Goal: Task Accomplishment & Management: Complete application form

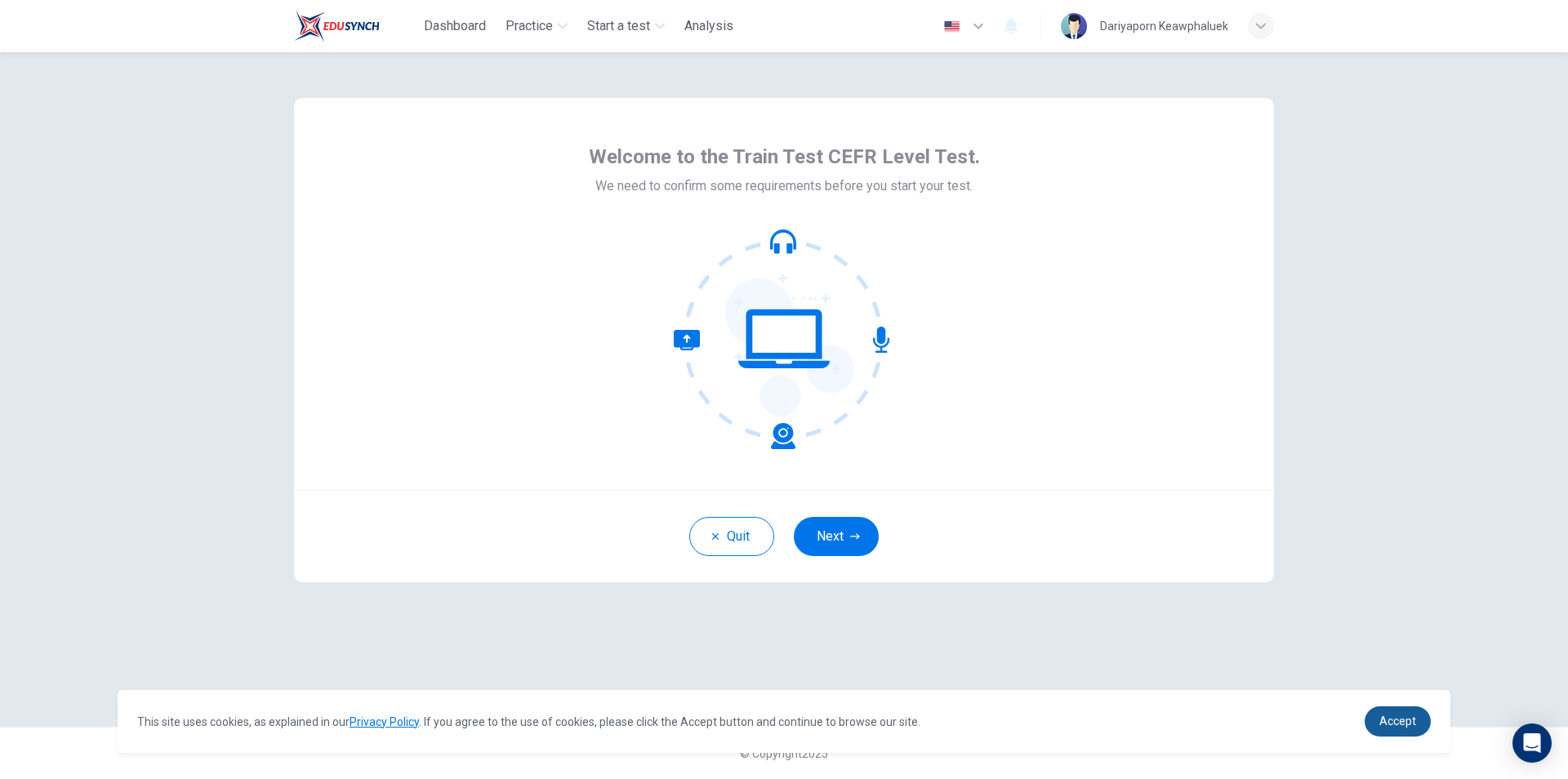
click at [1418, 729] on link "Accept" at bounding box center [1398, 721] width 66 height 30
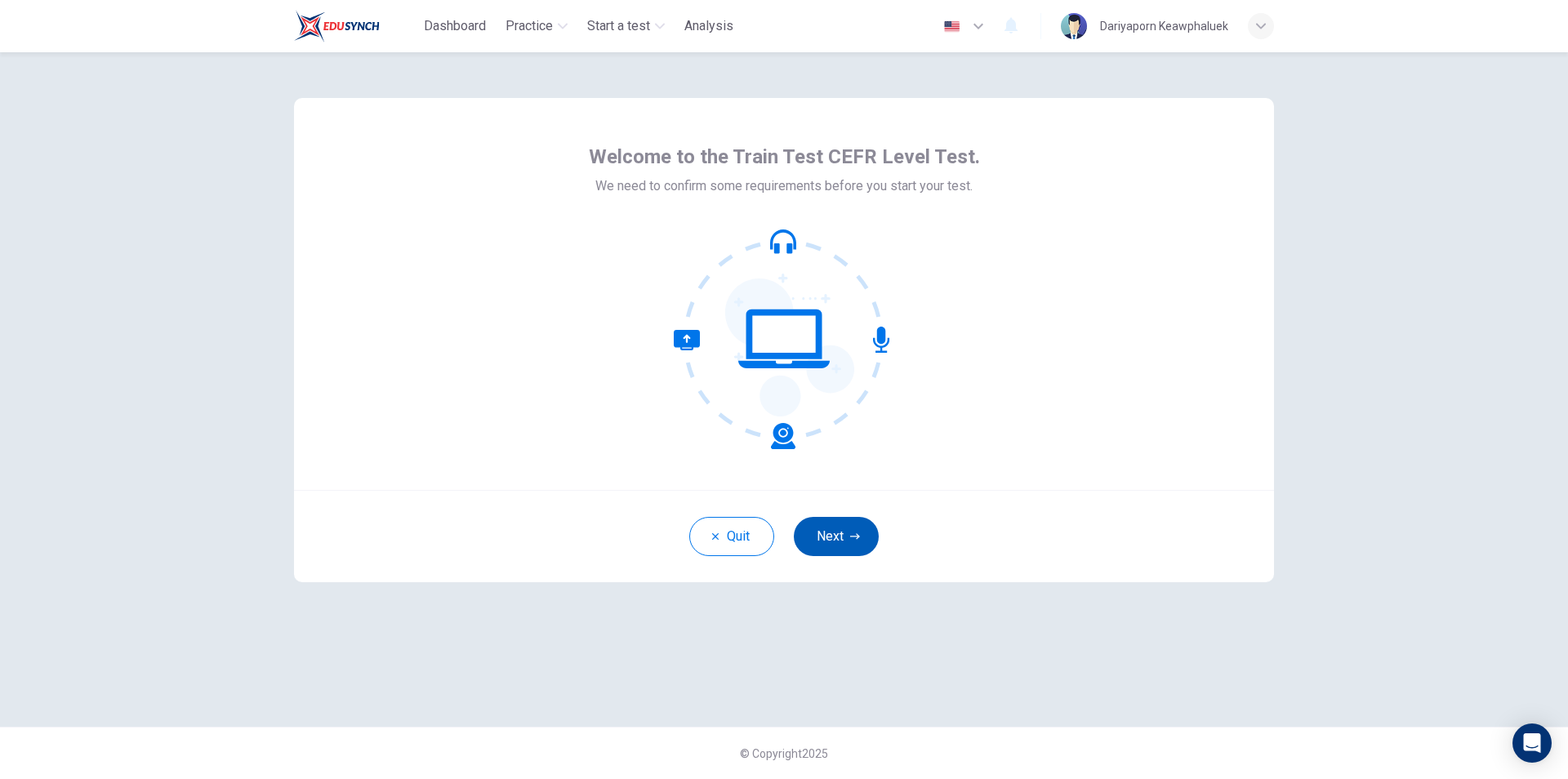
click at [832, 545] on button "Next" at bounding box center [836, 536] width 85 height 39
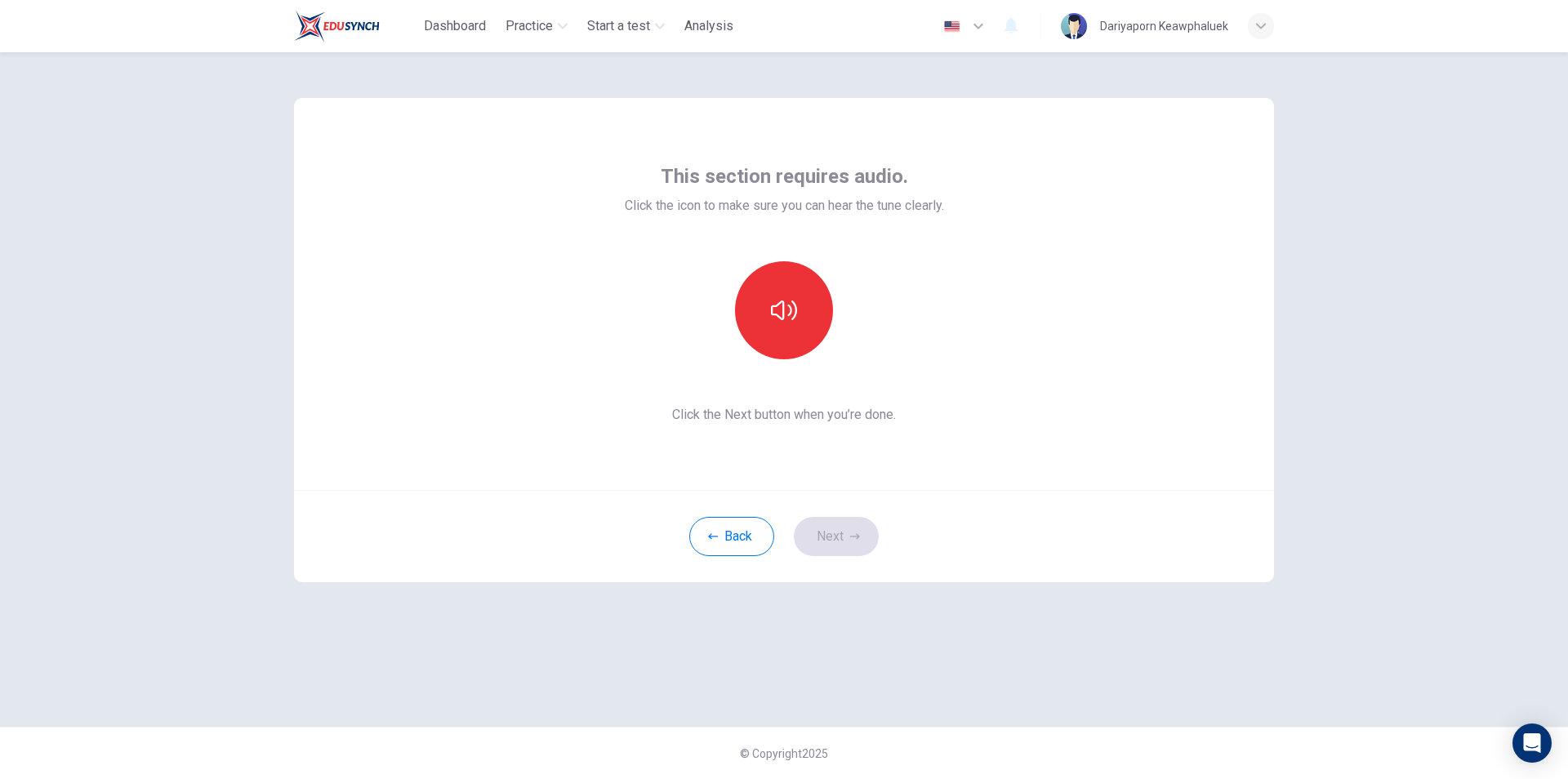
drag, startPoint x: 781, startPoint y: 310, endPoint x: 916, endPoint y: 301, distance: 135.3
click at [916, 301] on div at bounding box center [784, 310] width 319 height 98
click at [797, 308] on button "button" at bounding box center [784, 310] width 98 height 98
click at [782, 321] on icon "button" at bounding box center [784, 310] width 26 height 26
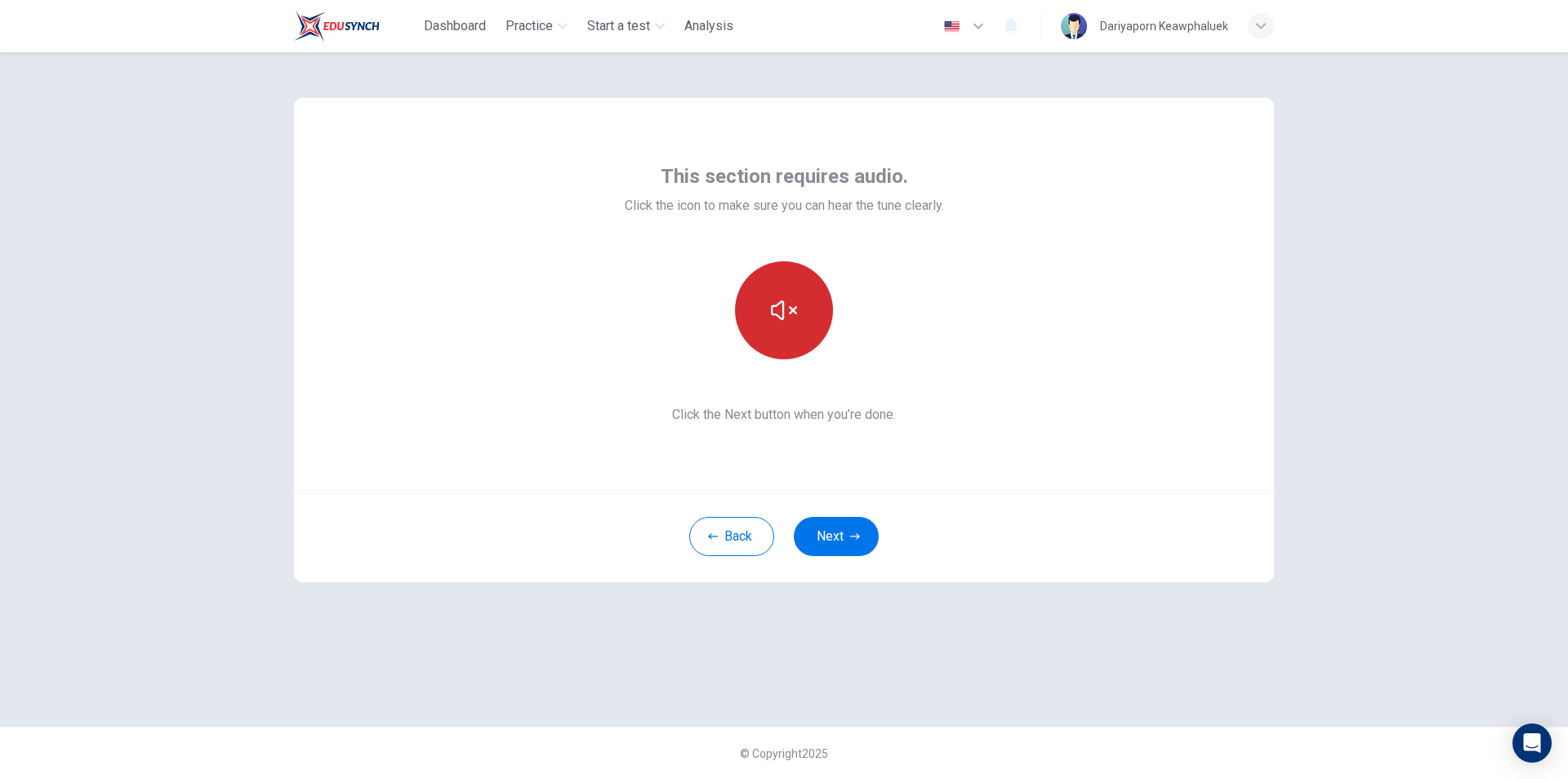
click at [782, 321] on icon "button" at bounding box center [784, 310] width 26 height 26
click at [800, 339] on button "button" at bounding box center [784, 310] width 98 height 98
click at [845, 545] on button "Next" at bounding box center [836, 536] width 85 height 39
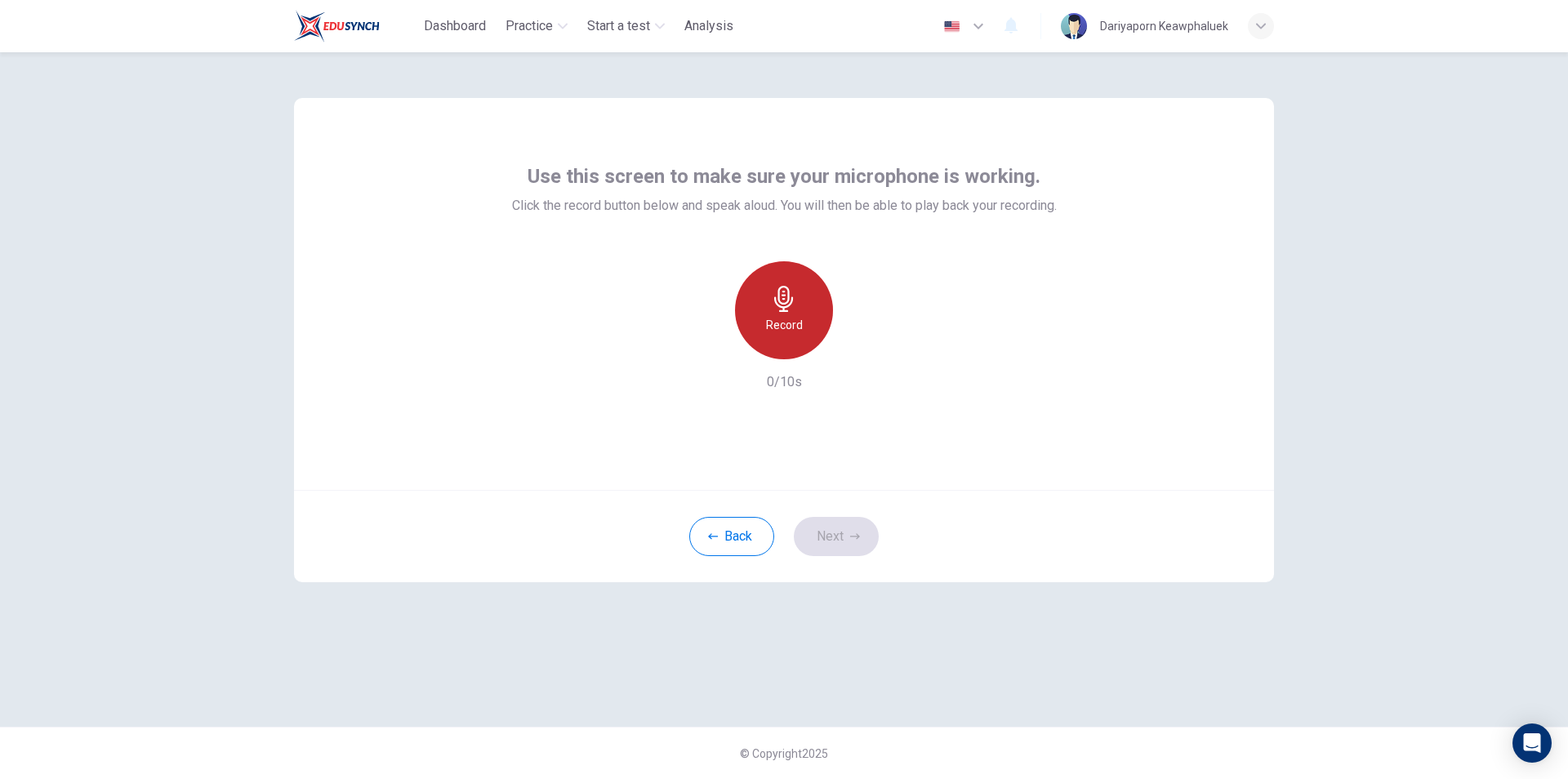
click at [780, 314] on div "Record" at bounding box center [784, 310] width 98 height 98
click at [776, 330] on h6 "Stop" at bounding box center [784, 325] width 25 height 20
click at [861, 344] on icon "button" at bounding box center [859, 346] width 16 height 16
click at [857, 358] on div "button" at bounding box center [859, 346] width 26 height 26
click at [704, 351] on icon "button" at bounding box center [708, 346] width 15 height 15
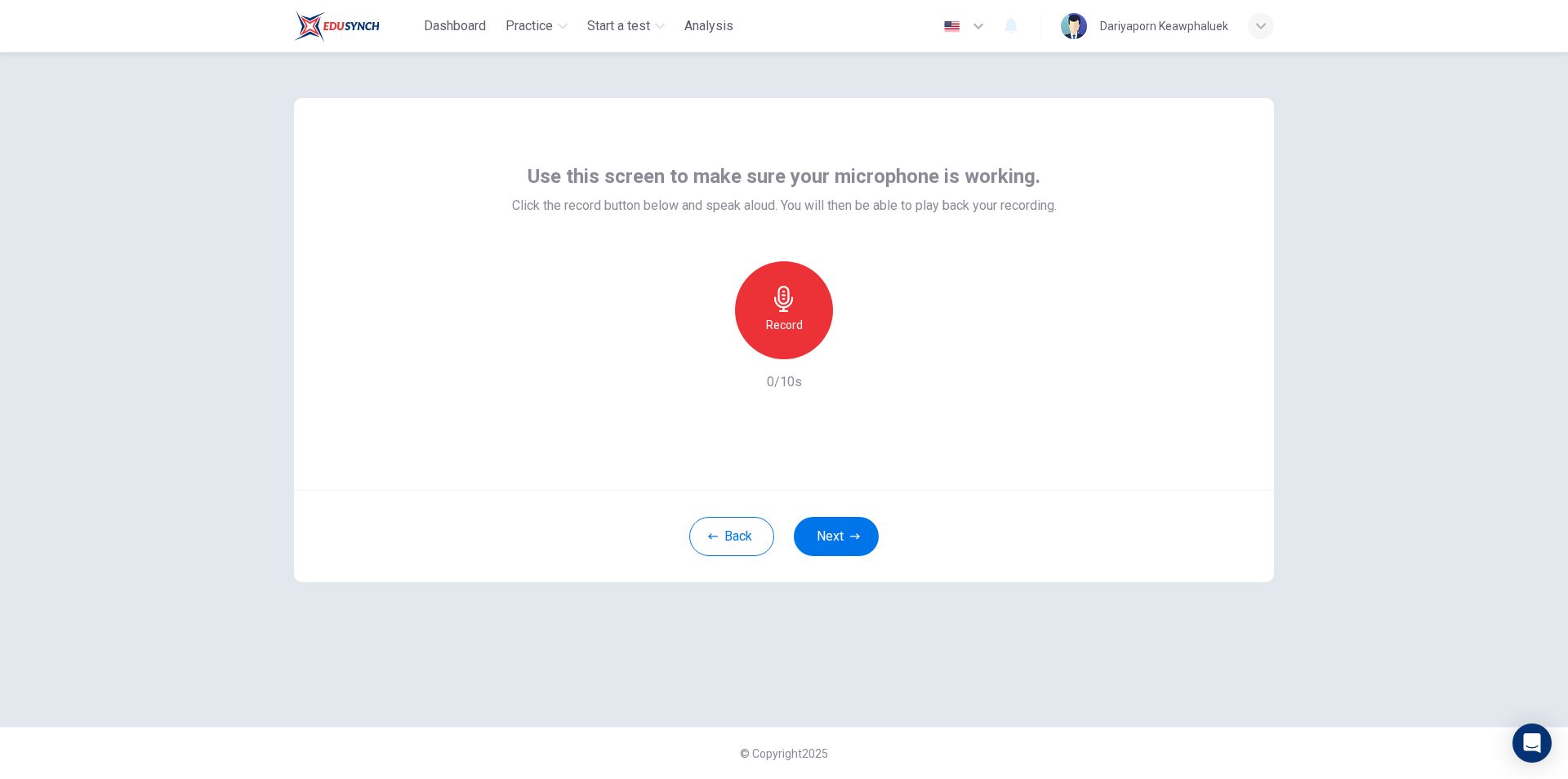
click at [777, 307] on icon "button" at bounding box center [784, 298] width 26 height 26
click at [790, 318] on h6 "Stop" at bounding box center [784, 325] width 25 height 20
click at [861, 345] on icon "button" at bounding box center [860, 346] width 7 height 10
click at [860, 347] on icon "button" at bounding box center [860, 346] width 7 height 10
click at [861, 347] on icon "button" at bounding box center [860, 346] width 7 height 10
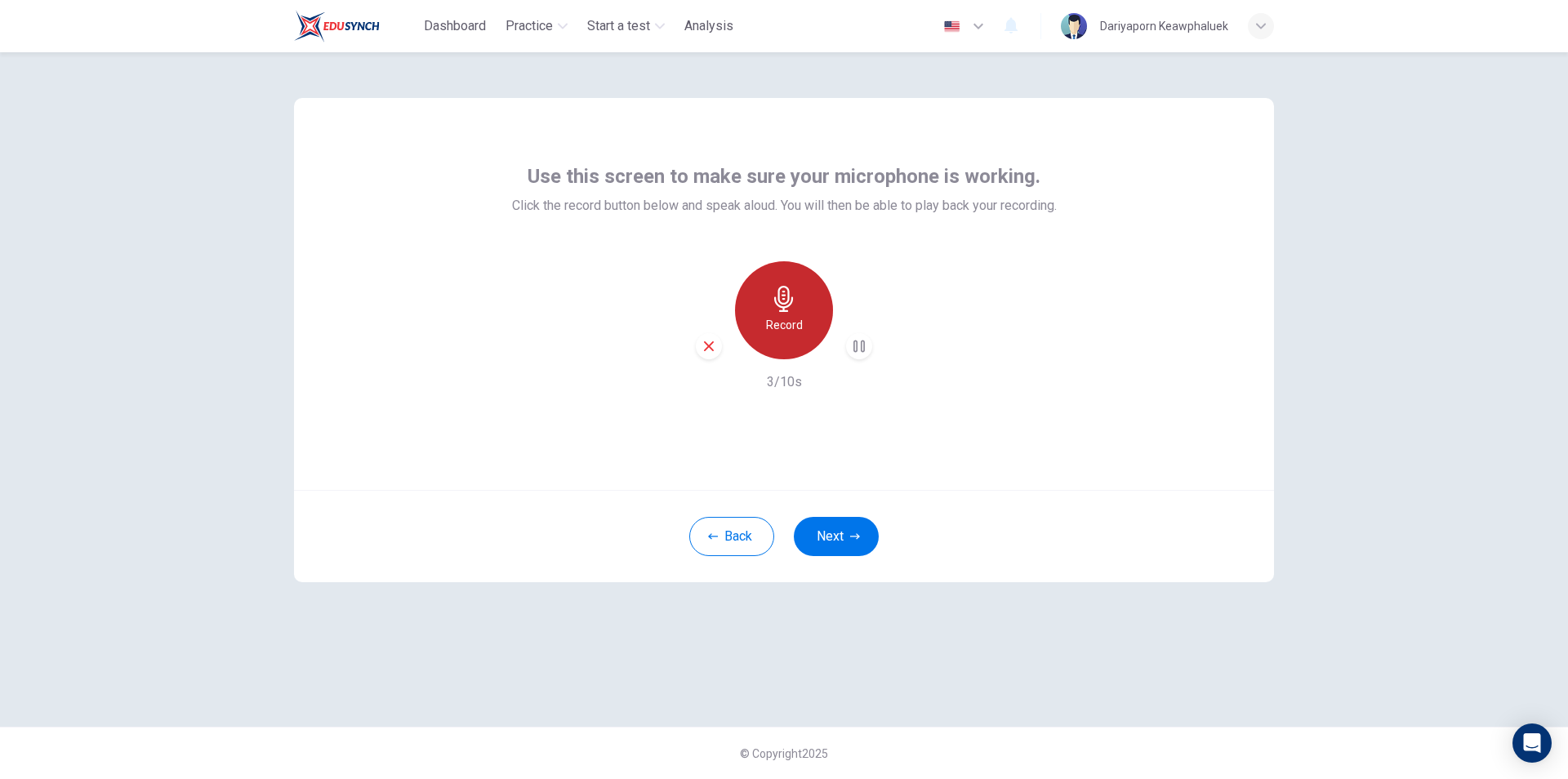
click at [754, 306] on div "Record" at bounding box center [784, 310] width 98 height 98
click at [791, 312] on div "Stop" at bounding box center [784, 310] width 98 height 98
click at [771, 327] on h6 "Record" at bounding box center [784, 325] width 37 height 20
click at [789, 324] on h6 "Stop" at bounding box center [784, 325] width 25 height 20
click at [865, 345] on icon "button" at bounding box center [859, 346] width 16 height 16
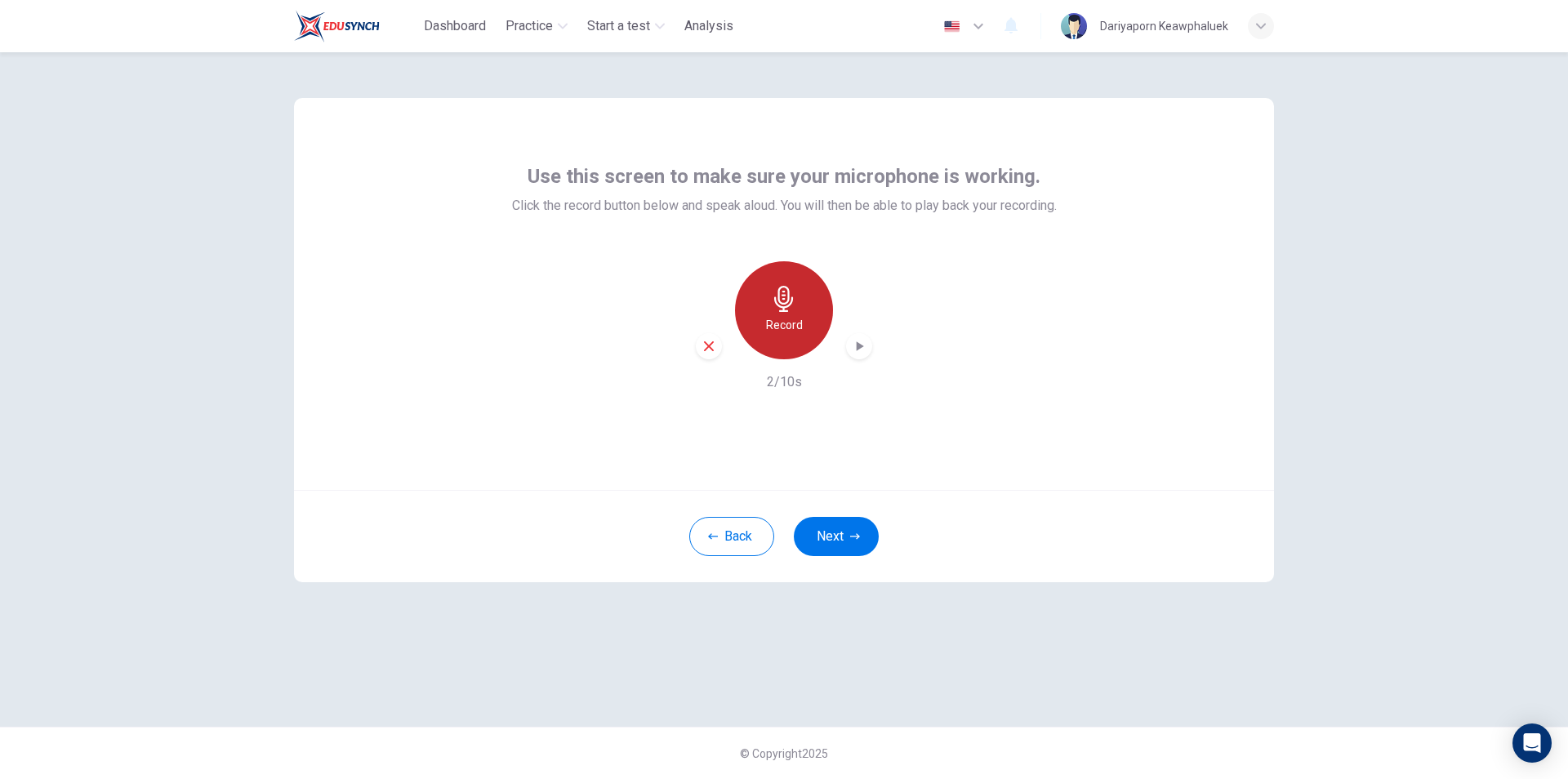
click at [771, 311] on icon "button" at bounding box center [784, 298] width 26 height 26
click at [782, 319] on h6 "Stop" at bounding box center [784, 325] width 25 height 20
click at [869, 346] on div "button" at bounding box center [859, 346] width 26 height 26
click at [857, 342] on icon "button" at bounding box center [860, 346] width 7 height 10
click at [862, 344] on icon "button" at bounding box center [859, 346] width 11 height 12
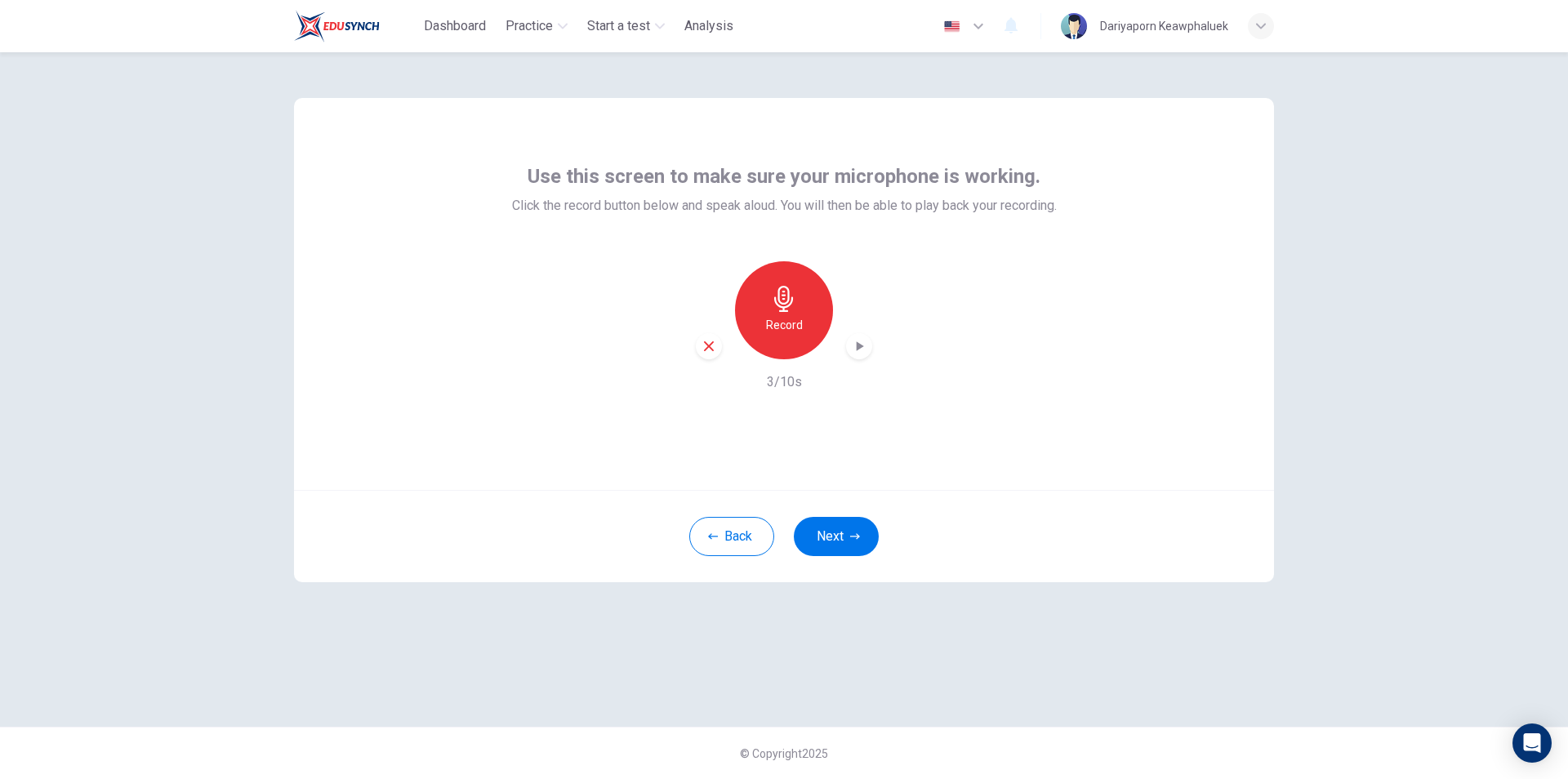
click at [745, 301] on div "Record" at bounding box center [784, 310] width 98 height 98
click at [793, 315] on h6 "Stop" at bounding box center [784, 325] width 25 height 20
click at [793, 315] on h6 "Record" at bounding box center [784, 325] width 37 height 20
click at [788, 320] on h6 "Stop" at bounding box center [784, 325] width 25 height 20
click at [860, 347] on icon "button" at bounding box center [860, 346] width 7 height 10
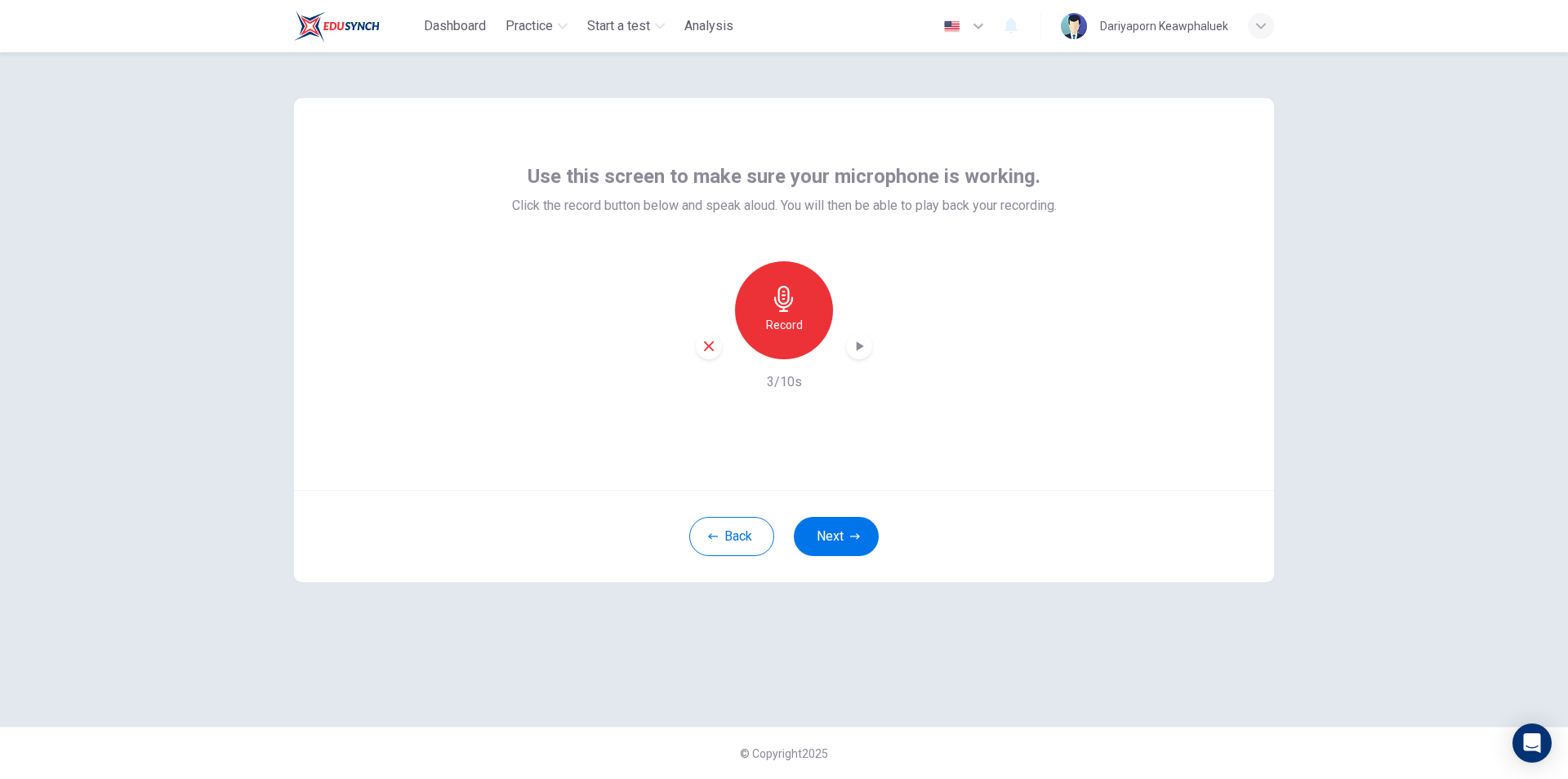
click at [859, 349] on icon "button" at bounding box center [860, 346] width 7 height 10
click at [1370, 499] on div "Use this screen to make sure your microphone is working. Click the record butto…" at bounding box center [784, 416] width 1568 height 727
click at [865, 353] on icon "button" at bounding box center [859, 346] width 16 height 16
click at [777, 311] on icon "button" at bounding box center [784, 298] width 26 height 26
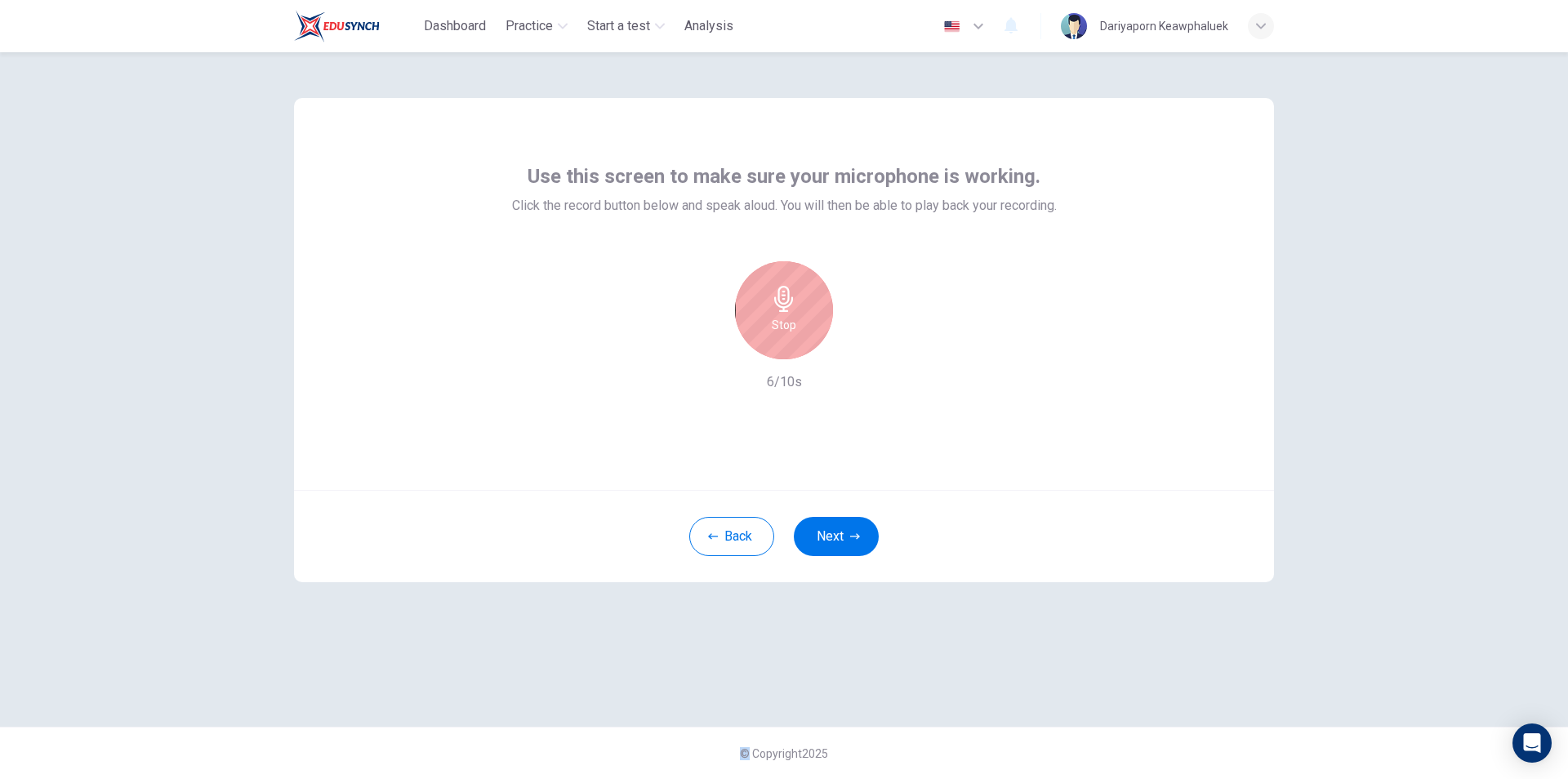
click at [791, 313] on div "Stop" at bounding box center [784, 310] width 98 height 98
click at [868, 346] on div "button" at bounding box center [859, 346] width 26 height 26
click at [866, 349] on icon "button" at bounding box center [859, 346] width 16 height 16
click at [789, 315] on h6 "Record" at bounding box center [784, 325] width 37 height 20
click at [784, 320] on h6 "Stop" at bounding box center [784, 325] width 25 height 20
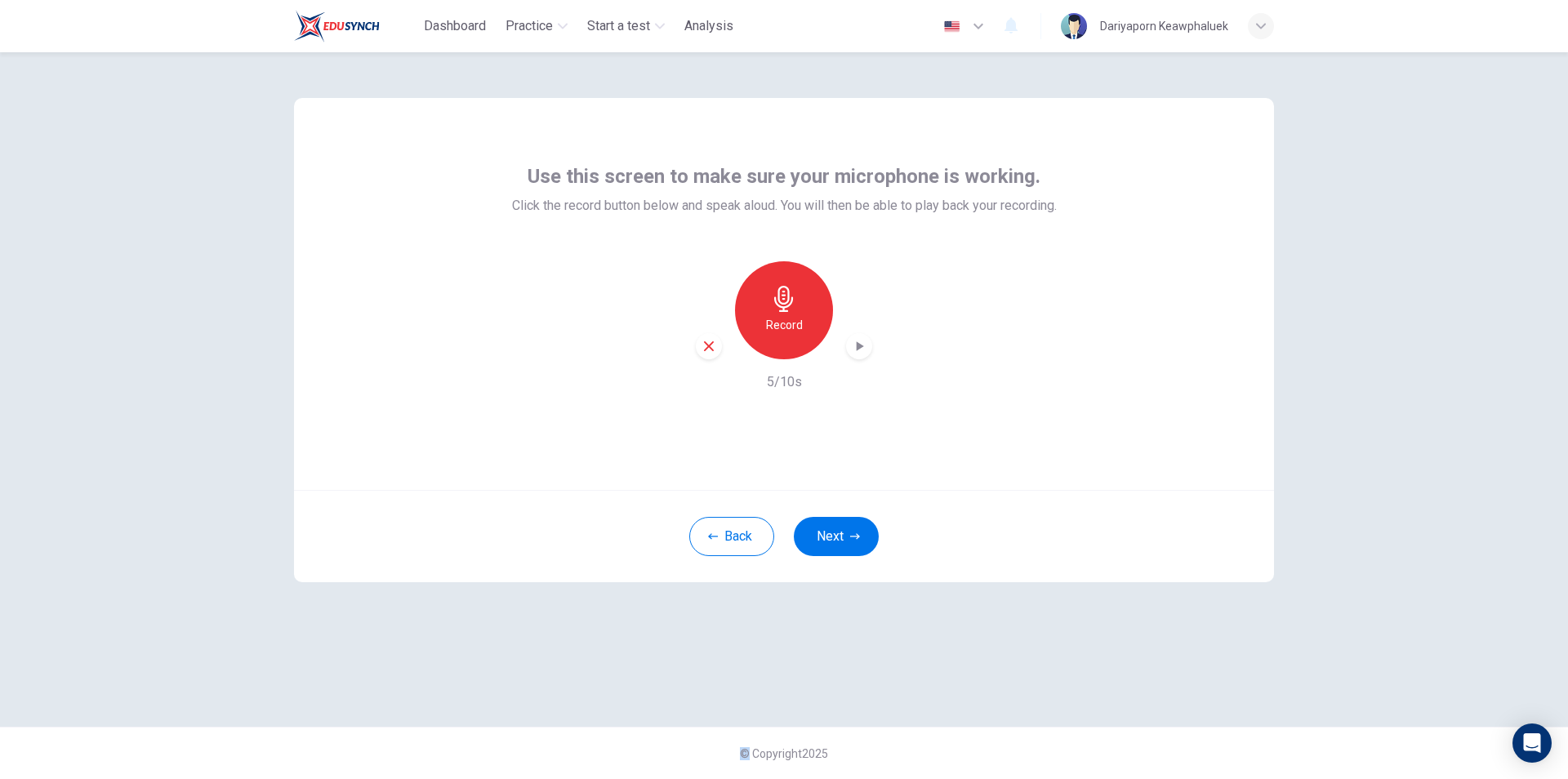
click at [857, 350] on icon "button" at bounding box center [860, 346] width 7 height 10
click at [802, 326] on div "Record" at bounding box center [784, 310] width 98 height 98
click at [807, 324] on div "Stop" at bounding box center [784, 310] width 98 height 98
click at [863, 346] on icon "button" at bounding box center [860, 346] width 7 height 10
click at [862, 346] on icon "button" at bounding box center [859, 346] width 11 height 12
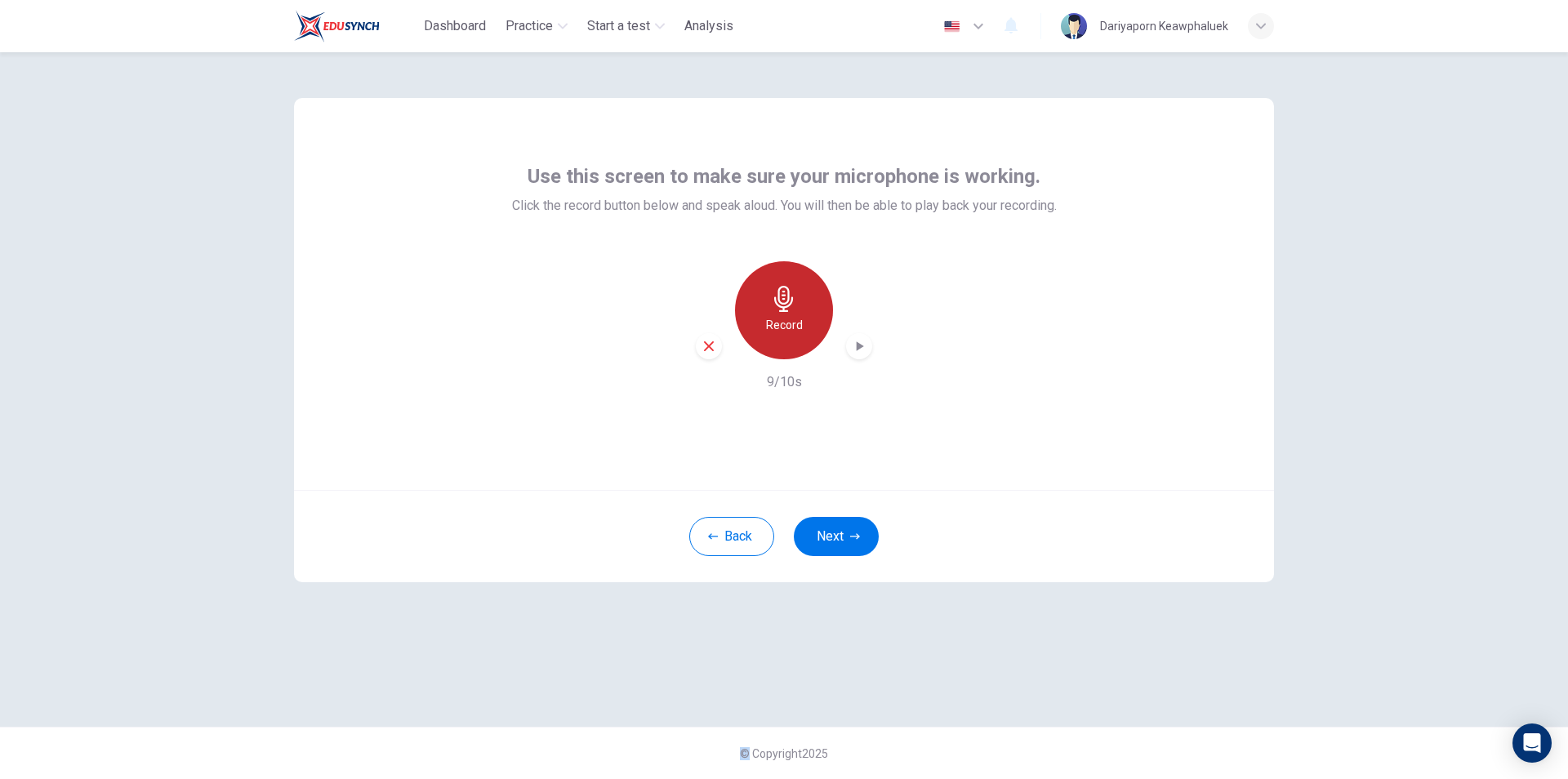
click at [800, 330] on h6 "Record" at bounding box center [784, 325] width 37 height 20
click at [800, 330] on div "Stop" at bounding box center [784, 310] width 98 height 98
click at [800, 330] on h6 "Record" at bounding box center [784, 325] width 37 height 20
click at [791, 314] on div "Stop" at bounding box center [784, 310] width 98 height 98
click at [866, 348] on icon "button" at bounding box center [859, 346] width 16 height 16
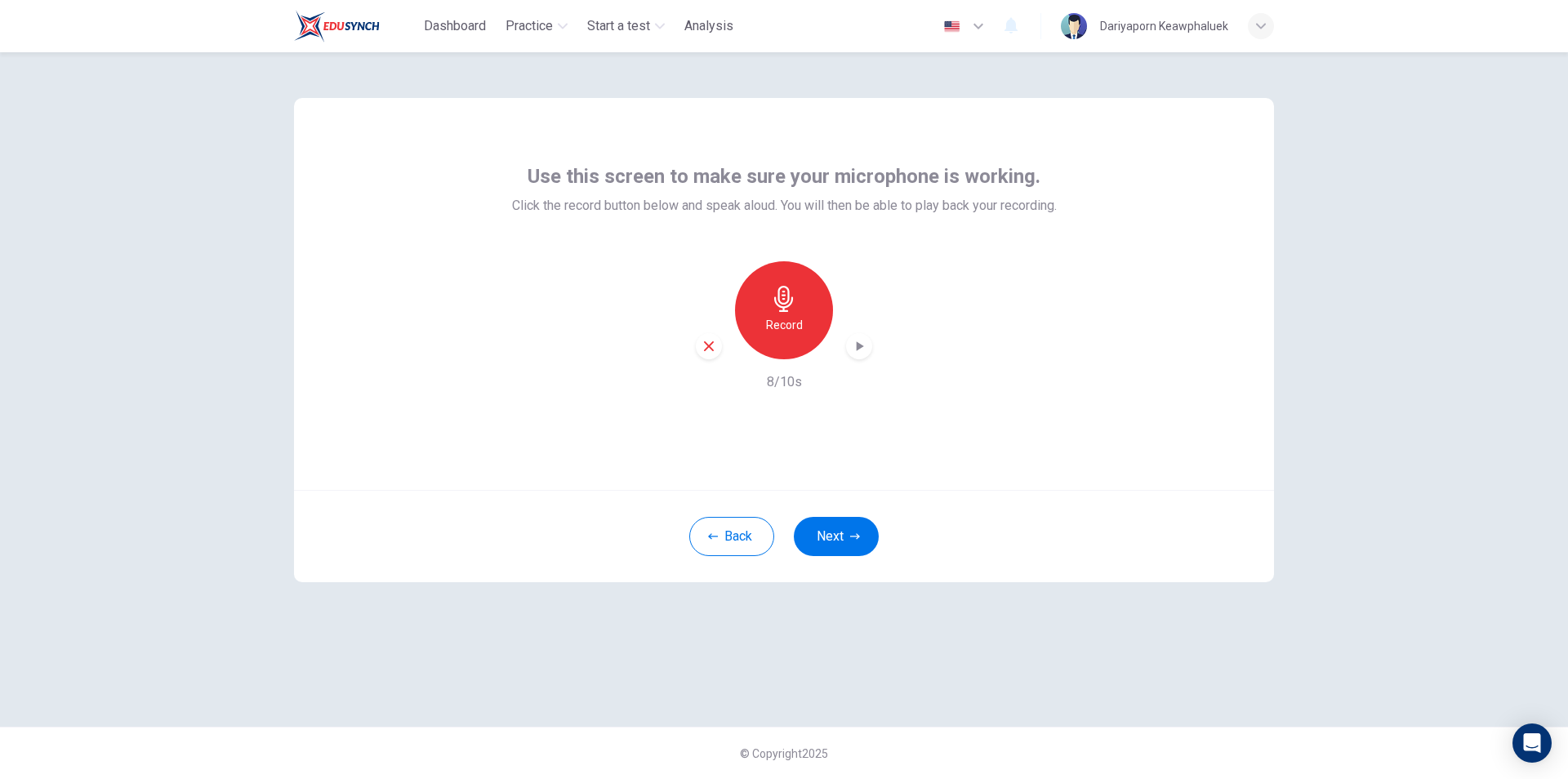
click at [1102, 394] on div "Use this screen to make sure your microphone is working. Click the record butto…" at bounding box center [784, 294] width 980 height 392
click at [770, 314] on div "Record" at bounding box center [784, 310] width 98 height 98
click at [774, 331] on h6 "Stop" at bounding box center [784, 325] width 25 height 20
click at [865, 349] on icon "button" at bounding box center [859, 346] width 16 height 16
click at [705, 349] on icon "button" at bounding box center [709, 346] width 10 height 10
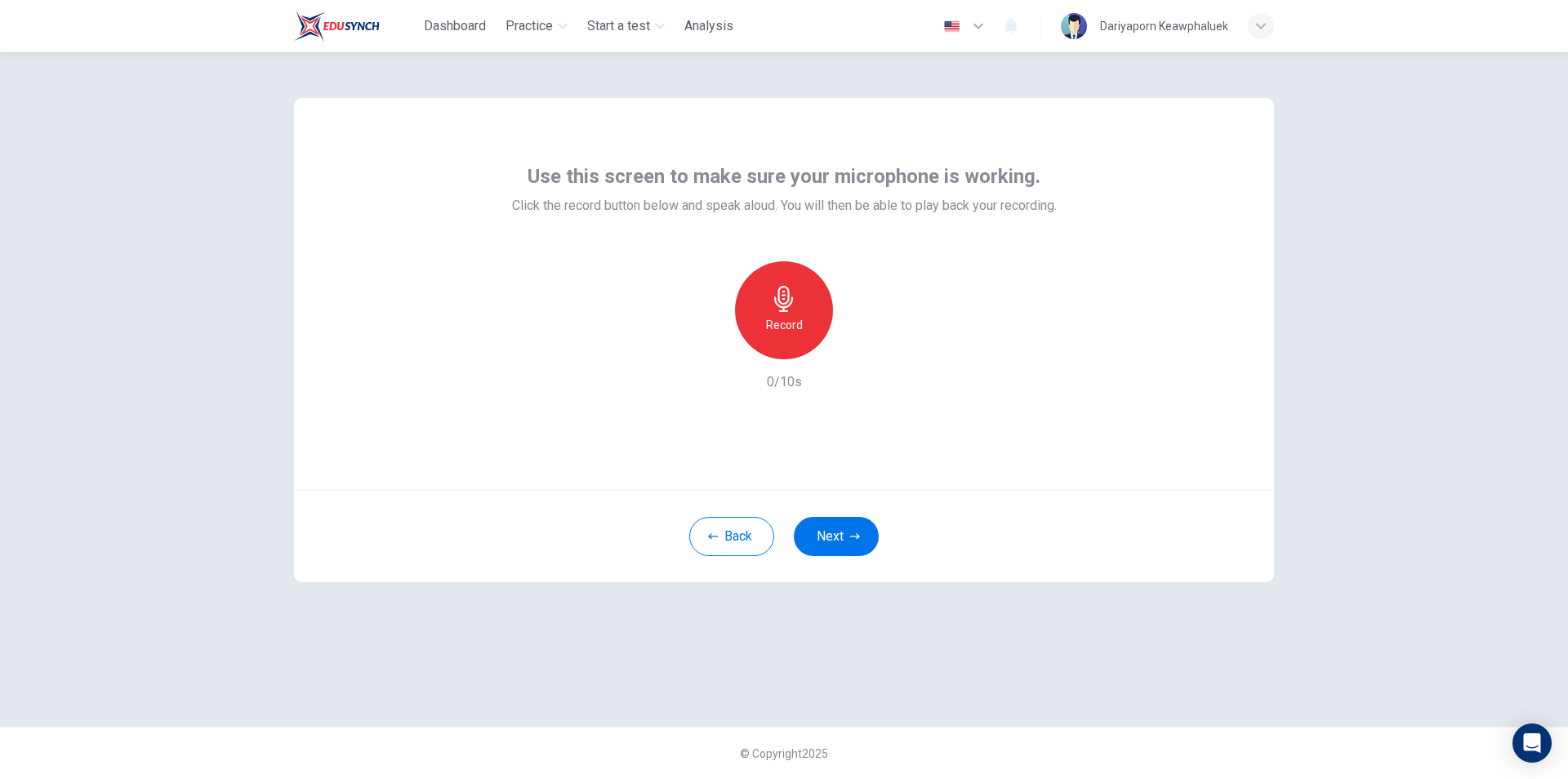
click at [793, 317] on h6 "Record" at bounding box center [784, 325] width 37 height 20
click at [798, 321] on div "Stop" at bounding box center [784, 310] width 98 height 98
click at [860, 345] on icon "button" at bounding box center [860, 346] width 7 height 10
click at [712, 349] on icon "button" at bounding box center [709, 346] width 10 height 10
click at [780, 321] on h6 "Record" at bounding box center [784, 325] width 37 height 20
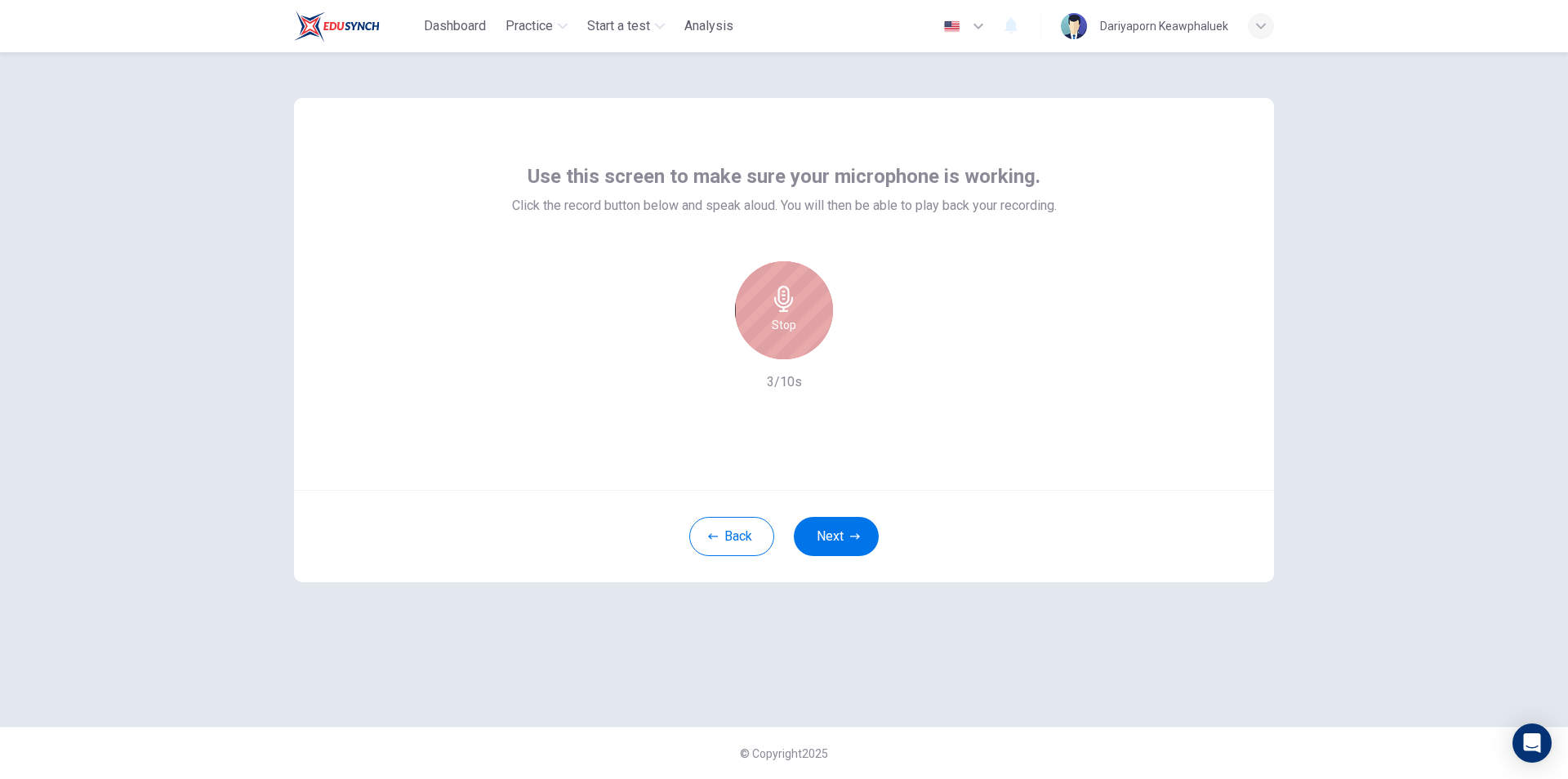
click at [782, 320] on h6 "Stop" at bounding box center [784, 325] width 25 height 20
click at [858, 336] on div "button" at bounding box center [859, 346] width 26 height 26
click at [854, 344] on icon "button" at bounding box center [859, 346] width 16 height 16
click at [748, 538] on button "Back" at bounding box center [731, 536] width 85 height 39
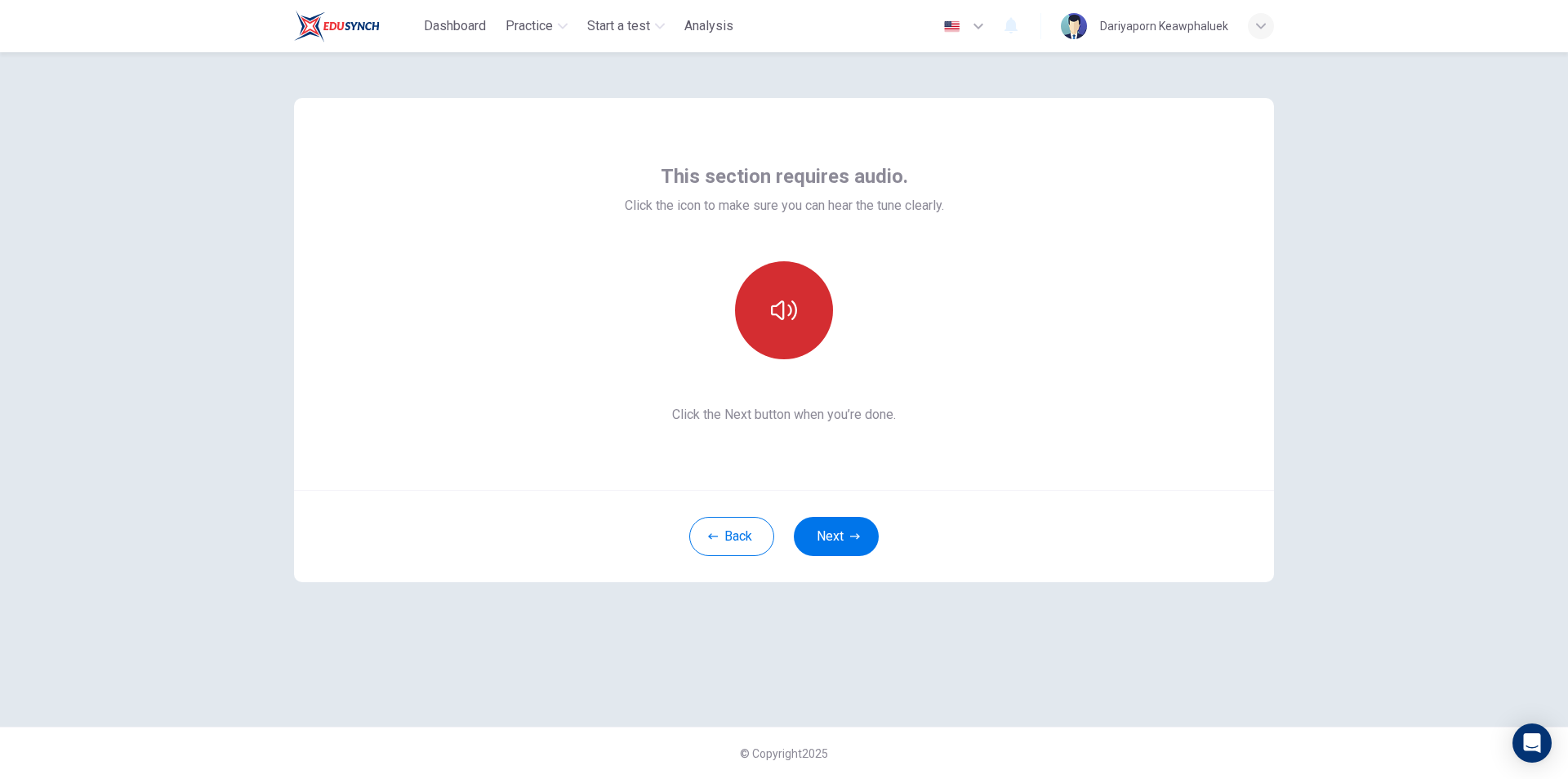
click at [777, 325] on button "button" at bounding box center [784, 310] width 98 height 98
click at [745, 546] on button "Back" at bounding box center [731, 536] width 85 height 39
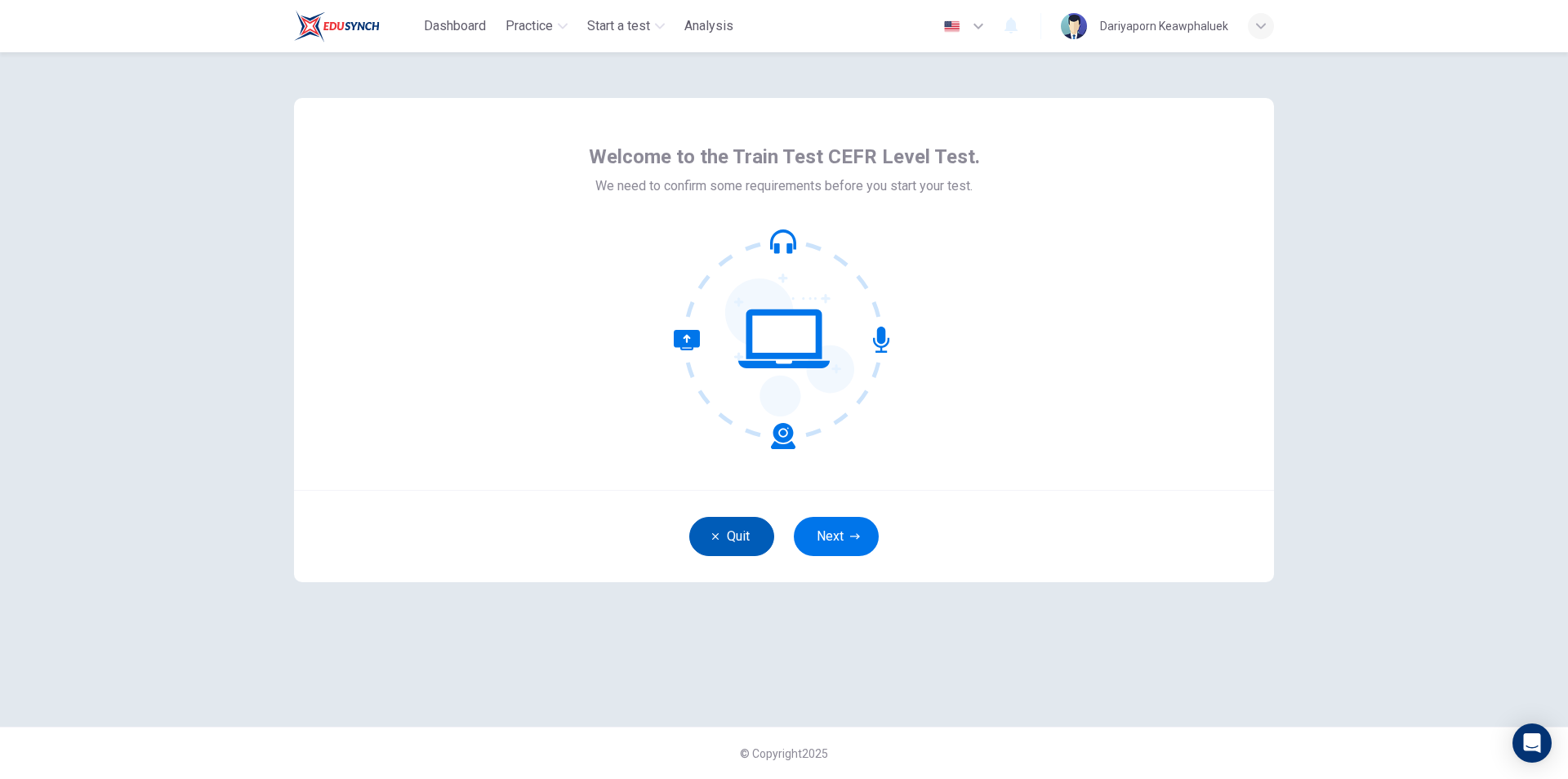
click at [754, 529] on button "Quit" at bounding box center [731, 536] width 85 height 39
click at [830, 533] on button "Next" at bounding box center [836, 536] width 85 height 39
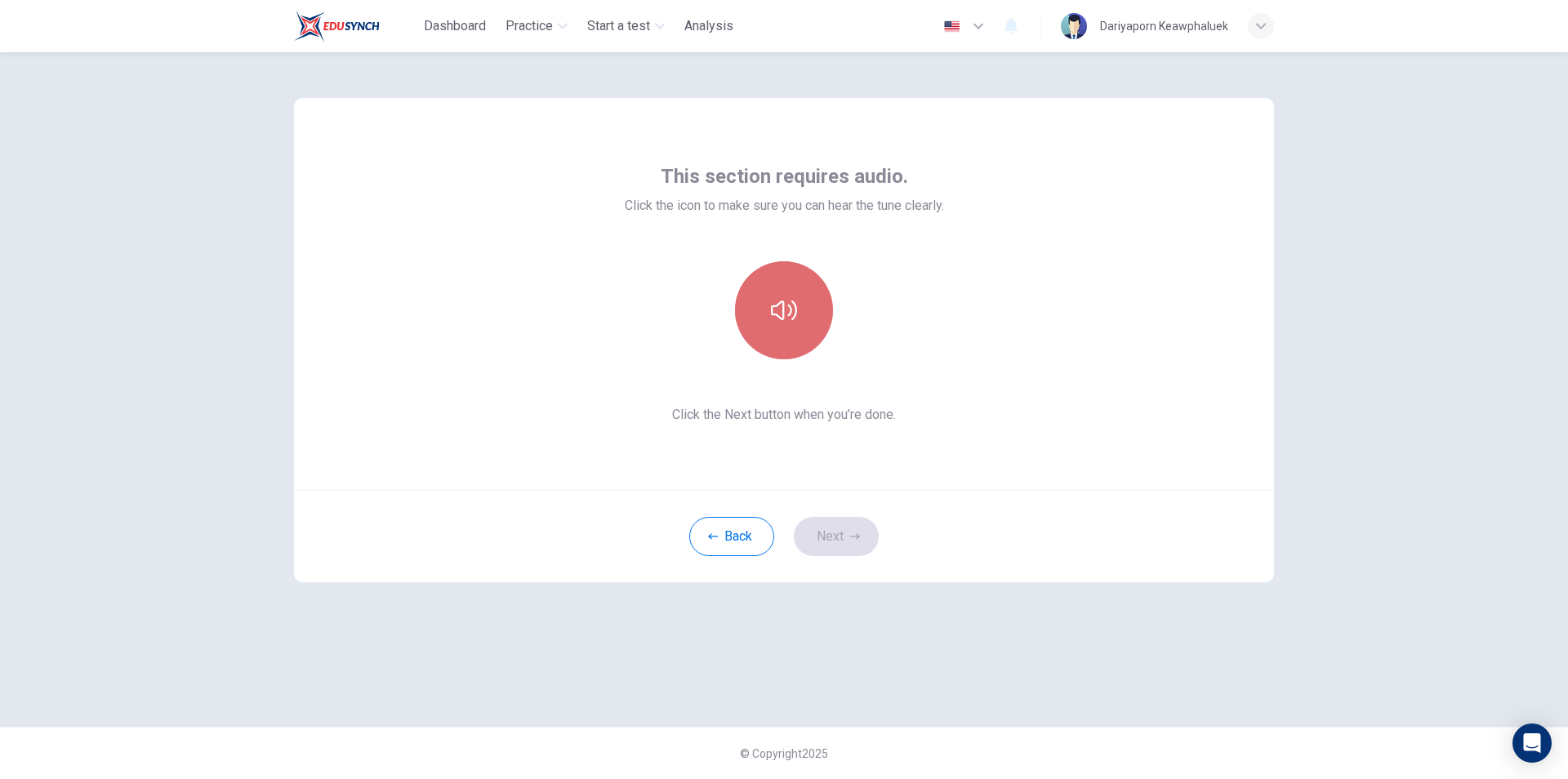
click at [784, 340] on button "button" at bounding box center [784, 310] width 98 height 98
click at [823, 535] on button "Next" at bounding box center [836, 536] width 85 height 39
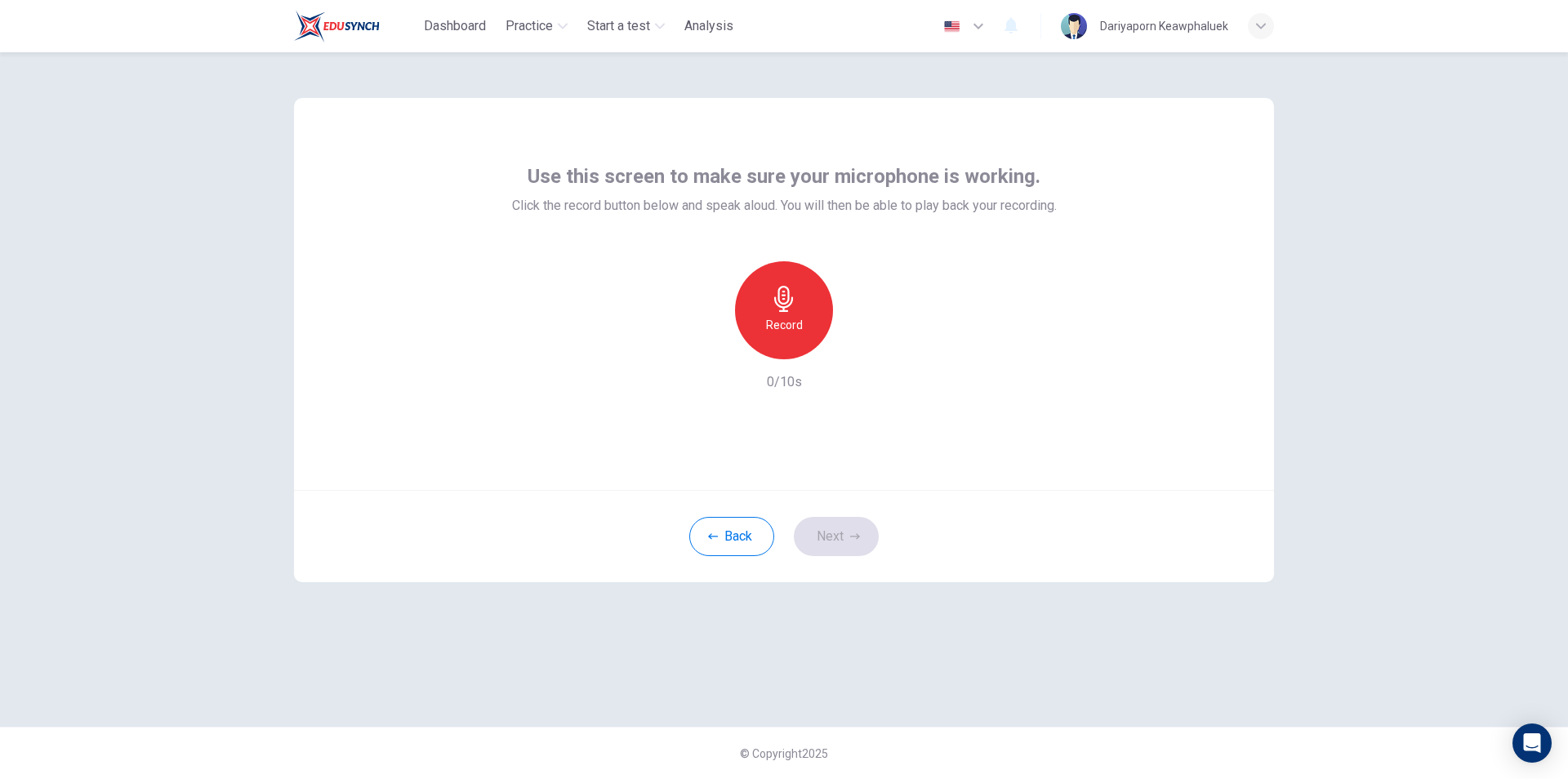
click at [770, 315] on h6 "Record" at bounding box center [784, 325] width 37 height 20
click at [784, 326] on h6 "Stop" at bounding box center [784, 325] width 25 height 20
click at [855, 343] on icon "button" at bounding box center [859, 346] width 16 height 16
click at [842, 531] on button "Next" at bounding box center [836, 536] width 85 height 39
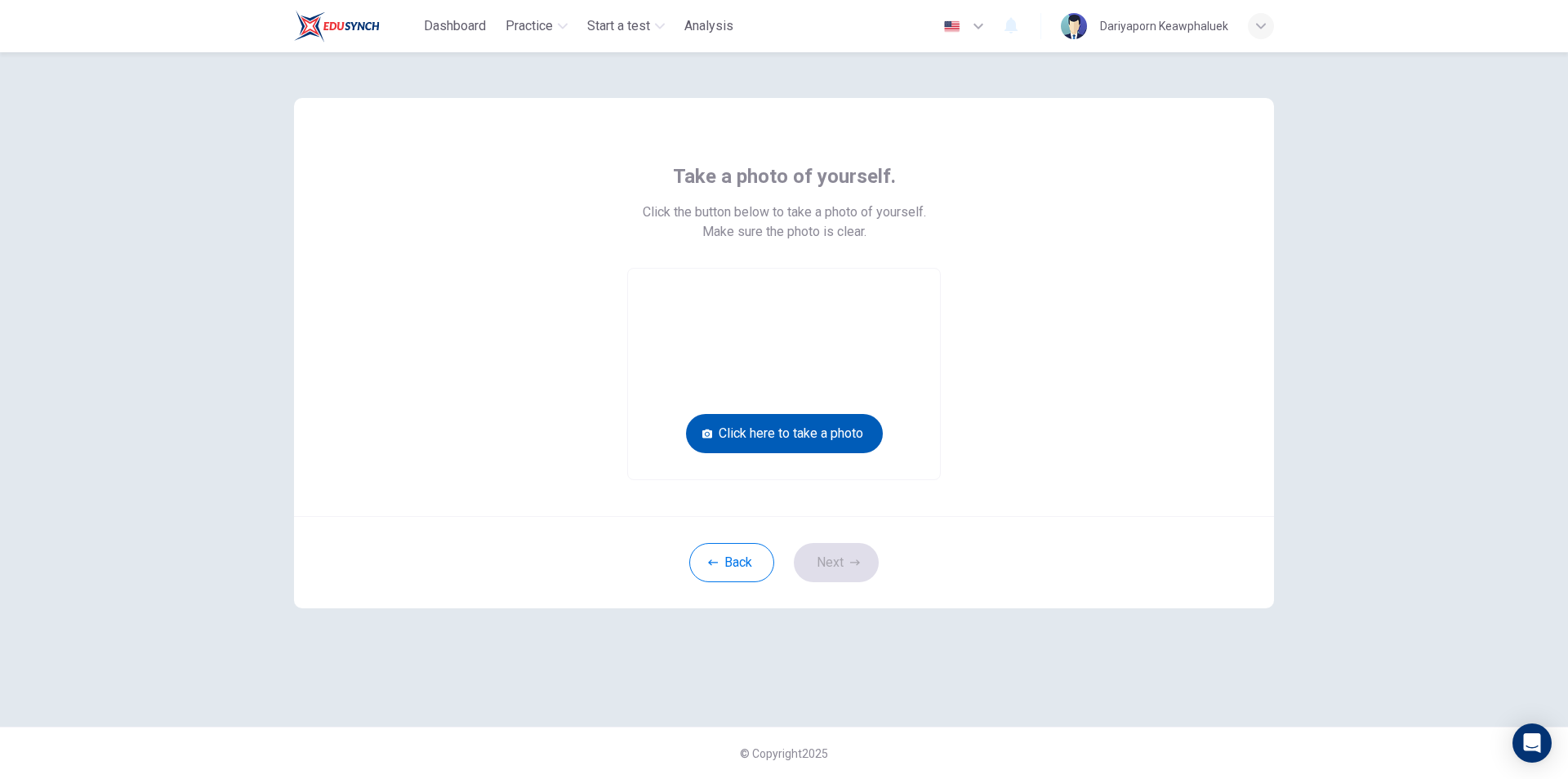
click at [813, 425] on button "Click here to take a photo" at bounding box center [785, 433] width 197 height 39
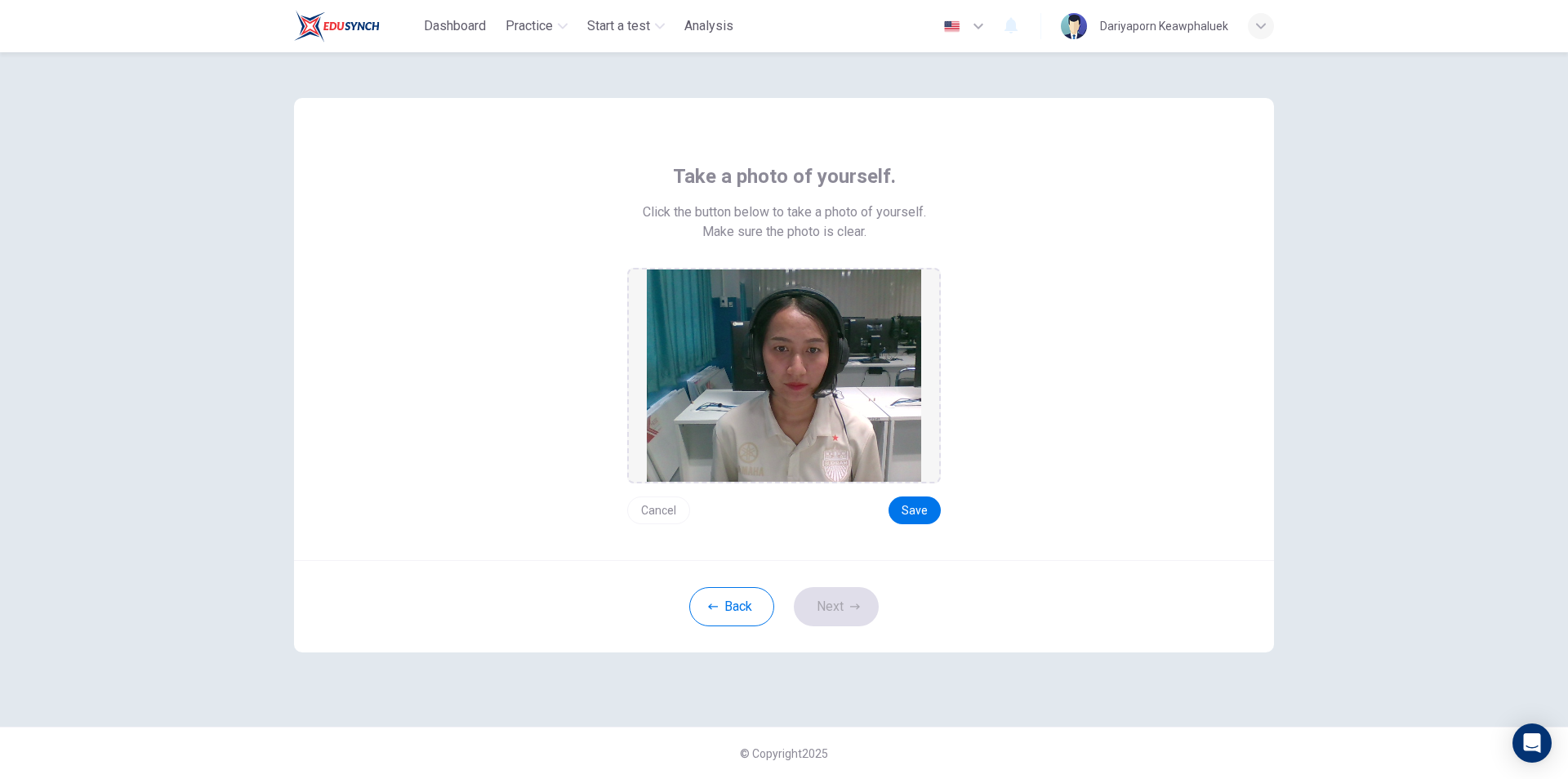
click at [813, 425] on img at bounding box center [784, 375] width 275 height 212
click at [923, 512] on button "Save" at bounding box center [914, 510] width 53 height 28
click at [830, 608] on button "Next" at bounding box center [836, 606] width 85 height 39
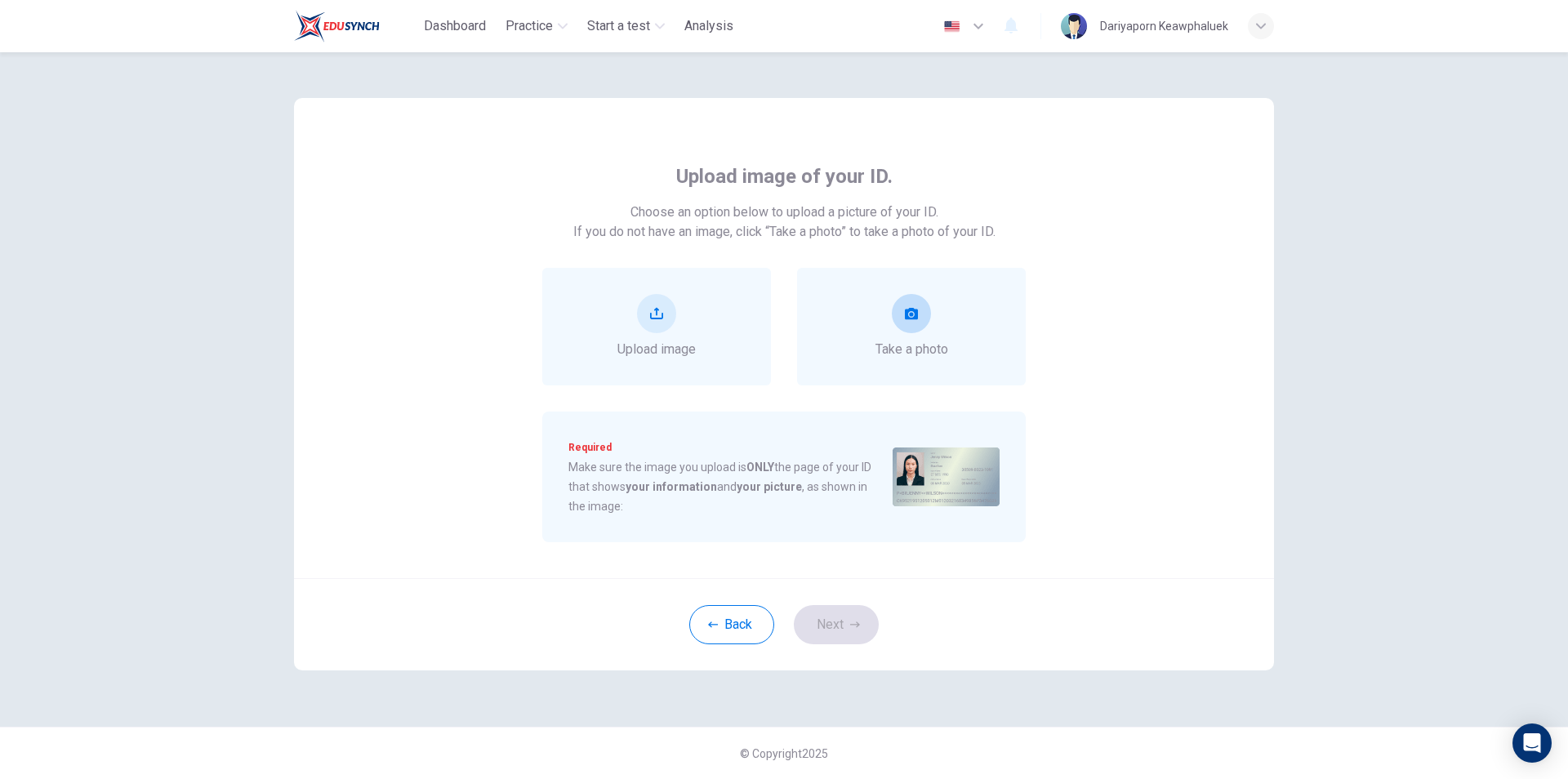
click at [902, 327] on button "take photo" at bounding box center [910, 313] width 39 height 39
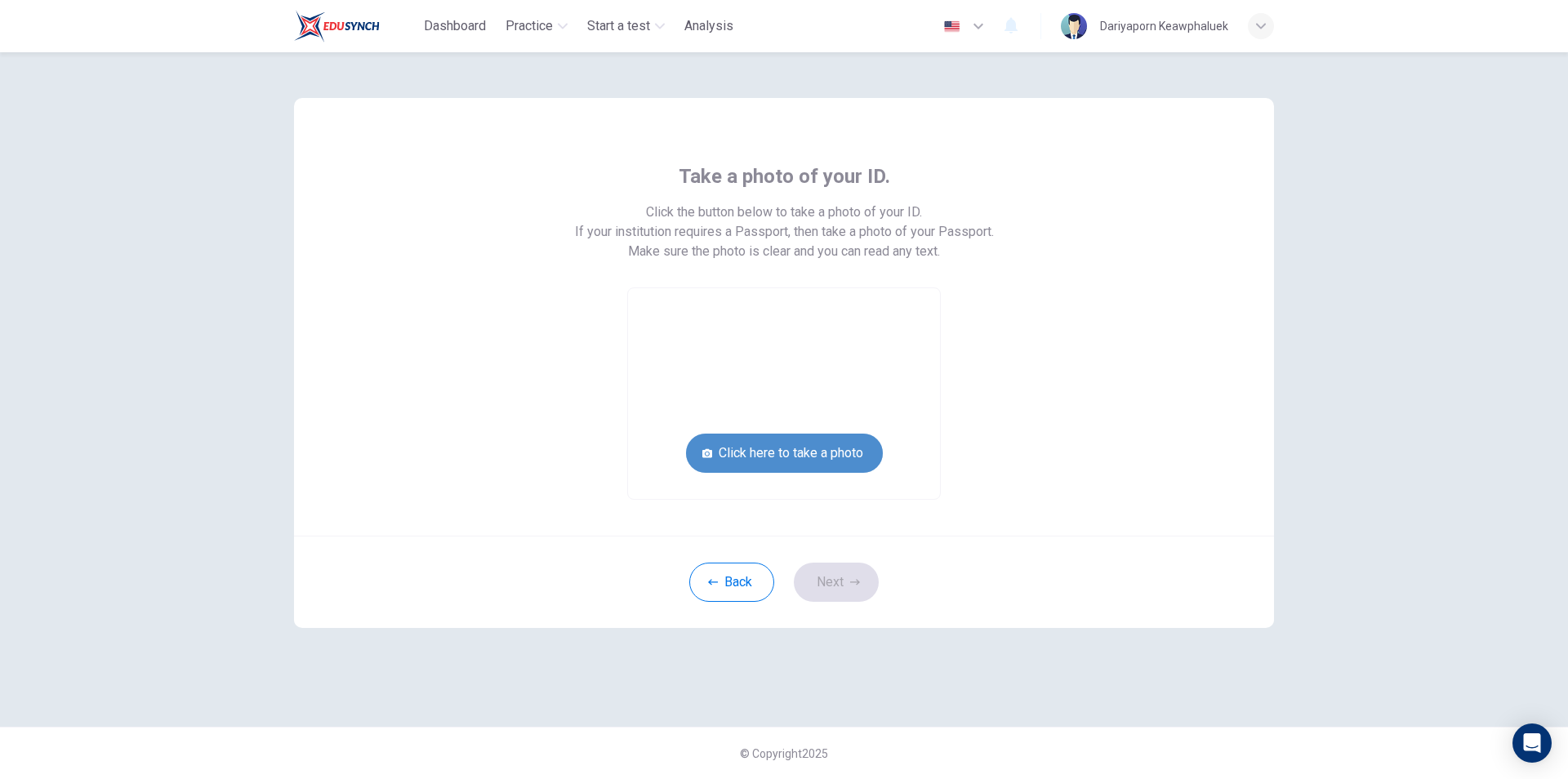
click at [819, 450] on button "Click here to take a photo" at bounding box center [785, 453] width 197 height 39
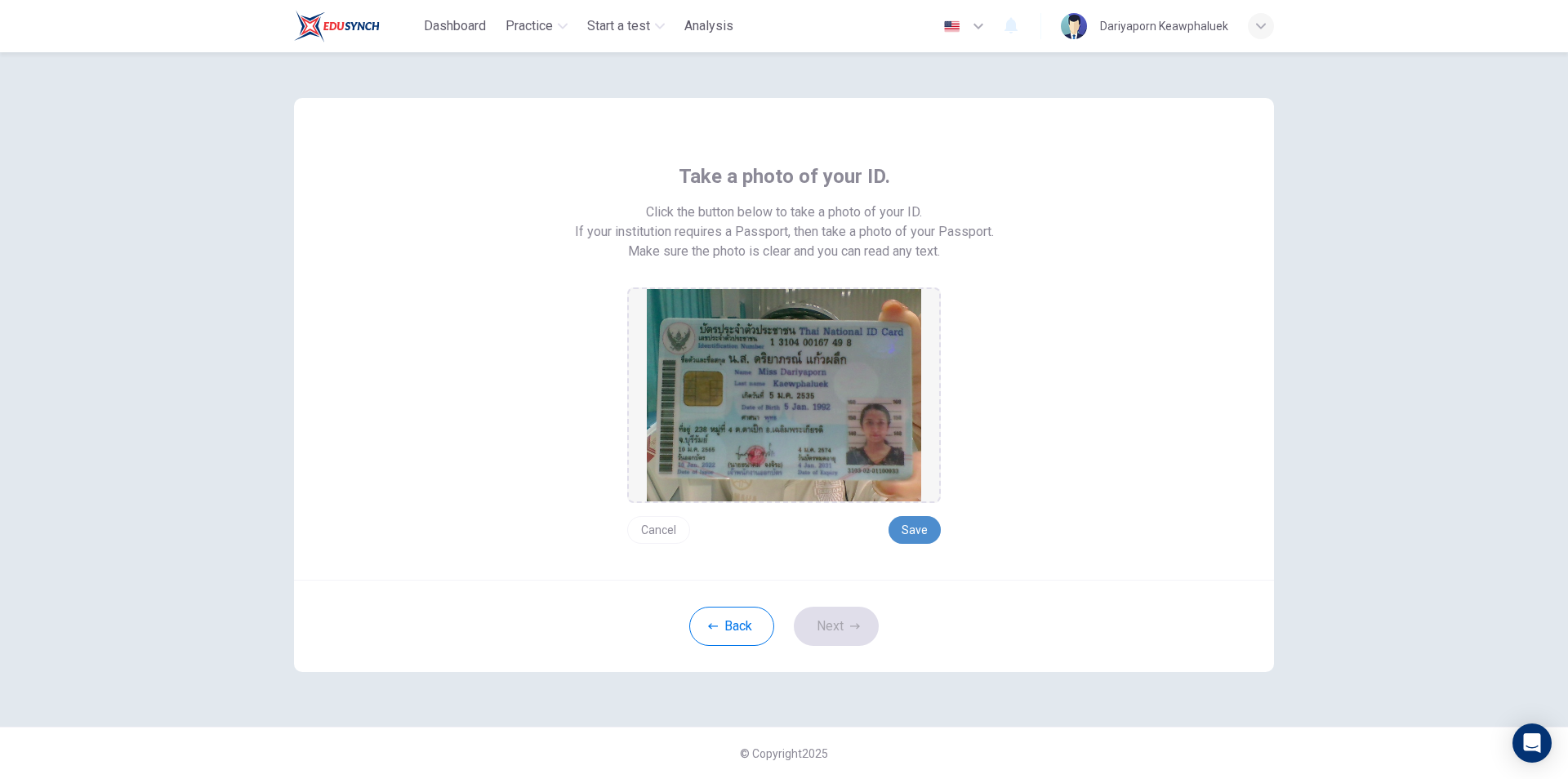
click at [913, 531] on button "Save" at bounding box center [914, 530] width 53 height 28
click at [855, 633] on button "Next" at bounding box center [836, 626] width 85 height 39
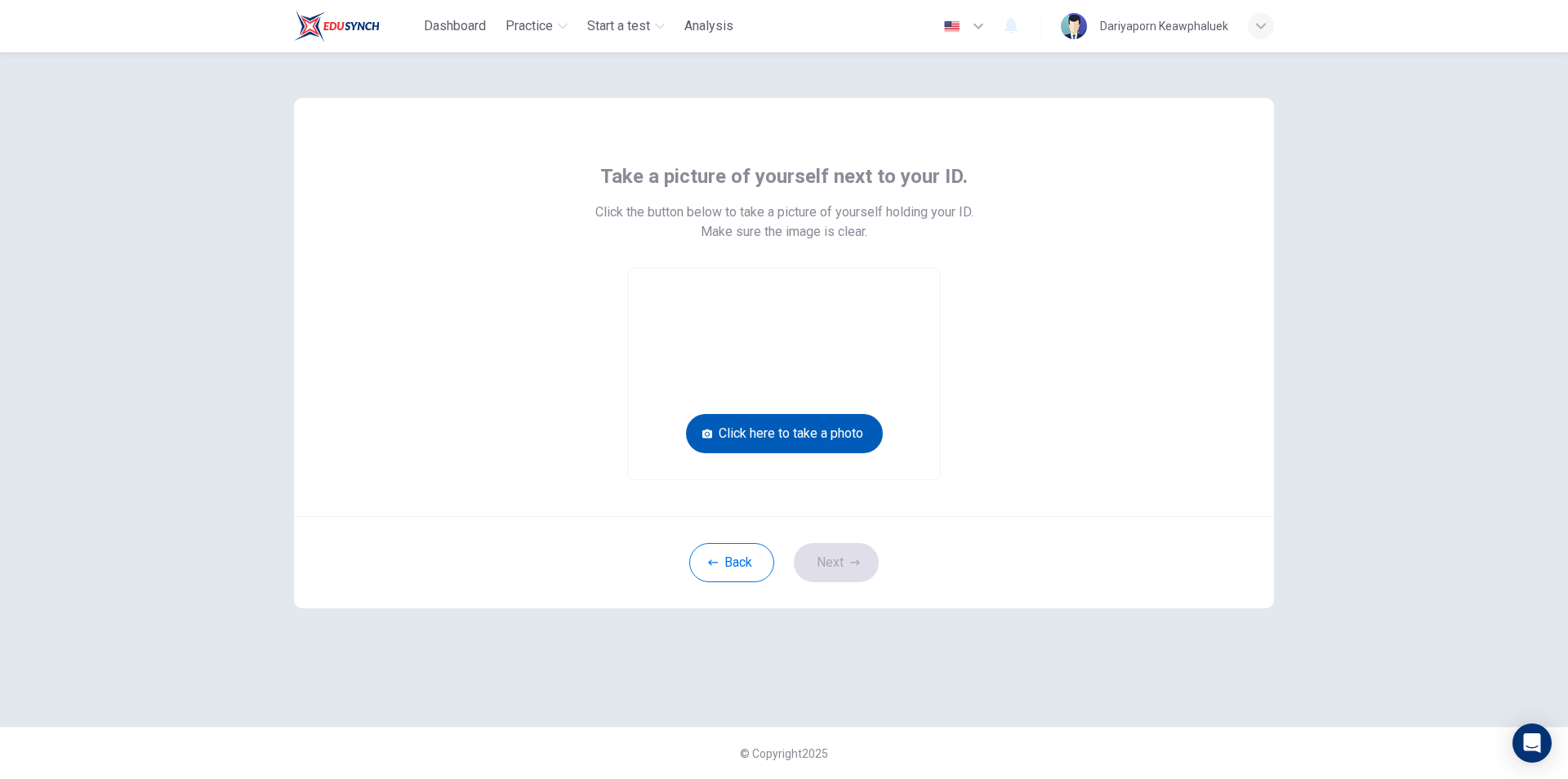
click at [800, 436] on button "Click here to take a photo" at bounding box center [785, 433] width 197 height 39
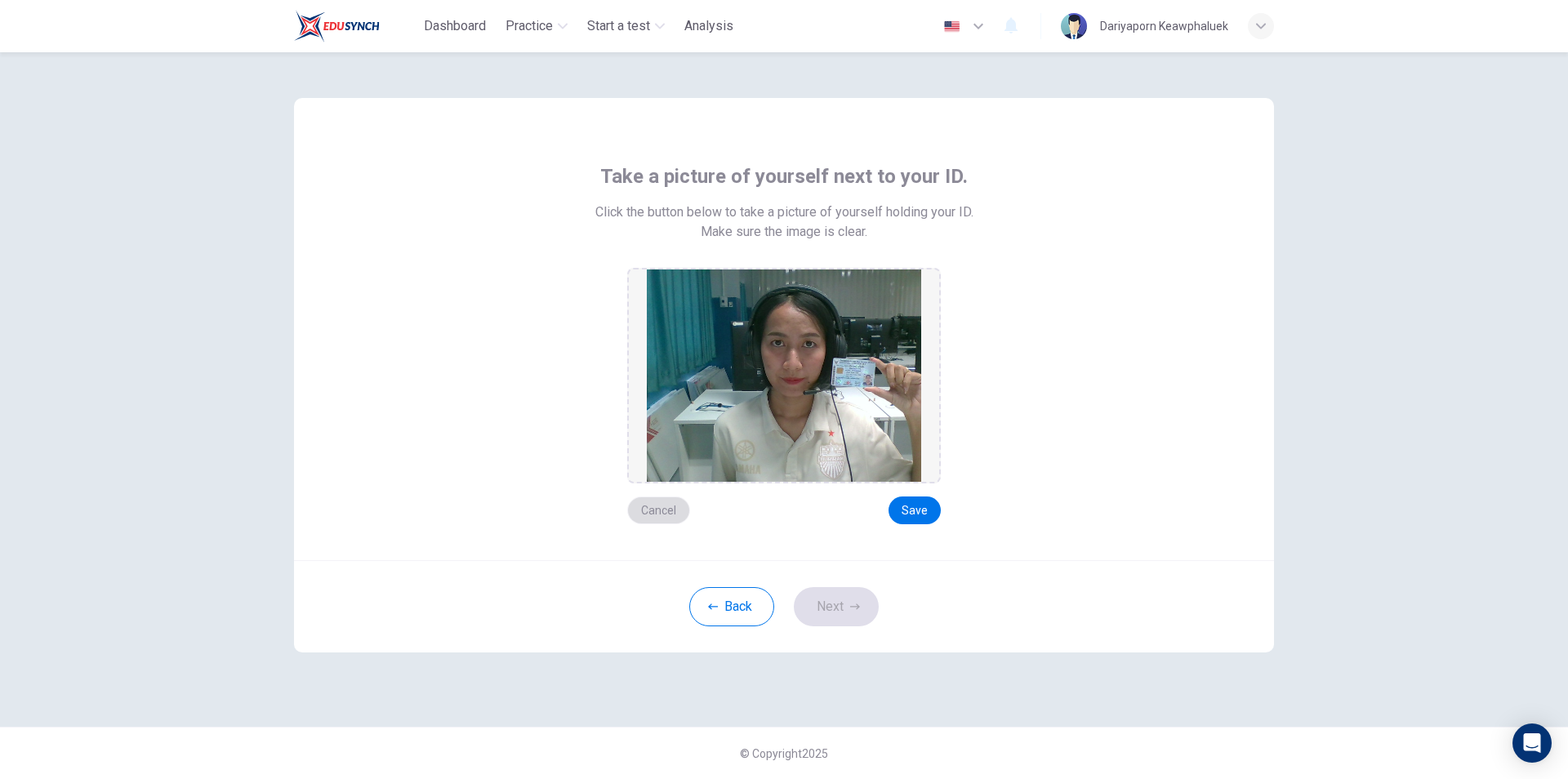
click at [659, 505] on button "Cancel" at bounding box center [658, 510] width 63 height 28
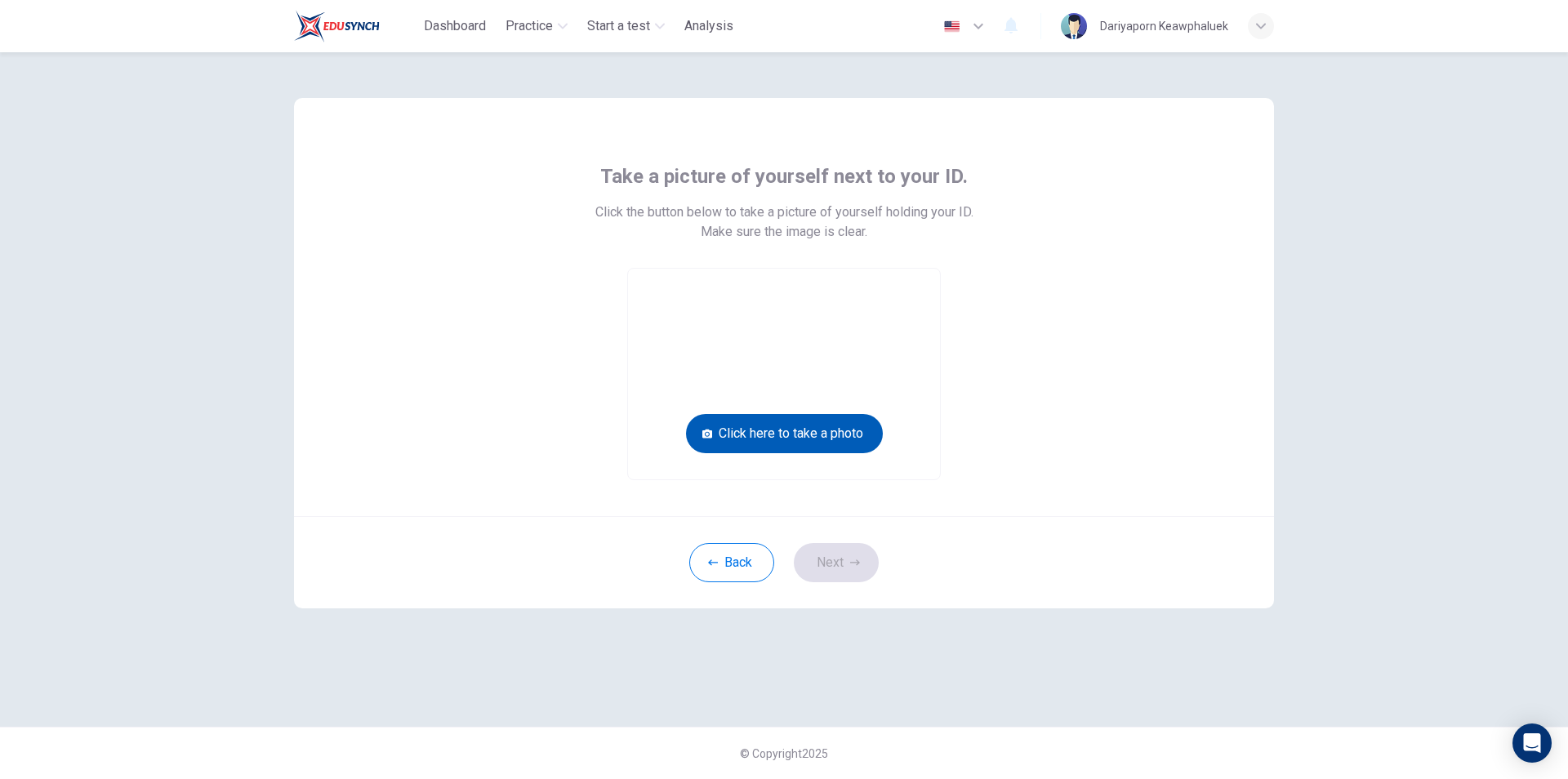
click at [808, 424] on button "Click here to take a photo" at bounding box center [785, 433] width 197 height 39
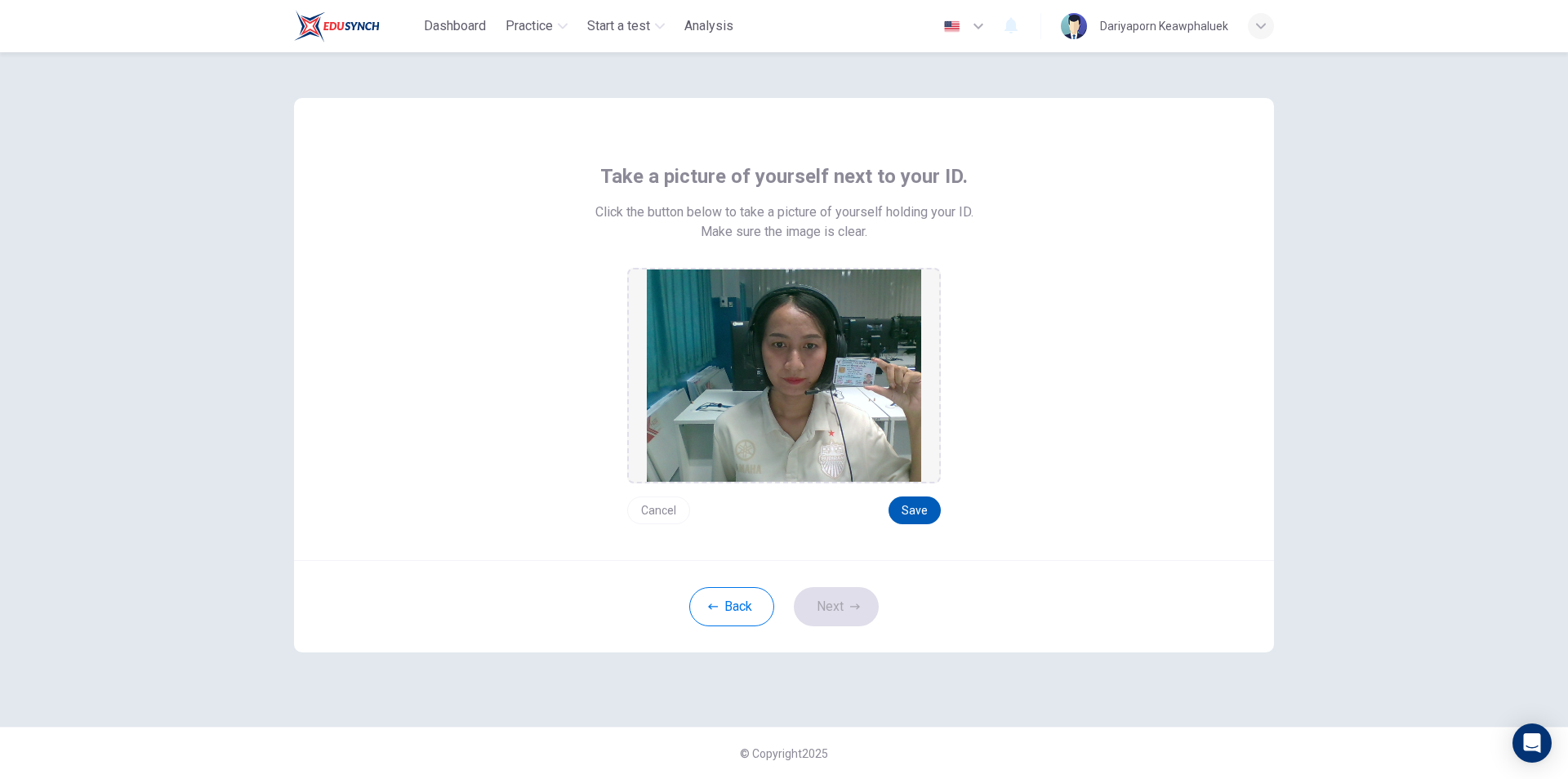
click at [925, 511] on button "Save" at bounding box center [914, 510] width 53 height 28
click at [839, 609] on button "Next" at bounding box center [836, 606] width 85 height 39
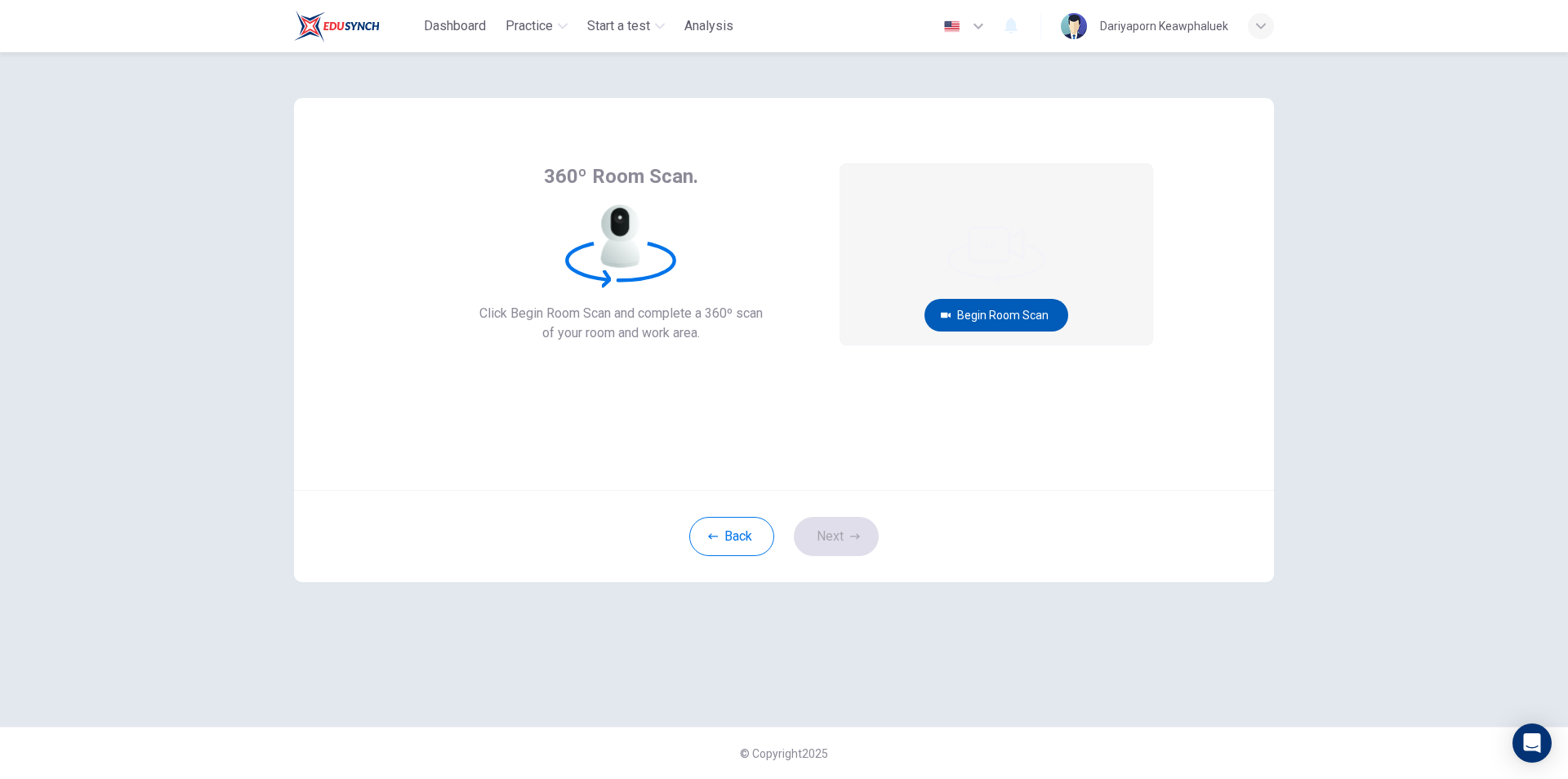
click at [974, 316] on button "Begin Room Scan" at bounding box center [996, 314] width 143 height 33
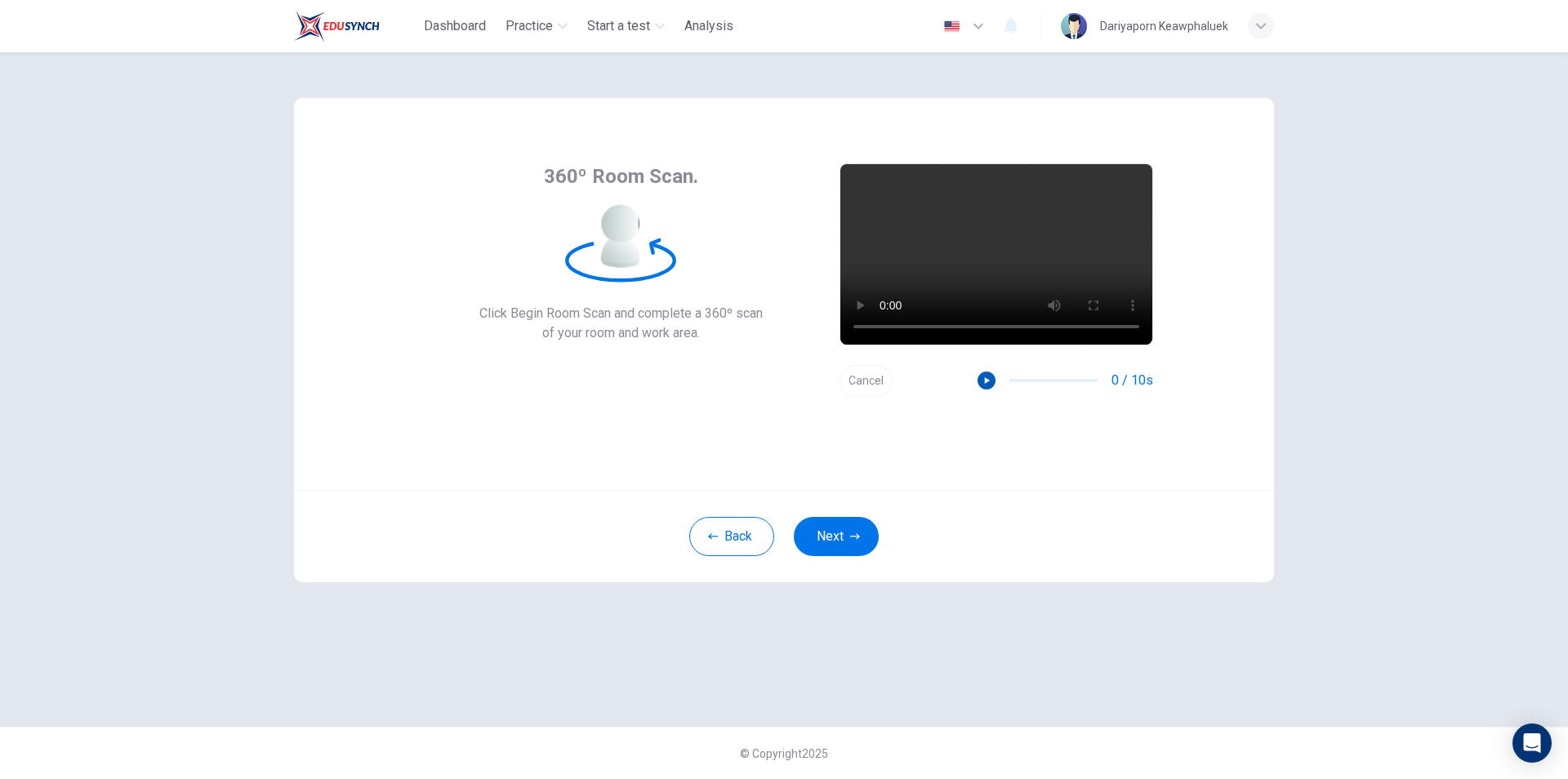
click at [986, 380] on icon "button" at bounding box center [987, 380] width 5 height 7
click at [851, 532] on icon "button" at bounding box center [856, 536] width 10 height 10
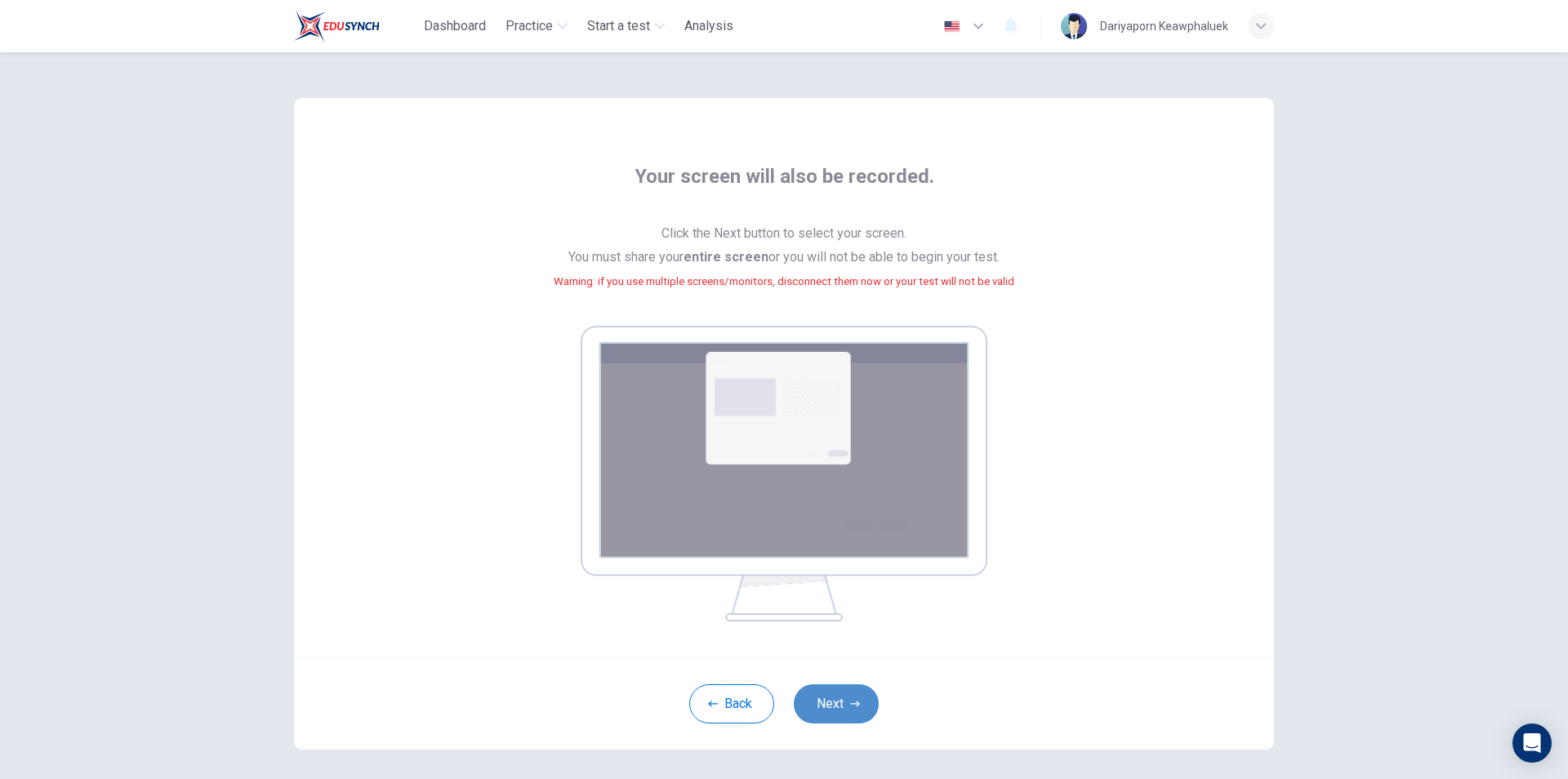
click at [839, 705] on button "Next" at bounding box center [836, 703] width 85 height 39
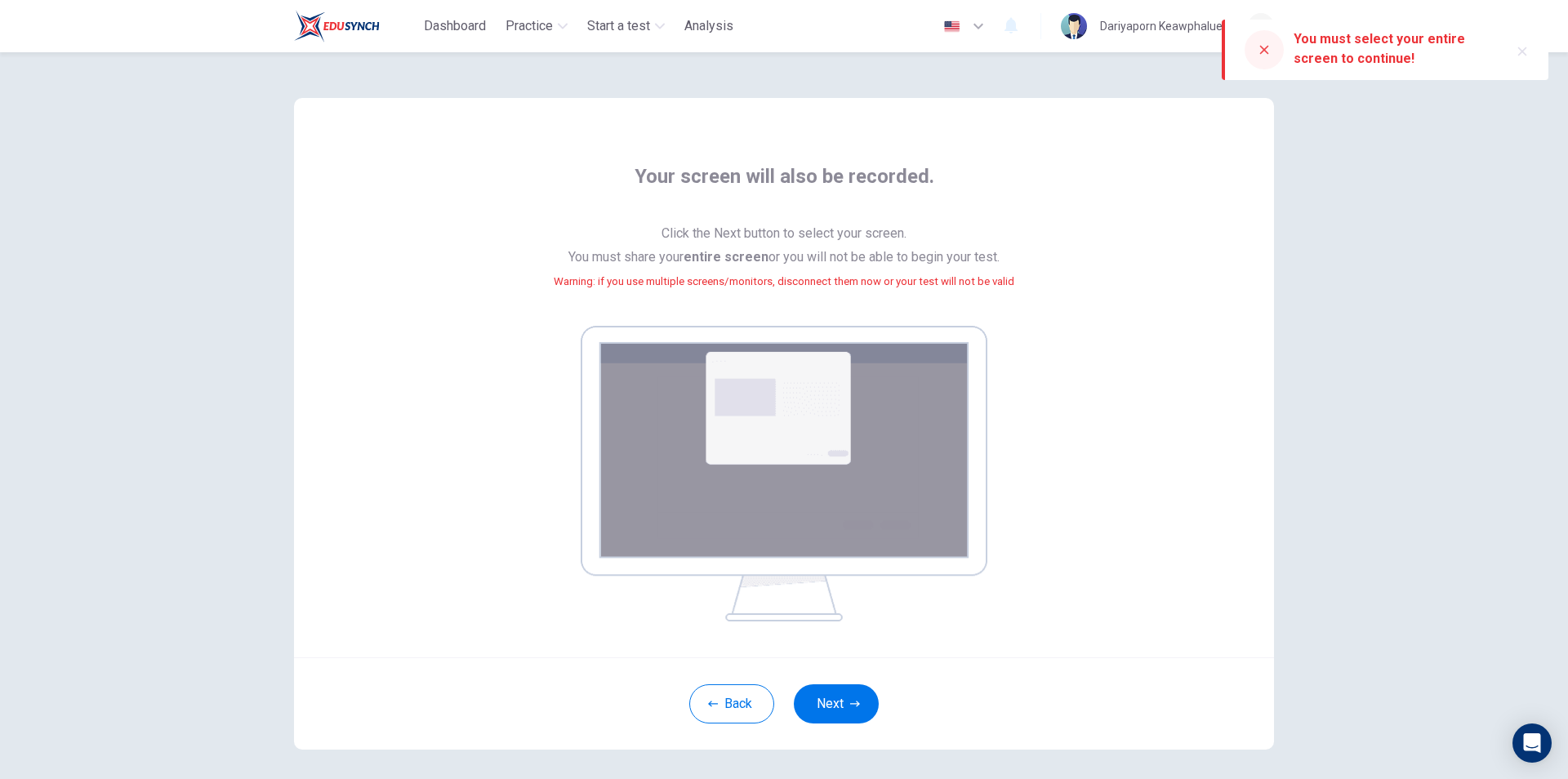
click at [1265, 51] on icon at bounding box center [1265, 50] width 9 height 9
click at [740, 408] on img at bounding box center [784, 474] width 407 height 295
click at [807, 490] on img at bounding box center [784, 474] width 407 height 295
click at [884, 412] on img at bounding box center [784, 474] width 407 height 295
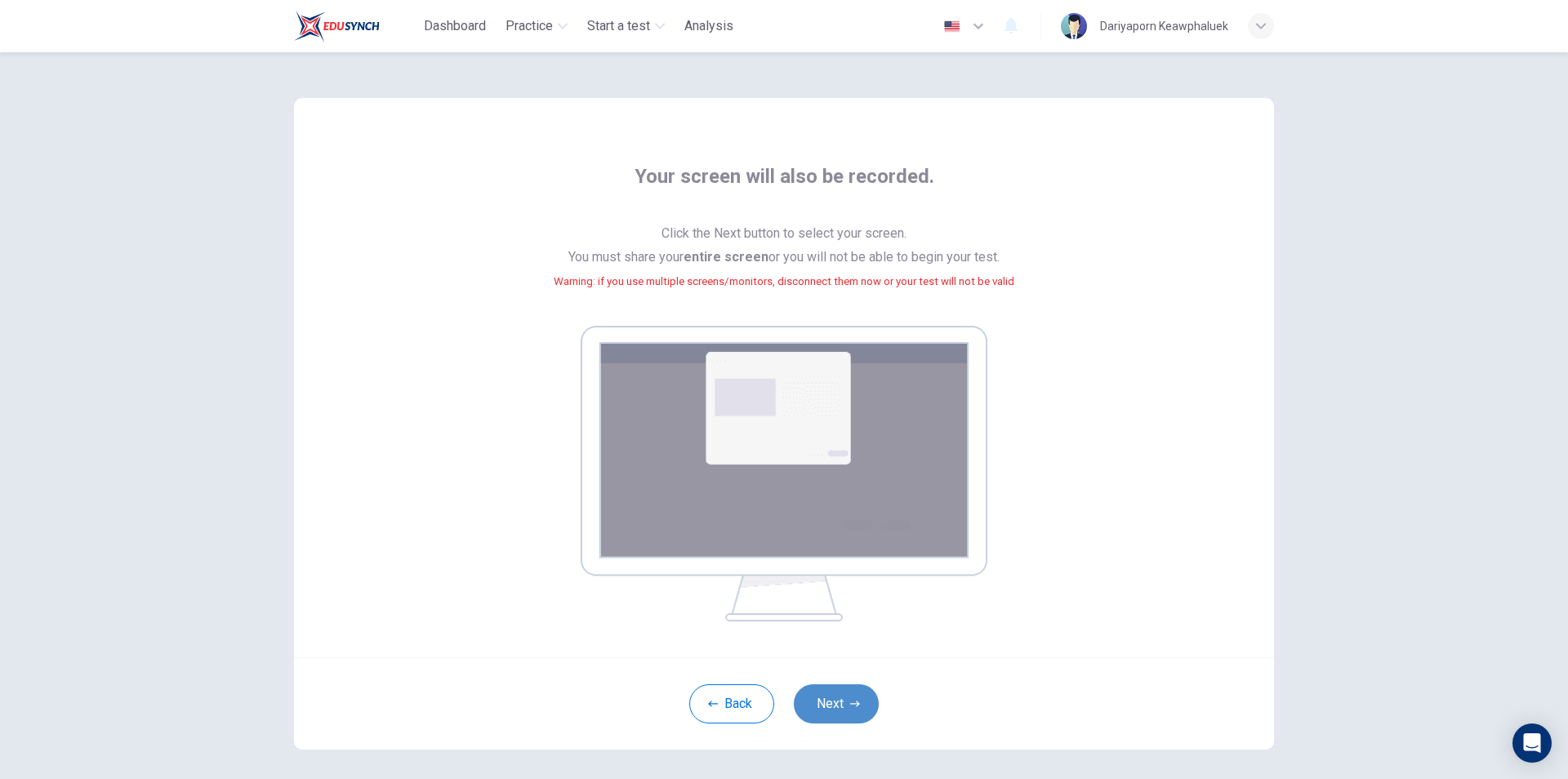
click at [835, 702] on button "Next" at bounding box center [836, 703] width 85 height 39
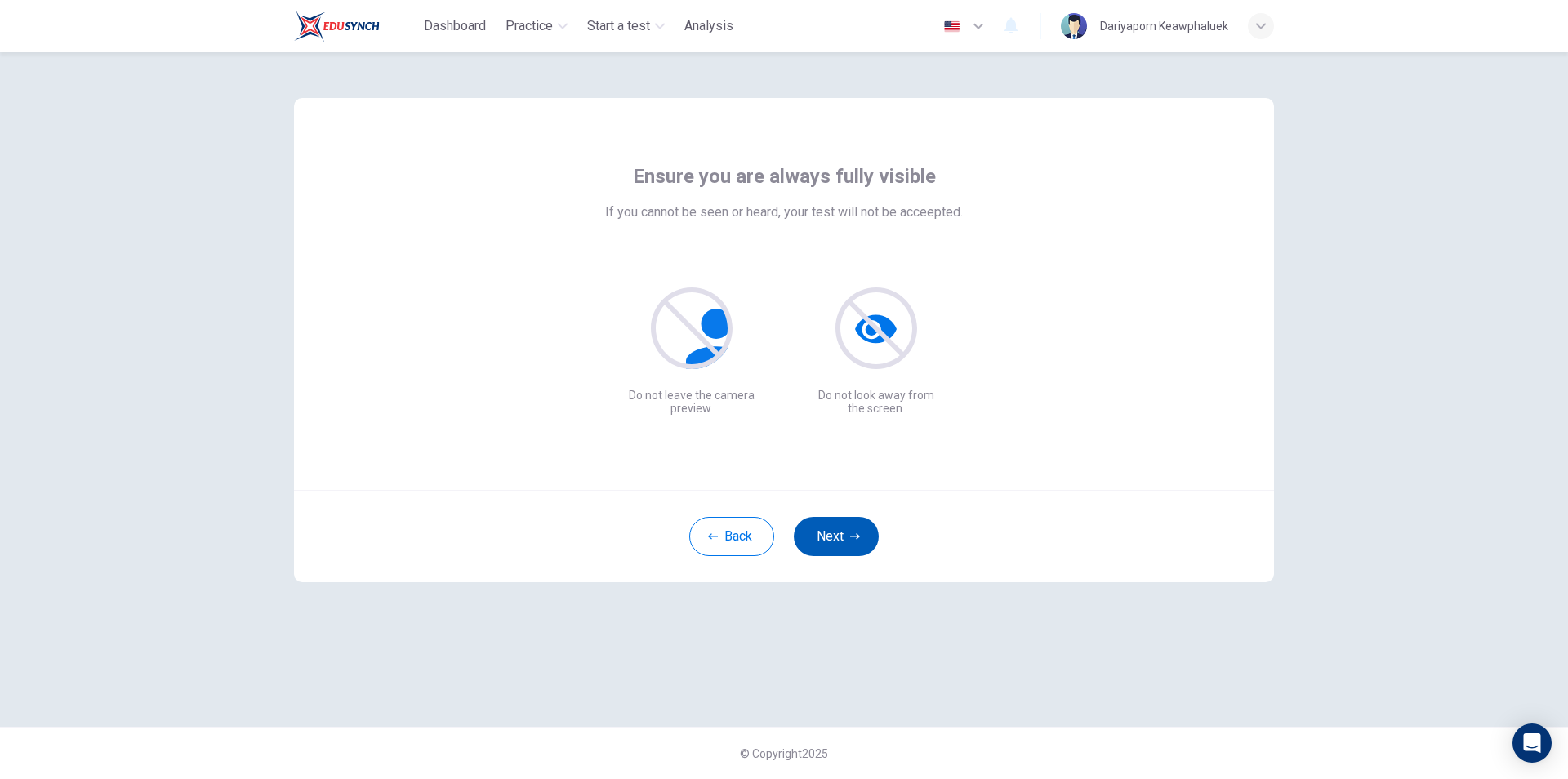
click at [833, 536] on button "Next" at bounding box center [836, 536] width 85 height 39
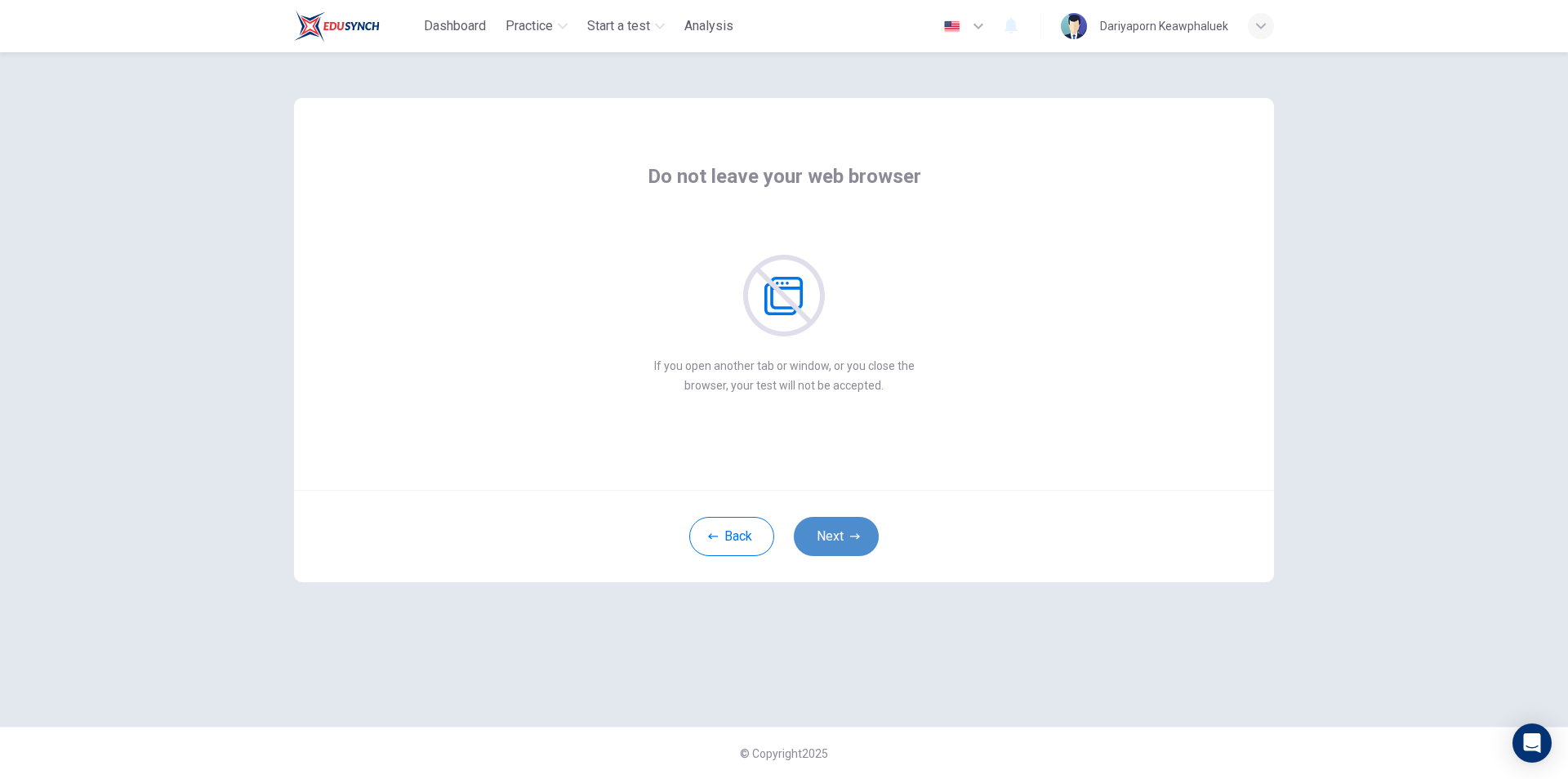
click at [845, 536] on button "Next" at bounding box center [836, 536] width 85 height 39
click at [852, 534] on icon "button" at bounding box center [856, 536] width 10 height 10
click at [842, 540] on button "Next" at bounding box center [836, 536] width 85 height 39
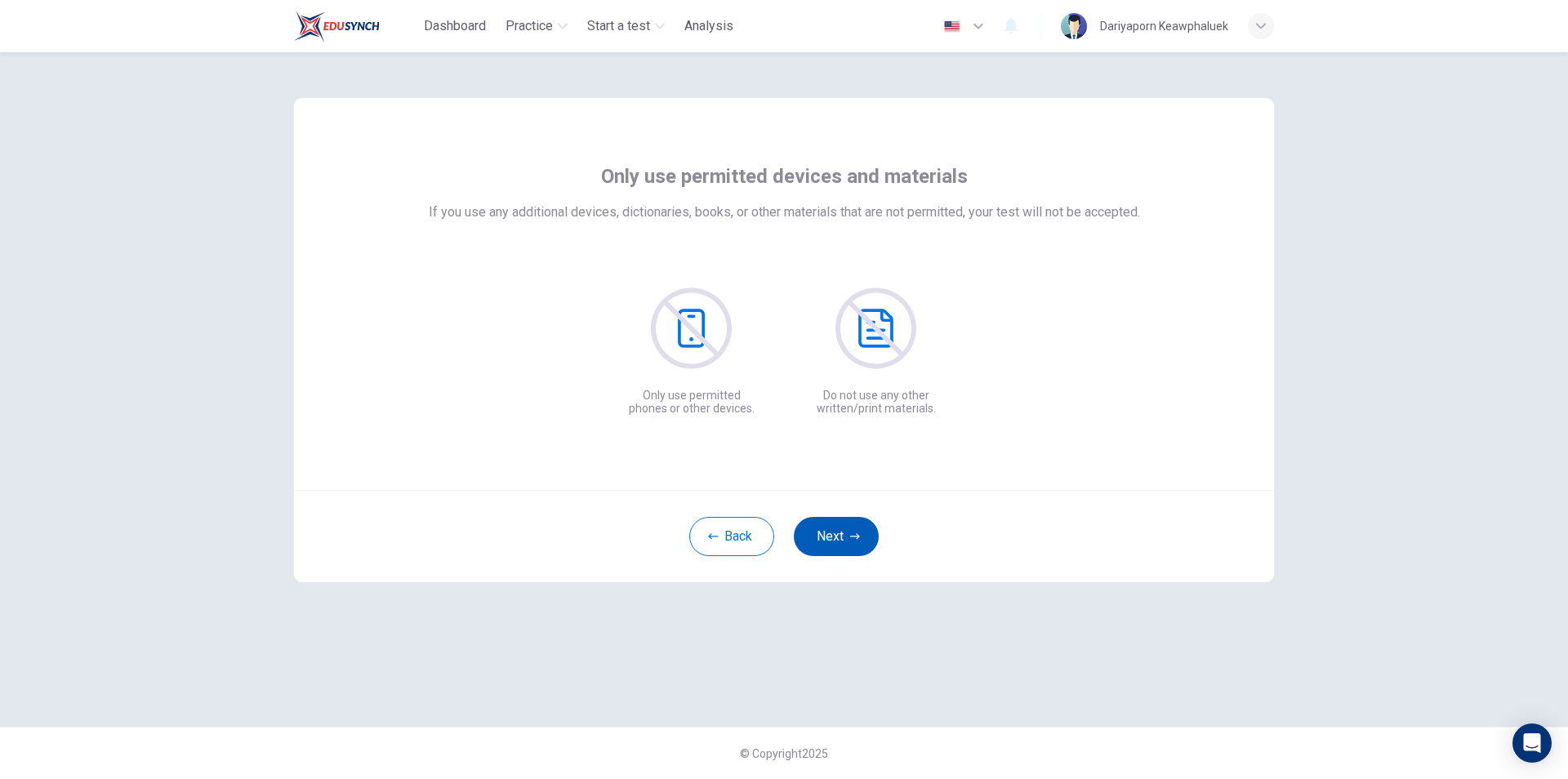
click at [839, 531] on button "Next" at bounding box center [836, 536] width 85 height 39
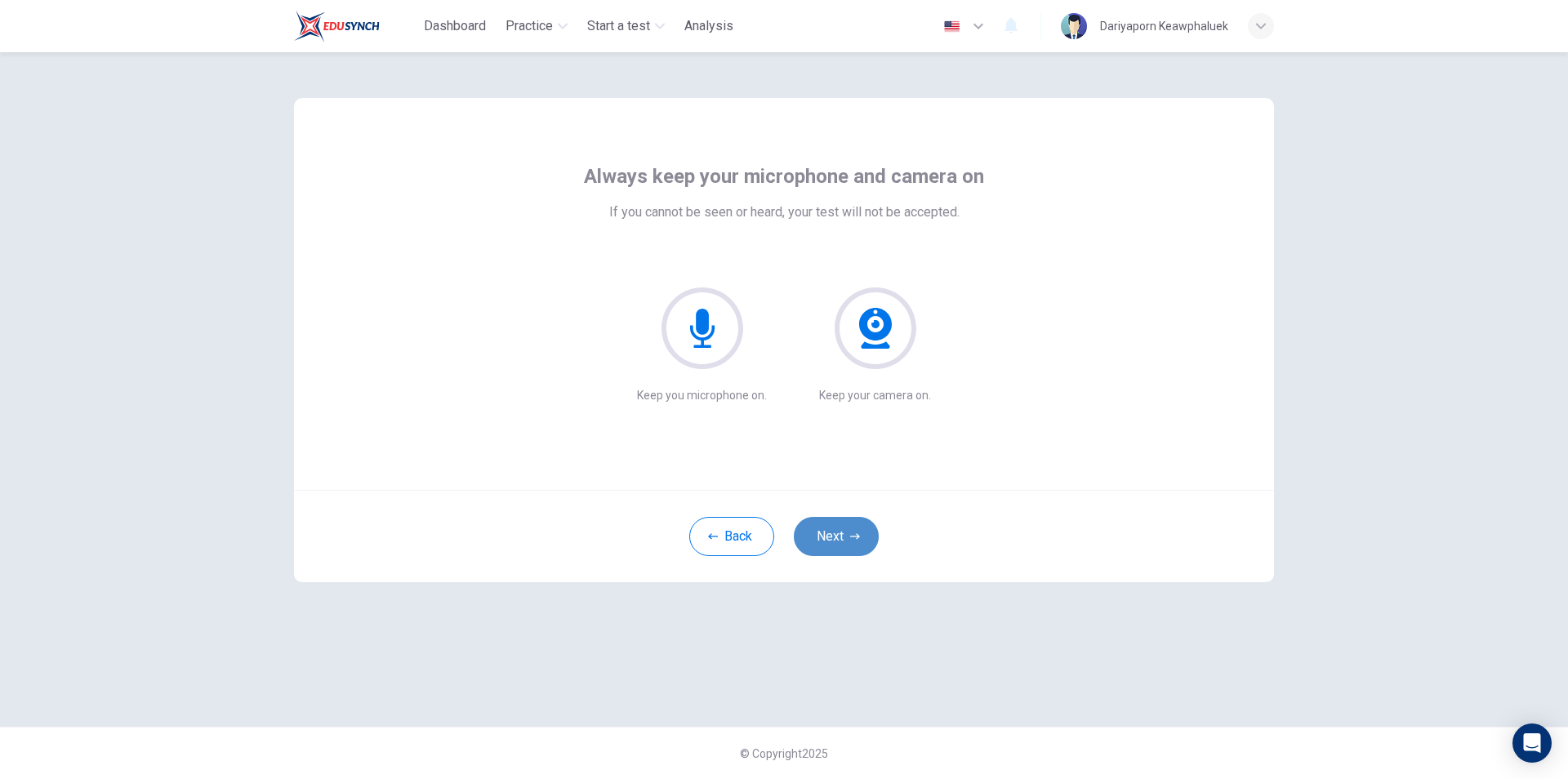
click at [817, 531] on button "Next" at bounding box center [836, 536] width 85 height 39
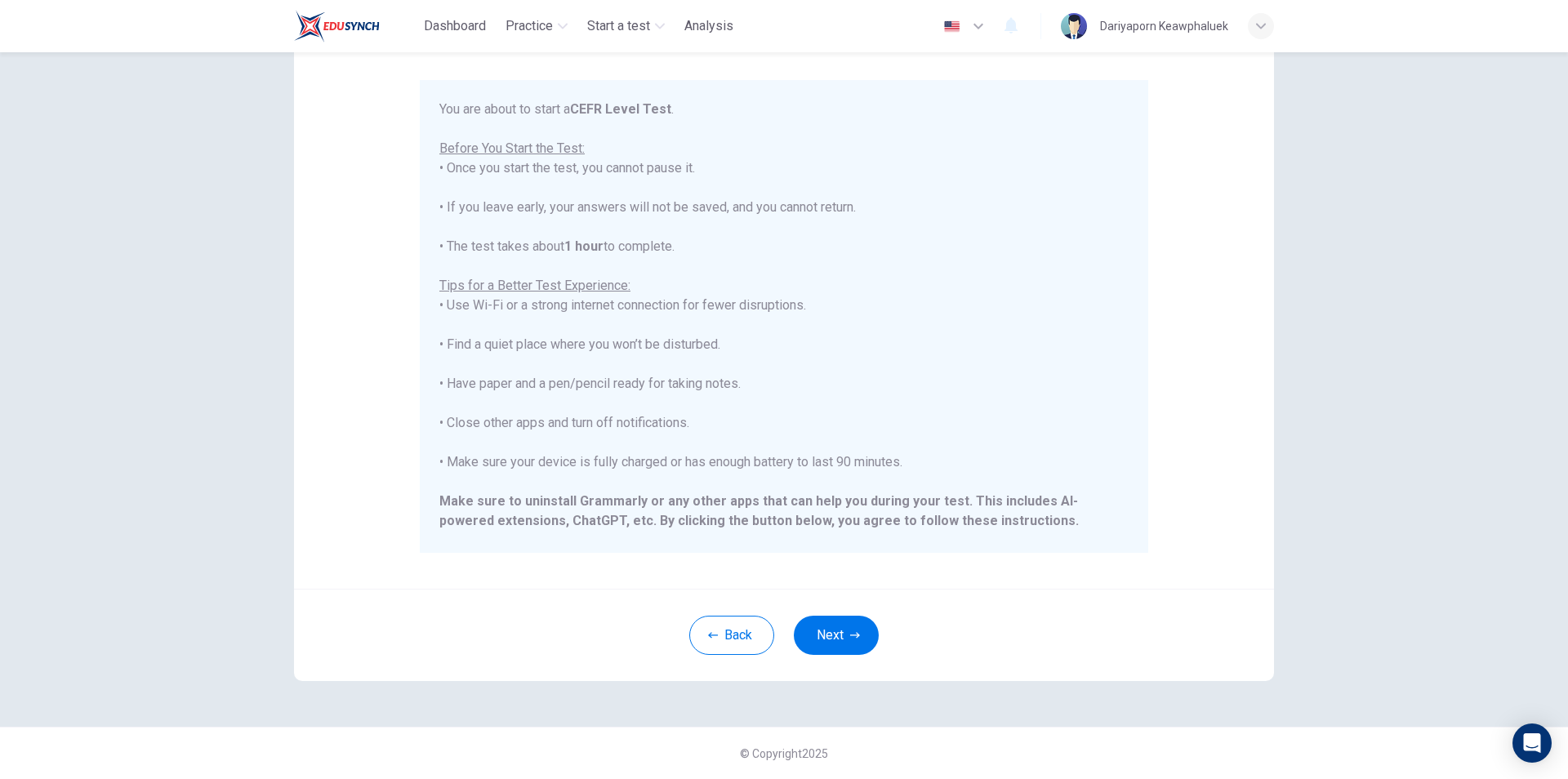
scroll to position [156, 0]
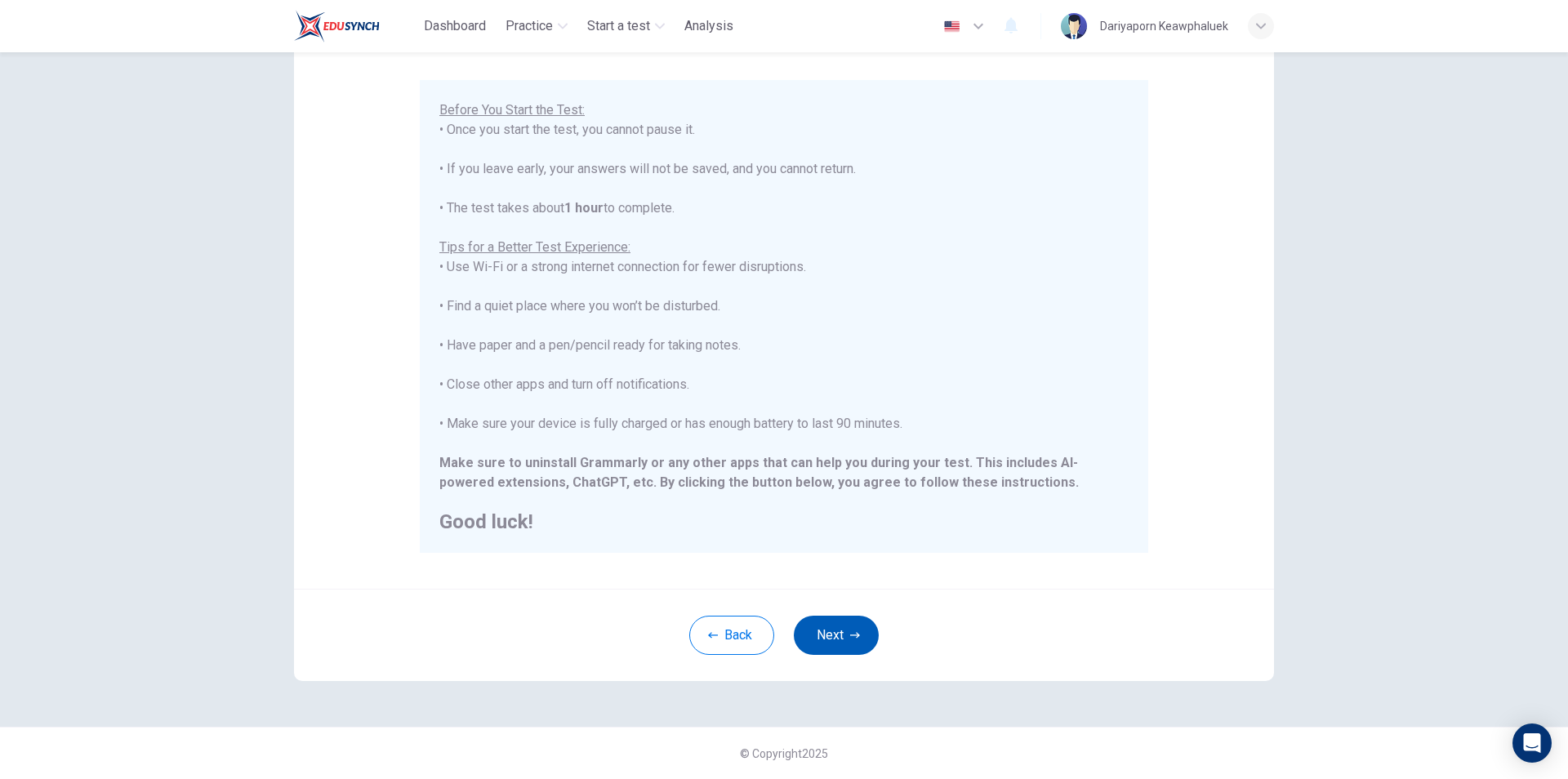
click at [838, 634] on button "Next" at bounding box center [836, 635] width 85 height 39
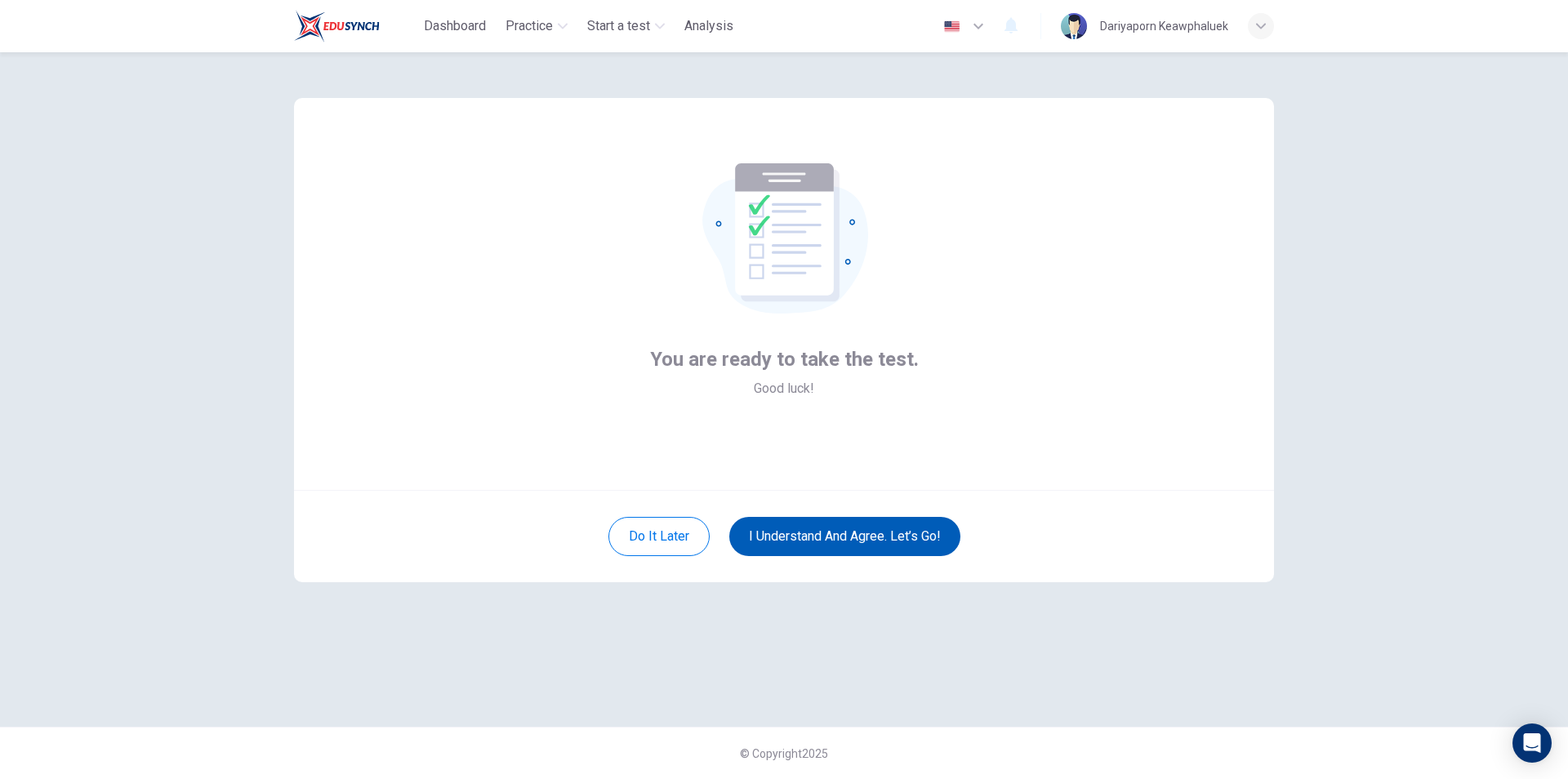
scroll to position [0, 0]
click at [872, 535] on button "I understand and agree. Let’s go!" at bounding box center [845, 536] width 231 height 39
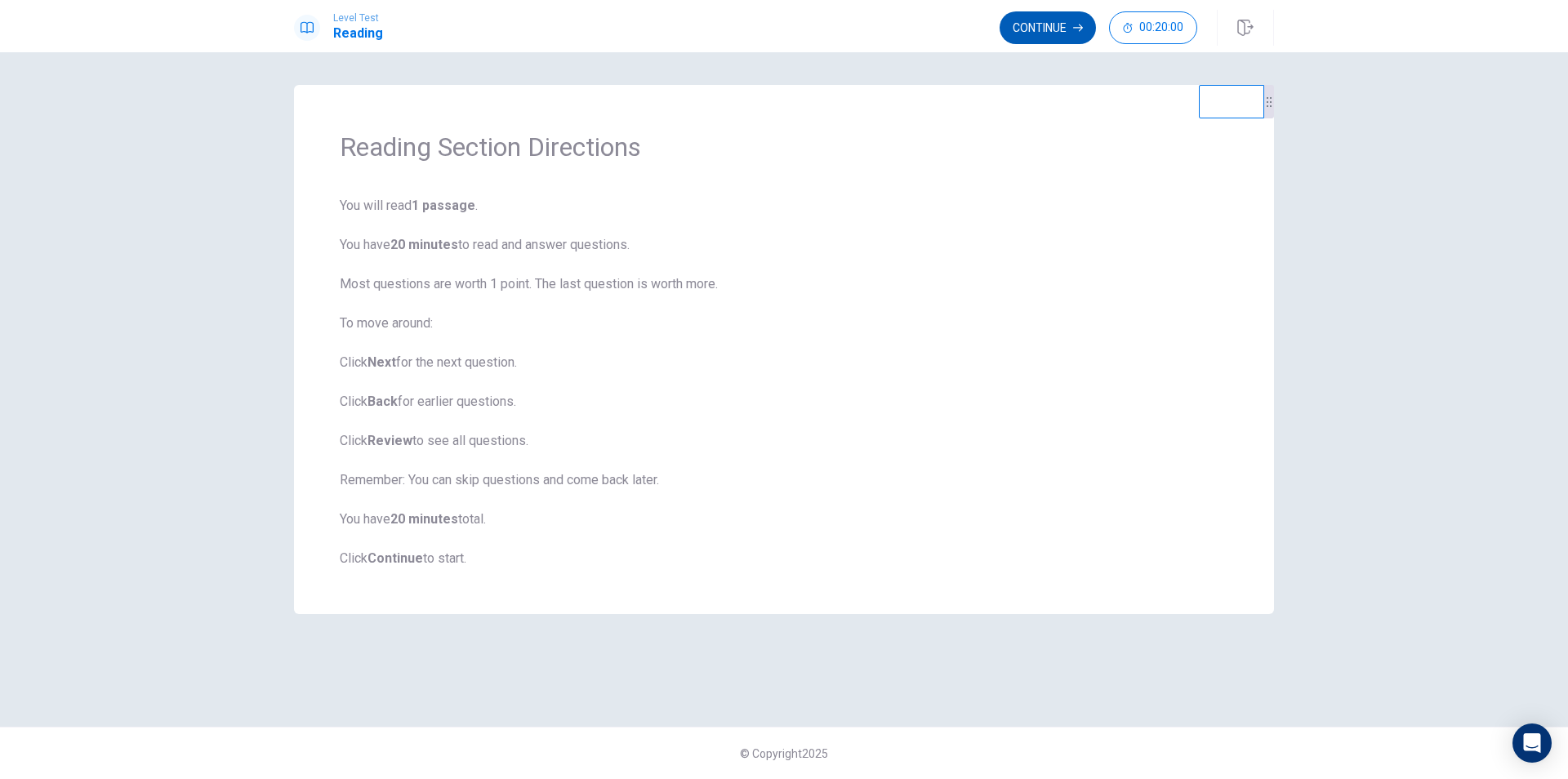
click at [1035, 25] on button "Continue" at bounding box center [1048, 27] width 97 height 33
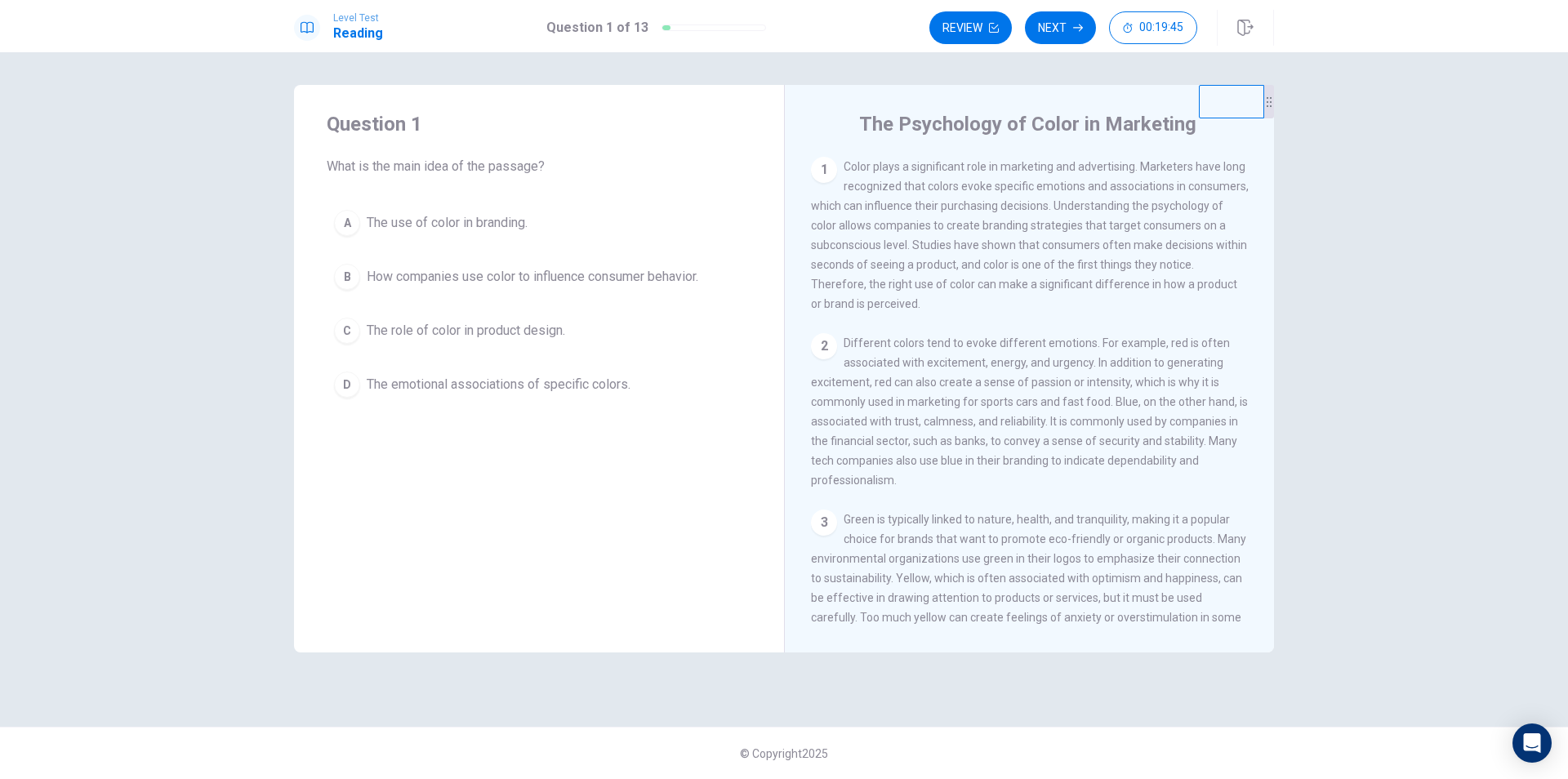
click at [394, 280] on span "How companies use color to influence consumer behavior." at bounding box center [532, 277] width 331 height 20
click at [1061, 31] on button "Next" at bounding box center [1060, 27] width 71 height 33
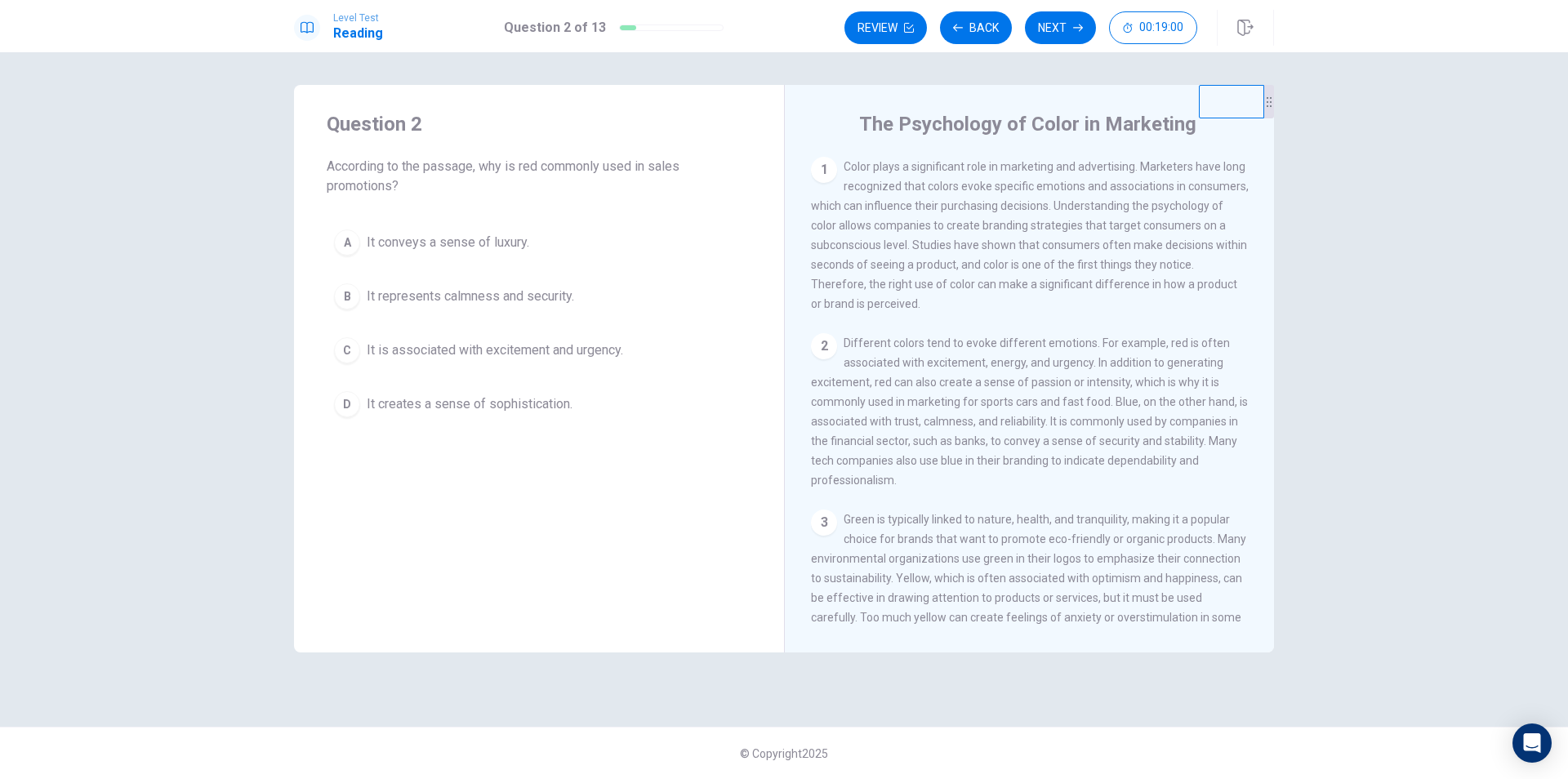
scroll to position [82, 0]
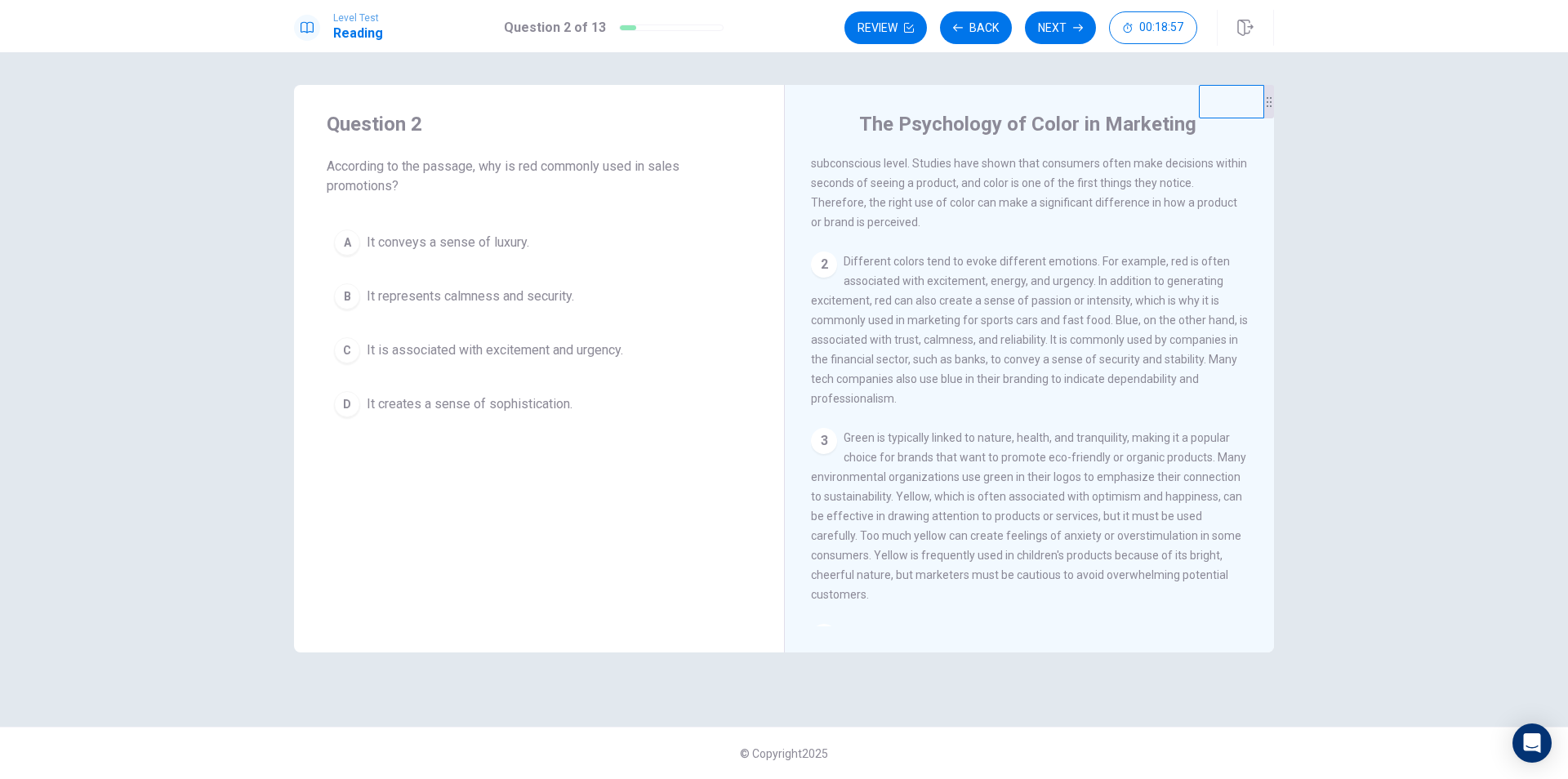
drag, startPoint x: 1161, startPoint y: 273, endPoint x: 1230, endPoint y: 270, distance: 69.1
click at [1230, 270] on div "2 Different colors tend to evoke different emotions. For example, red is often …" at bounding box center [1030, 330] width 438 height 157
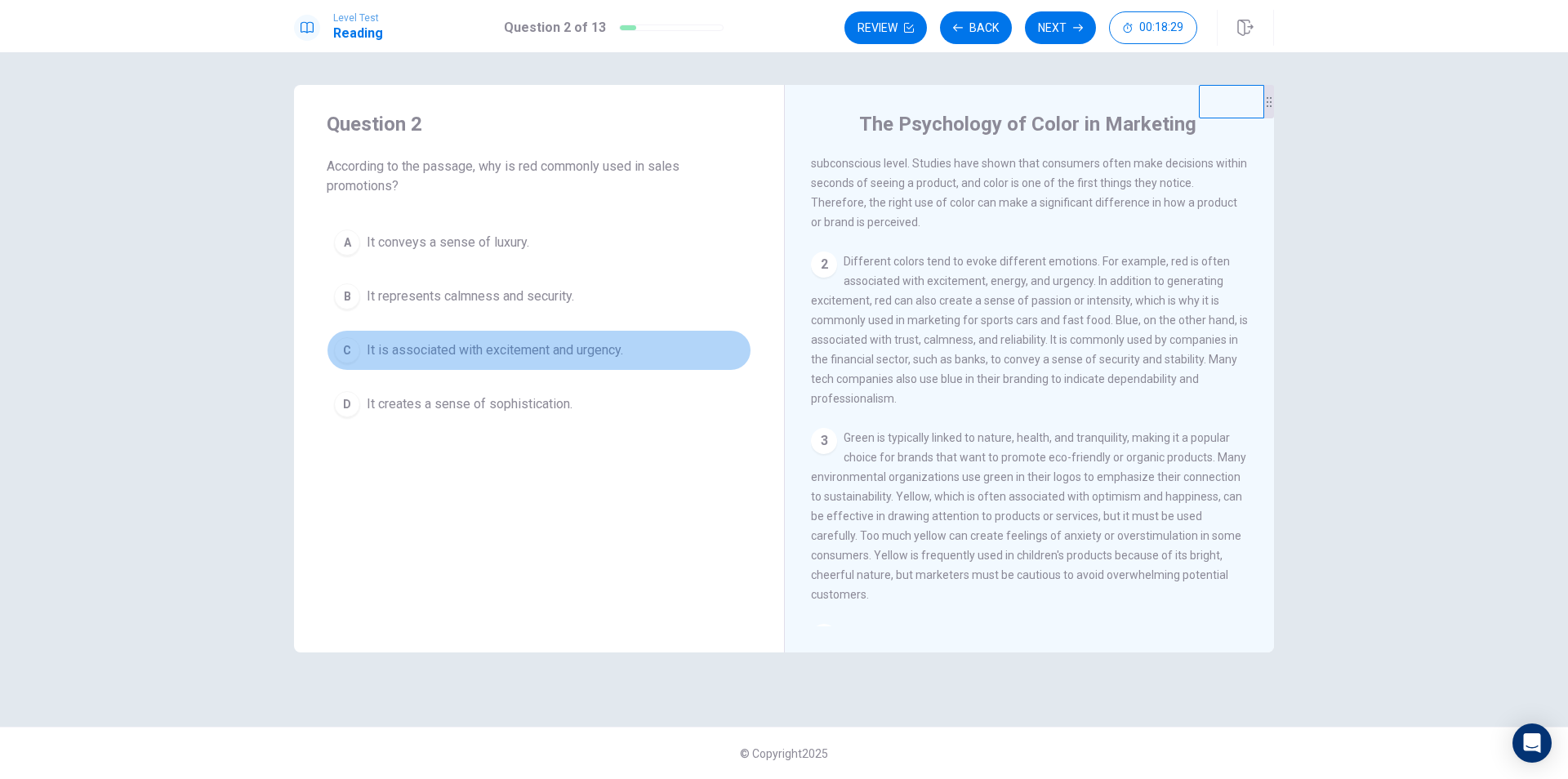
click at [355, 352] on div "C" at bounding box center [347, 350] width 26 height 26
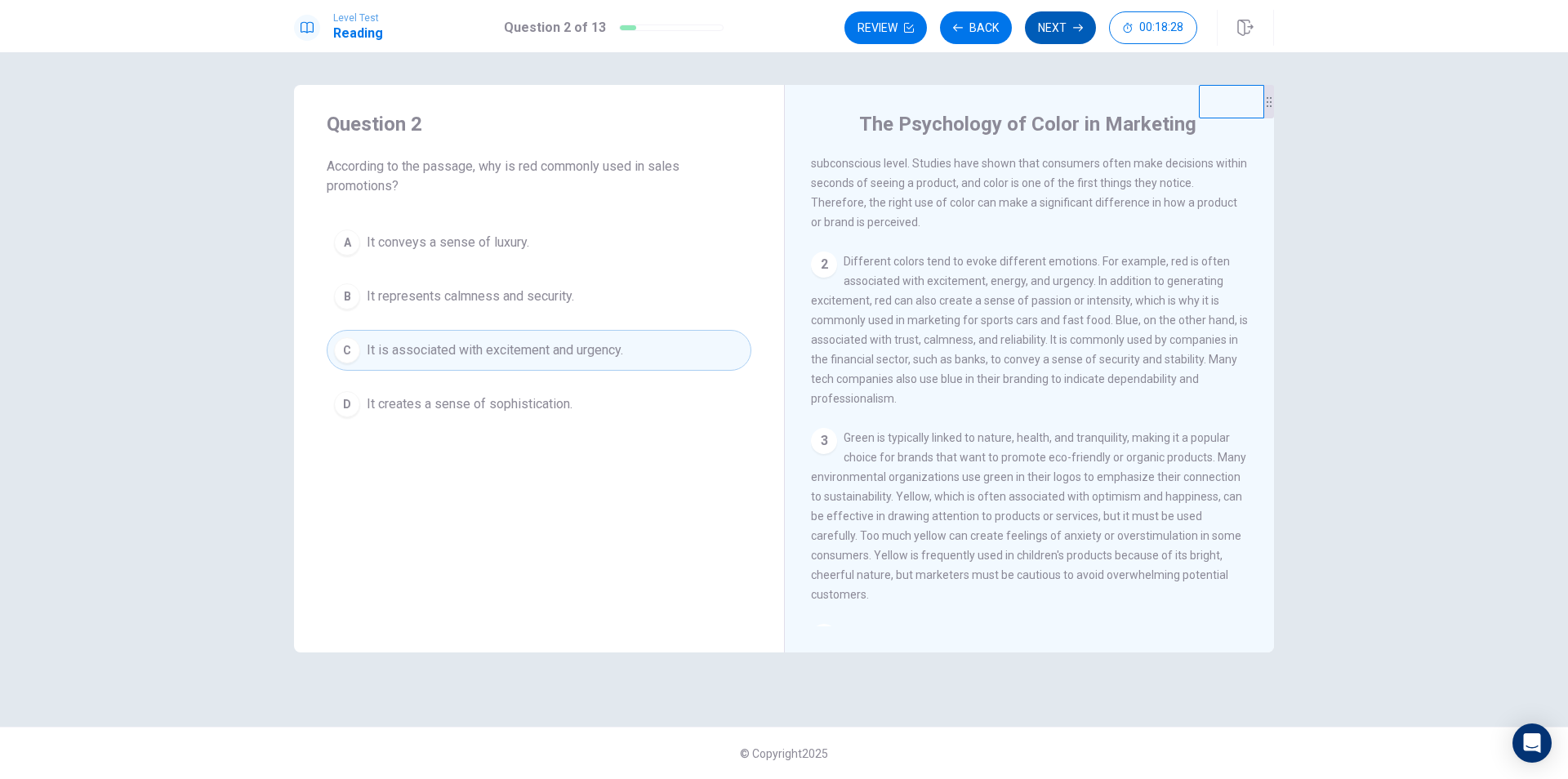
click at [1046, 26] on button "Next" at bounding box center [1060, 27] width 71 height 33
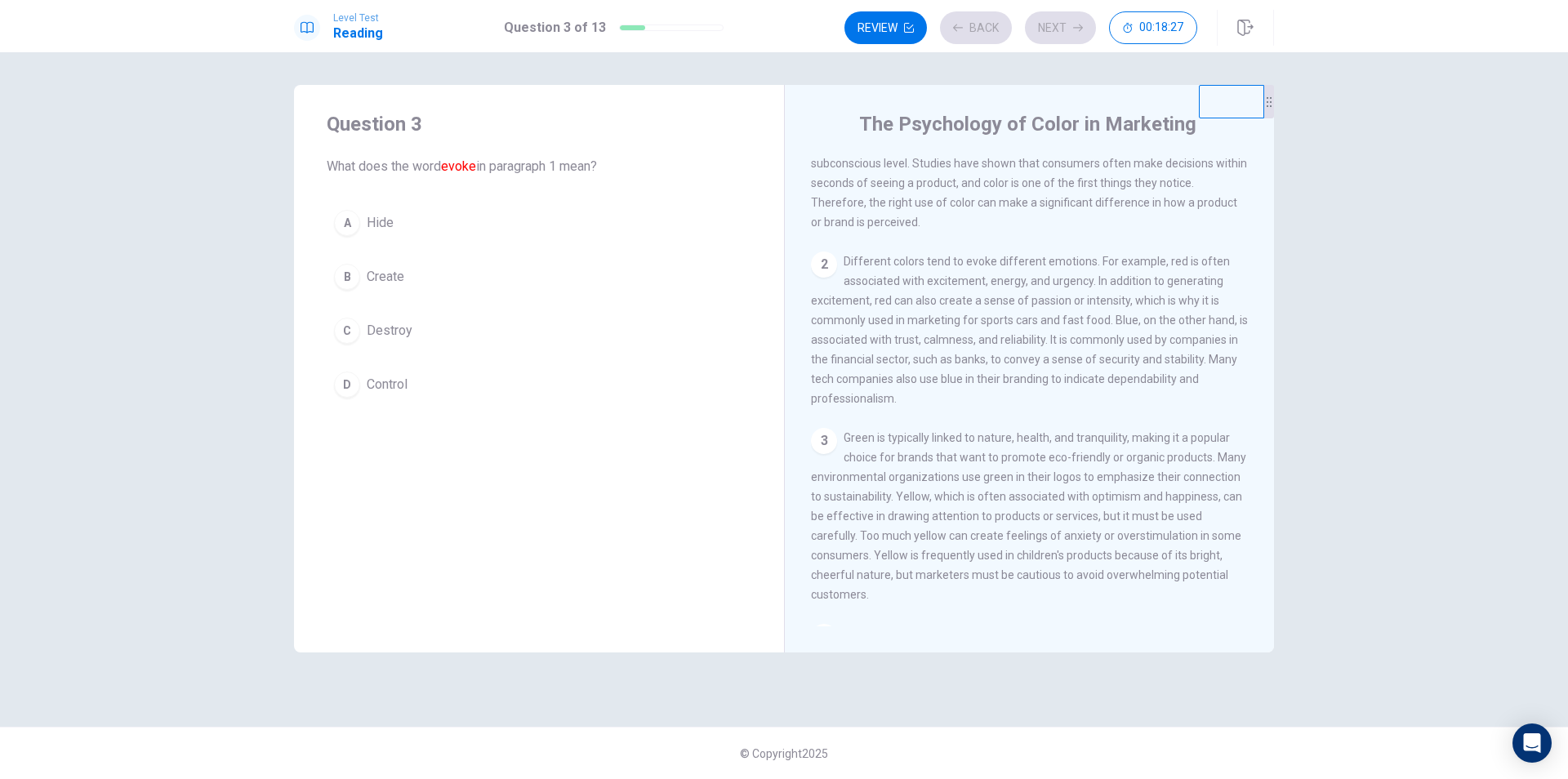
scroll to position [0, 0]
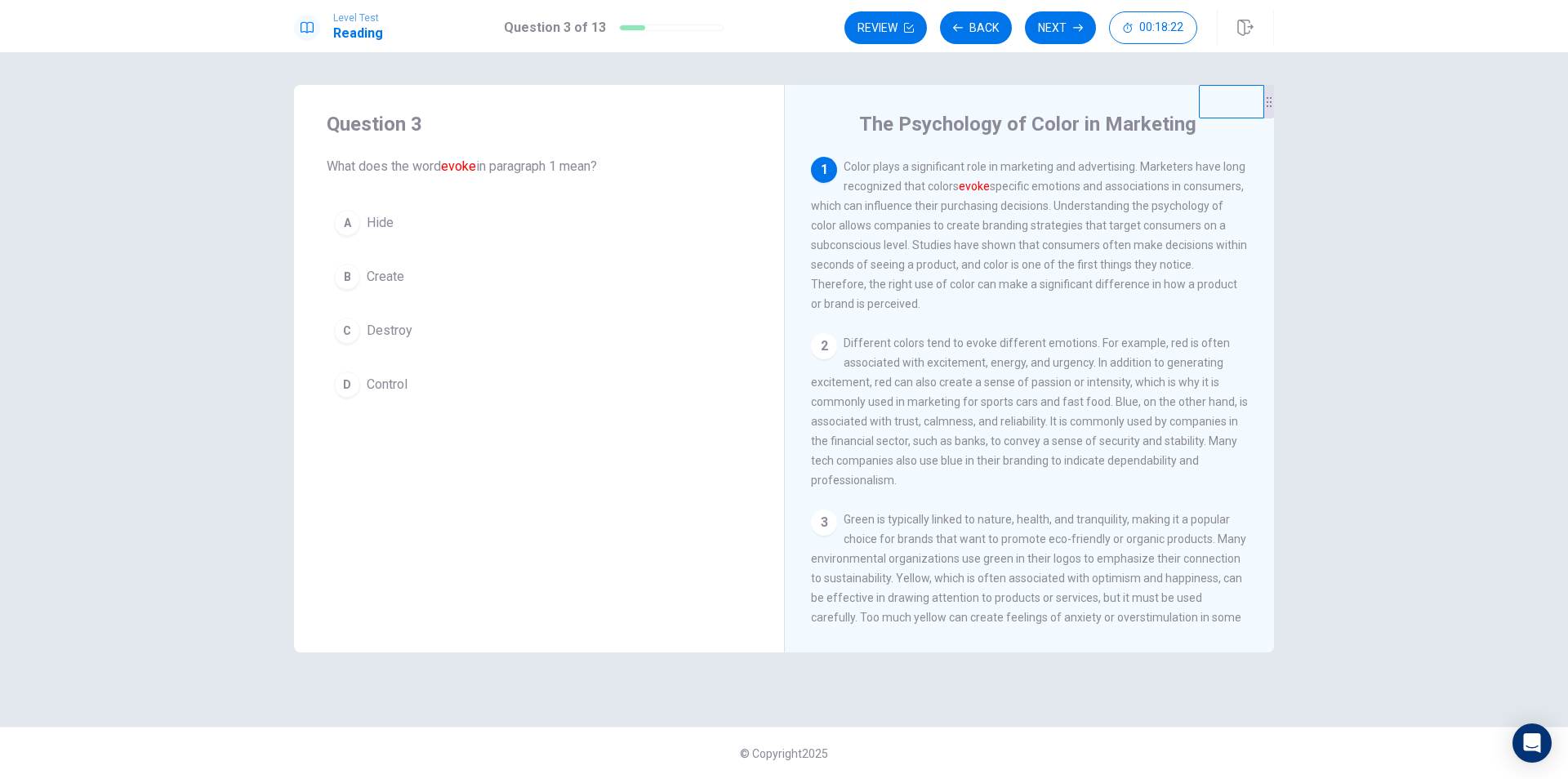
click at [354, 281] on div "B" at bounding box center [347, 277] width 26 height 26
click at [1045, 25] on button "Next" at bounding box center [1060, 27] width 71 height 33
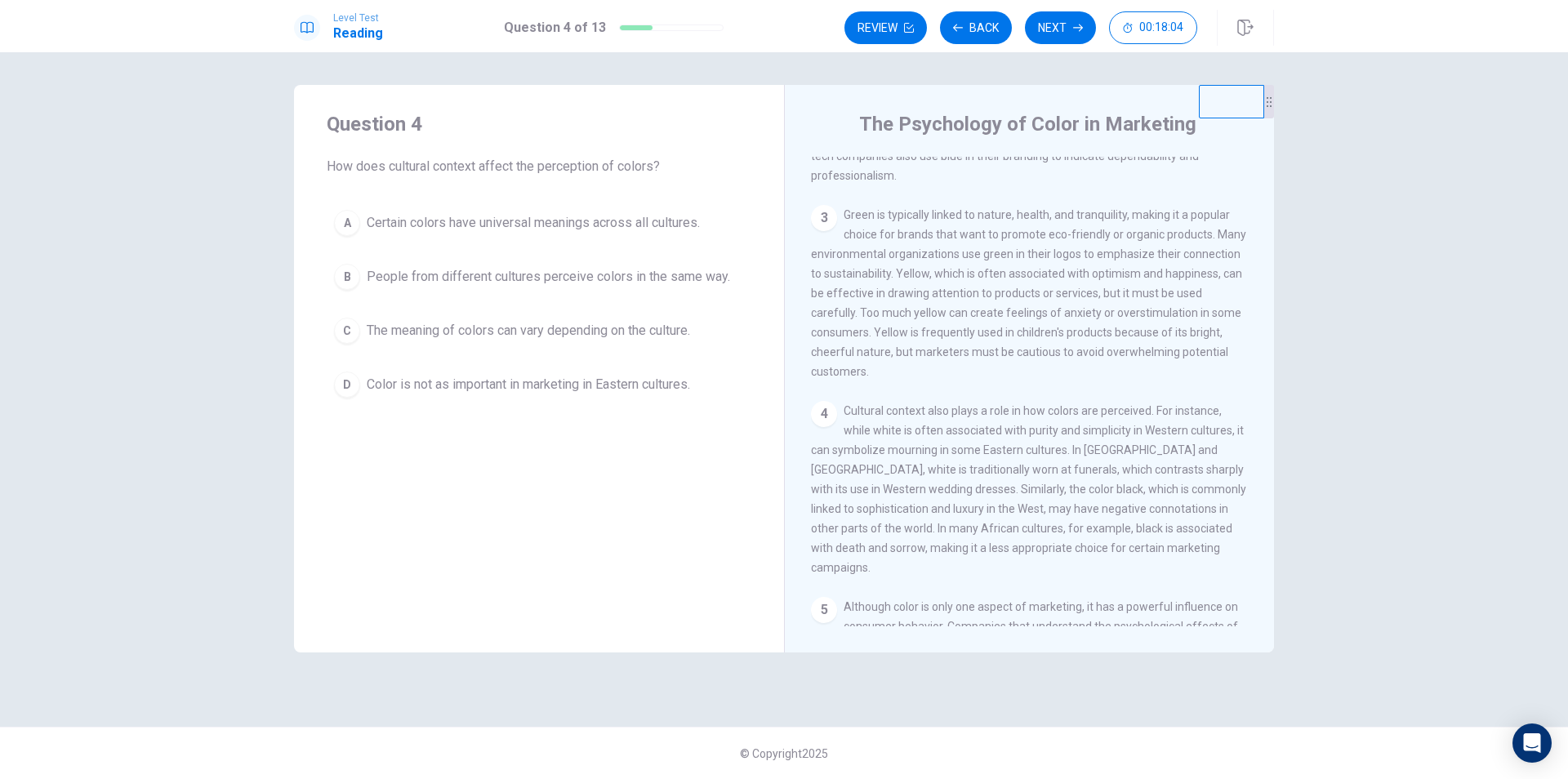
scroll to position [466, 0]
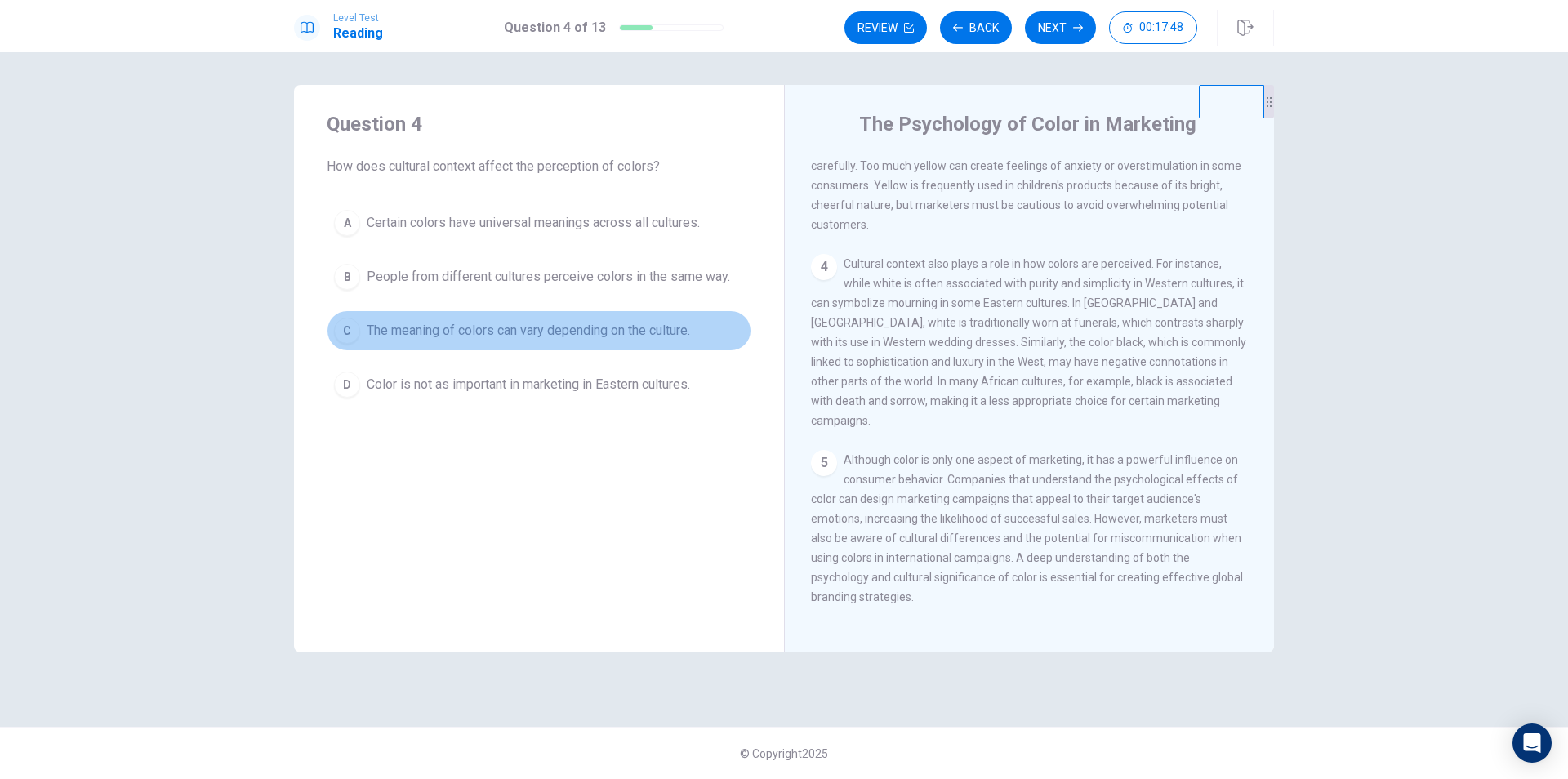
click at [543, 328] on span "The meaning of colors can vary depending on the culture." at bounding box center [528, 331] width 323 height 20
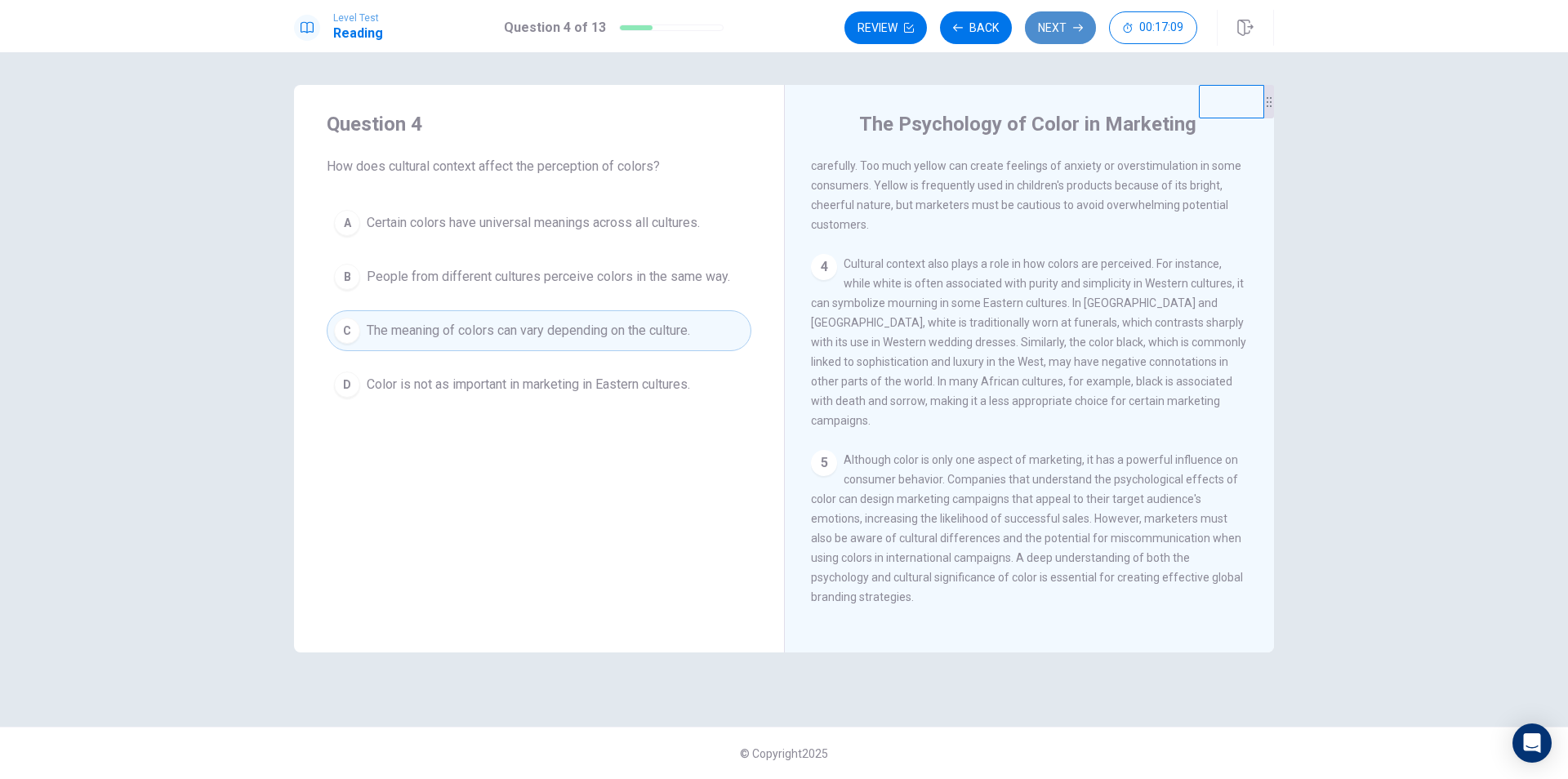
click at [1060, 27] on button "Next" at bounding box center [1060, 27] width 71 height 33
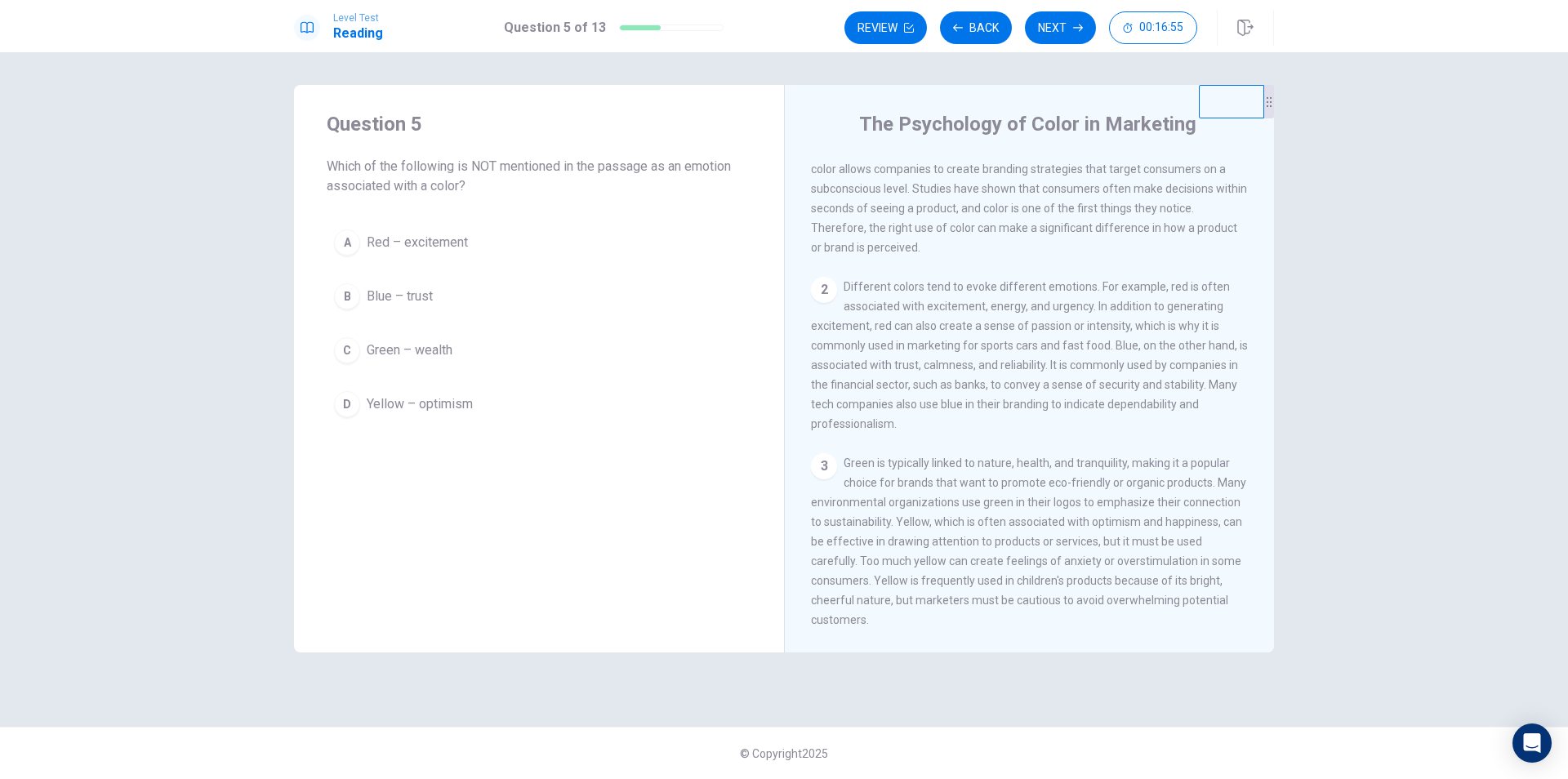
scroll to position [0, 0]
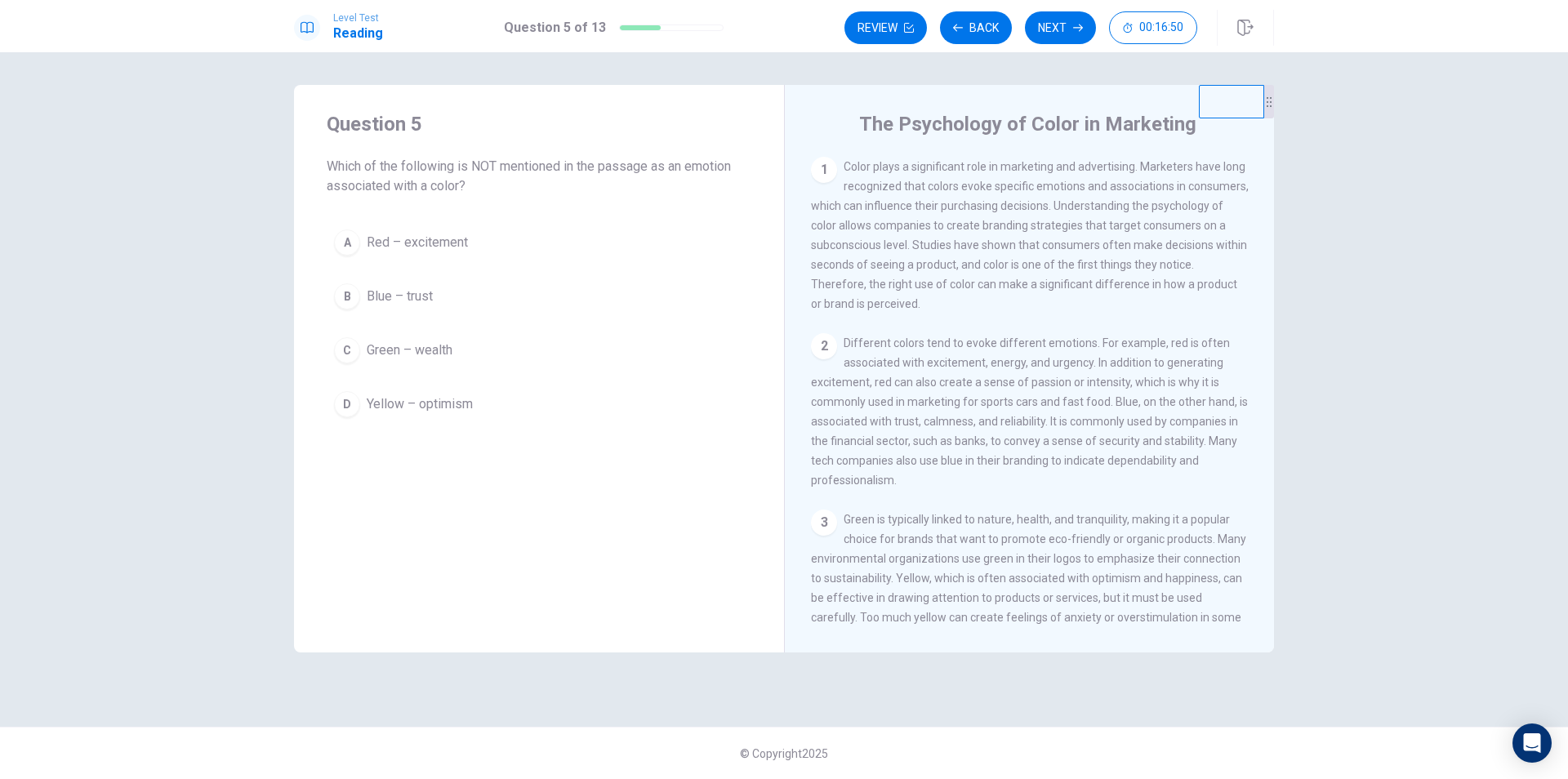
drag, startPoint x: 982, startPoint y: 372, endPoint x: 925, endPoint y: 372, distance: 57.0
click at [925, 372] on span "Different colors tend to evoke different emotions. For example, red is often as…" at bounding box center [1029, 411] width 437 height 150
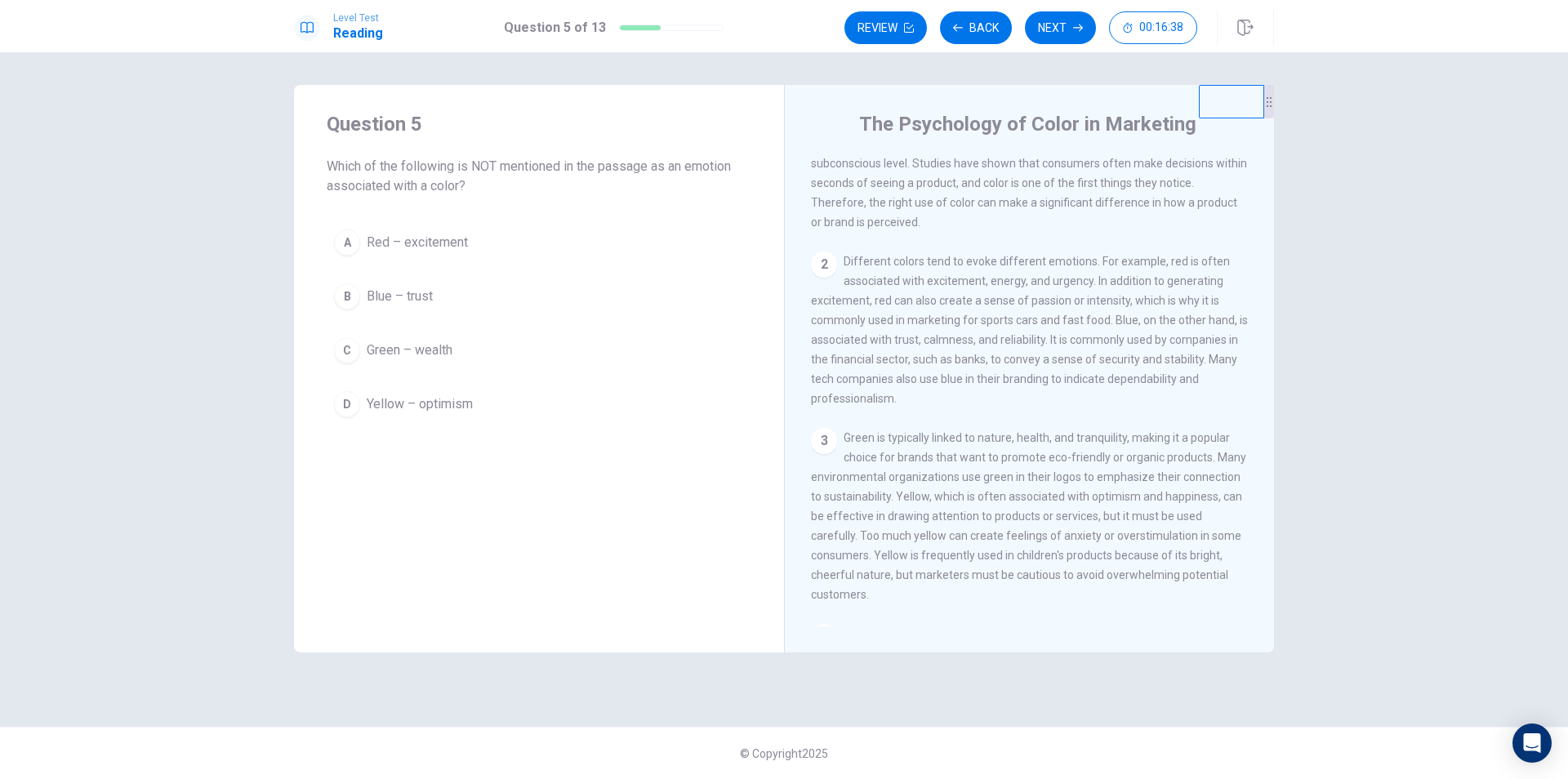
scroll to position [163, 0]
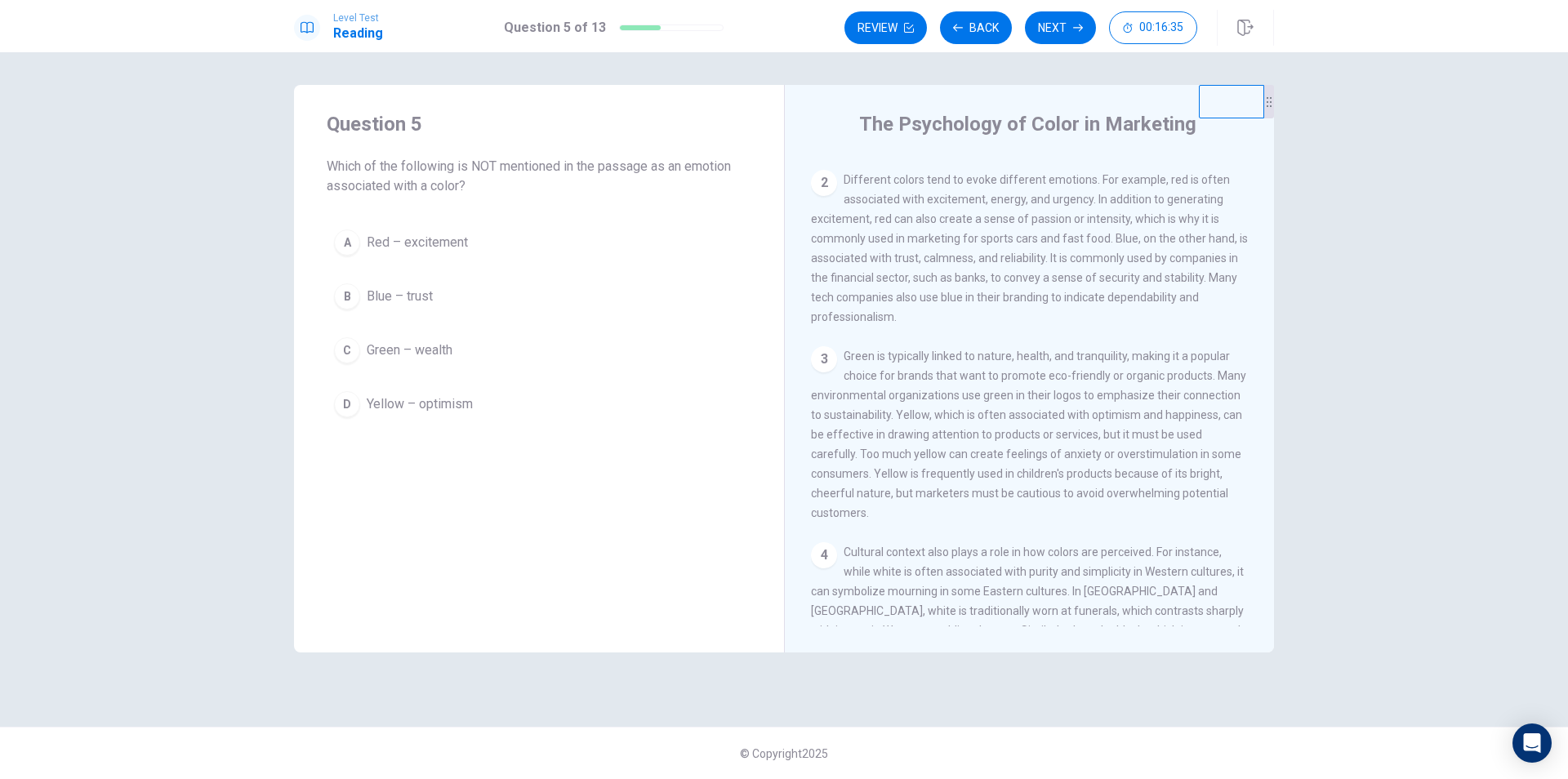
drag, startPoint x: 1014, startPoint y: 371, endPoint x: 1092, endPoint y: 373, distance: 78.0
click at [1092, 373] on span "Green is typically linked to nature, health, and tranquility, making it a popul…" at bounding box center [1029, 434] width 436 height 170
click at [447, 344] on span "Green – wealth" at bounding box center [410, 350] width 86 height 20
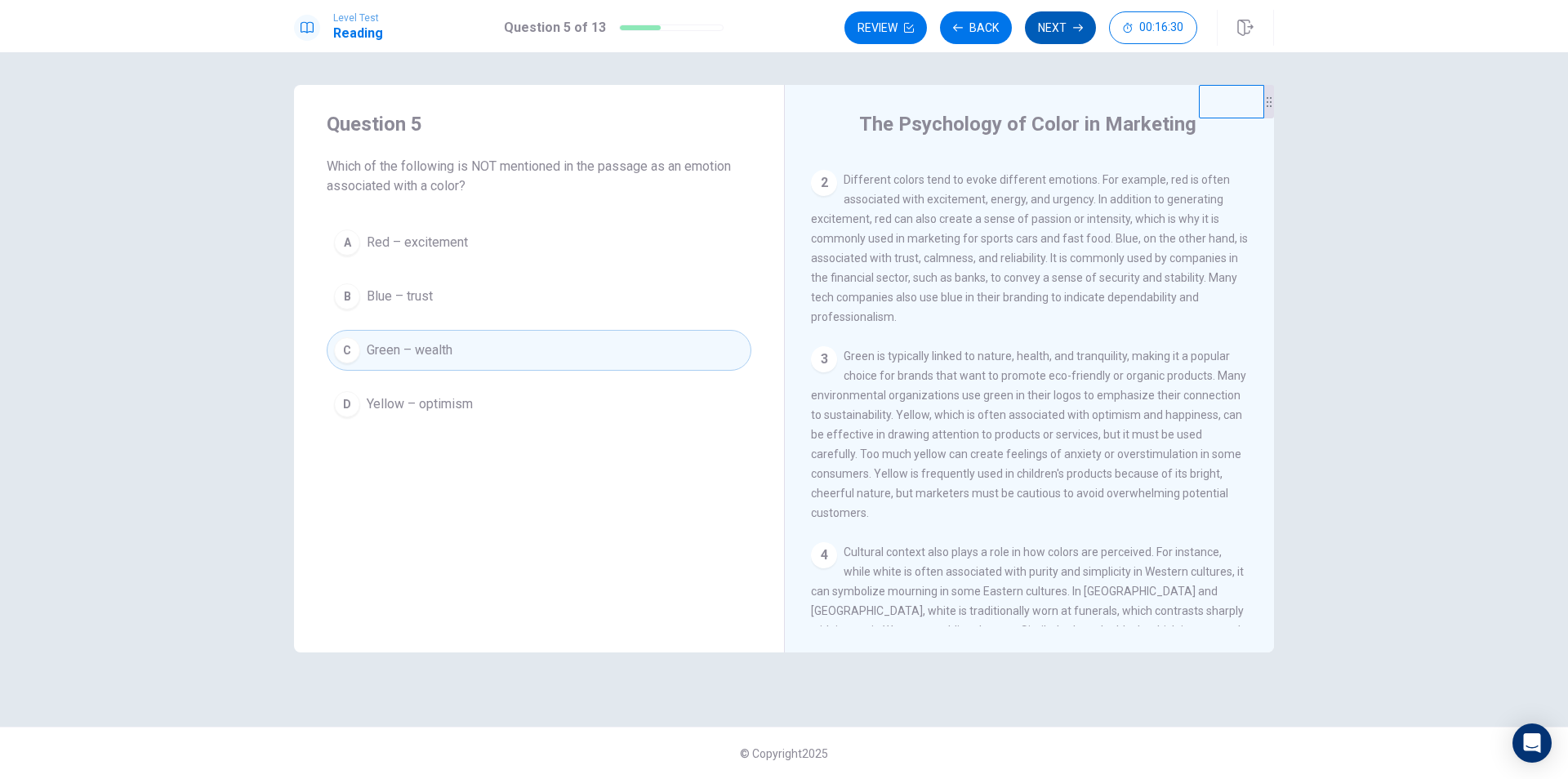
click at [1056, 31] on button "Next" at bounding box center [1060, 27] width 71 height 33
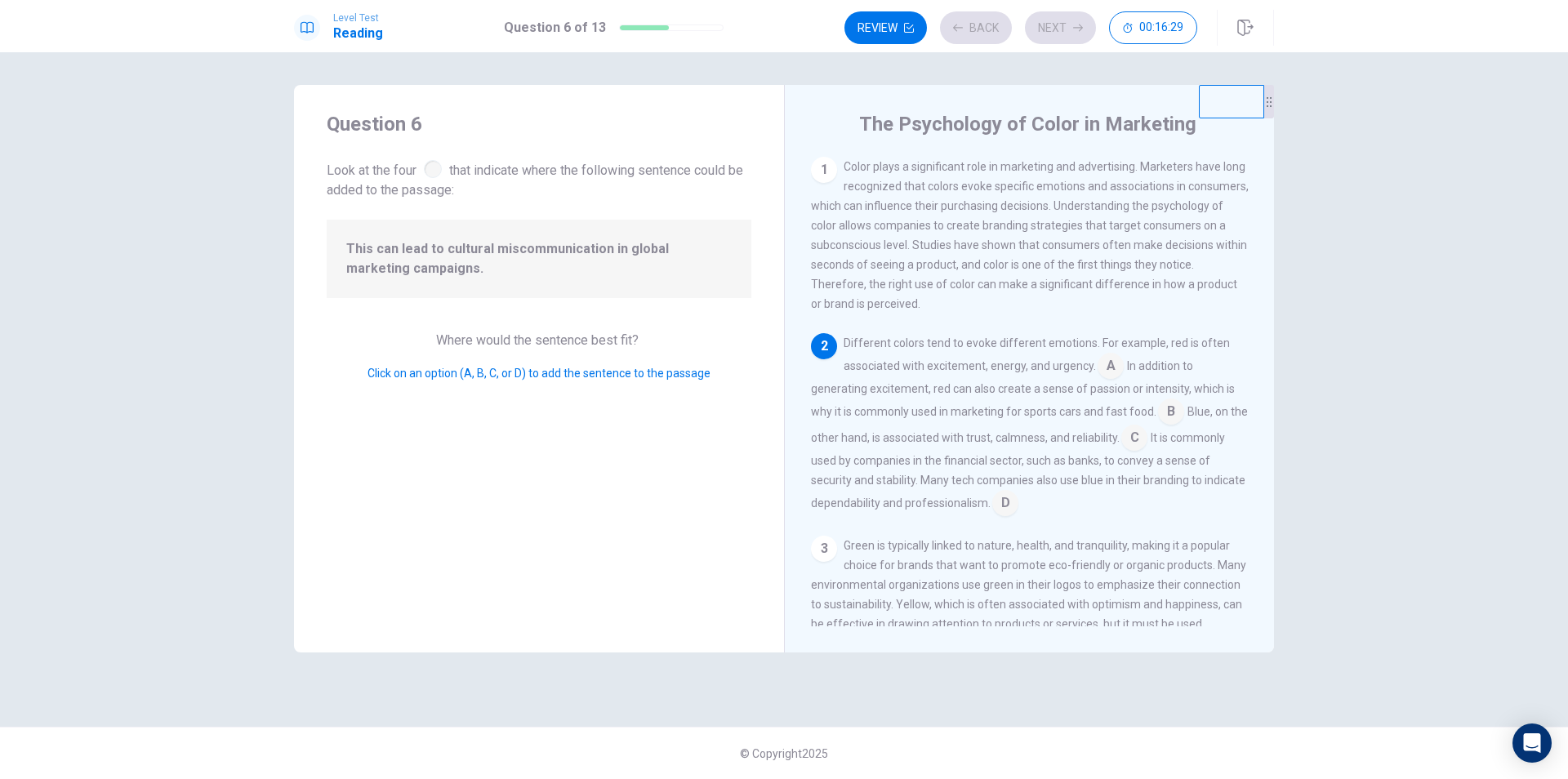
scroll to position [60, 0]
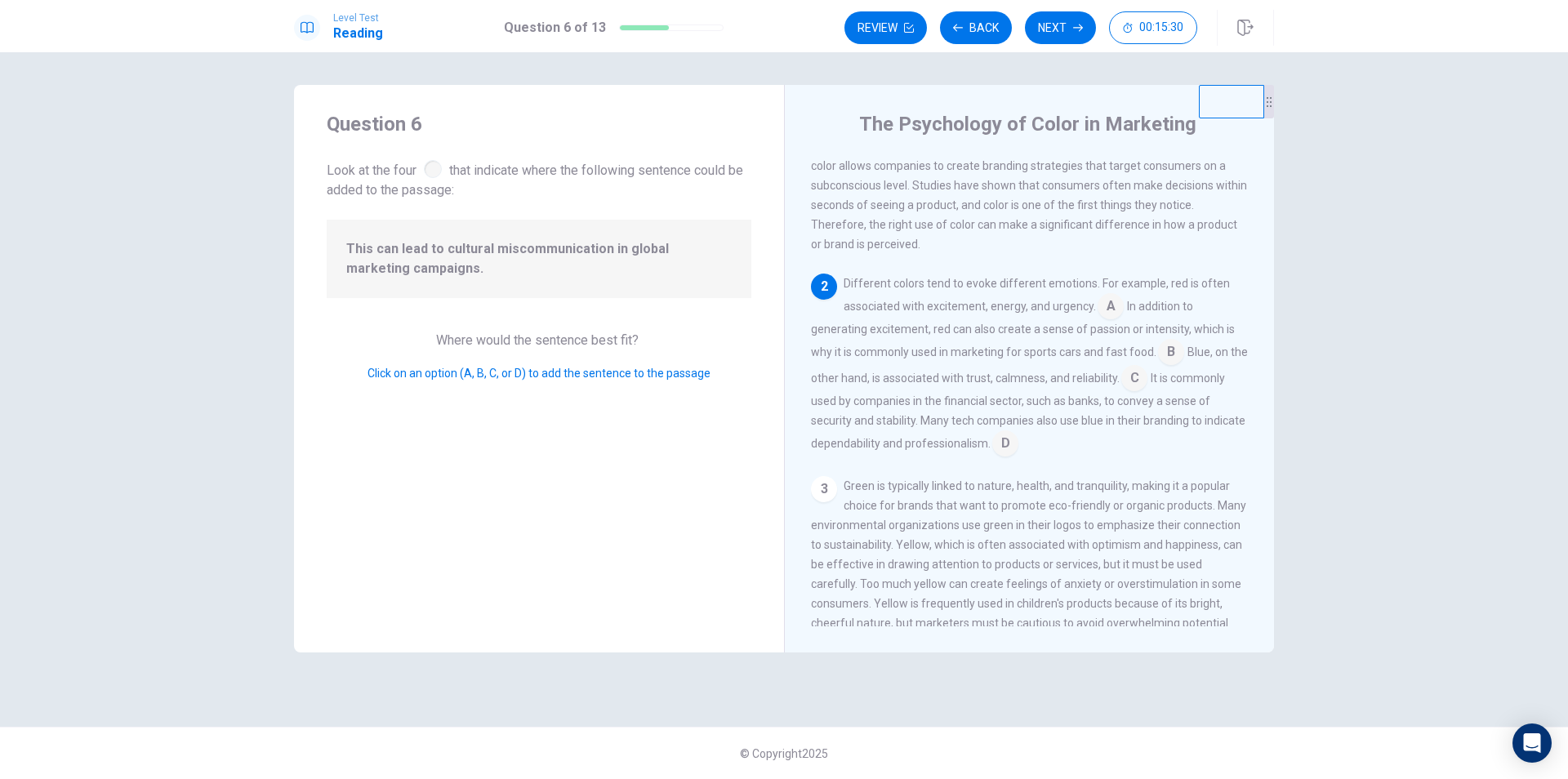
click at [1019, 458] on input at bounding box center [1005, 445] width 26 height 26
click at [1070, 31] on button "Next" at bounding box center [1060, 27] width 71 height 33
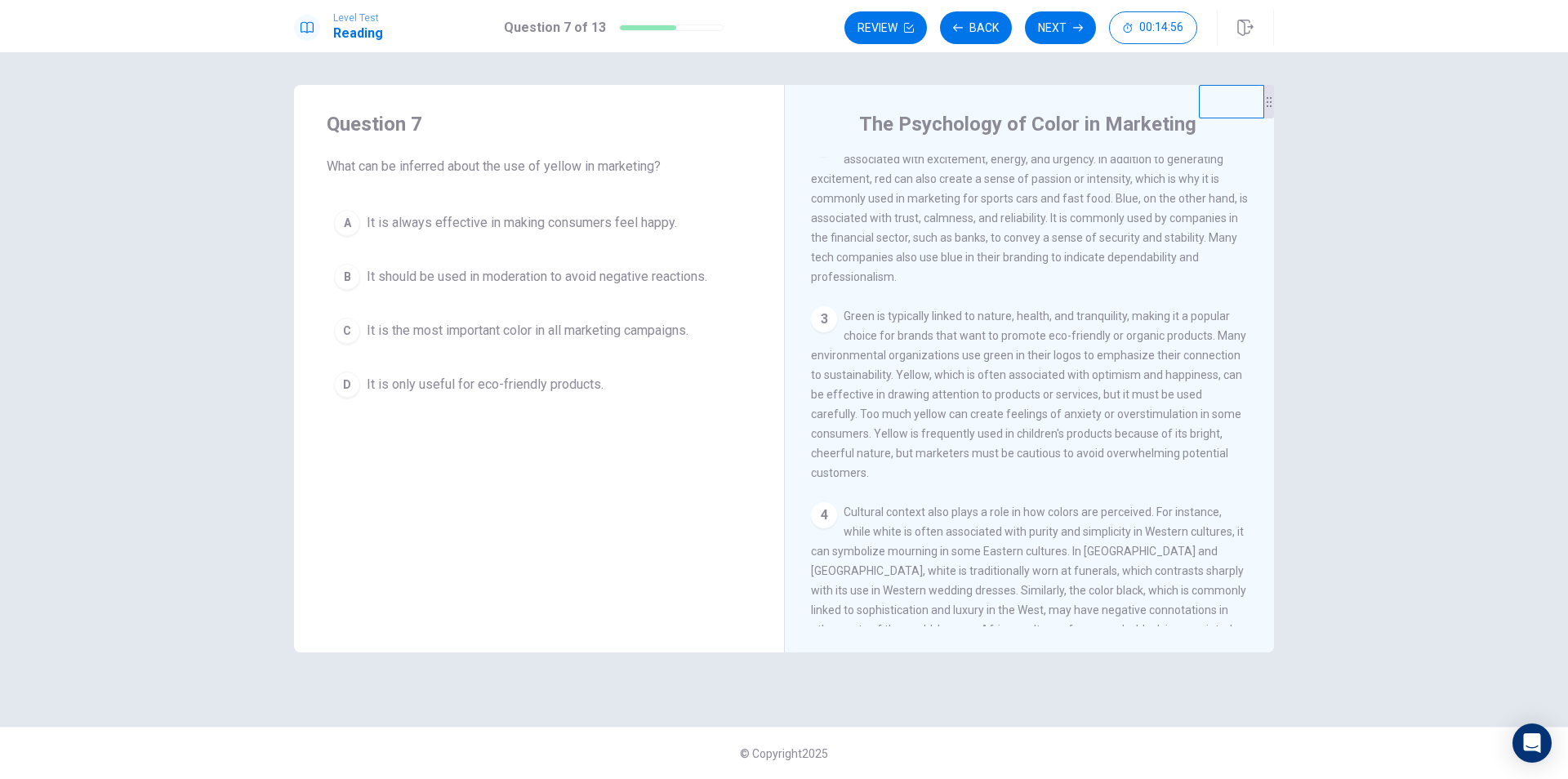
scroll to position [245, 0]
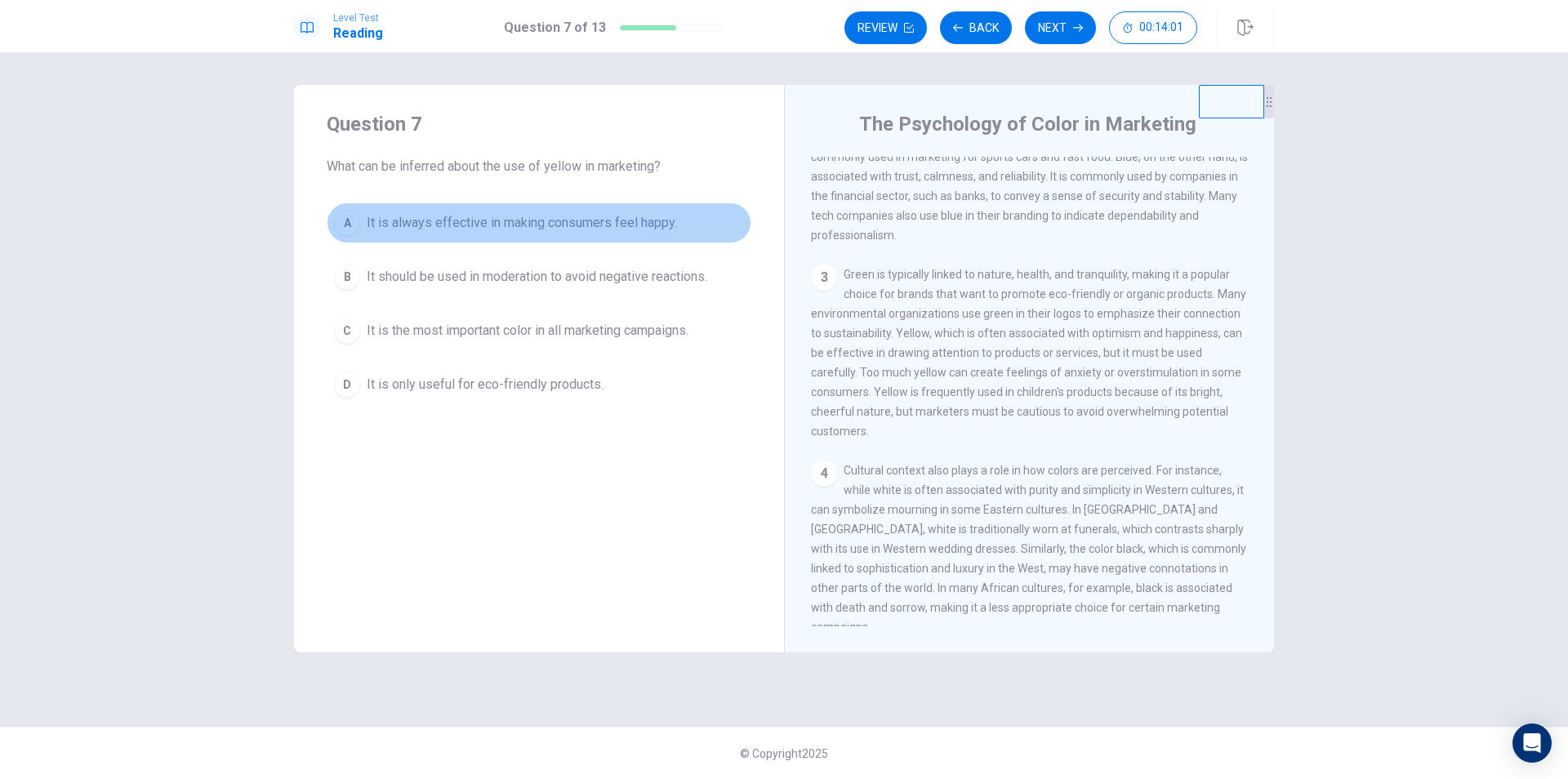
click at [378, 226] on span "It is always effective in making consumers feel happy." at bounding box center [522, 223] width 310 height 20
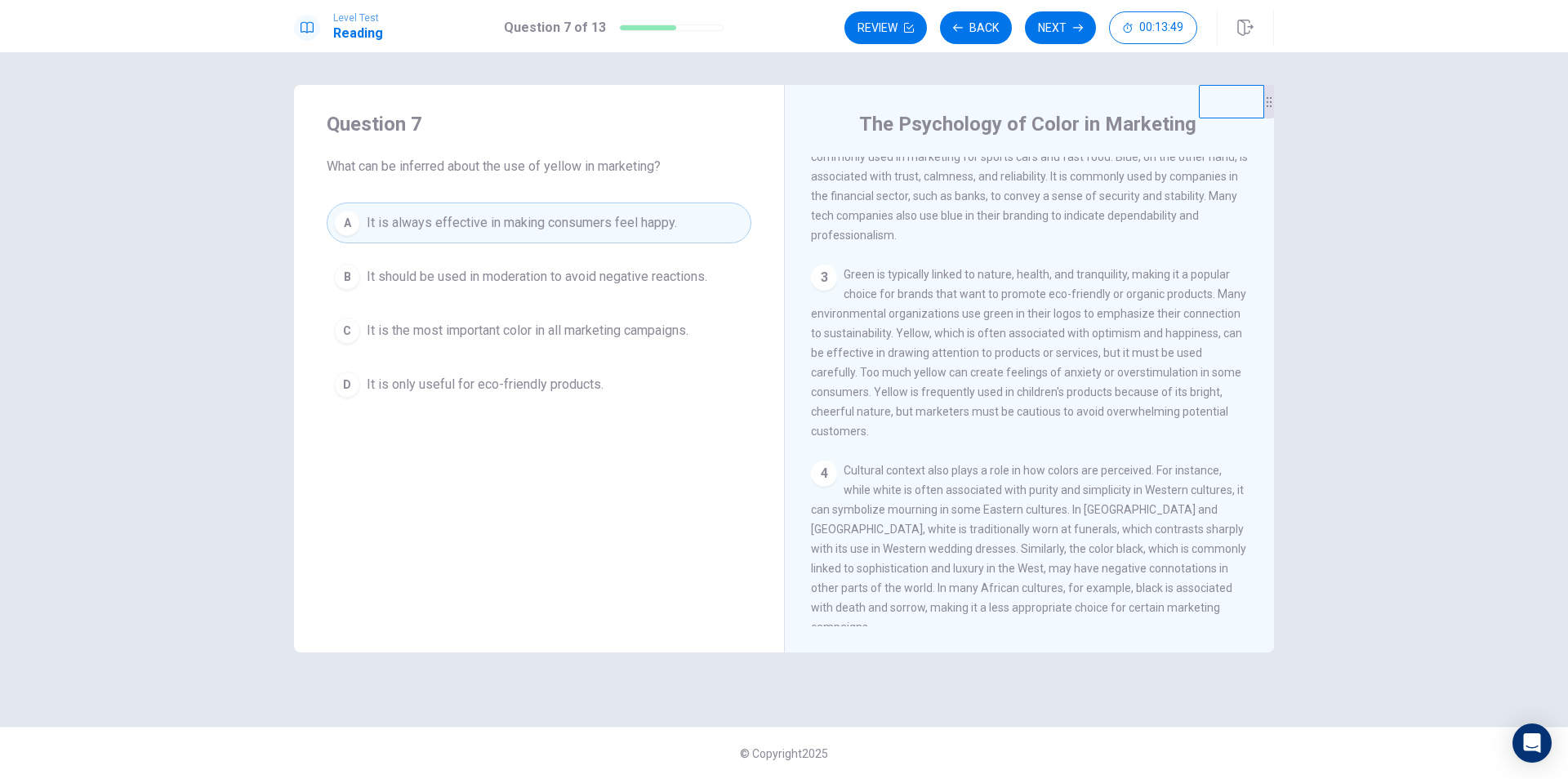
click at [672, 281] on span "It should be used in moderation to avoid negative reactions." at bounding box center [537, 277] width 340 height 20
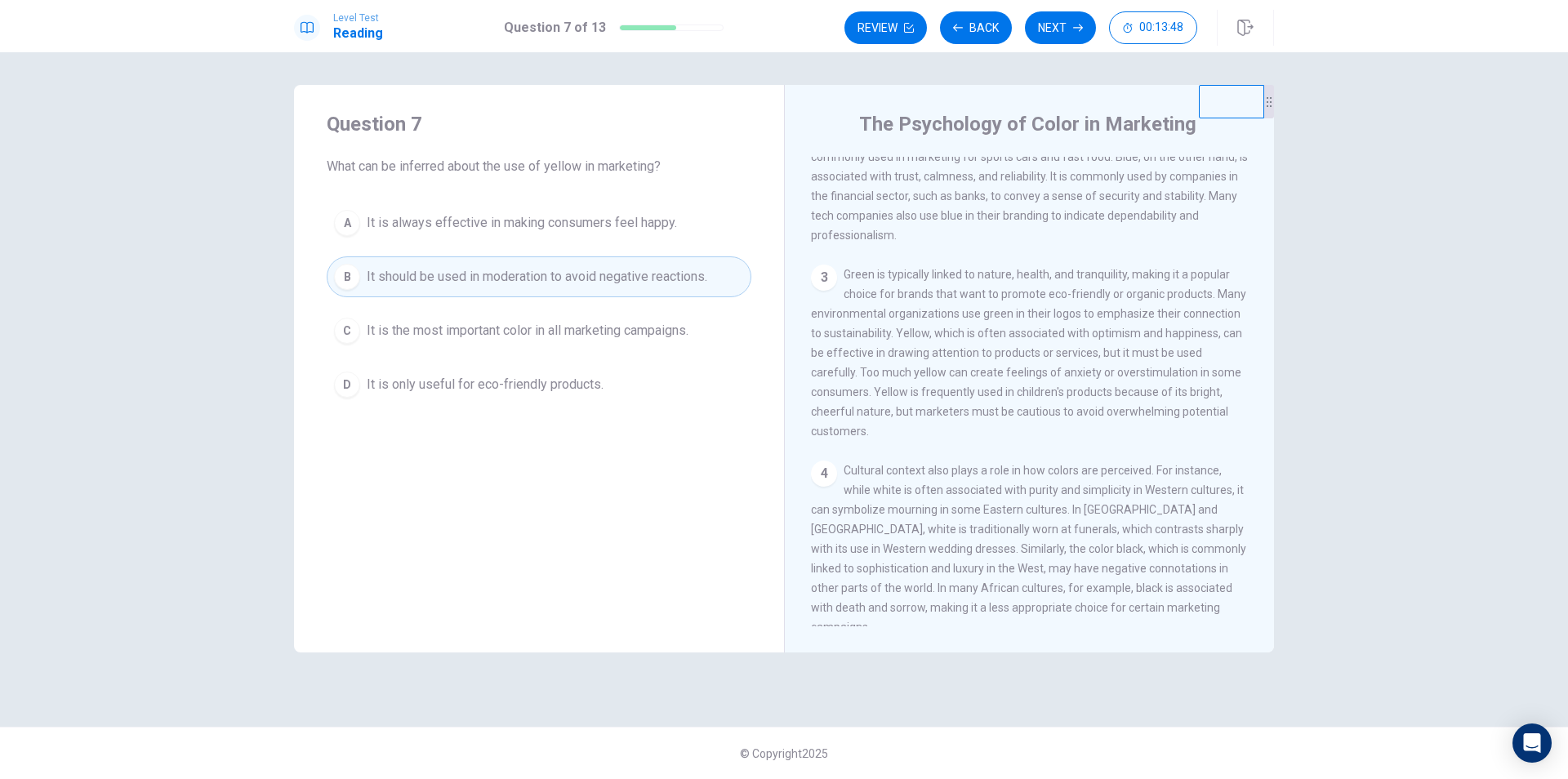
click at [580, 235] on button "A It is always effective in making consumers feel happy." at bounding box center [538, 223] width 425 height 41
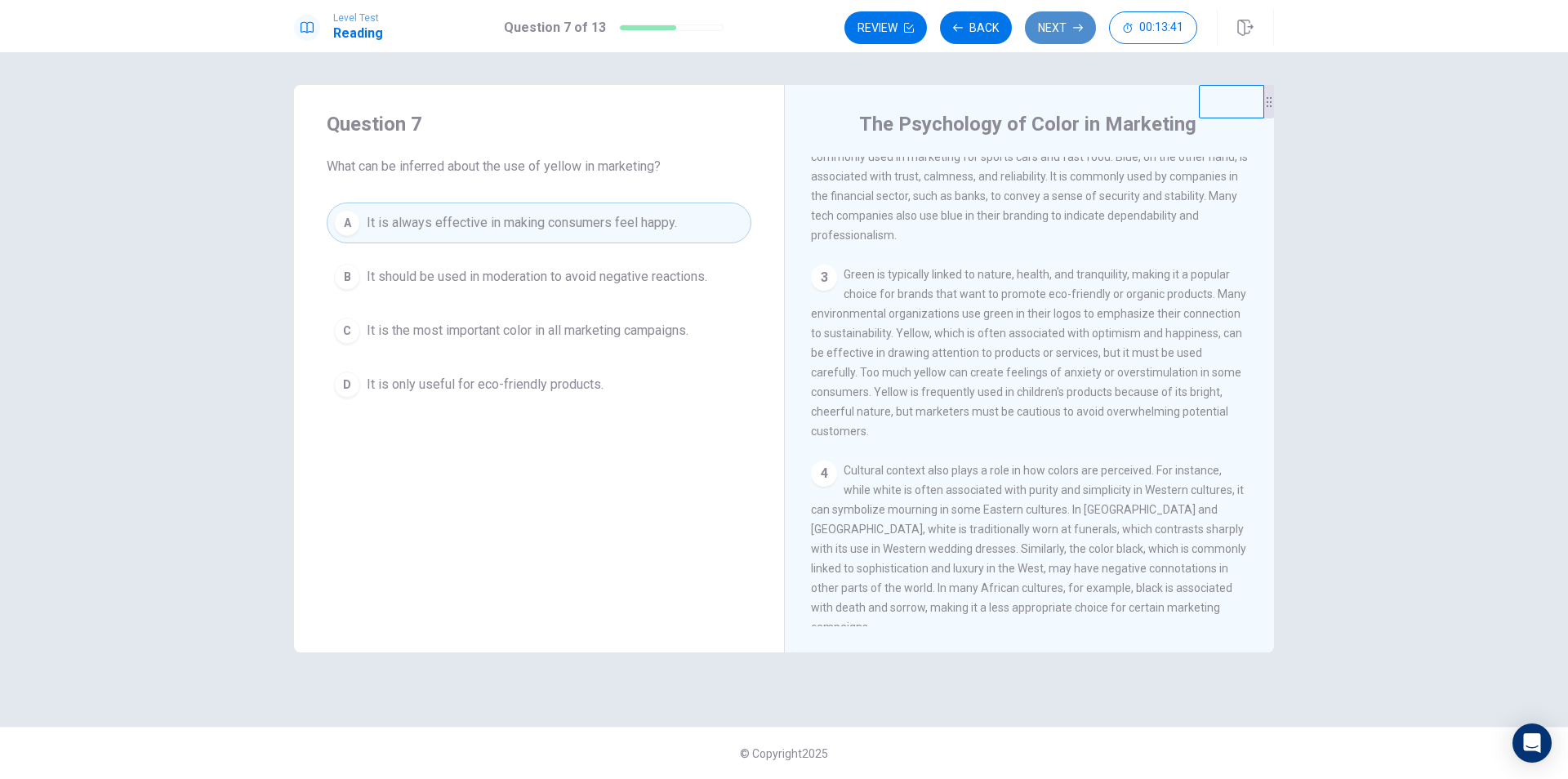
click at [1070, 34] on button "Next" at bounding box center [1060, 27] width 71 height 33
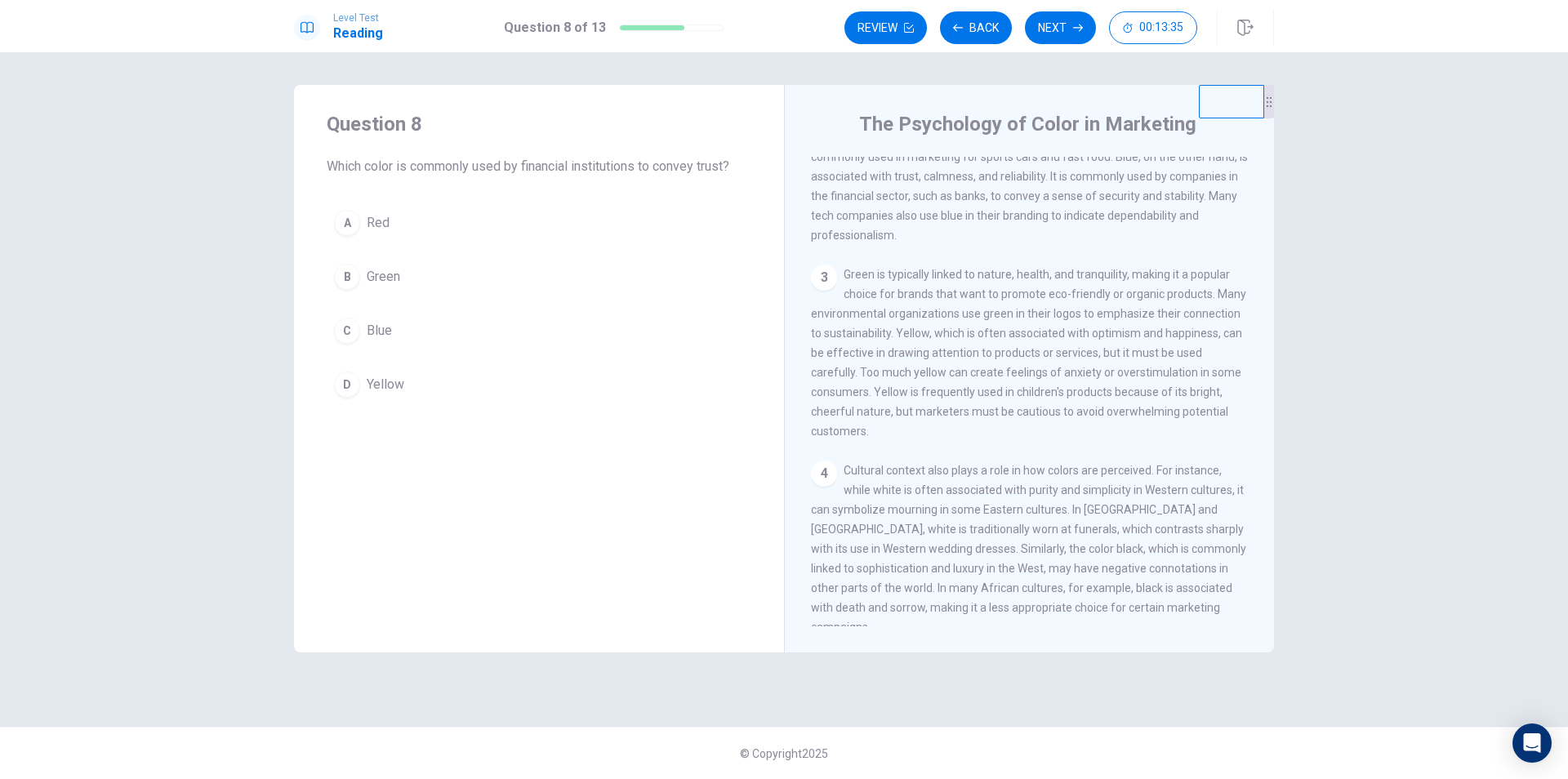
scroll to position [163, 0]
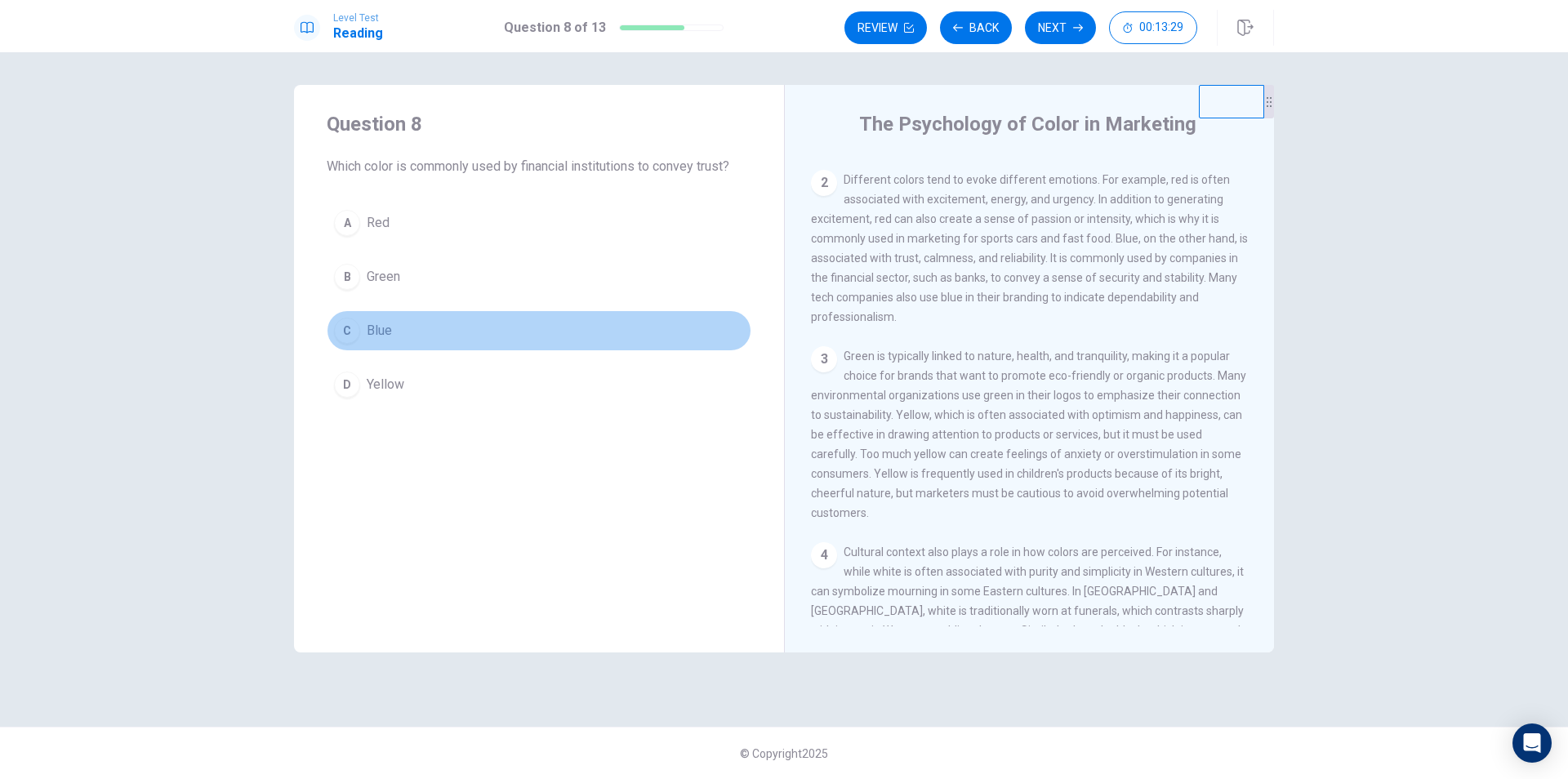
click at [380, 329] on span "Blue" at bounding box center [379, 331] width 25 height 20
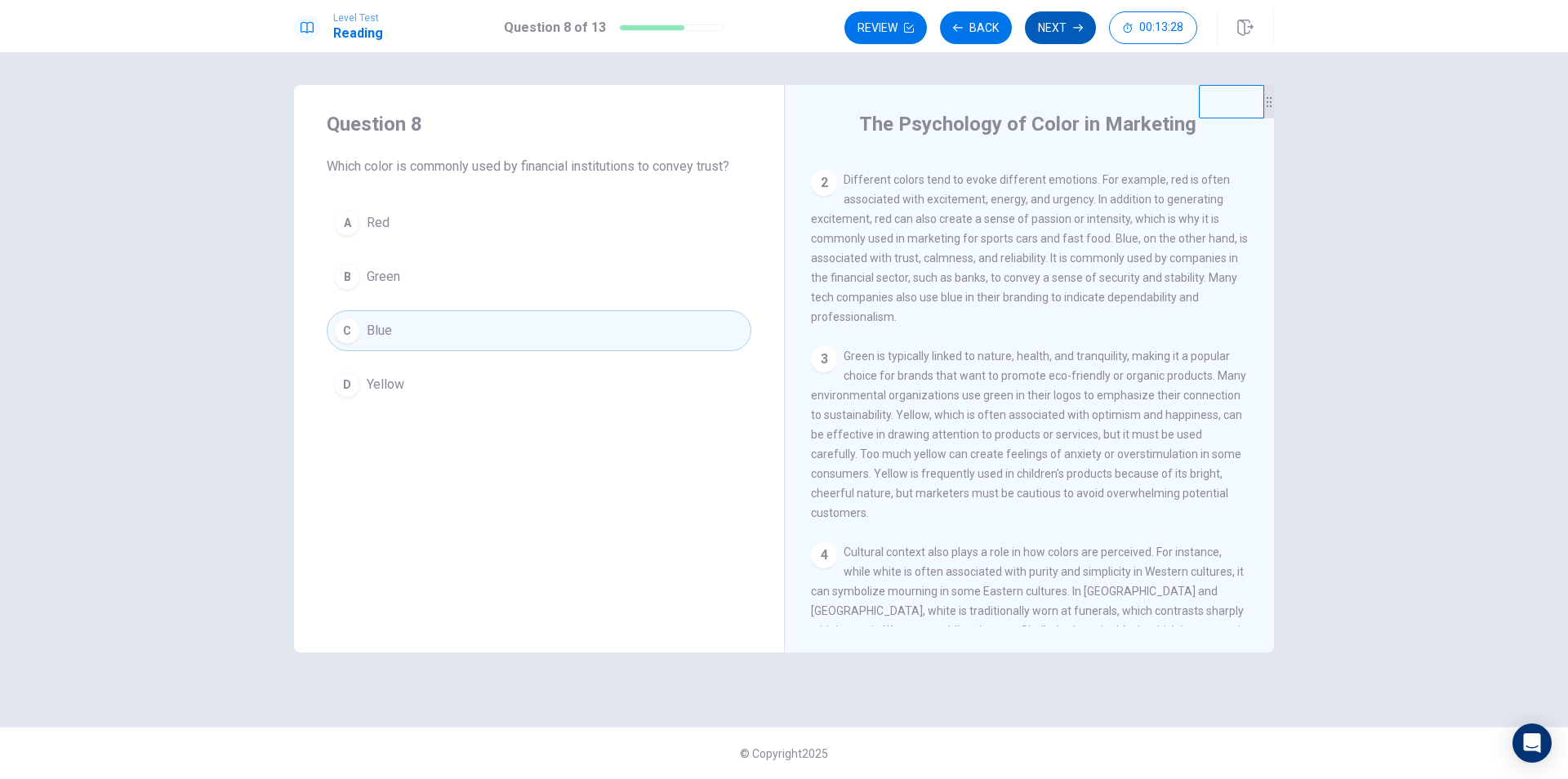
click at [1065, 31] on button "Next" at bounding box center [1060, 27] width 71 height 33
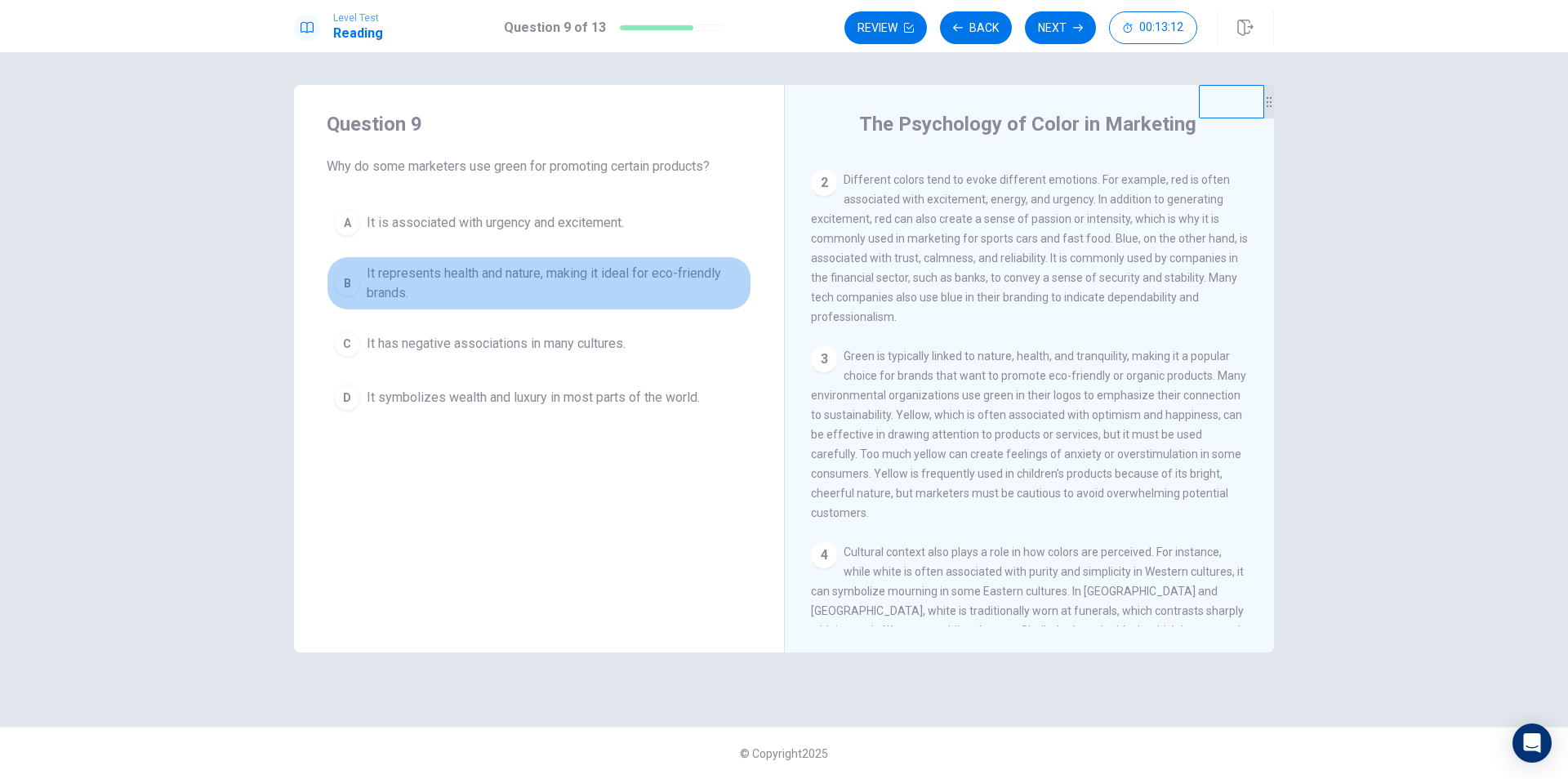
click at [584, 280] on span "It represents health and nature, making it ideal for eco-friendly brands." at bounding box center [555, 283] width 377 height 39
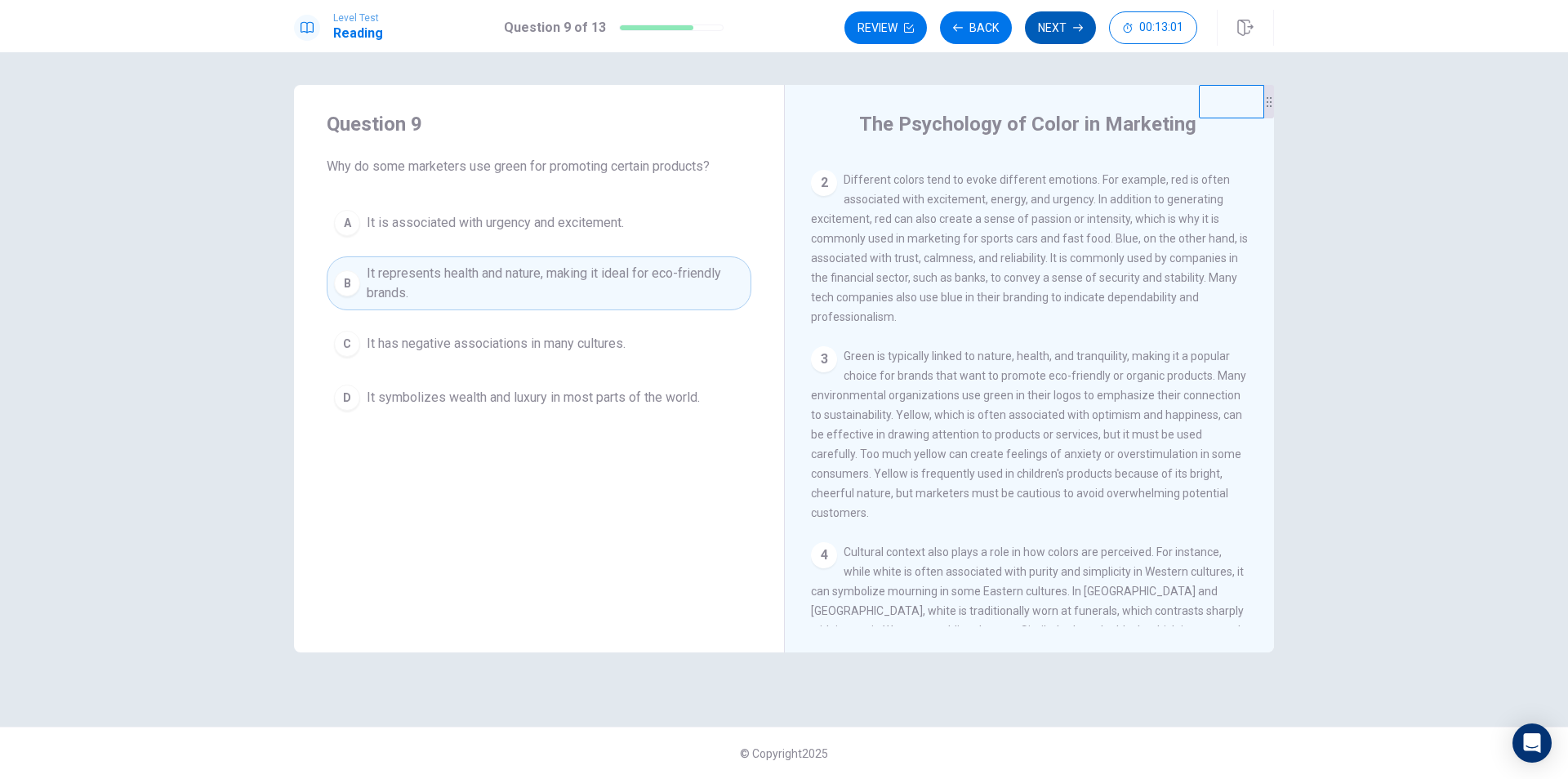
click at [1046, 27] on button "Next" at bounding box center [1060, 27] width 71 height 33
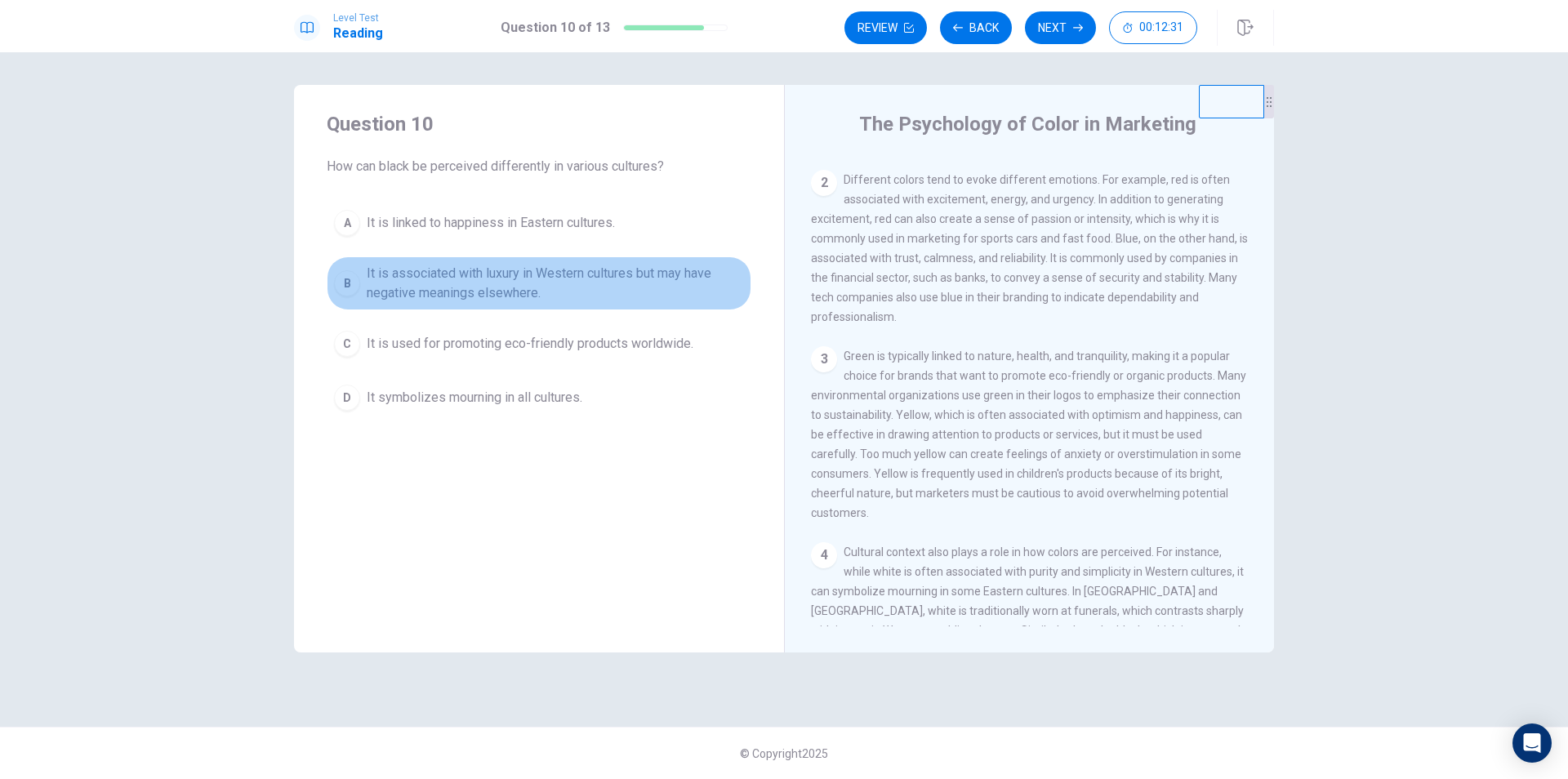
click at [427, 278] on span "It is associated with luxury in Western cultures but may have negative meanings…" at bounding box center [555, 283] width 377 height 39
click at [432, 276] on span "It is associated with luxury in Western cultures but may have negative meanings…" at bounding box center [555, 283] width 377 height 39
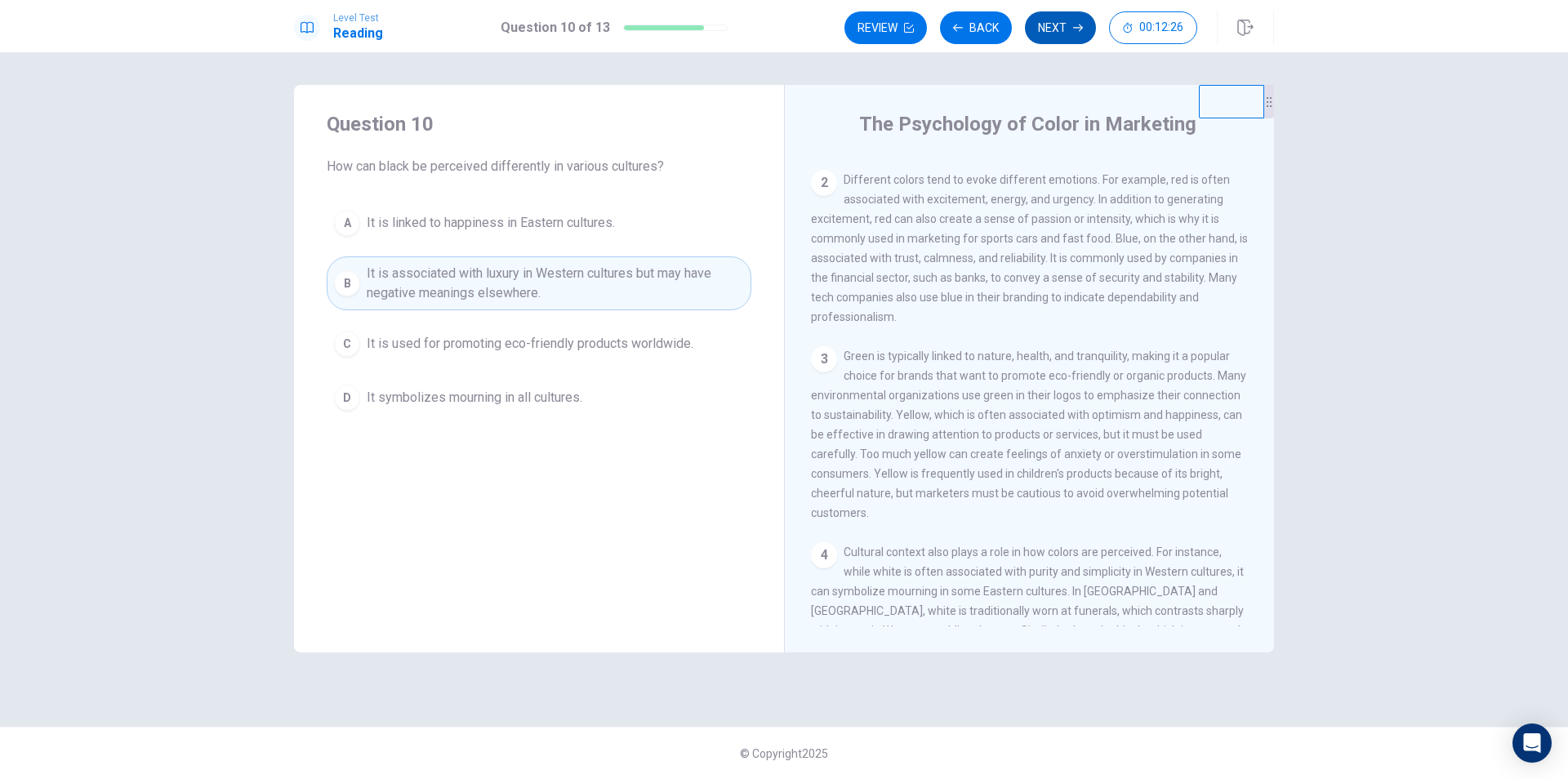
click at [1074, 35] on button "Next" at bounding box center [1060, 27] width 71 height 33
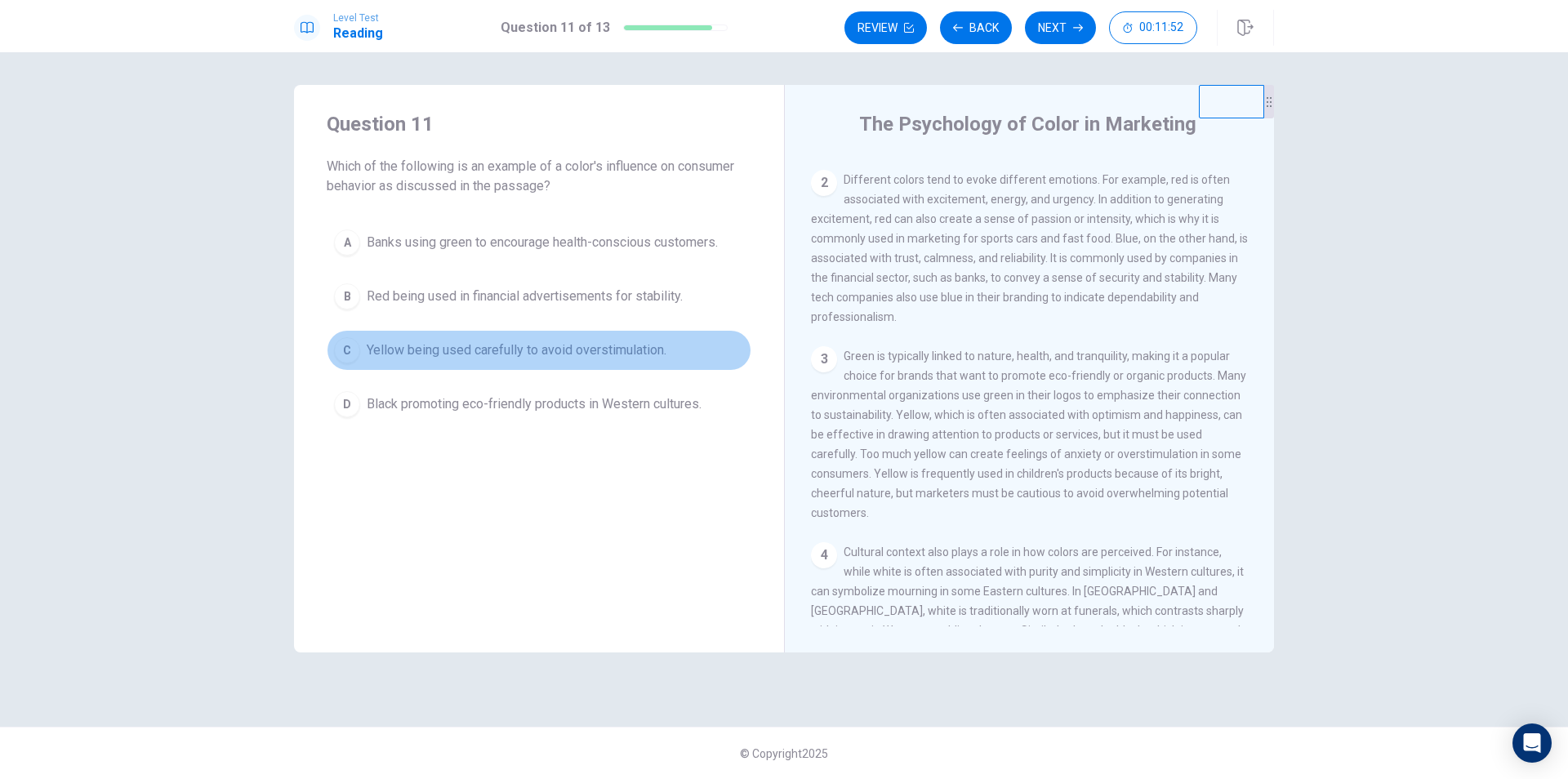
click at [516, 355] on span "Yellow being used carefully to avoid overstimulation." at bounding box center [516, 350] width 299 height 20
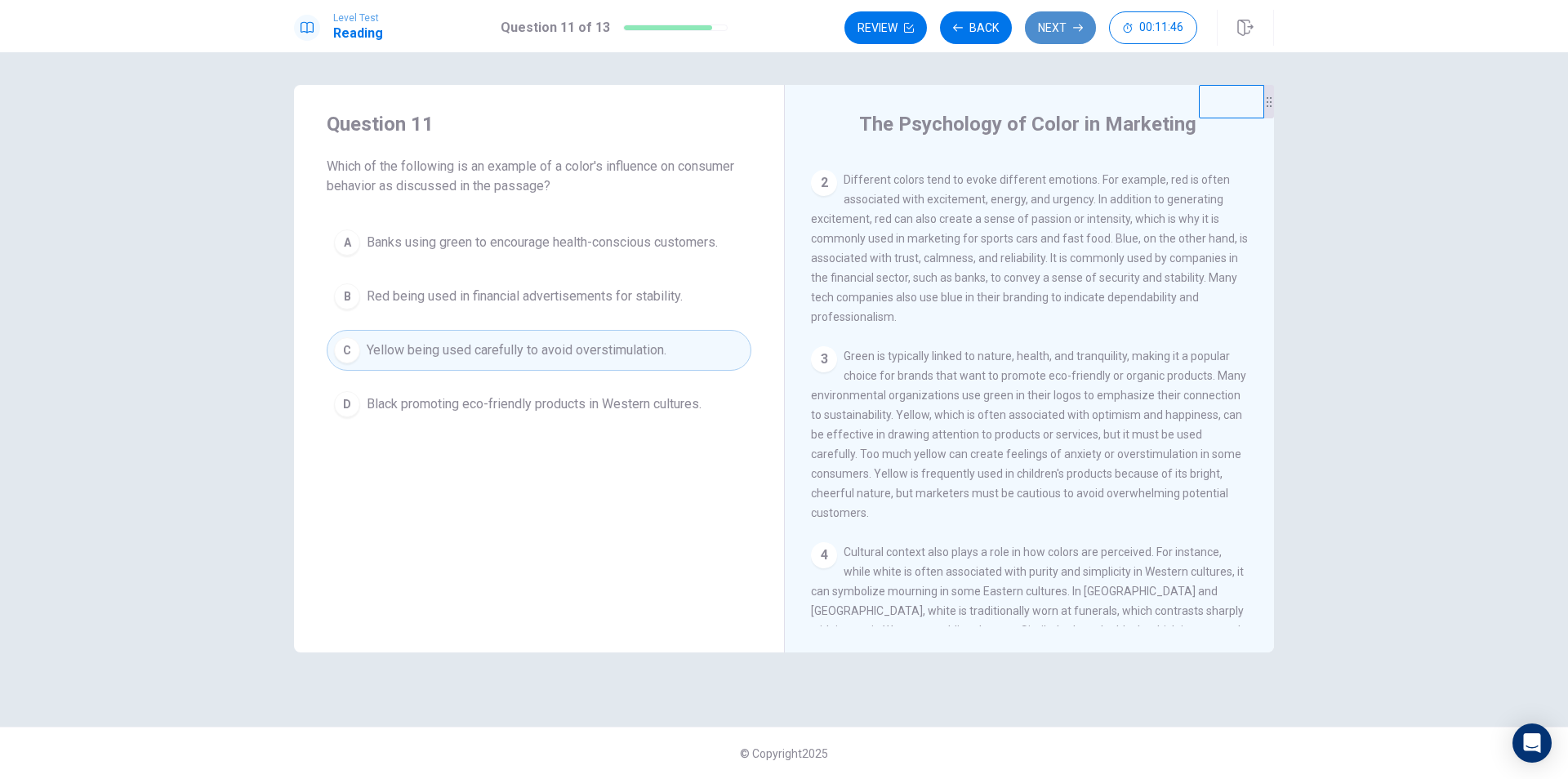
click at [1053, 21] on button "Next" at bounding box center [1060, 27] width 71 height 33
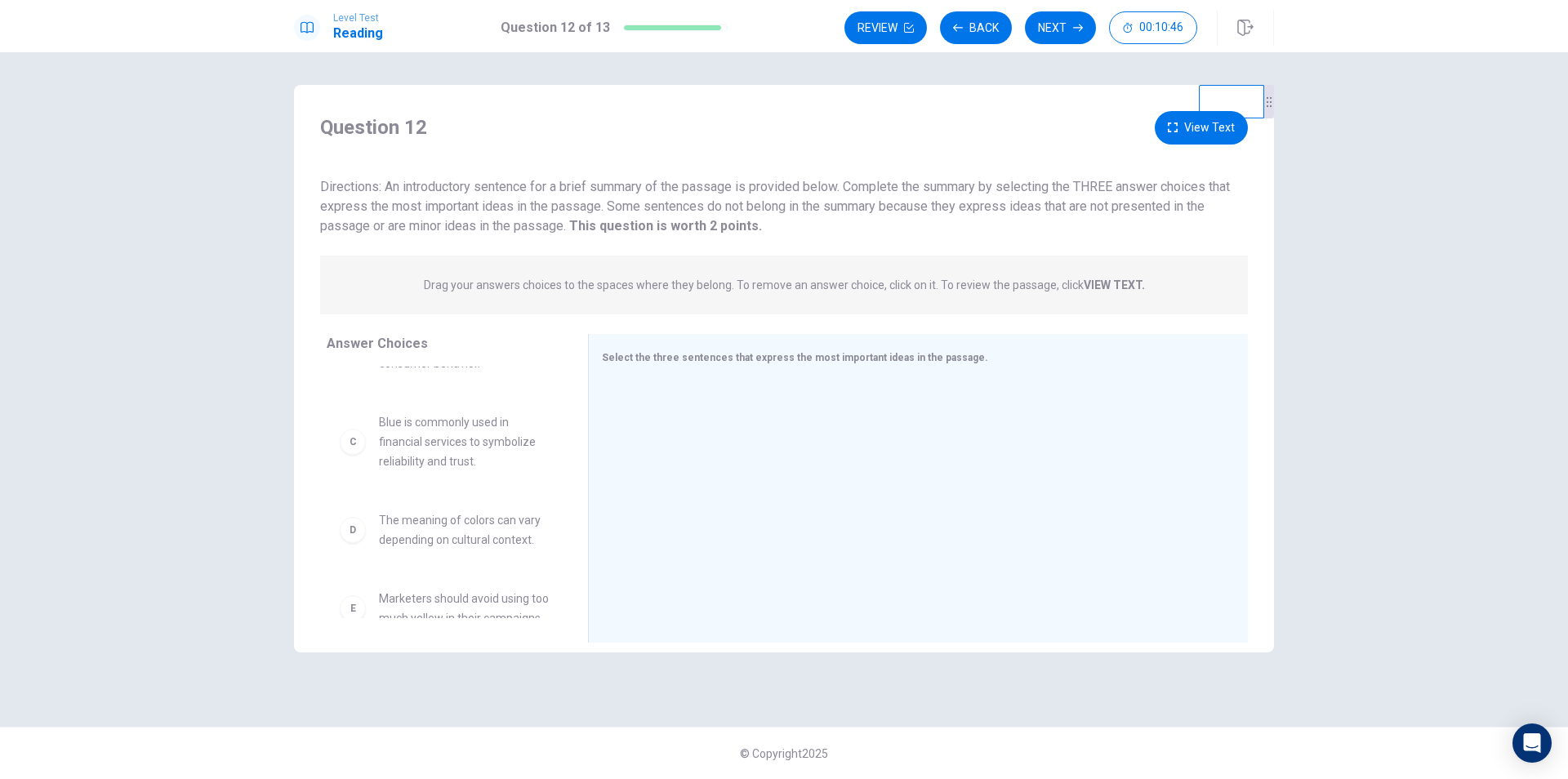
scroll to position [82, 0]
click at [423, 525] on span "Blue is commonly used in financial services to symbolize reliability and trust." at bounding box center [464, 523] width 170 height 59
drag, startPoint x: 408, startPoint y: 534, endPoint x: 703, endPoint y: 423, distance: 315.2
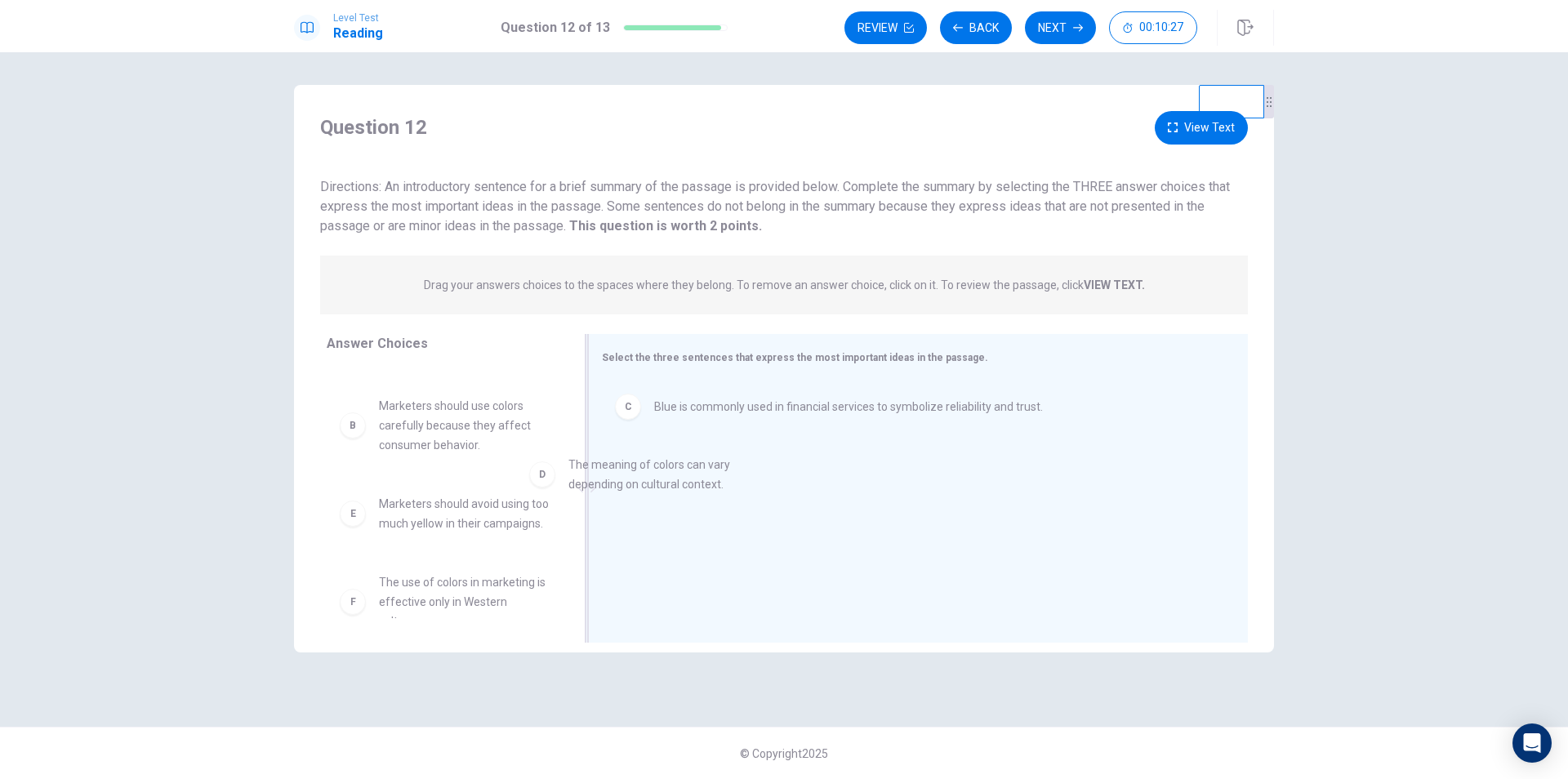
drag, startPoint x: 448, startPoint y: 527, endPoint x: 709, endPoint y: 472, distance: 266.7
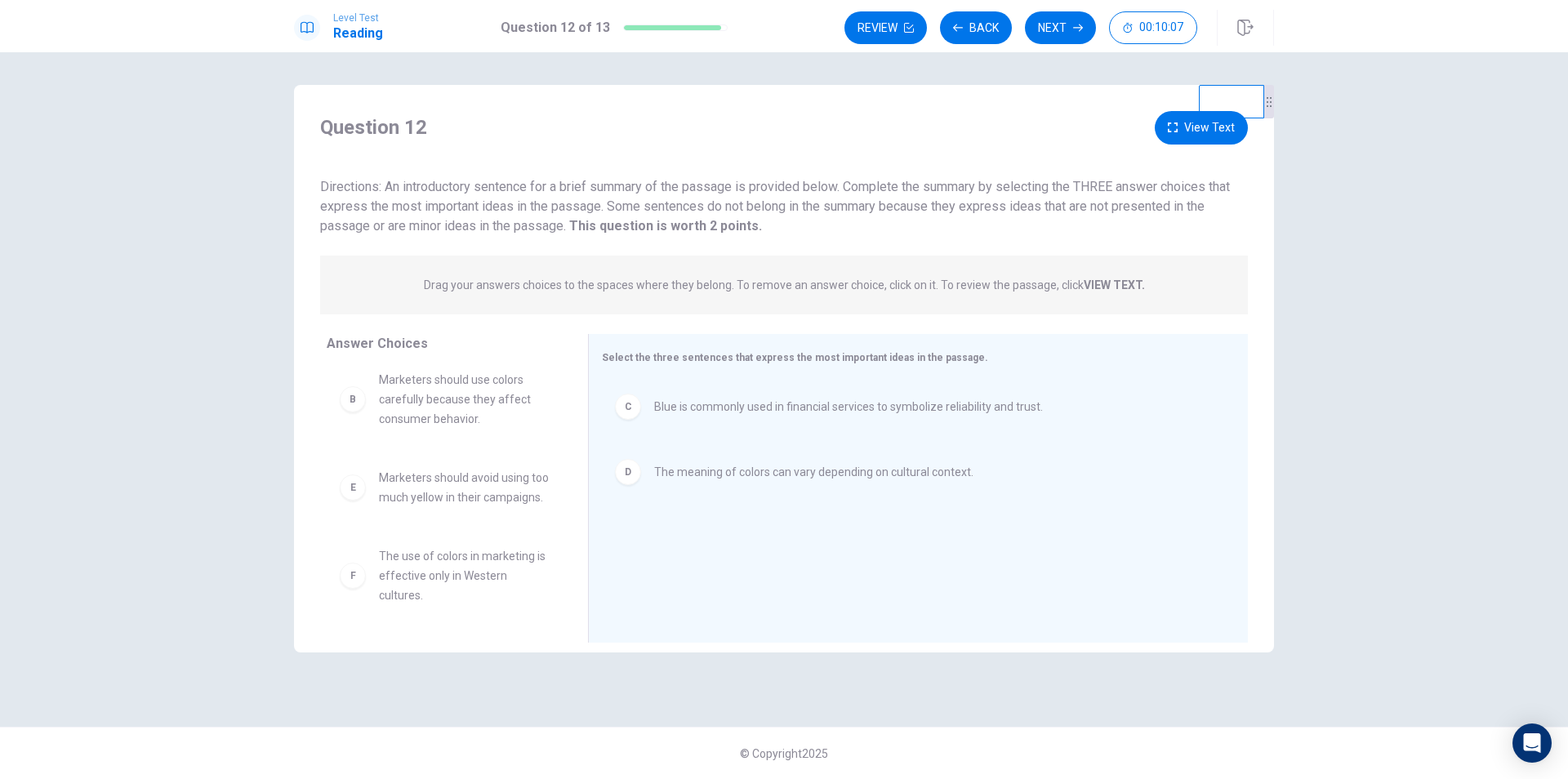
scroll to position [46, 0]
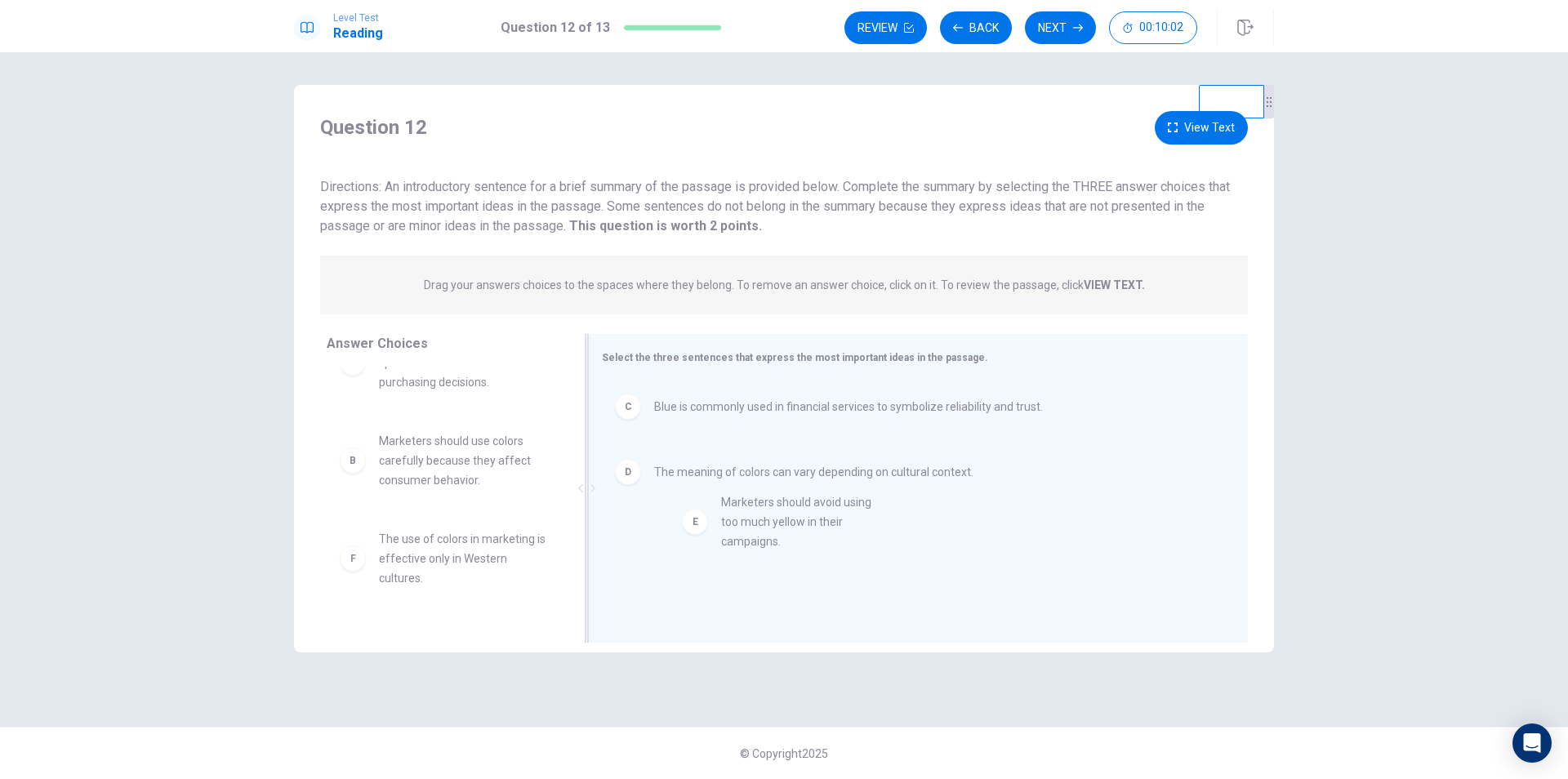
drag, startPoint x: 406, startPoint y: 556, endPoint x: 755, endPoint y: 515, distance: 351.4
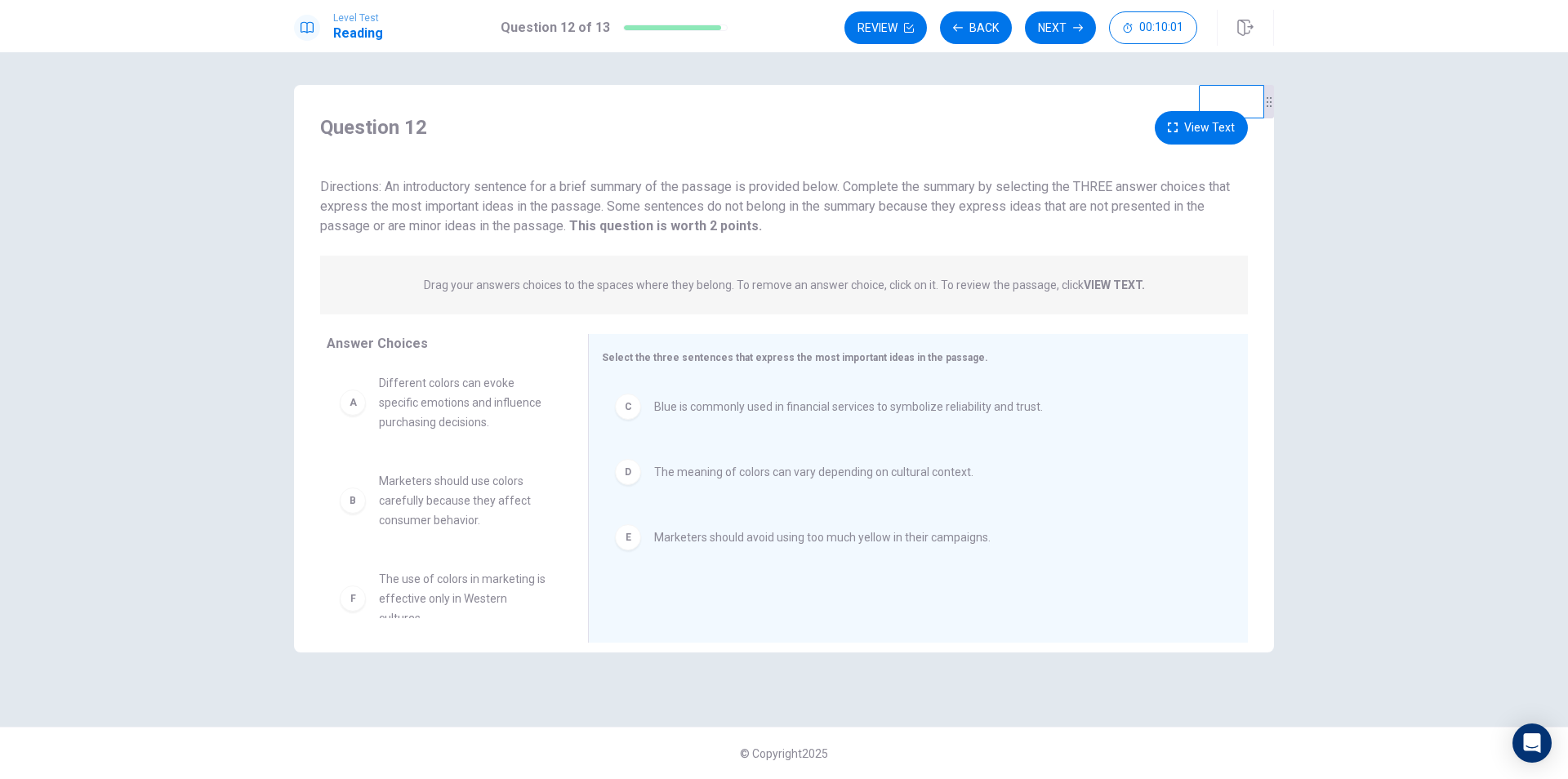
scroll to position [0, 0]
drag, startPoint x: 454, startPoint y: 425, endPoint x: 700, endPoint y: 609, distance: 307.2
click at [981, 25] on button "Back" at bounding box center [976, 27] width 72 height 33
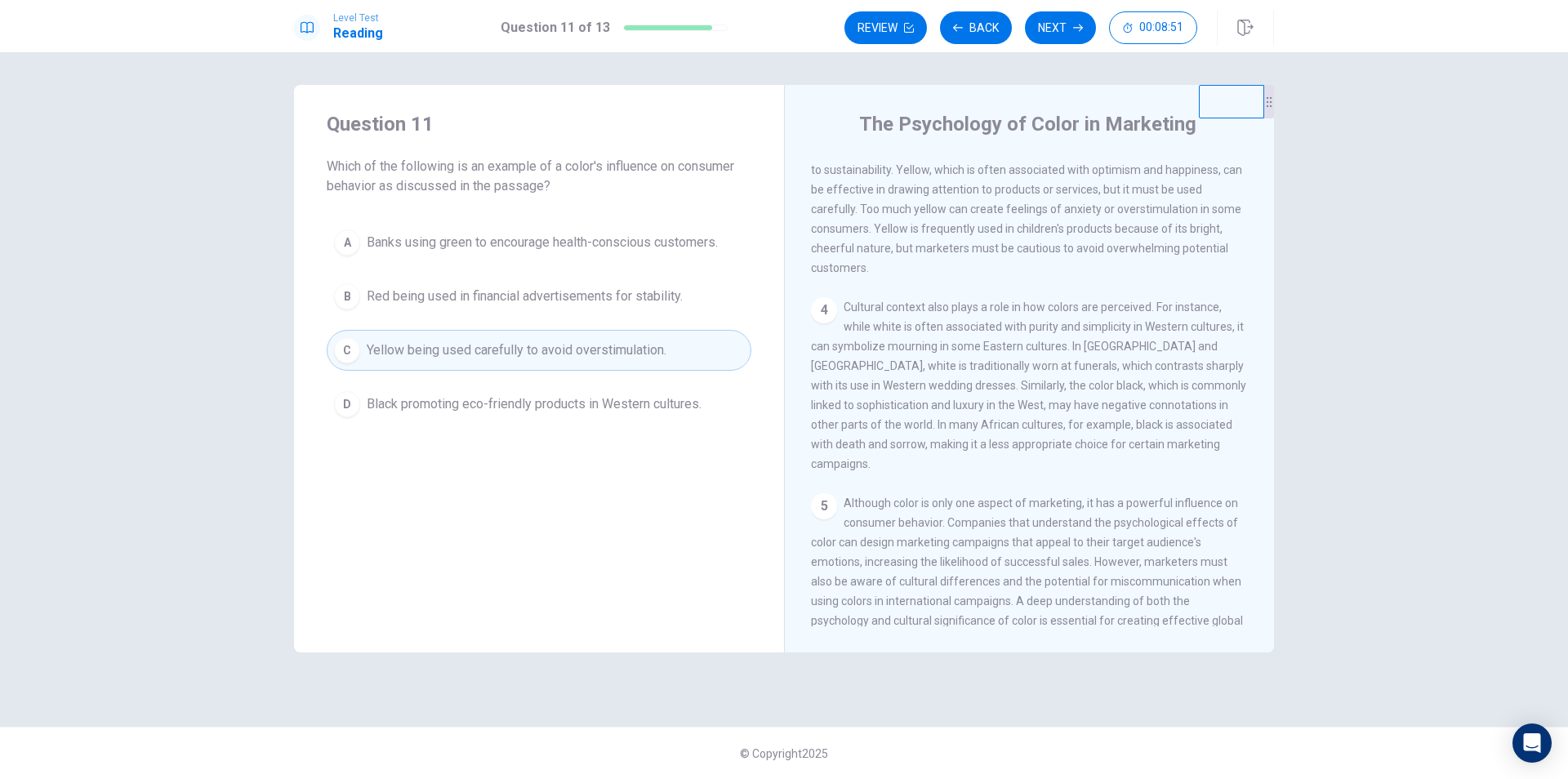
scroll to position [466, 0]
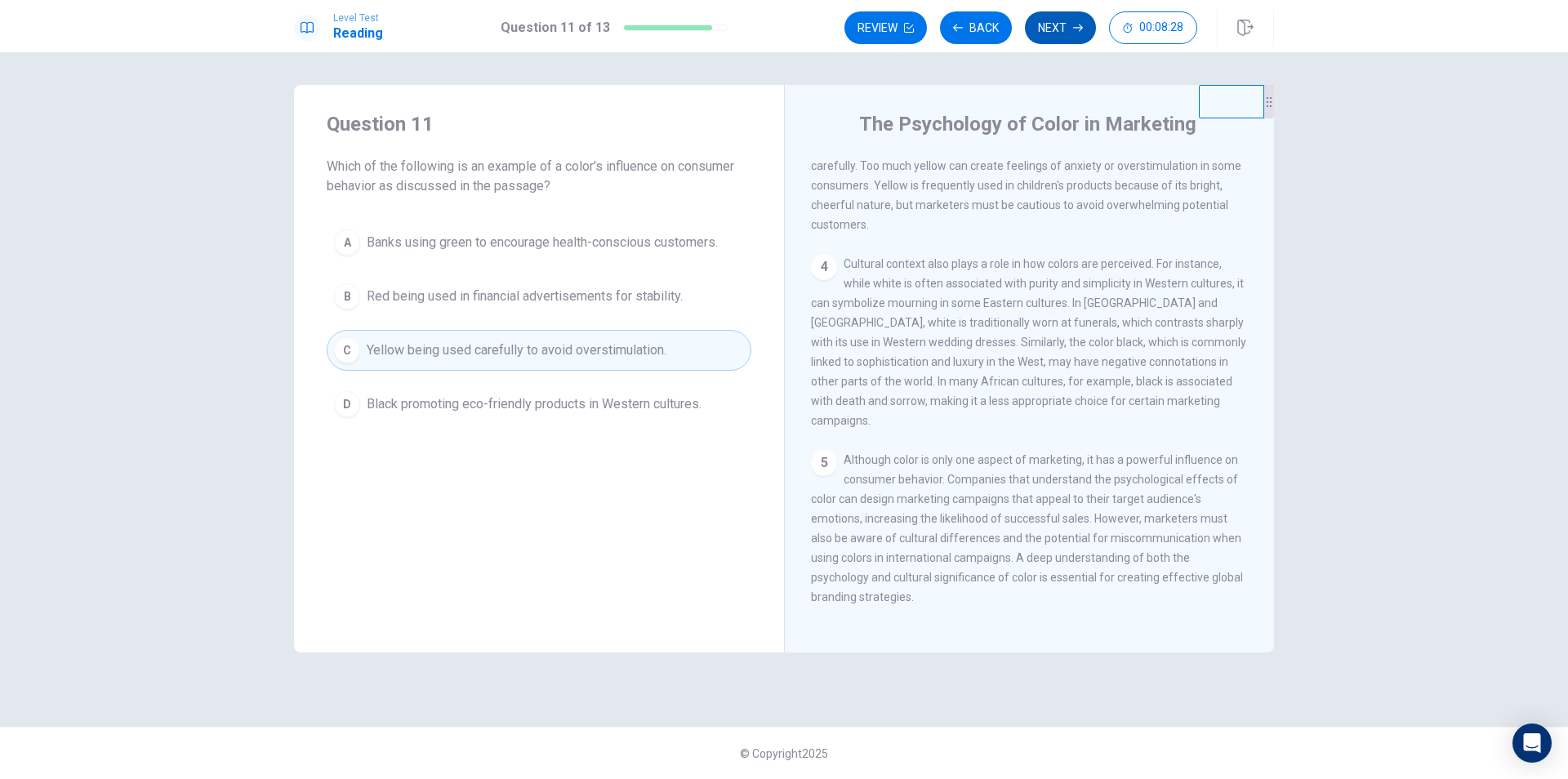
click at [1053, 25] on button "Next" at bounding box center [1060, 27] width 71 height 33
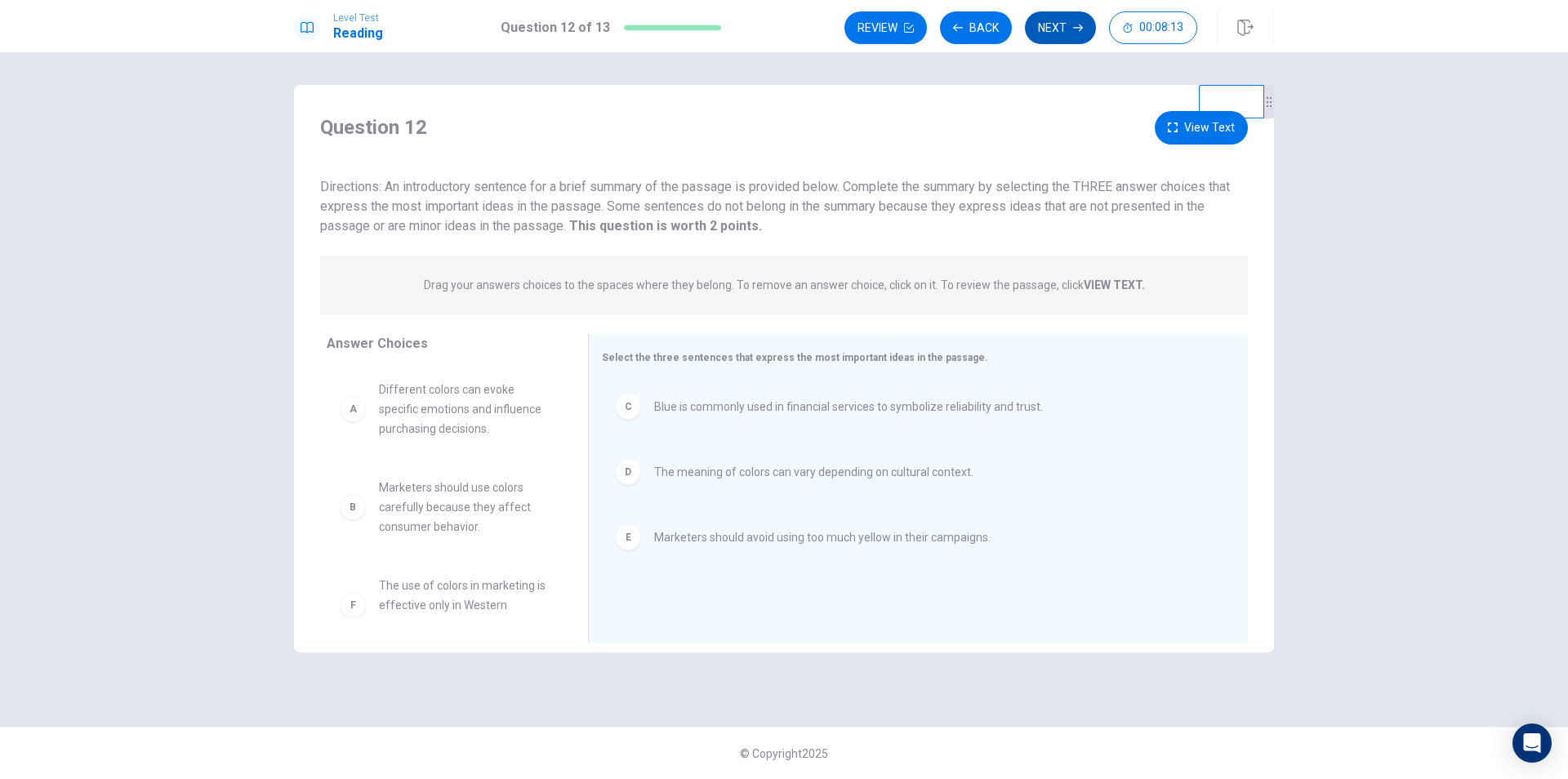
click at [1056, 21] on button "Next" at bounding box center [1060, 27] width 71 height 33
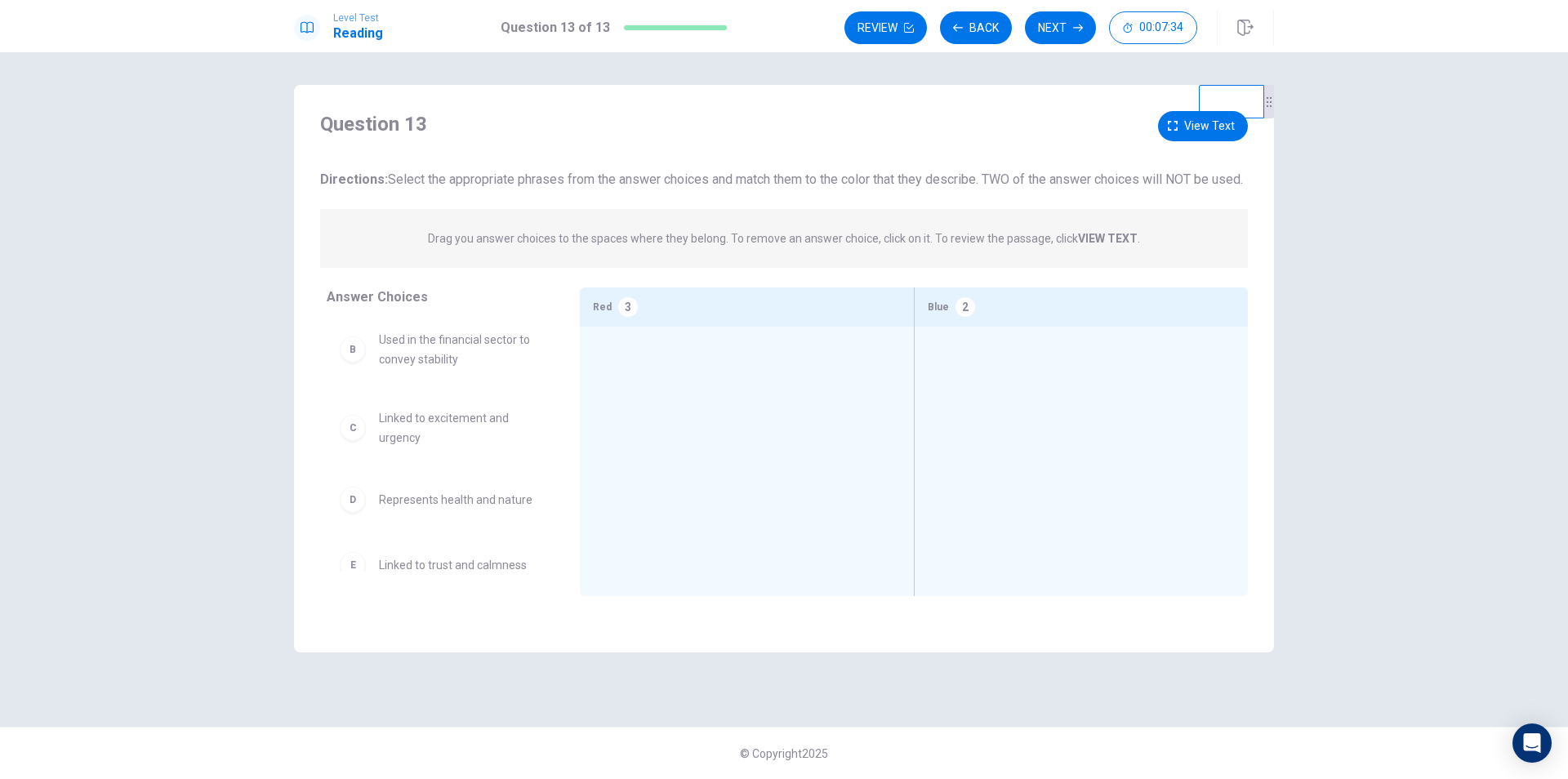
scroll to position [78, 0]
drag, startPoint x: 436, startPoint y: 373, endPoint x: 1026, endPoint y: 385, distance: 590.1
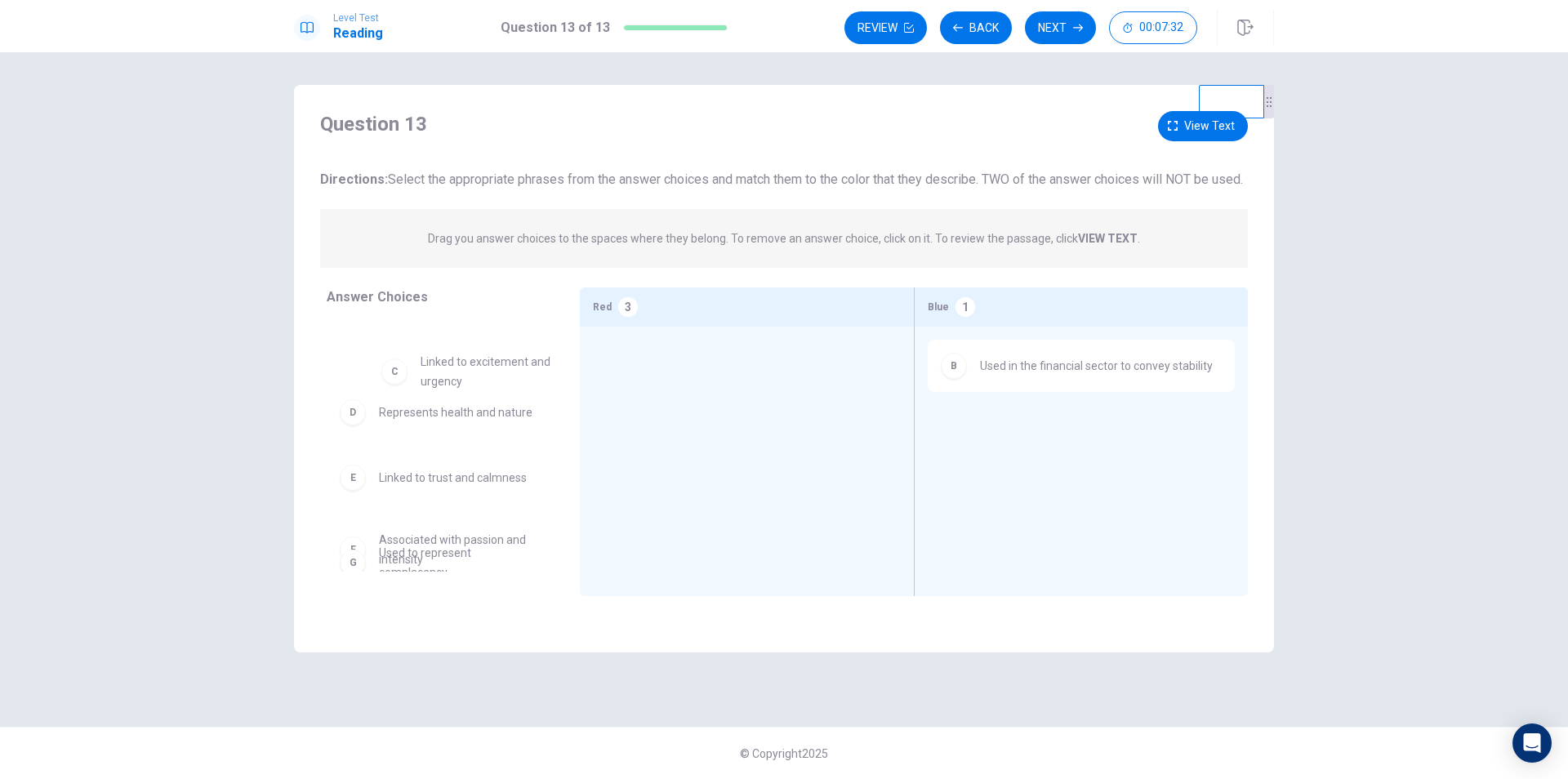
scroll to position [72, 0]
drag, startPoint x: 423, startPoint y: 376, endPoint x: 638, endPoint y: 379, distance: 215.0
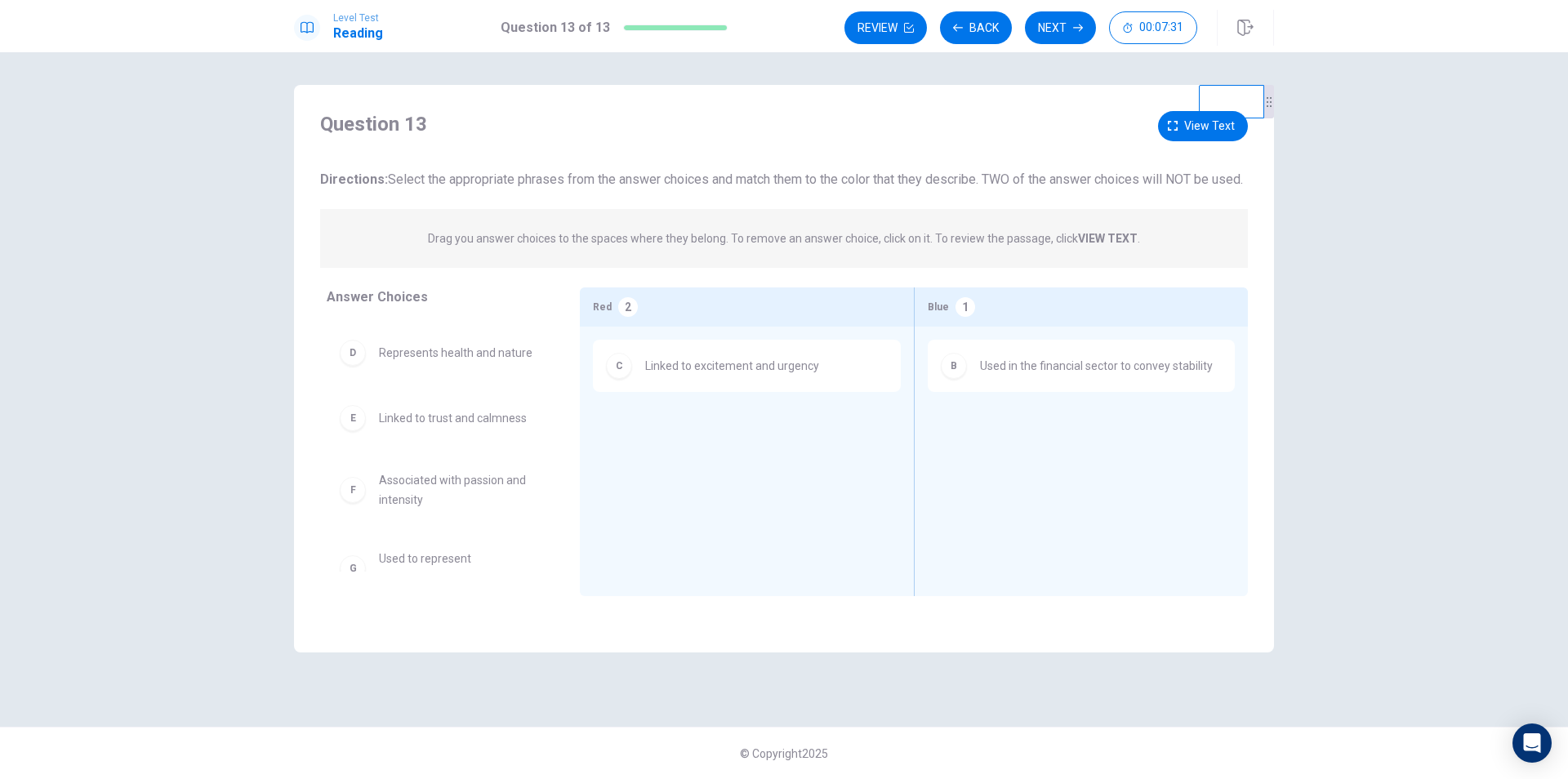
scroll to position [0, 0]
drag, startPoint x: 422, startPoint y: 374, endPoint x: 683, endPoint y: 479, distance: 281.3
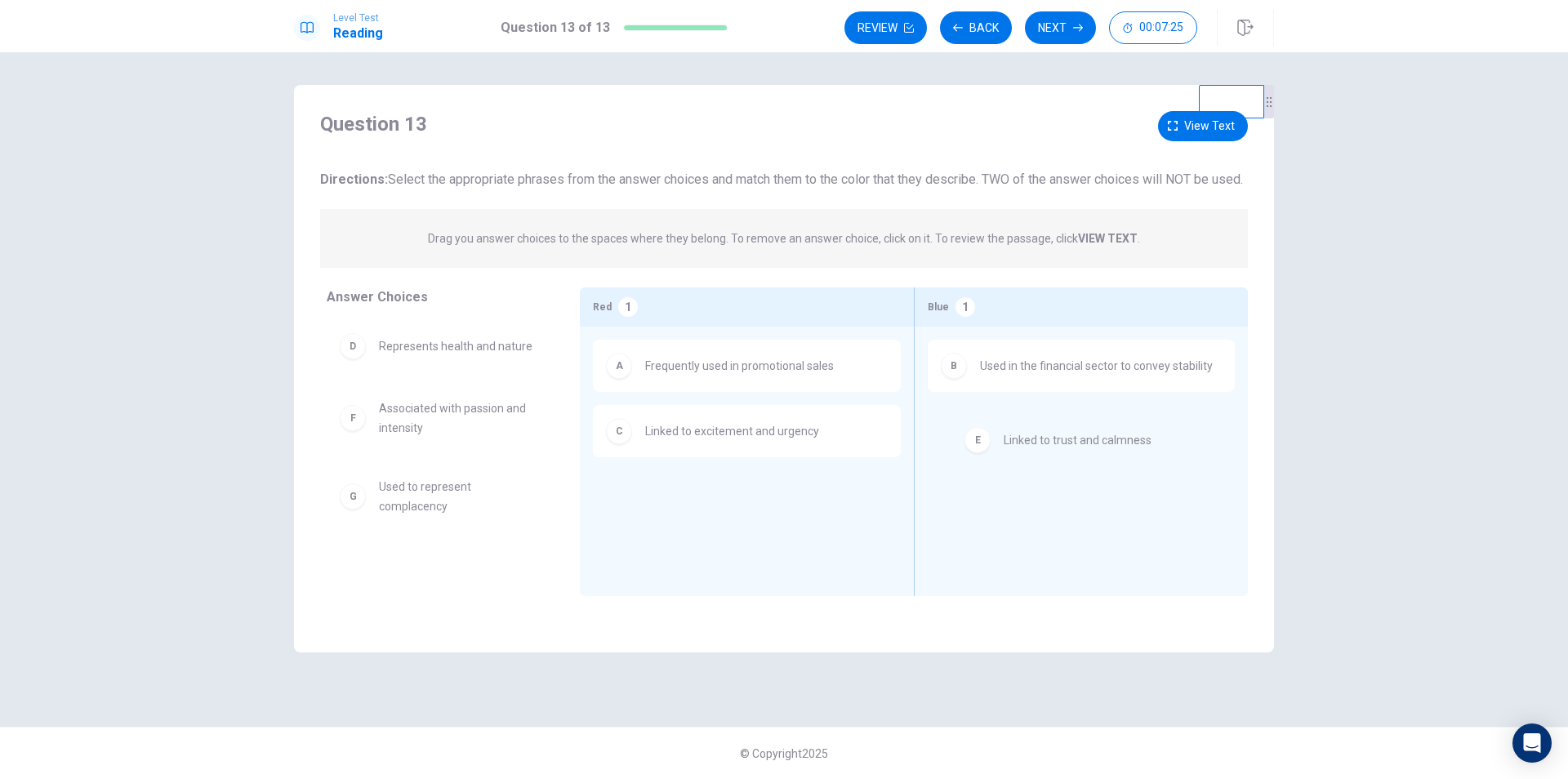
drag, startPoint x: 472, startPoint y: 437, endPoint x: 1101, endPoint y: 445, distance: 629.1
click at [974, 31] on button "Back" at bounding box center [976, 27] width 72 height 33
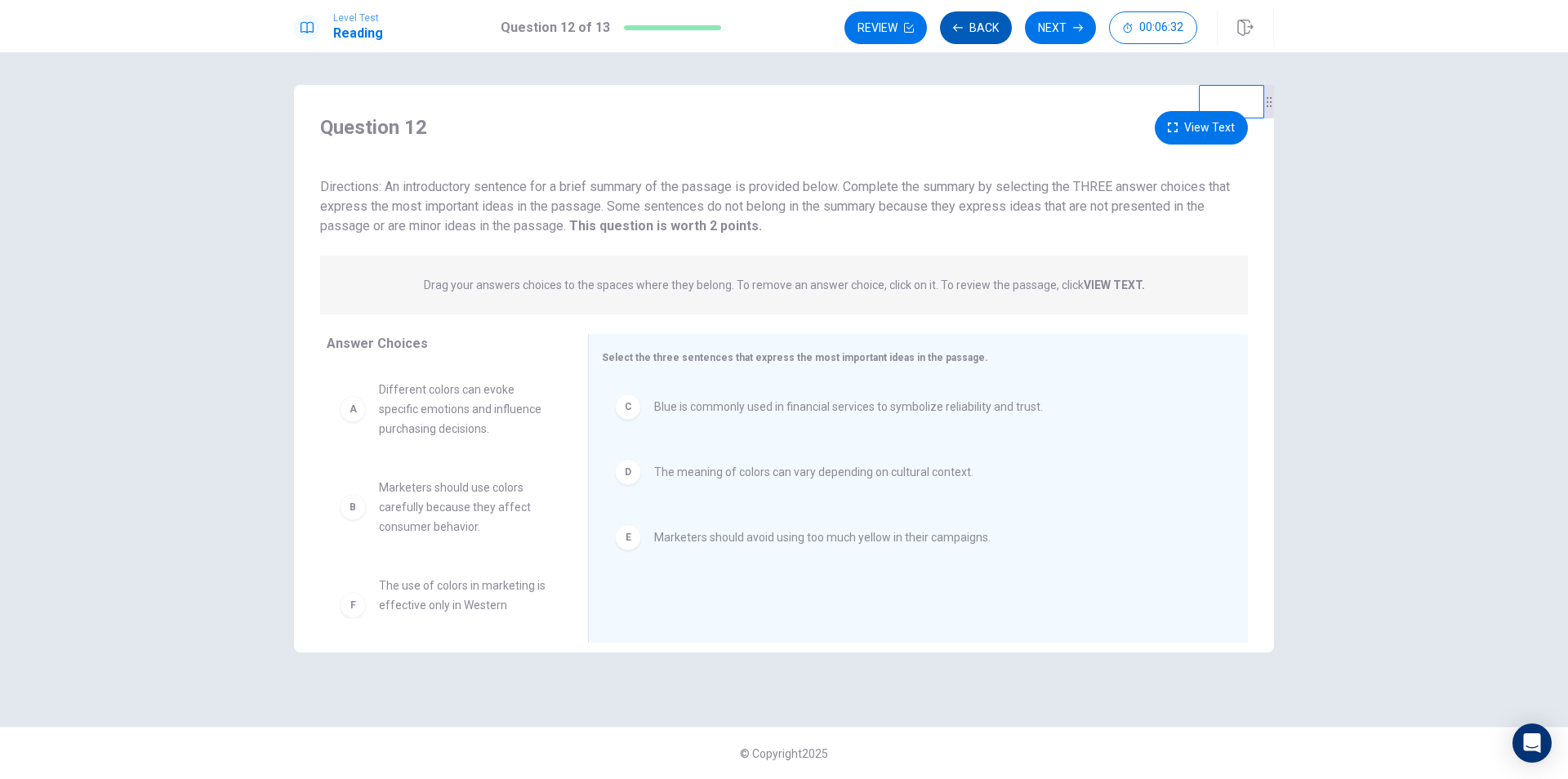
click at [974, 31] on button "Back" at bounding box center [976, 27] width 72 height 33
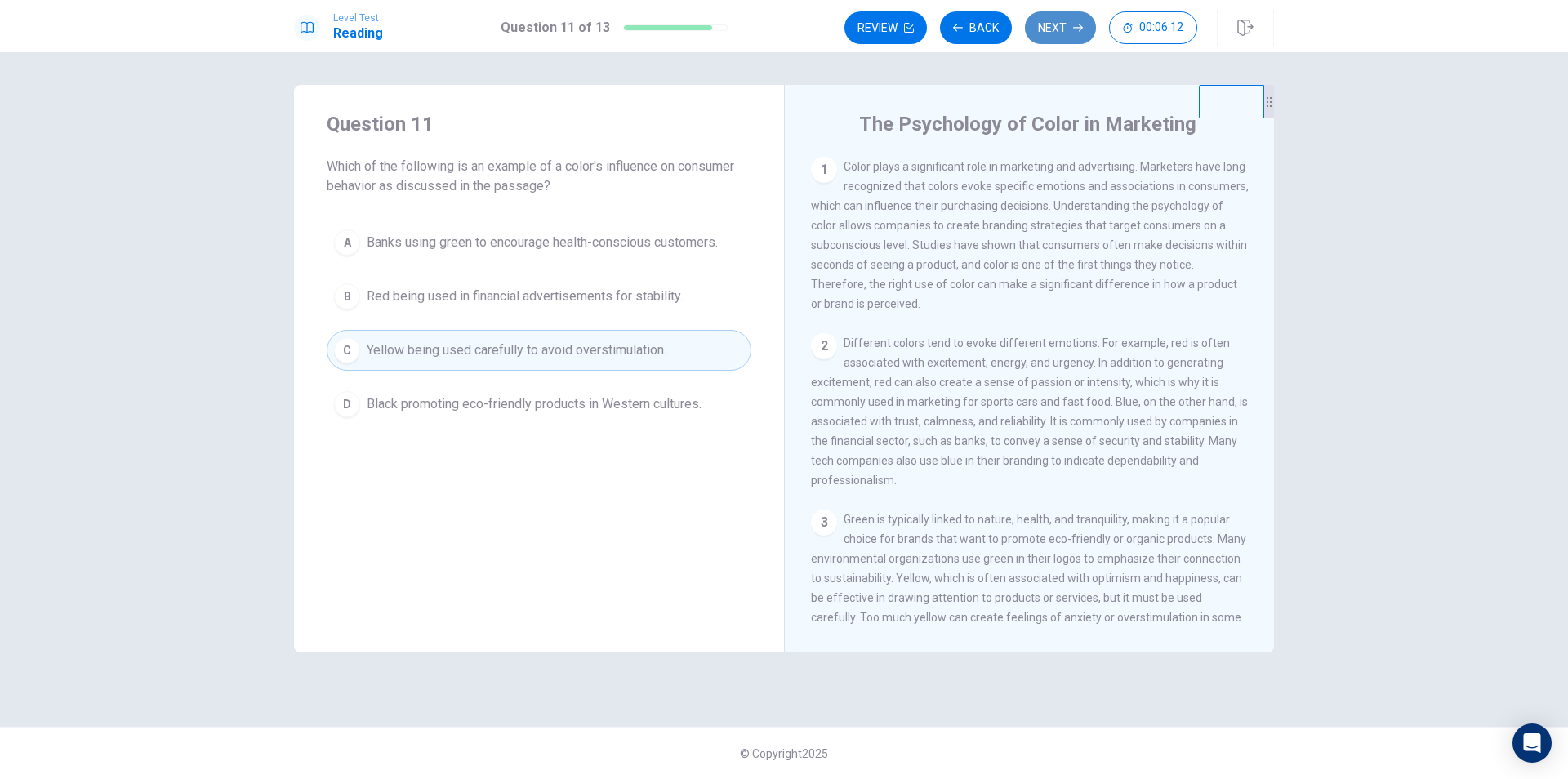
click at [1042, 30] on button "Next" at bounding box center [1060, 27] width 71 height 33
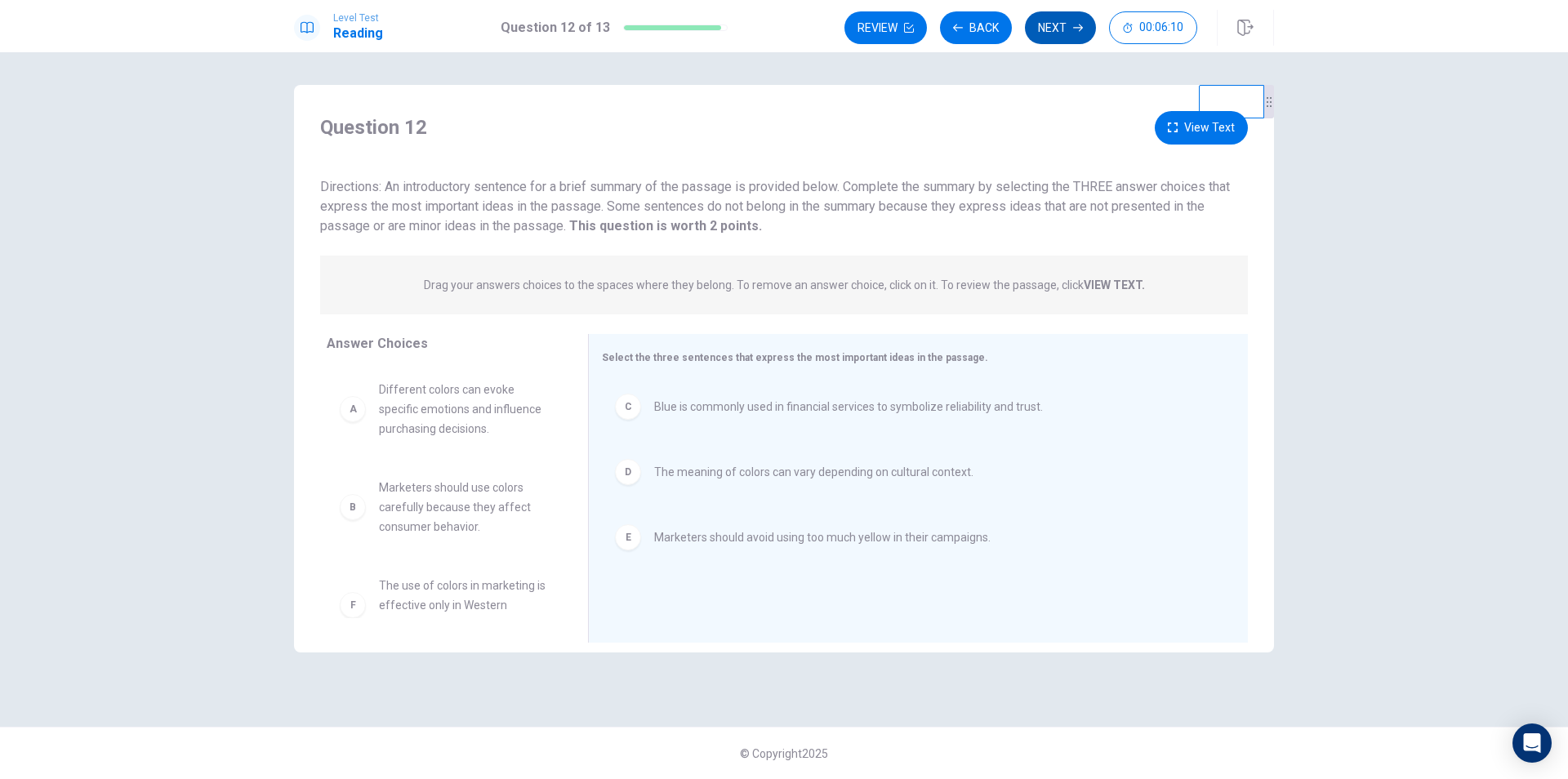
click at [1059, 28] on button "Next" at bounding box center [1060, 27] width 71 height 33
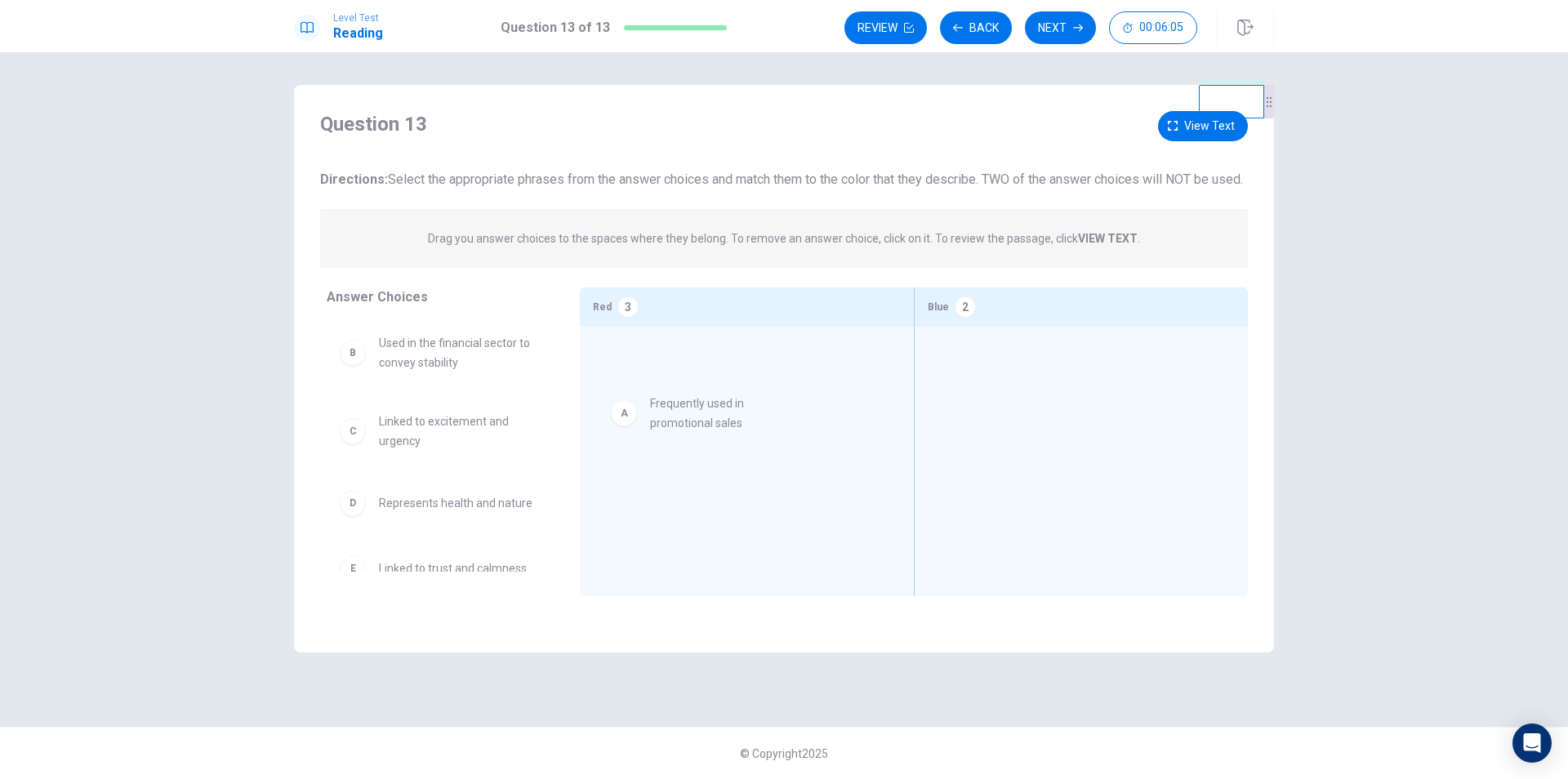
drag, startPoint x: 418, startPoint y: 378, endPoint x: 697, endPoint y: 419, distance: 282.0
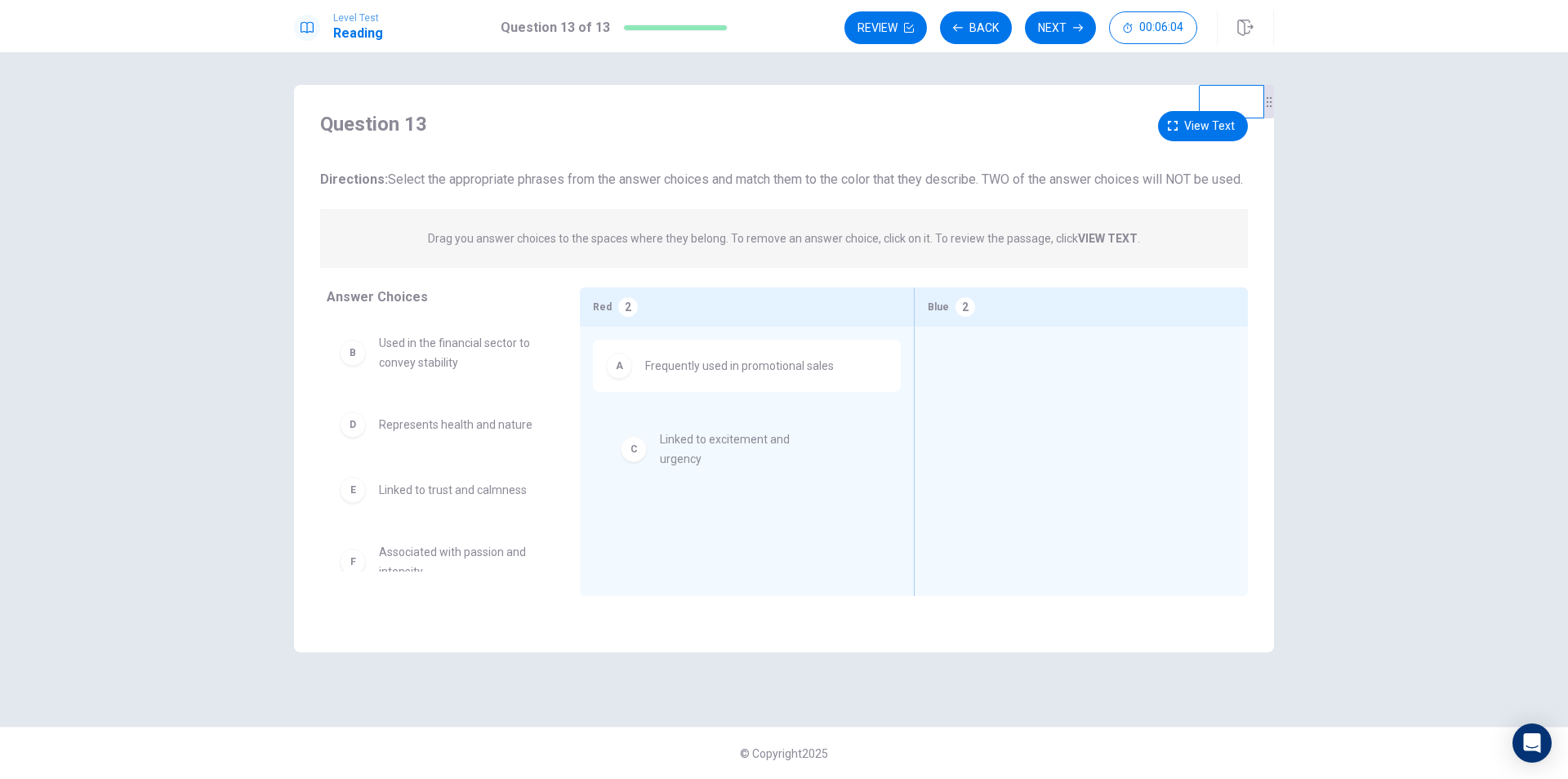
drag, startPoint x: 408, startPoint y: 461, endPoint x: 690, endPoint y: 455, distance: 282.1
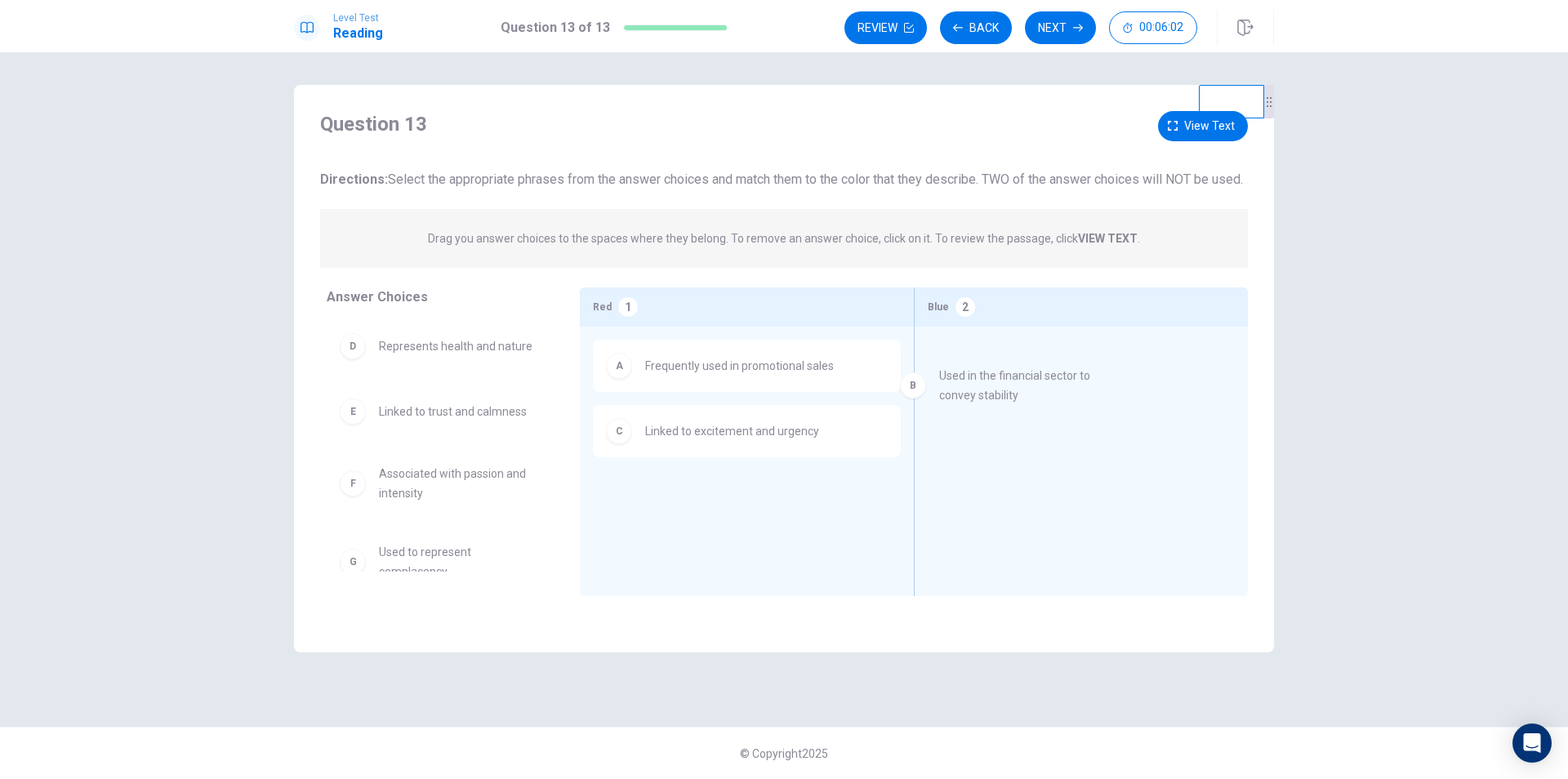
drag, startPoint x: 417, startPoint y: 385, endPoint x: 1013, endPoint y: 395, distance: 596.1
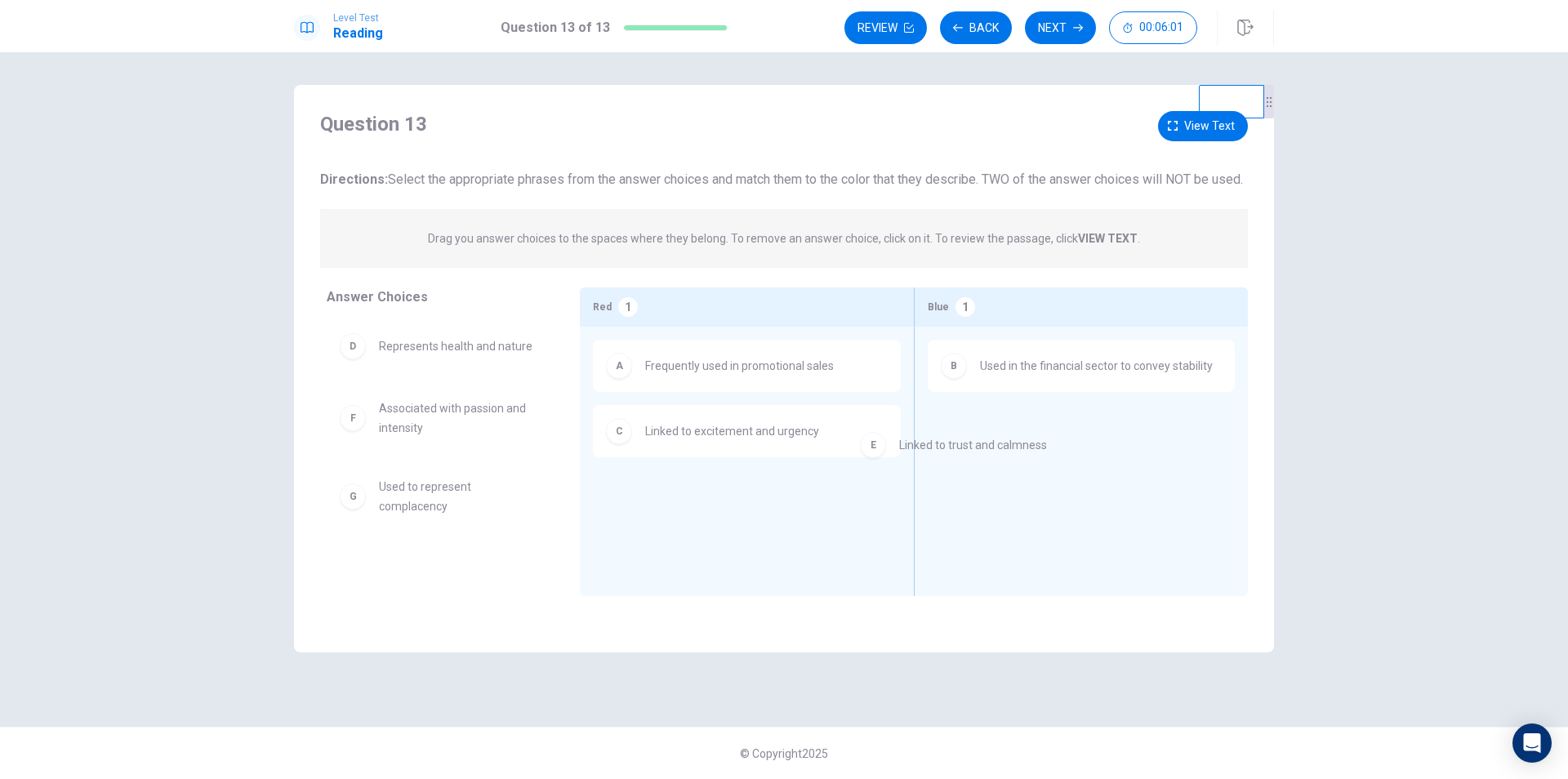
drag, startPoint x: 378, startPoint y: 441, endPoint x: 1053, endPoint y: 453, distance: 675.1
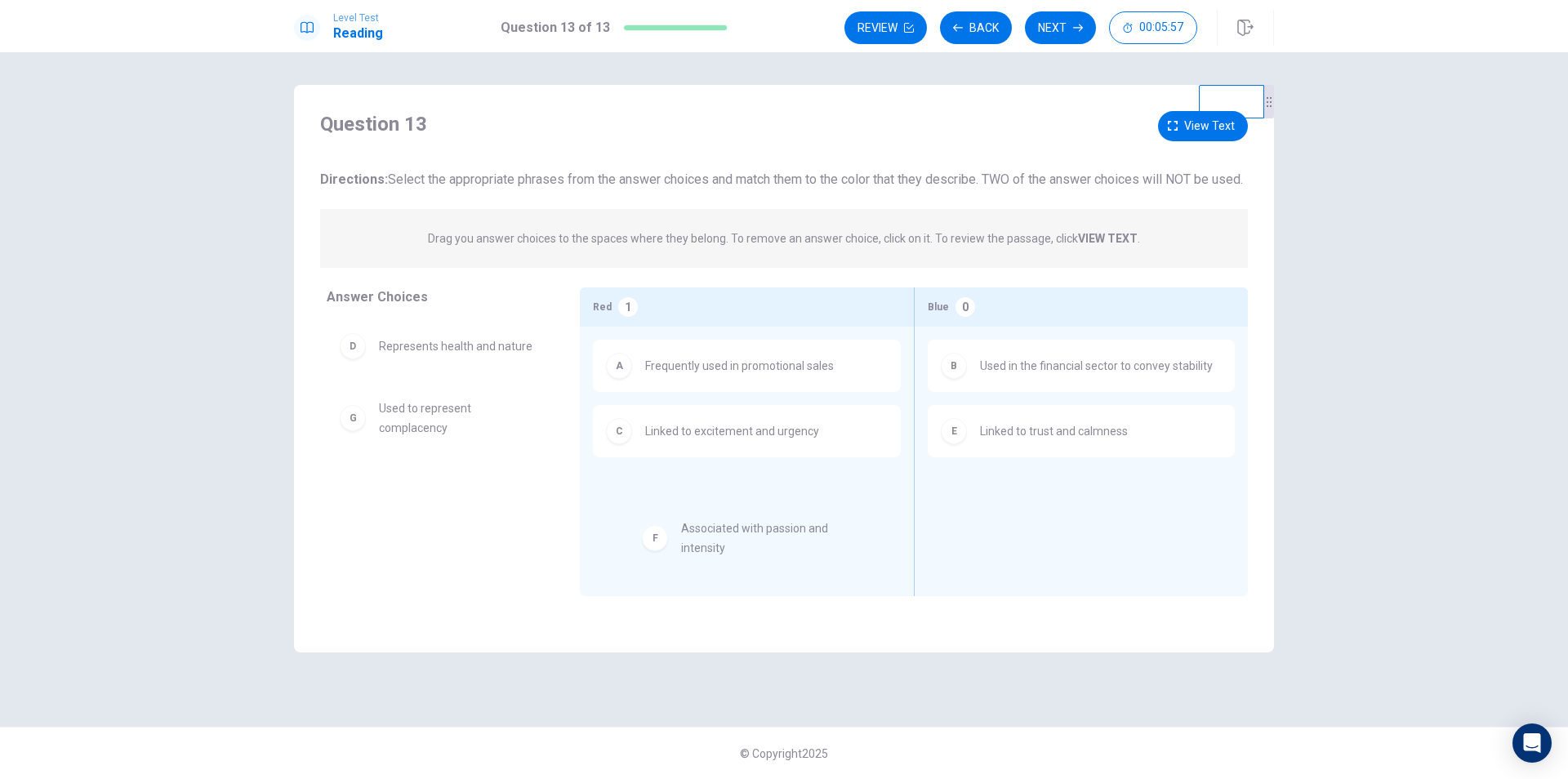
drag, startPoint x: 445, startPoint y: 435, endPoint x: 759, endPoint y: 543, distance: 332.1
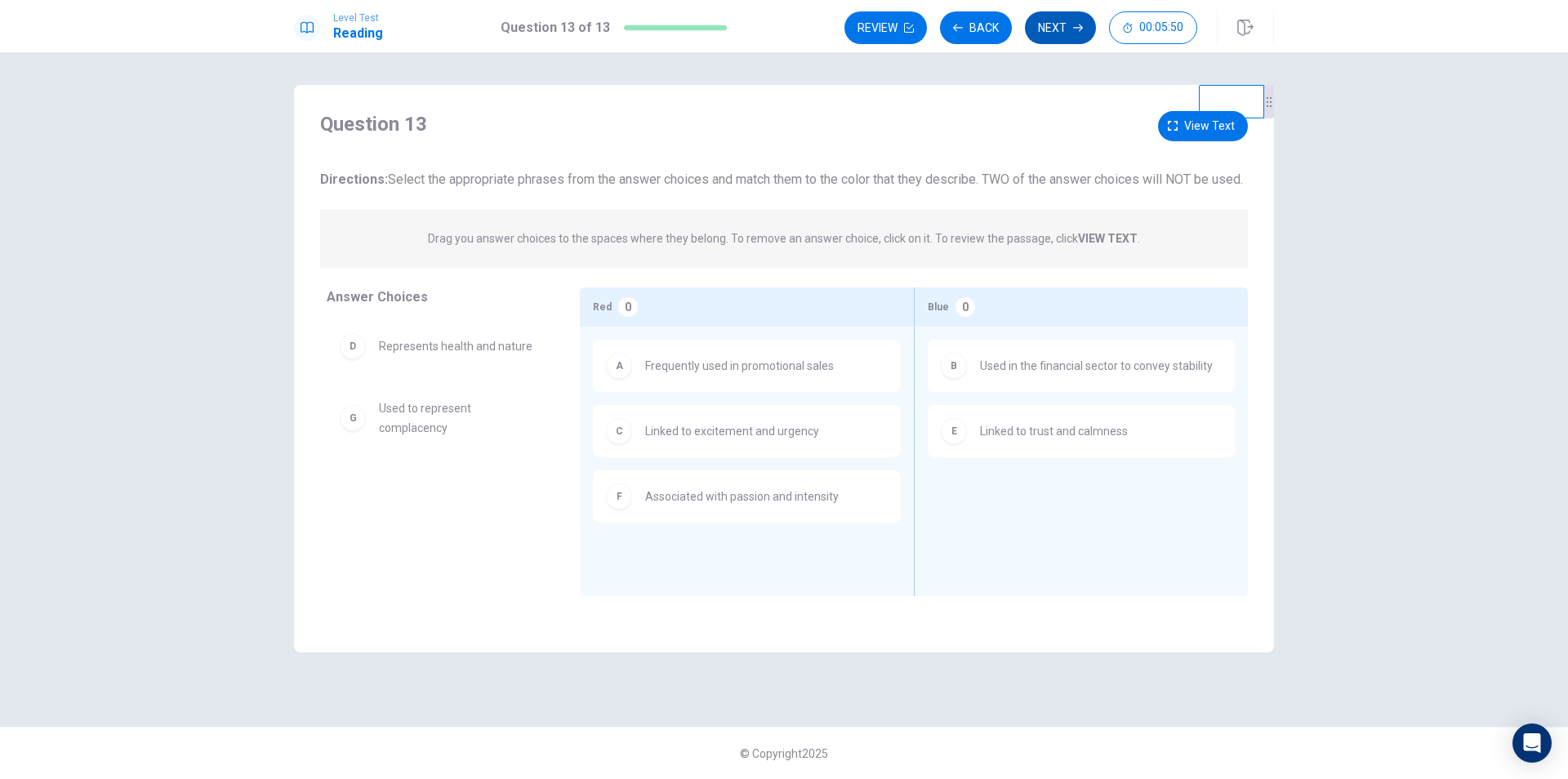
click at [1051, 27] on button "Next" at bounding box center [1060, 27] width 71 height 33
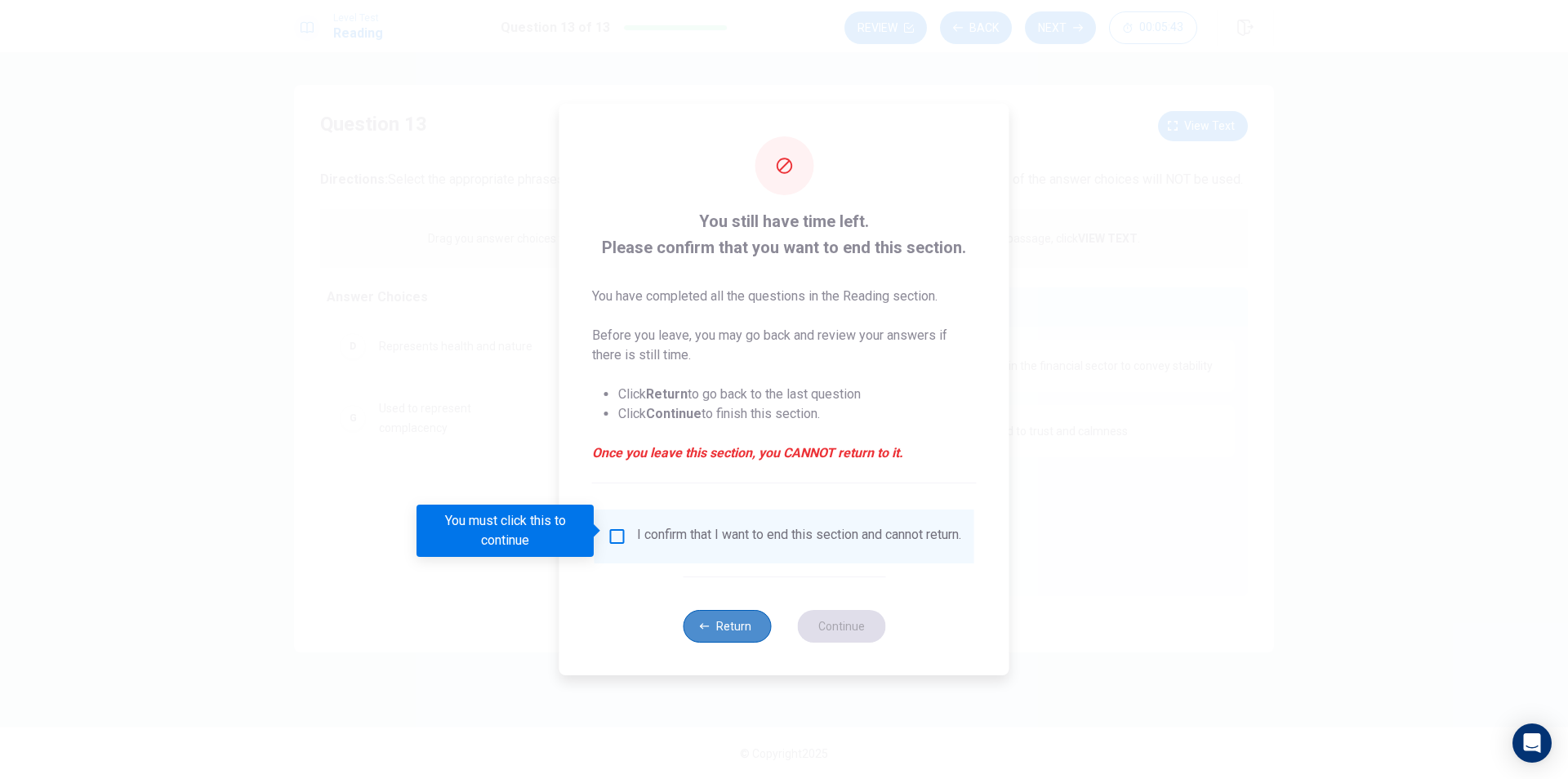
click at [708, 629] on icon "button" at bounding box center [705, 626] width 10 height 6
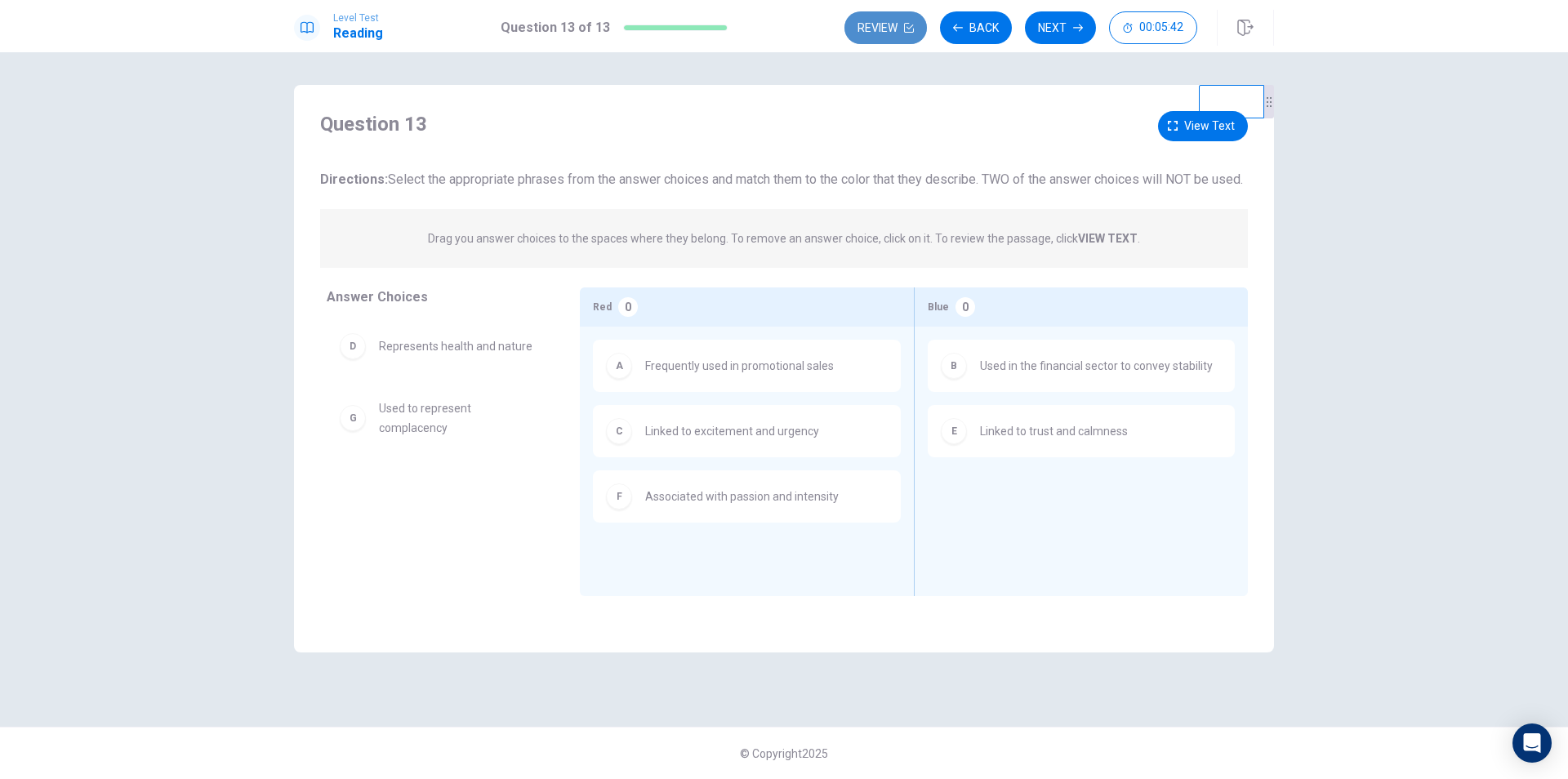
click at [892, 33] on button "Review" at bounding box center [885, 27] width 83 height 33
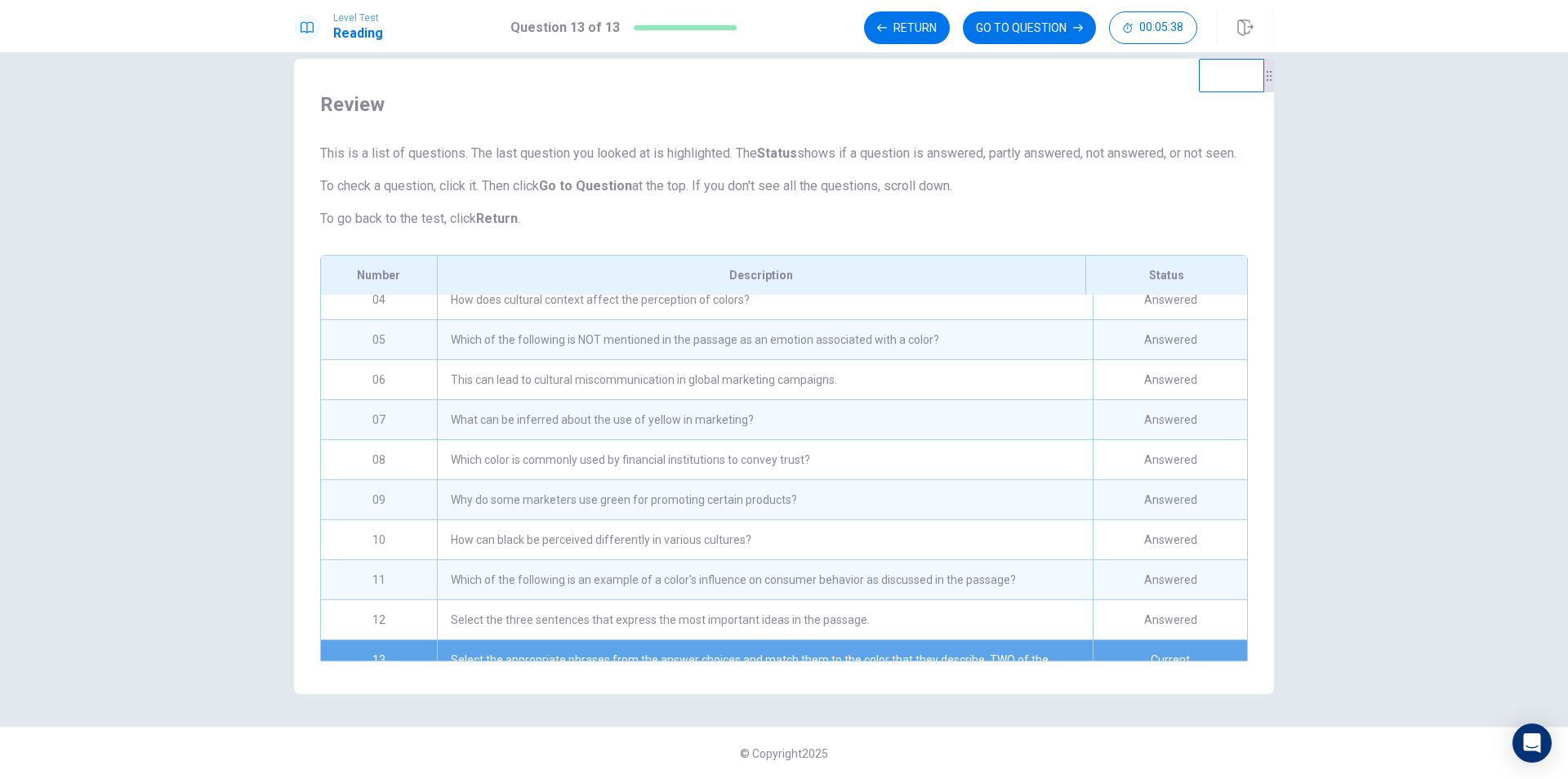
scroll to position [175, 0]
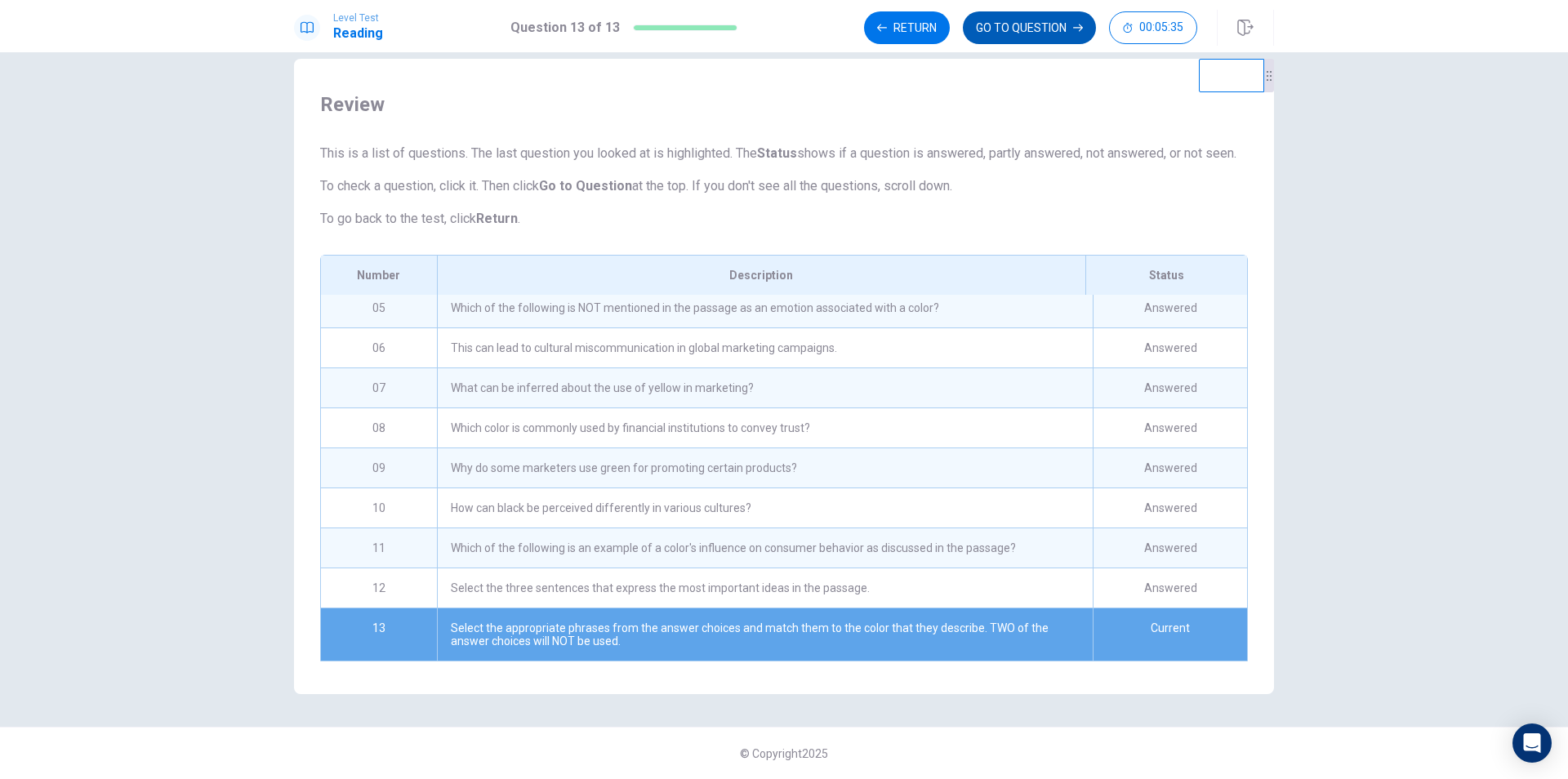
click at [1028, 26] on button "GO TO QUESTION" at bounding box center [1030, 27] width 133 height 33
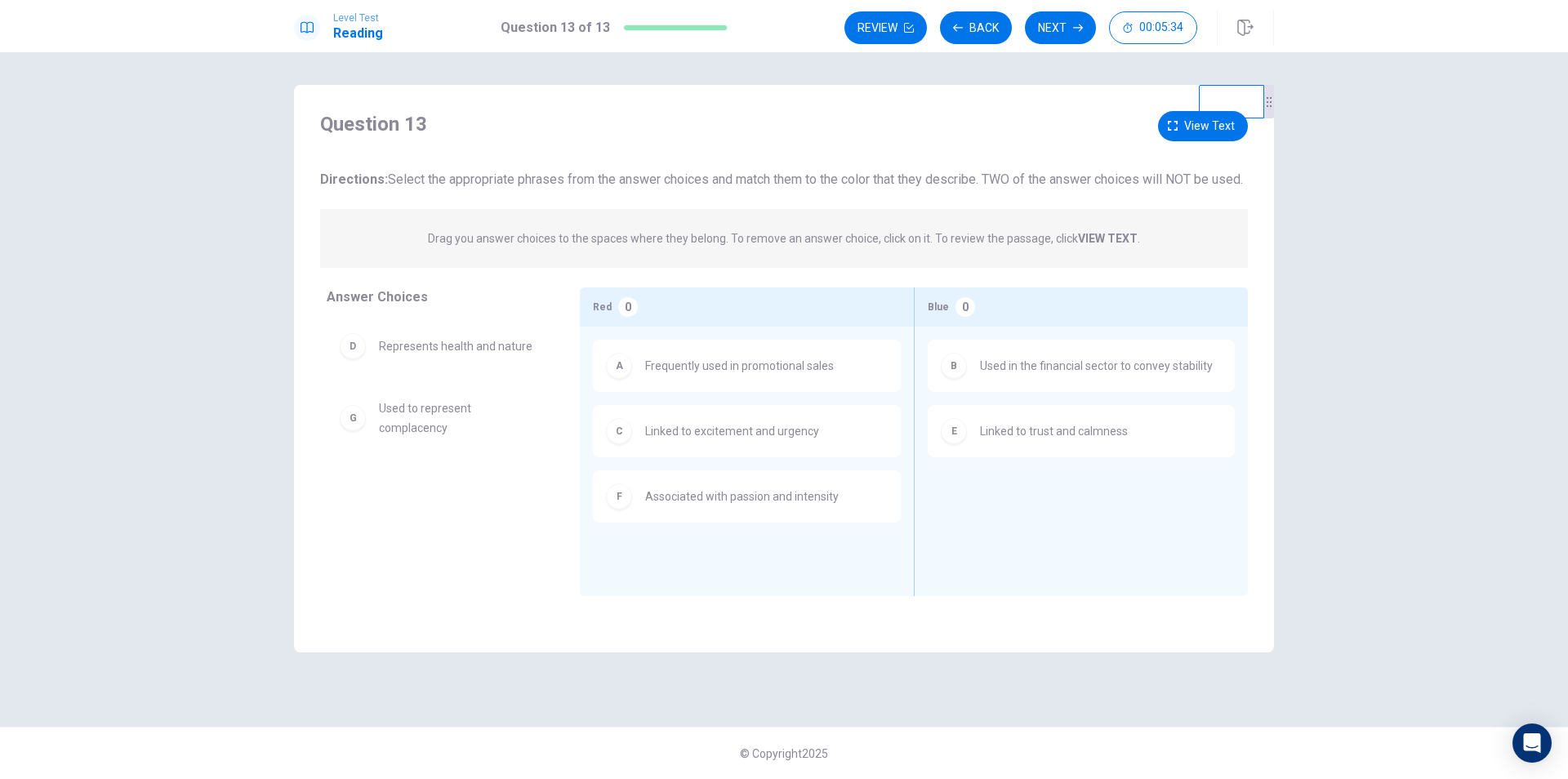
scroll to position [0, 0]
click at [1051, 25] on button "Next" at bounding box center [1060, 27] width 71 height 33
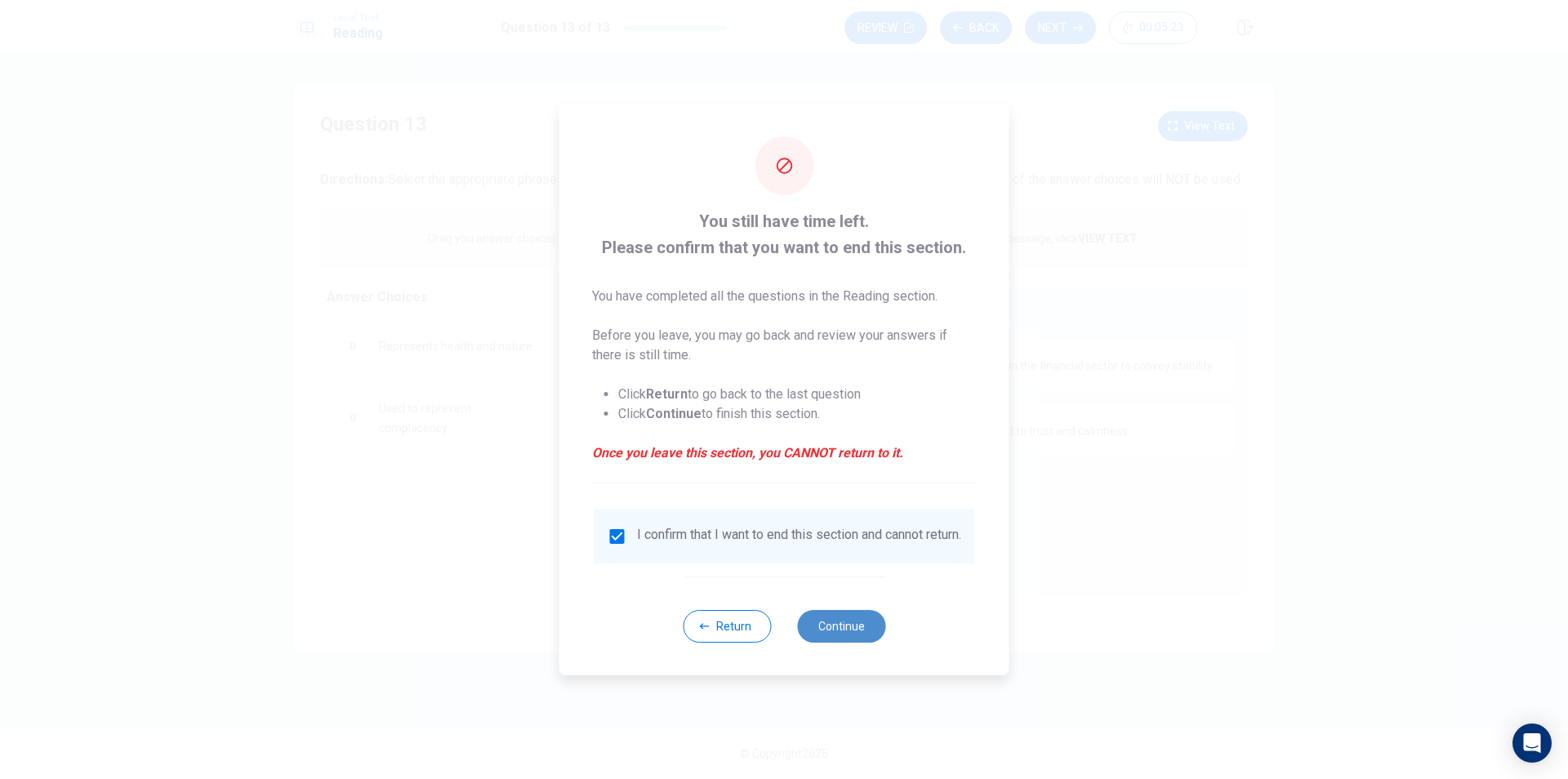
click at [868, 637] on button "Continue" at bounding box center [841, 626] width 89 height 33
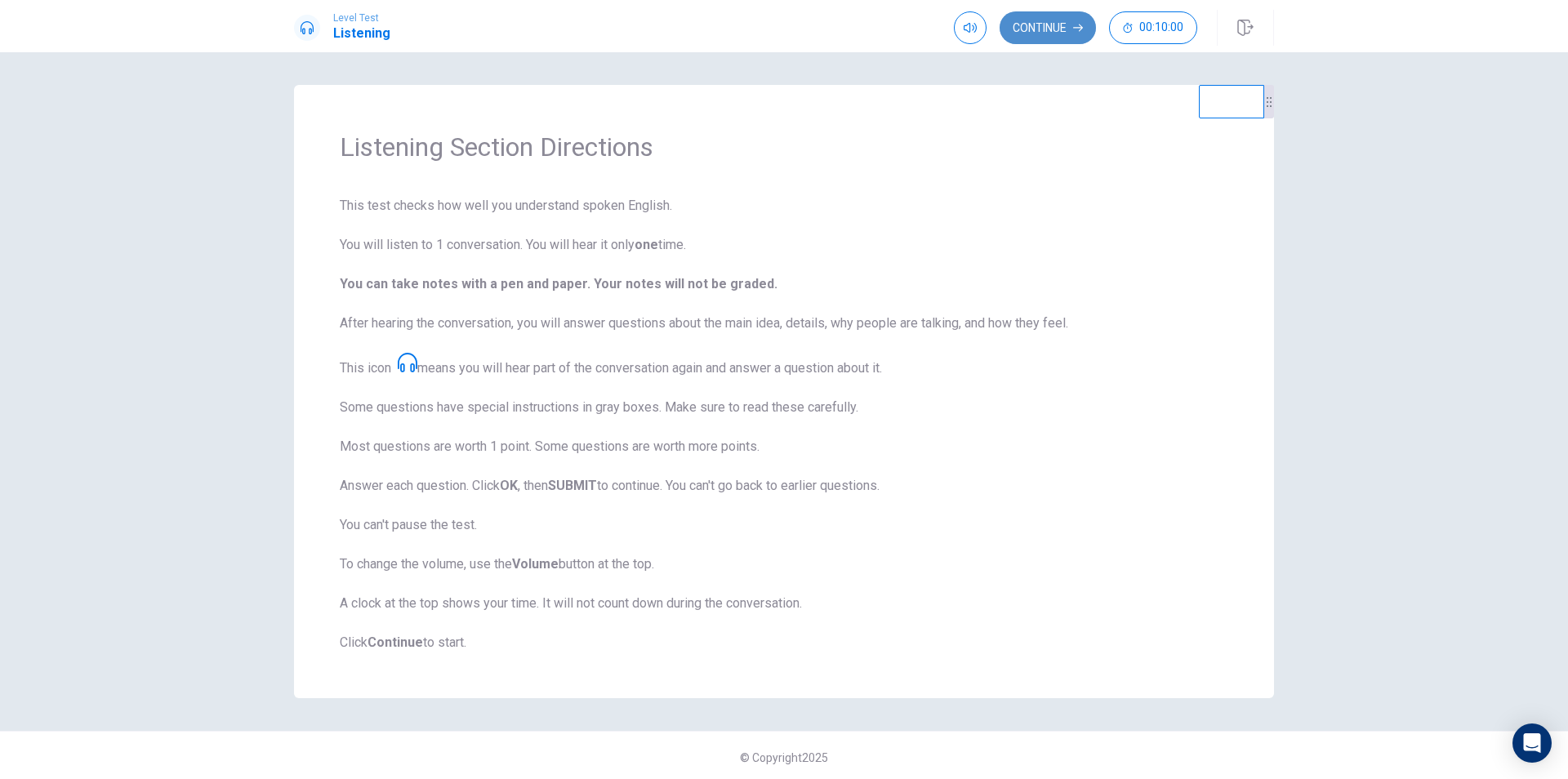
click at [1042, 24] on button "Continue" at bounding box center [1048, 27] width 97 height 33
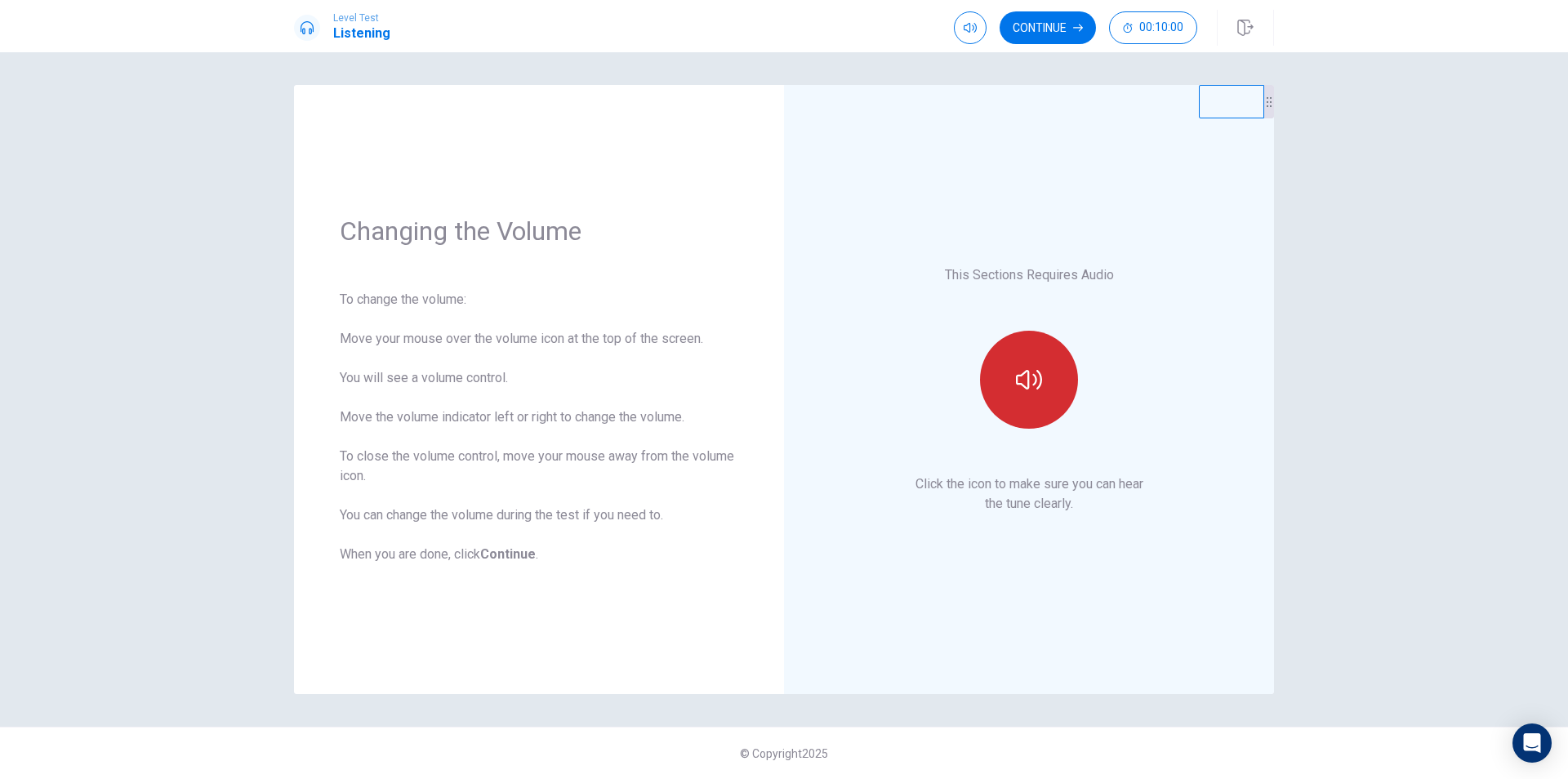
click at [1016, 383] on icon "button" at bounding box center [1029, 380] width 26 height 26
click at [1033, 24] on button "Continue" at bounding box center [1048, 27] width 97 height 33
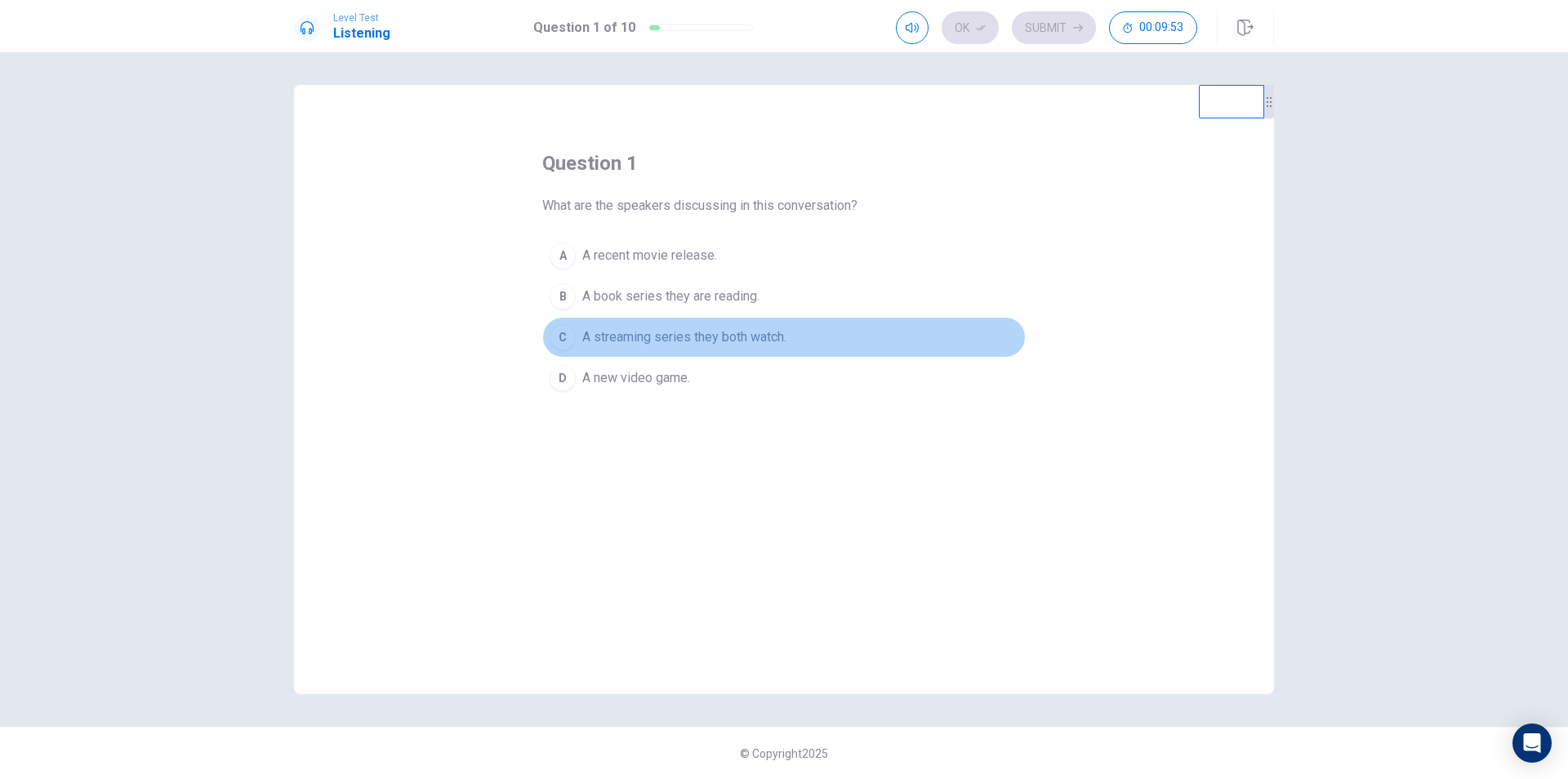
click at [717, 331] on span "A streaming series they both watch." at bounding box center [684, 337] width 204 height 20
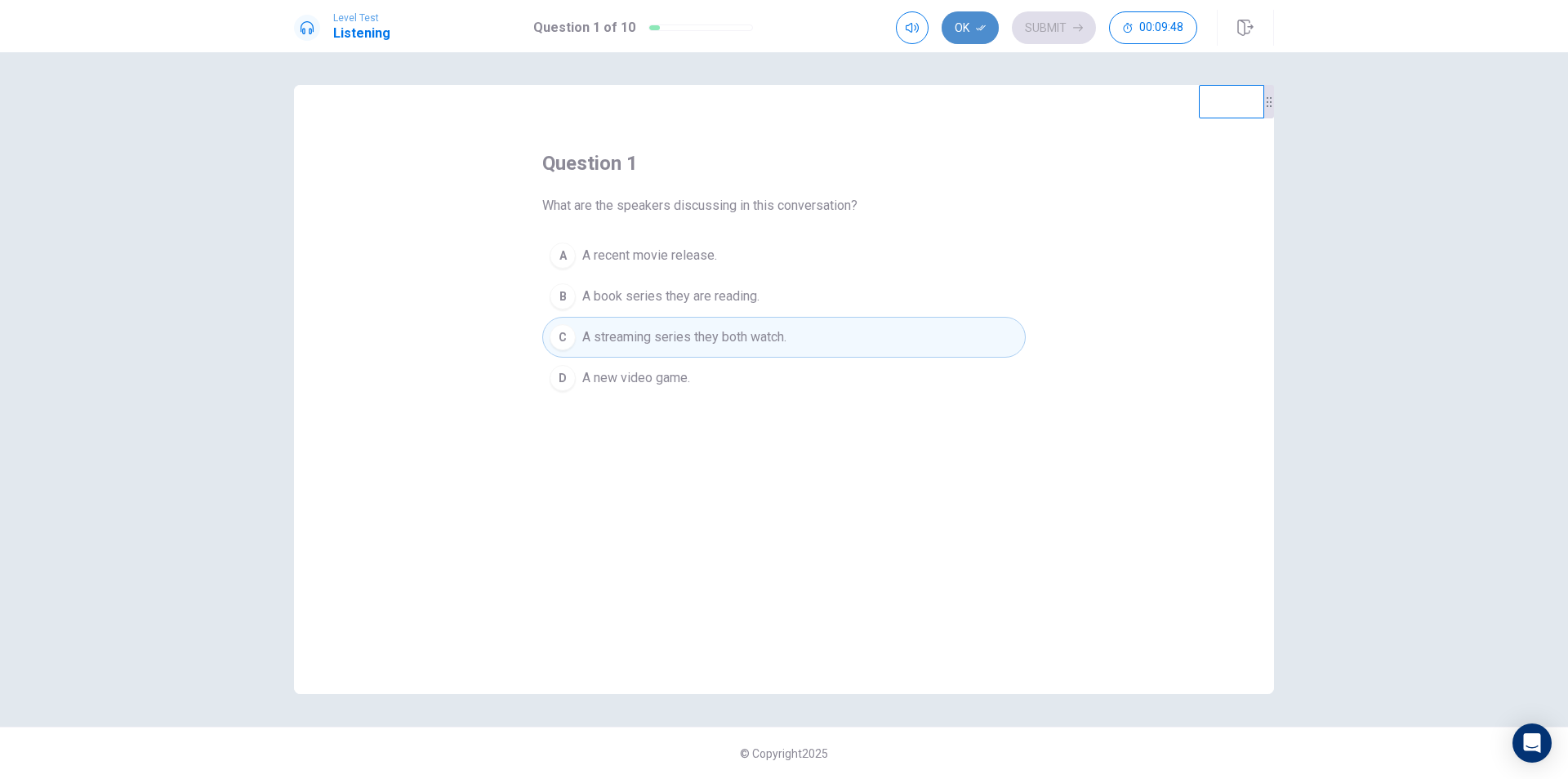
click at [963, 20] on button "Ok" at bounding box center [969, 27] width 57 height 33
click at [1042, 25] on button "Submit" at bounding box center [1054, 27] width 85 height 33
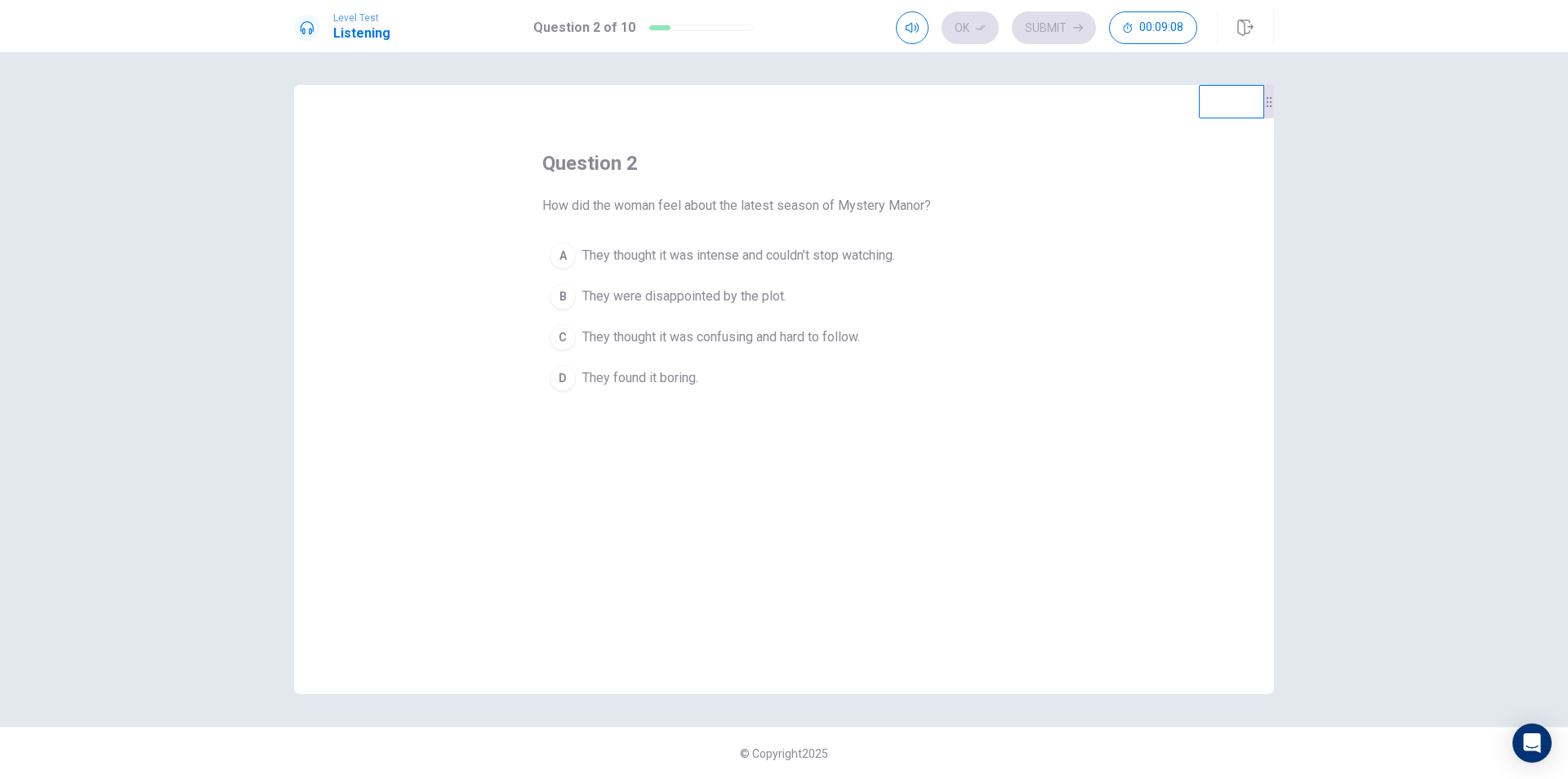
click at [705, 250] on span "They thought it was intense and couldn’t stop watching." at bounding box center [738, 256] width 312 height 20
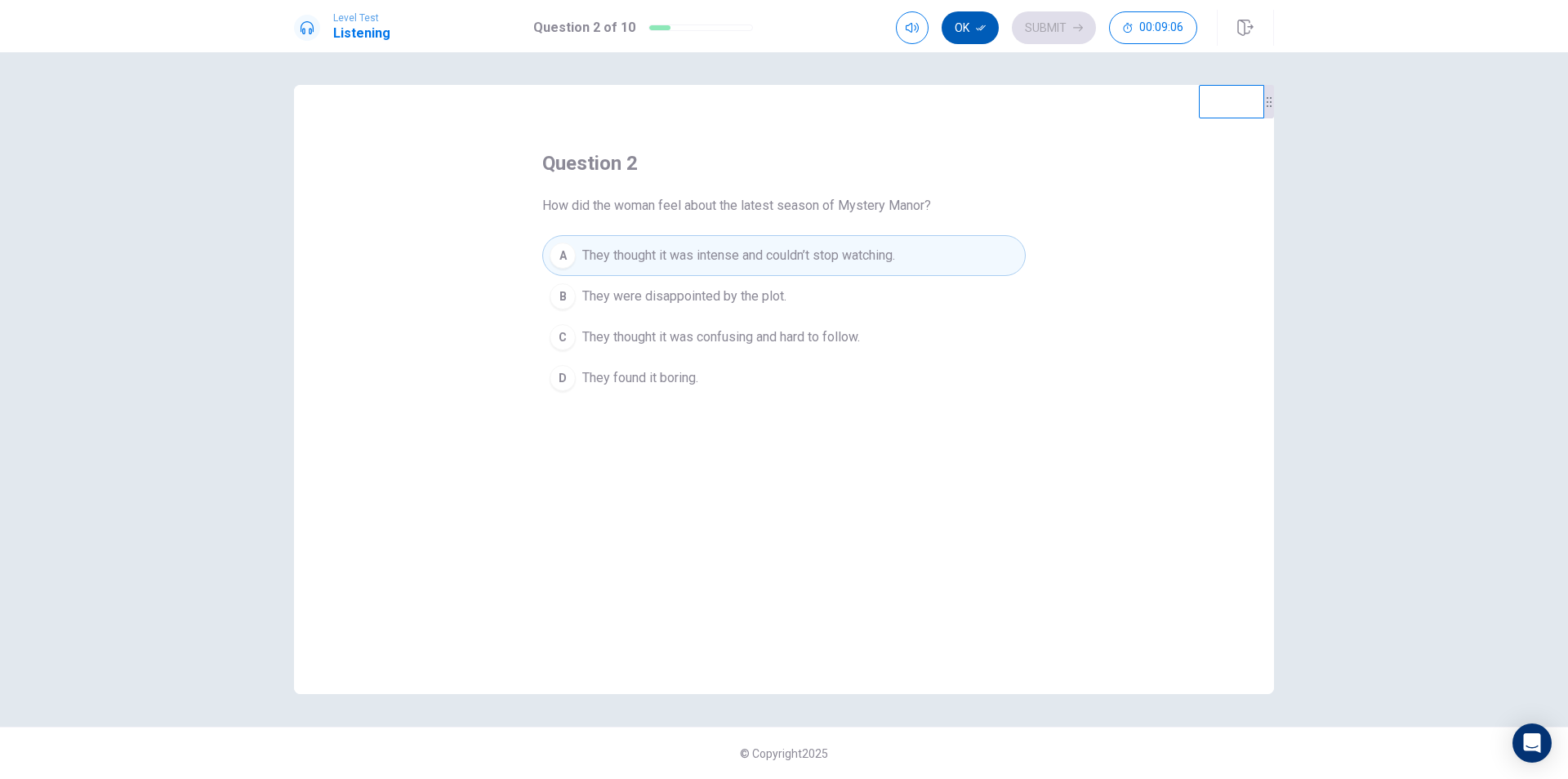
click at [981, 25] on icon "button" at bounding box center [981, 28] width 10 height 10
click at [1044, 28] on button "Submit" at bounding box center [1054, 27] width 85 height 33
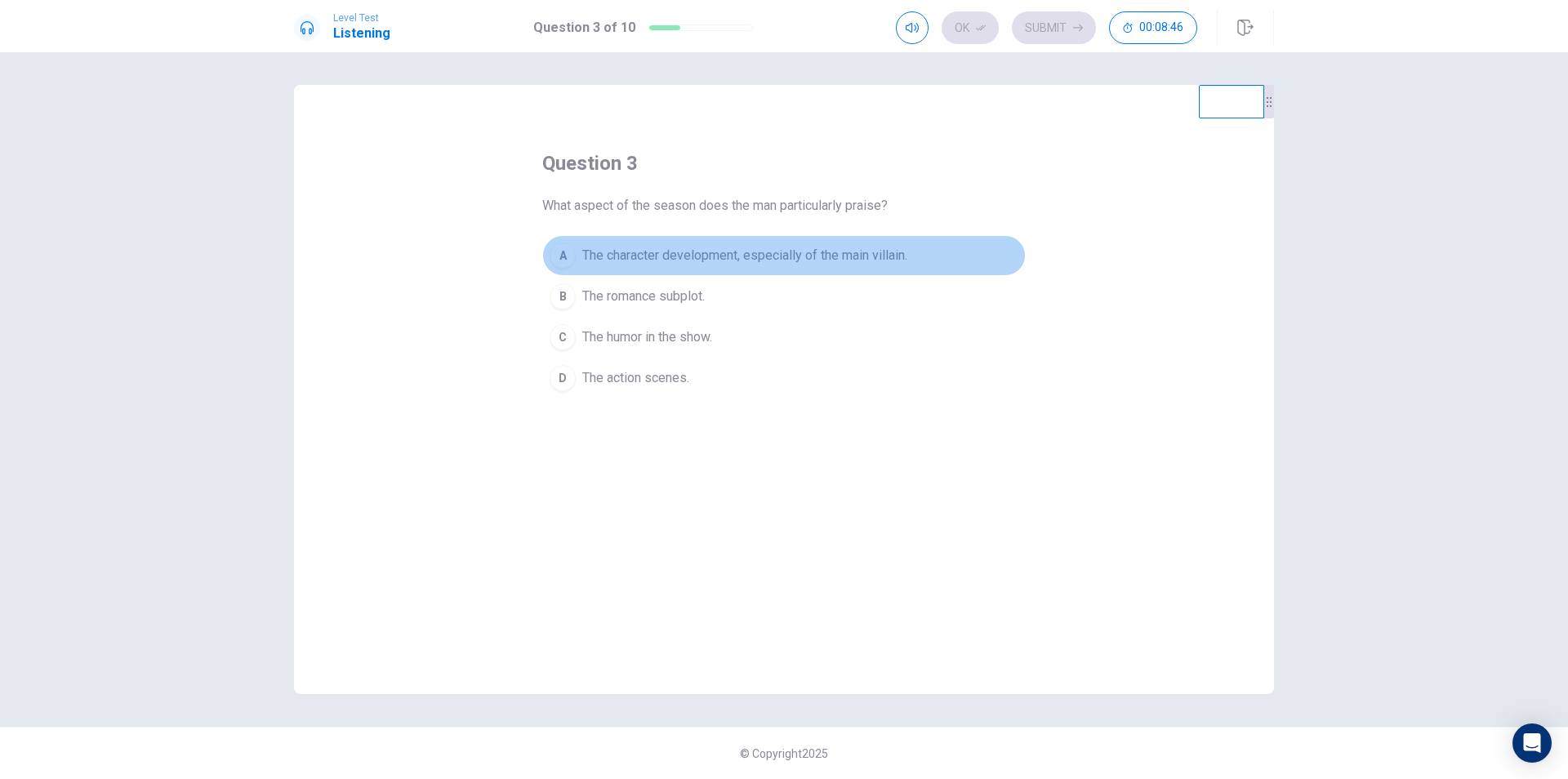
click at [649, 254] on span "The character development, especially of the main villain." at bounding box center [744, 256] width 325 height 20
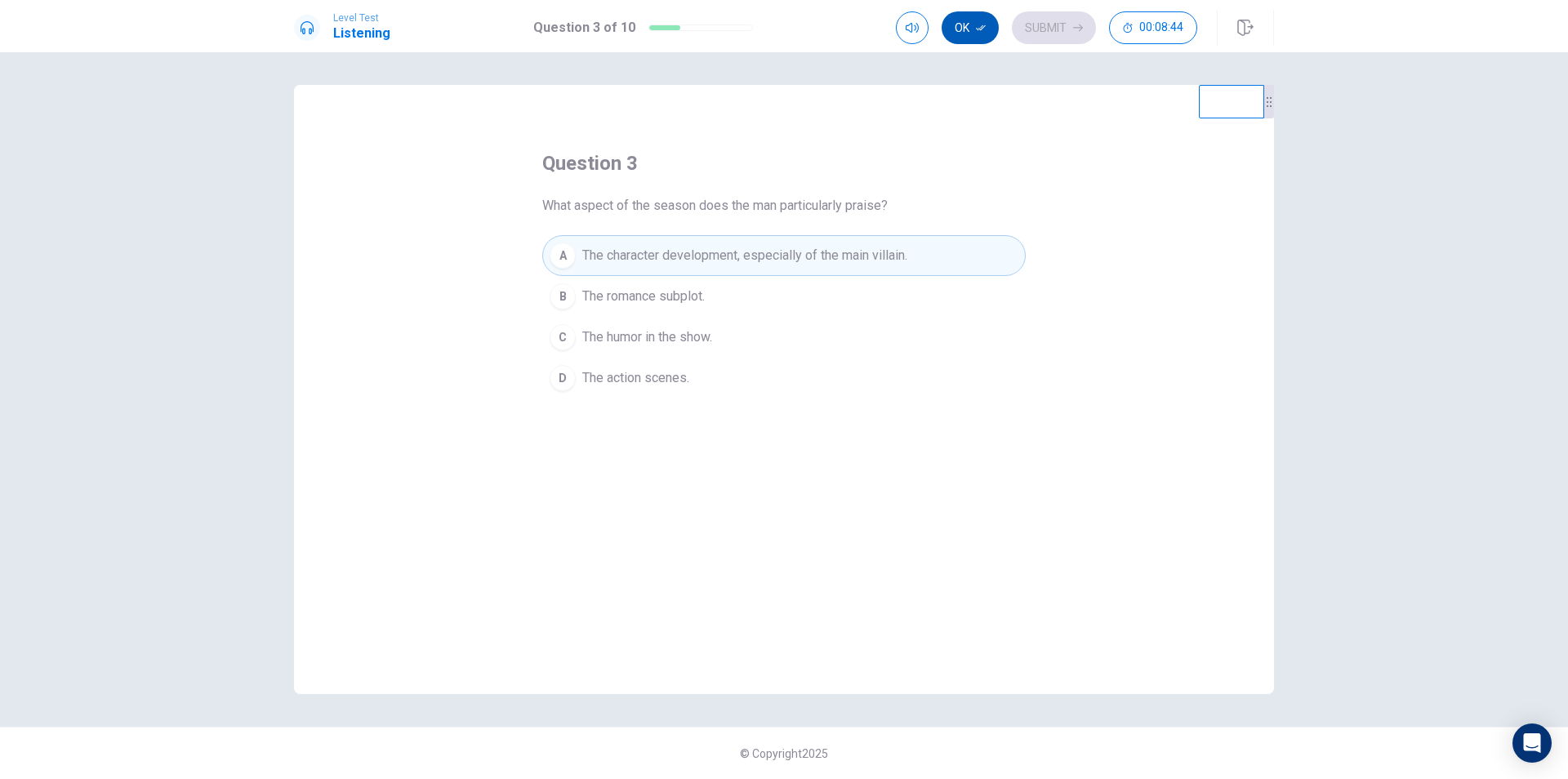
click at [974, 25] on button "Ok" at bounding box center [969, 27] width 57 height 33
click at [1042, 25] on button "Submit" at bounding box center [1054, 27] width 85 height 33
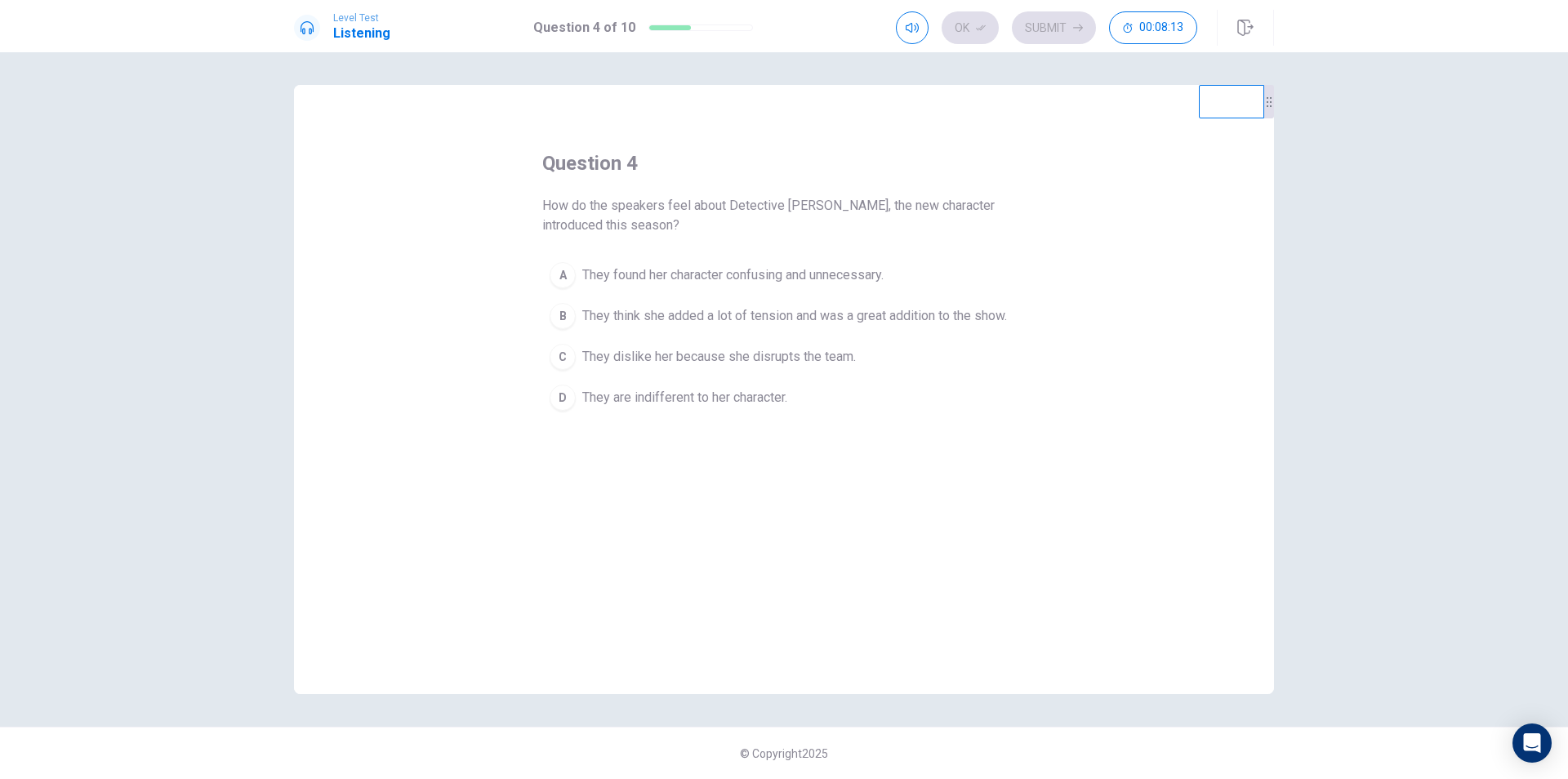
click at [690, 310] on span "They think she added a lot of tension and was a great addition to the show." at bounding box center [794, 316] width 425 height 20
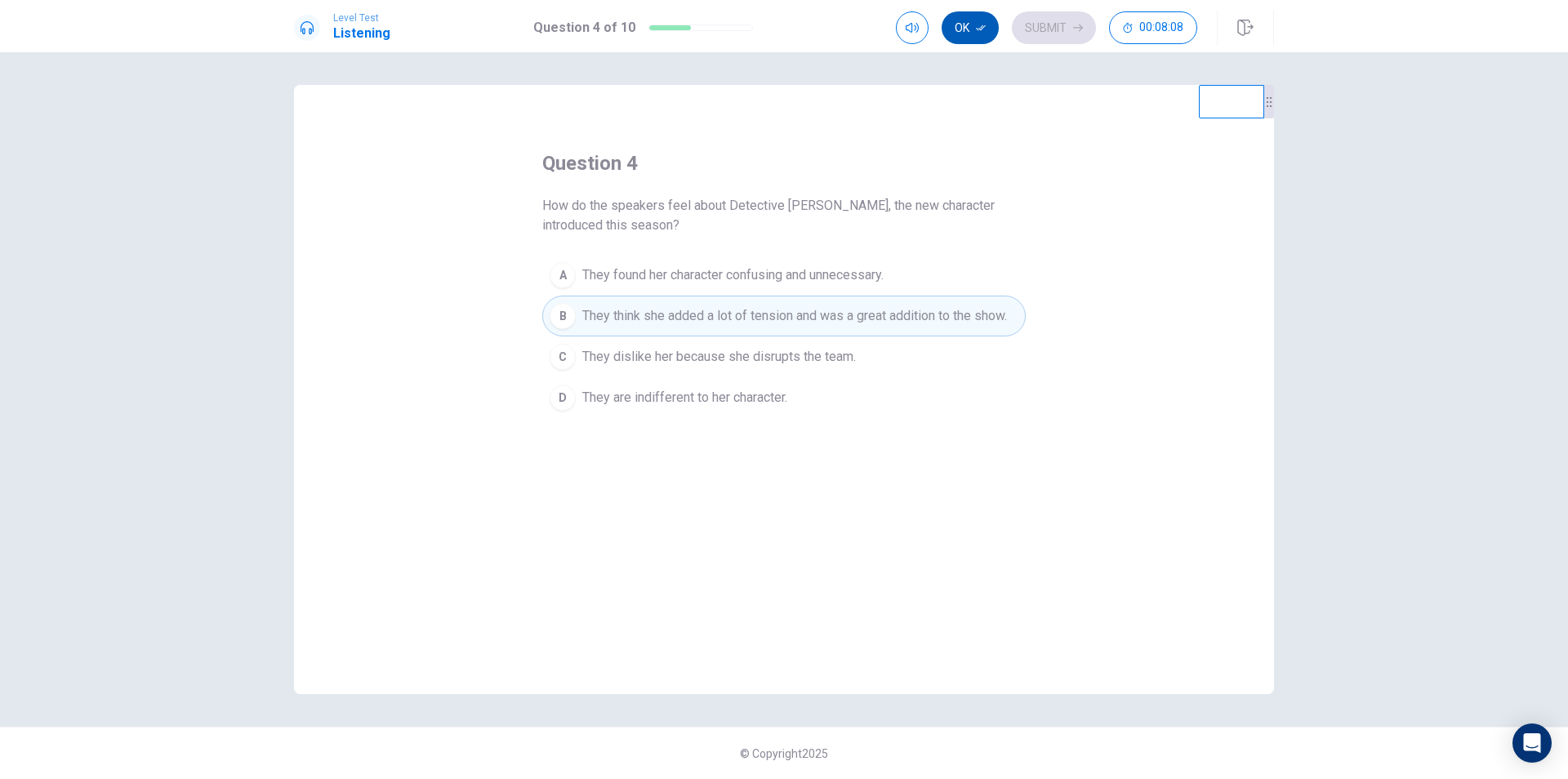
click at [977, 25] on icon "button" at bounding box center [981, 28] width 10 height 10
click at [1044, 31] on button "Submit" at bounding box center [1054, 27] width 85 height 33
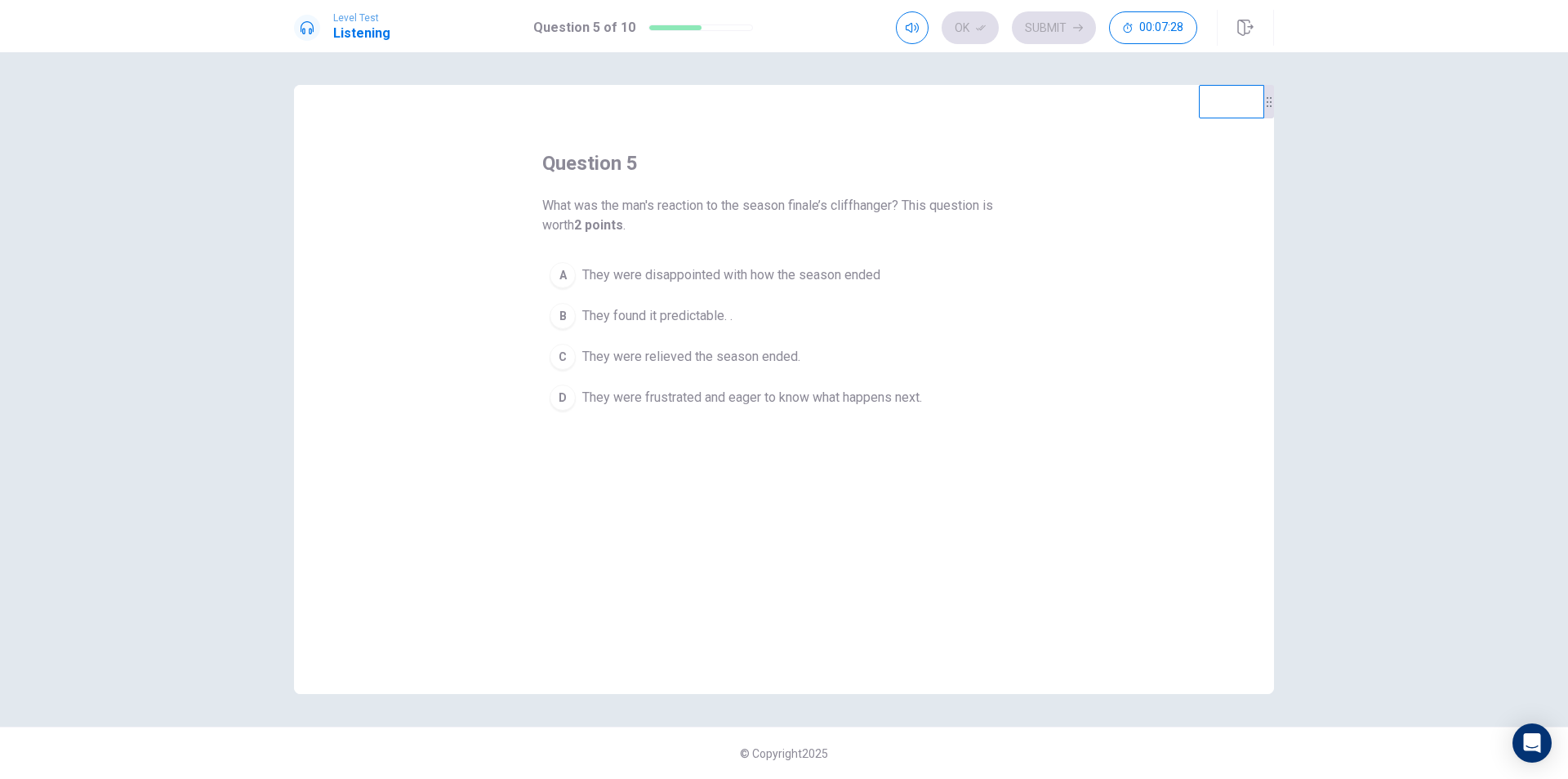
click at [614, 313] on span "They found it predictable. ." at bounding box center [657, 316] width 150 height 20
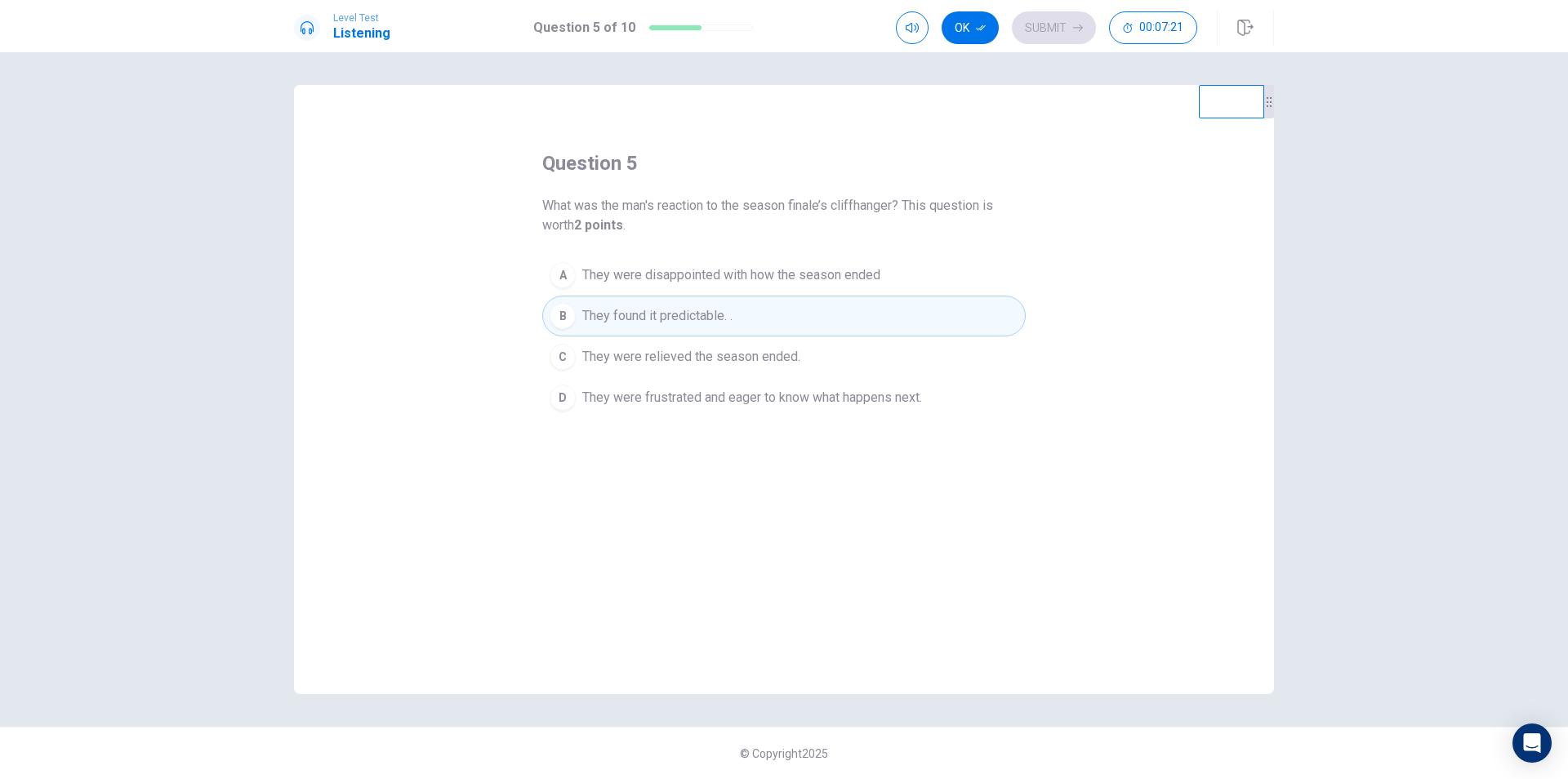
click at [695, 399] on span "They were frustrated and eager to know what happens next." at bounding box center [751, 398] width 339 height 20
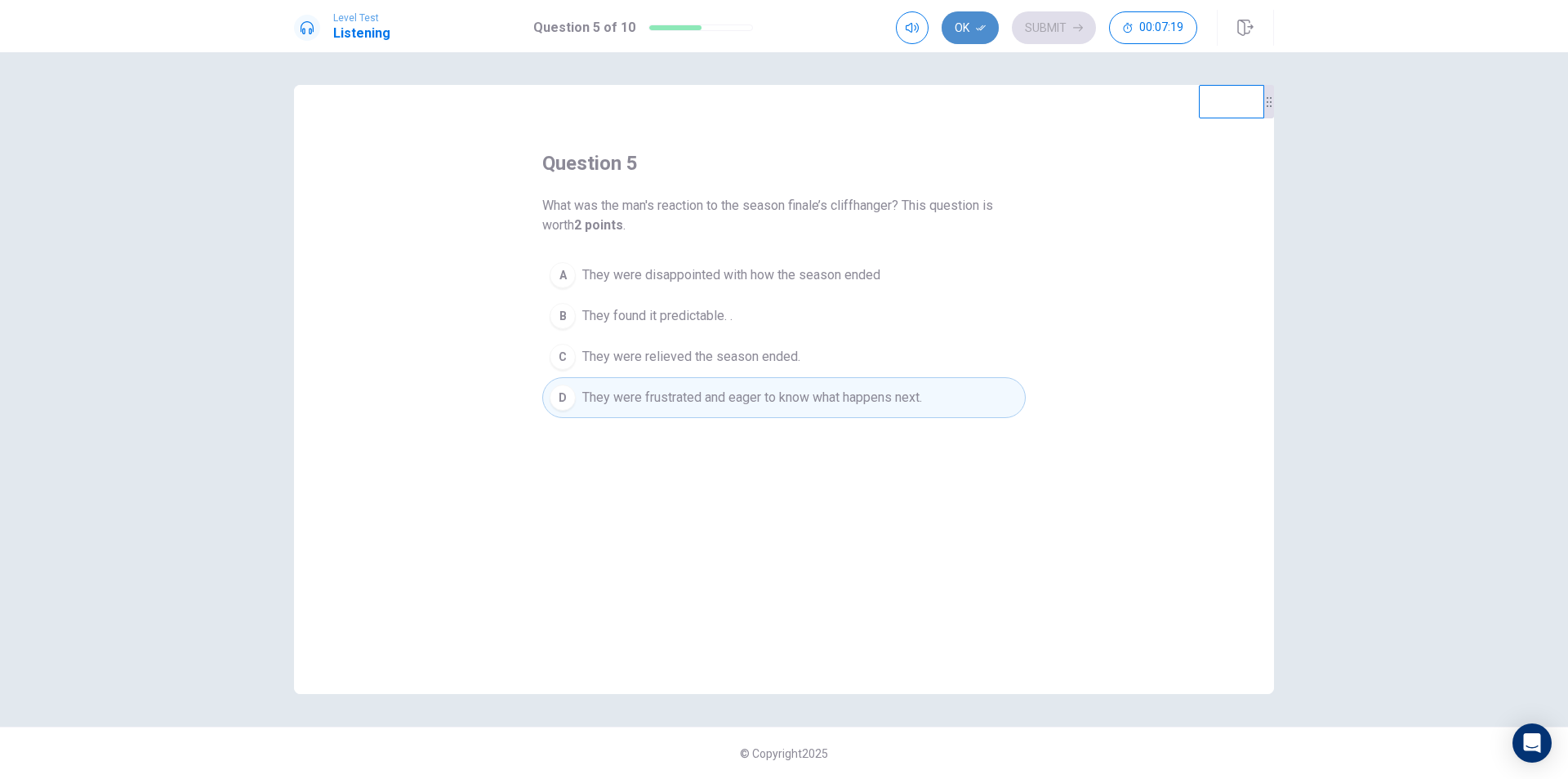
click at [965, 20] on button "Ok" at bounding box center [969, 27] width 57 height 33
click at [1034, 24] on button "Submit" at bounding box center [1054, 27] width 85 height 33
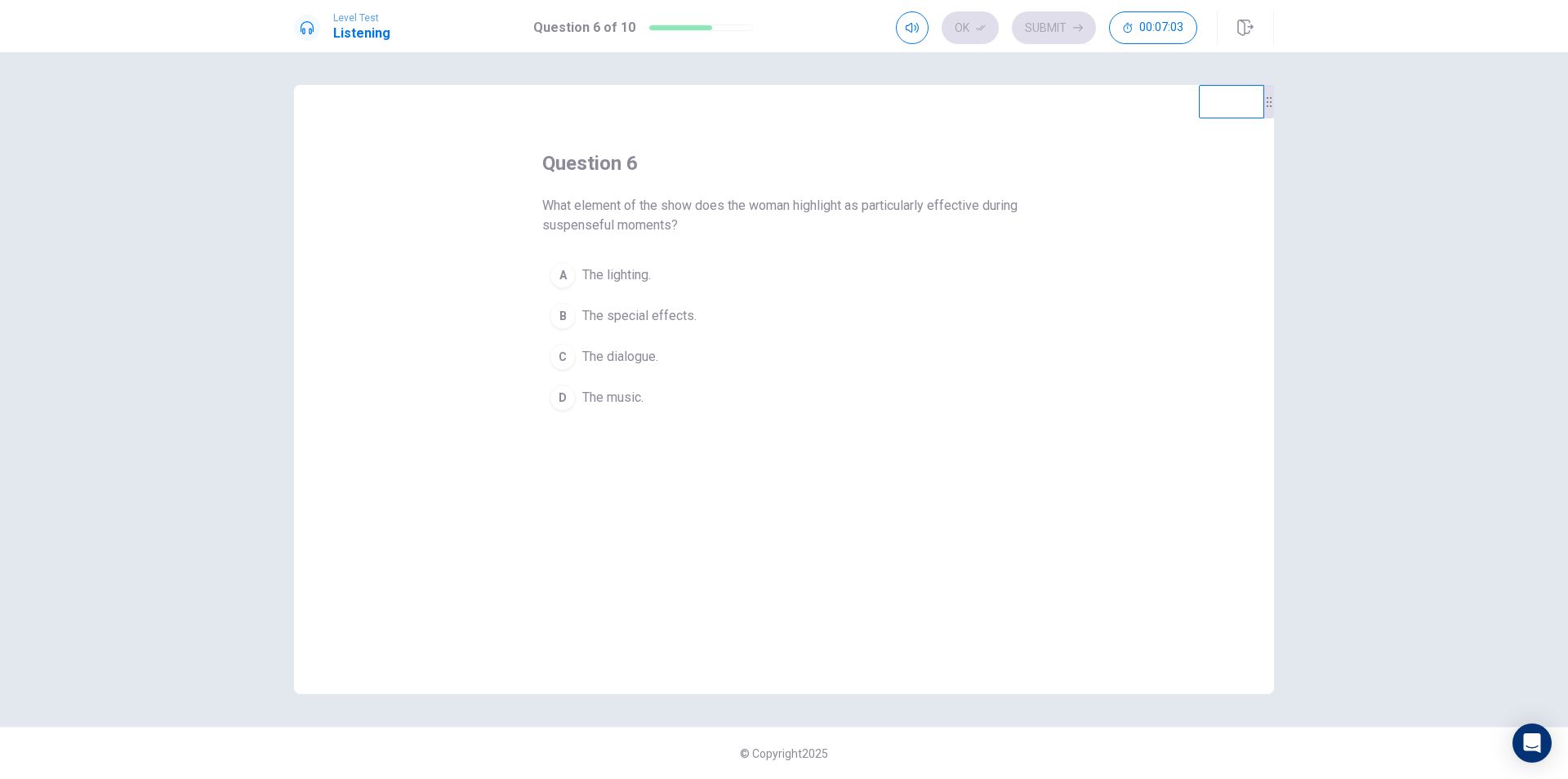
click at [634, 403] on span "The music." at bounding box center [613, 398] width 62 height 20
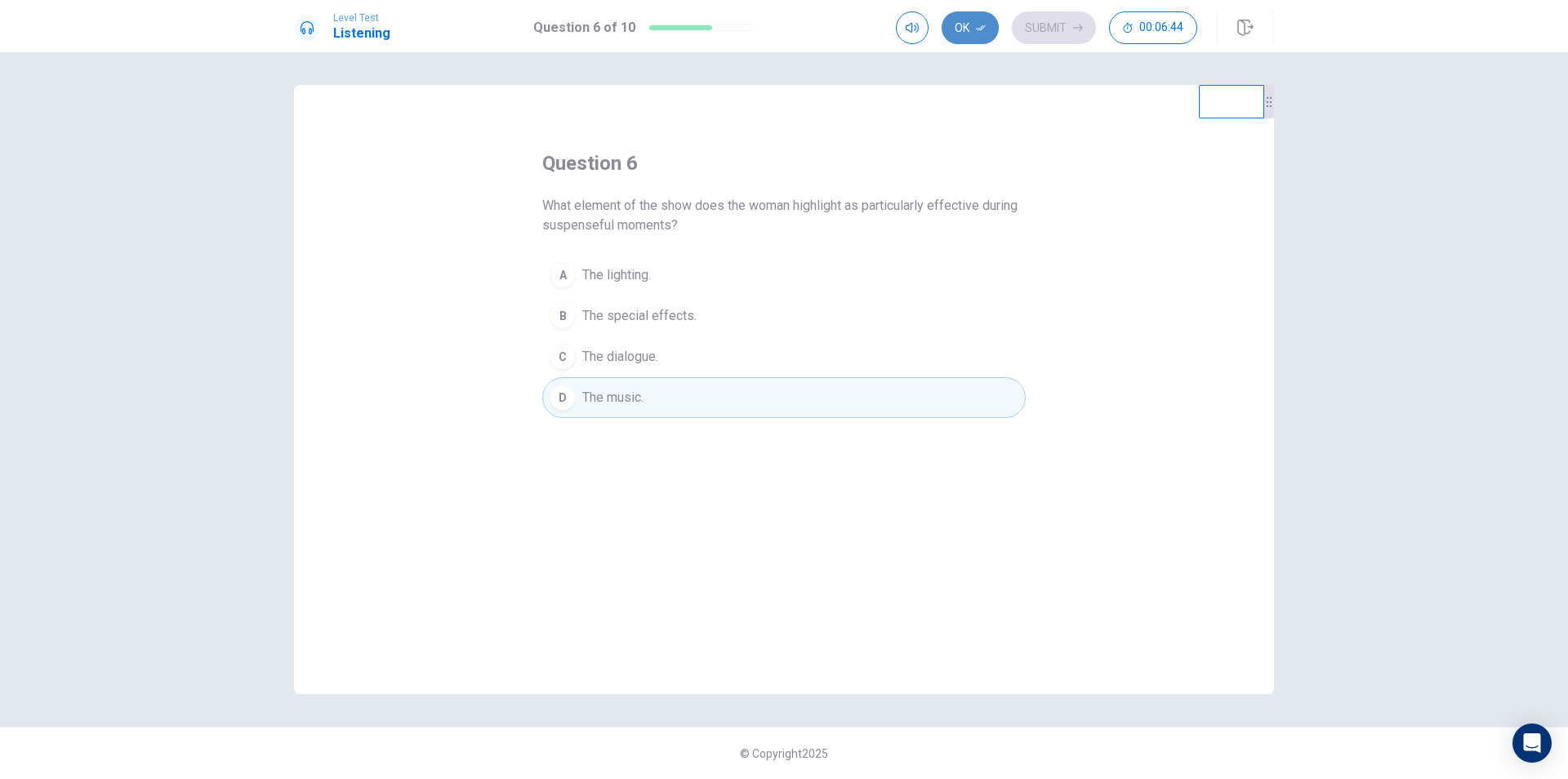
click at [965, 27] on button "Ok" at bounding box center [969, 27] width 57 height 33
click at [1047, 19] on button "Submit" at bounding box center [1054, 27] width 85 height 33
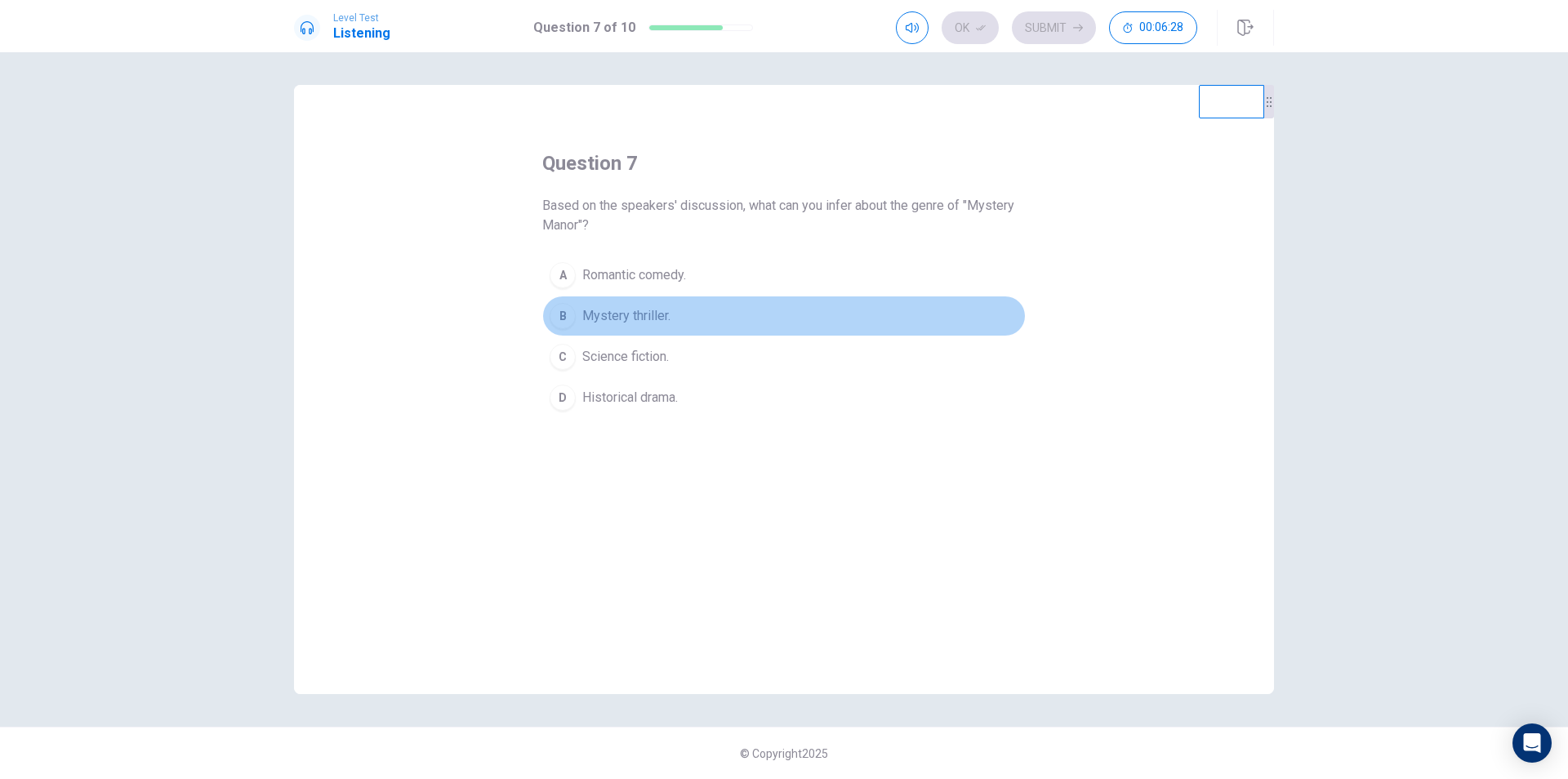
click at [637, 317] on span "Mystery thriller." at bounding box center [626, 316] width 89 height 20
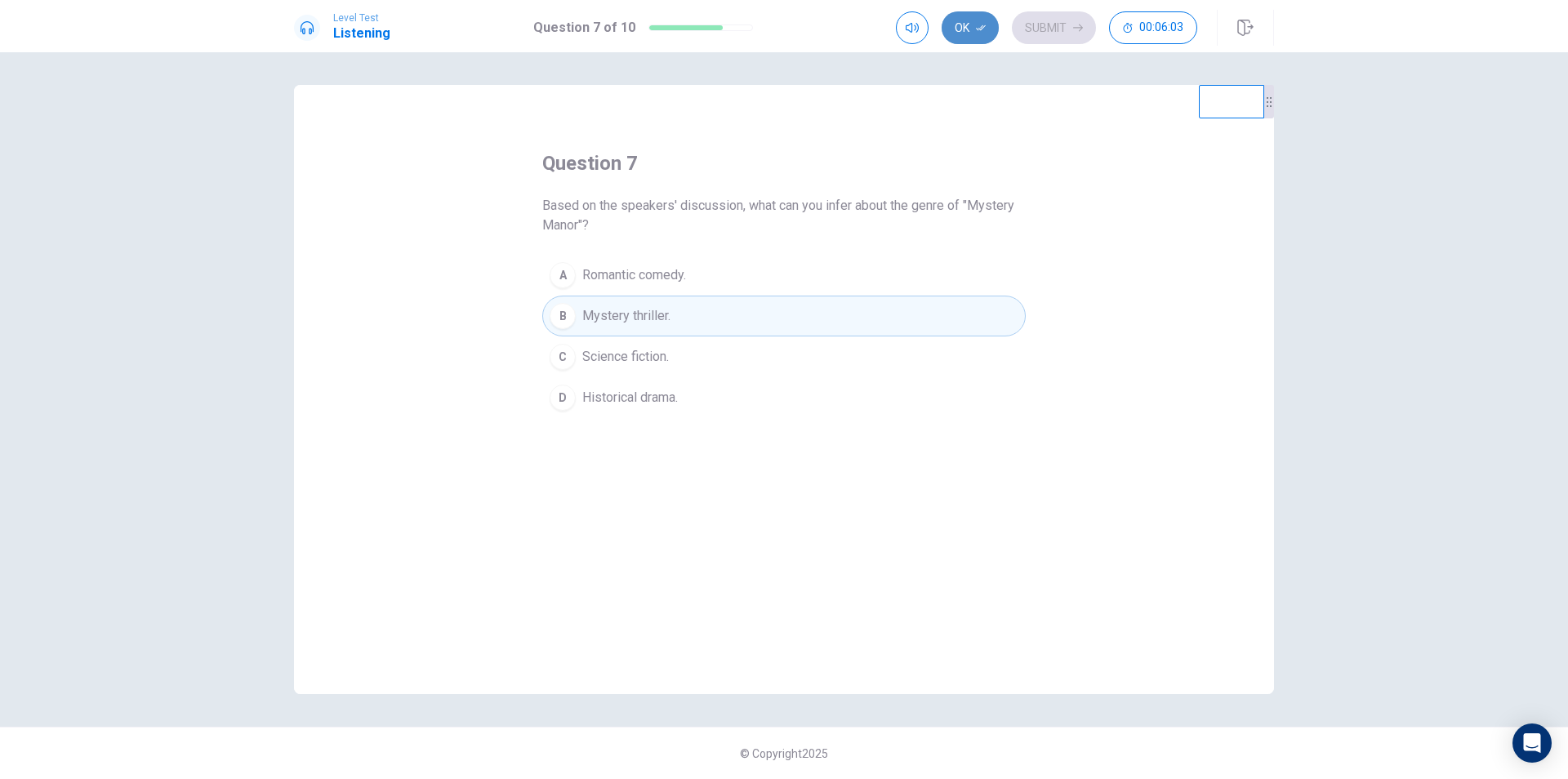
click at [957, 24] on button "Ok" at bounding box center [969, 27] width 57 height 33
click at [1038, 27] on button "Submit" at bounding box center [1054, 27] width 85 height 33
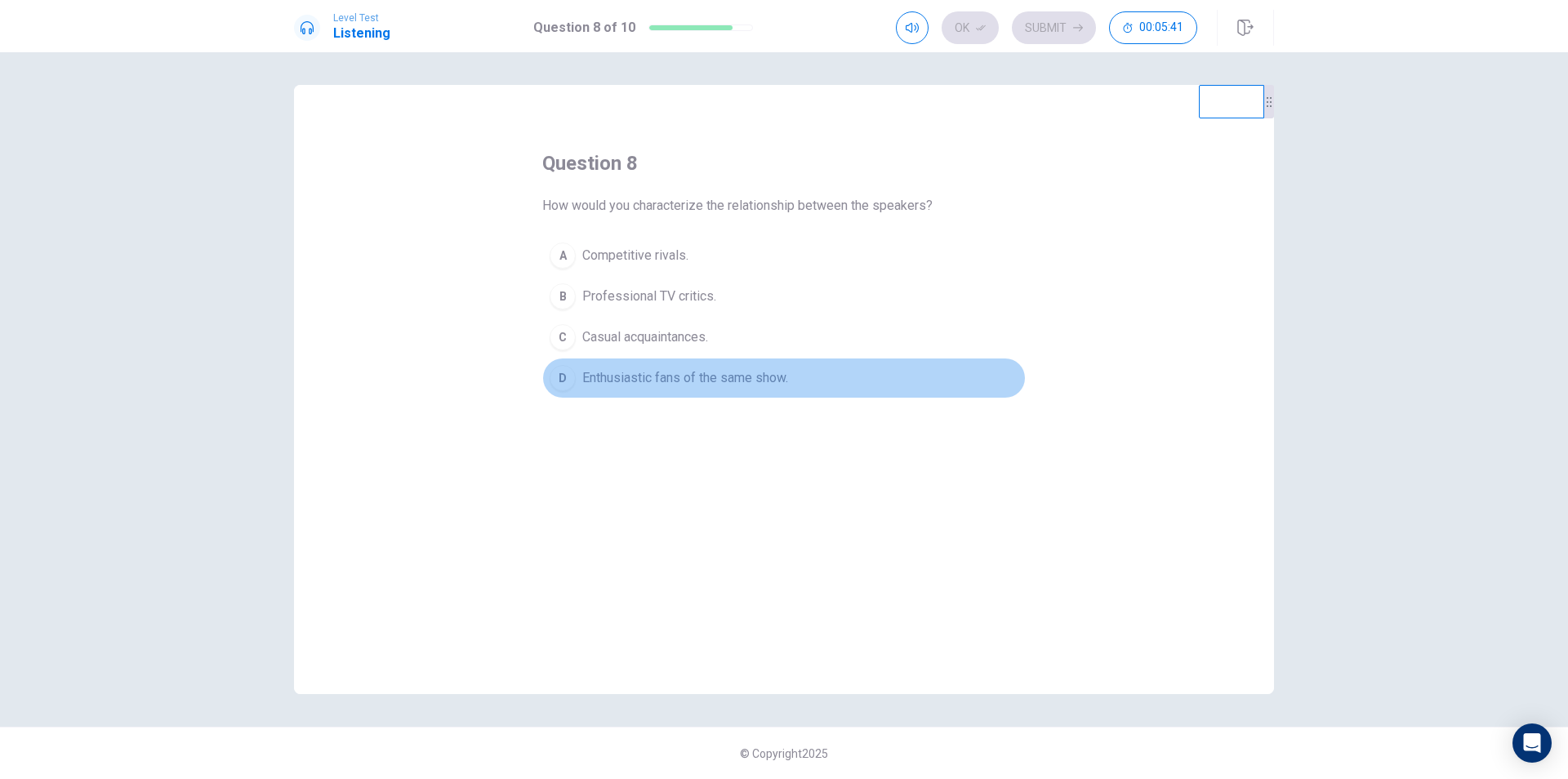
click at [698, 381] on span "Enthusiastic fans of the same show." at bounding box center [685, 378] width 206 height 20
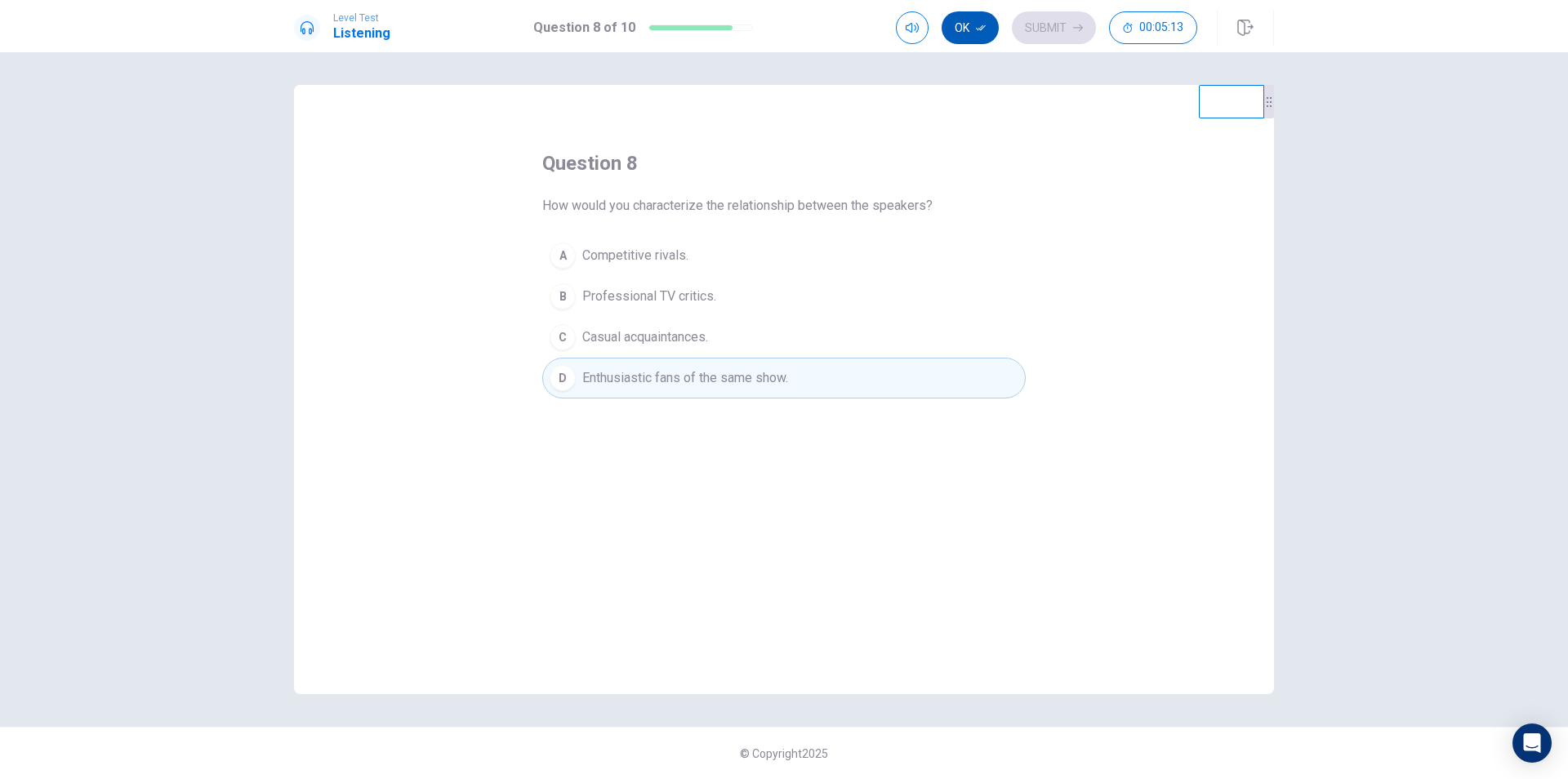
click at [979, 26] on icon "button" at bounding box center [981, 28] width 10 height 10
click at [1039, 27] on button "Submit" at bounding box center [1054, 27] width 85 height 33
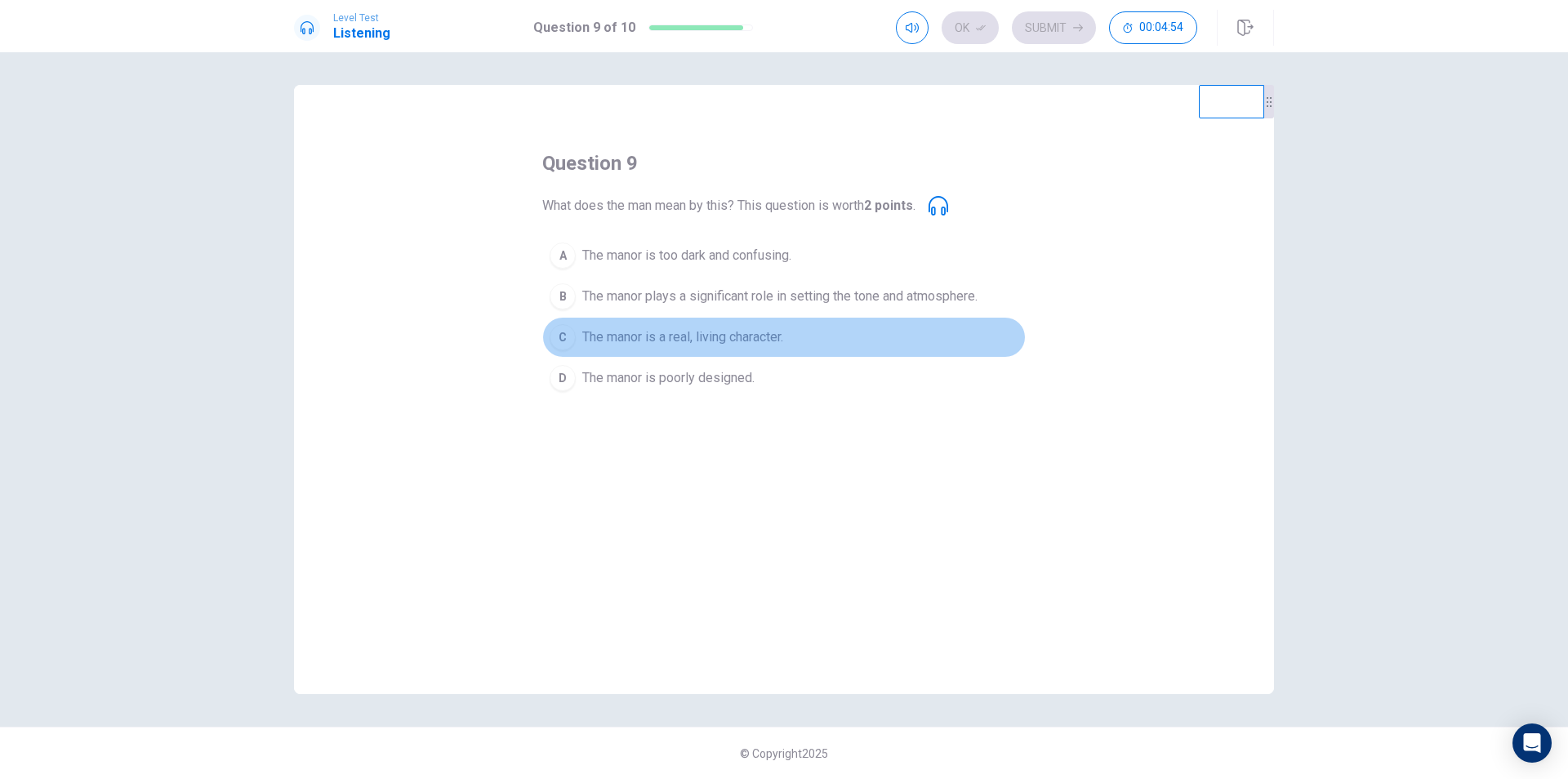
click at [760, 336] on span "The manor is a real, living character." at bounding box center [683, 337] width 201 height 20
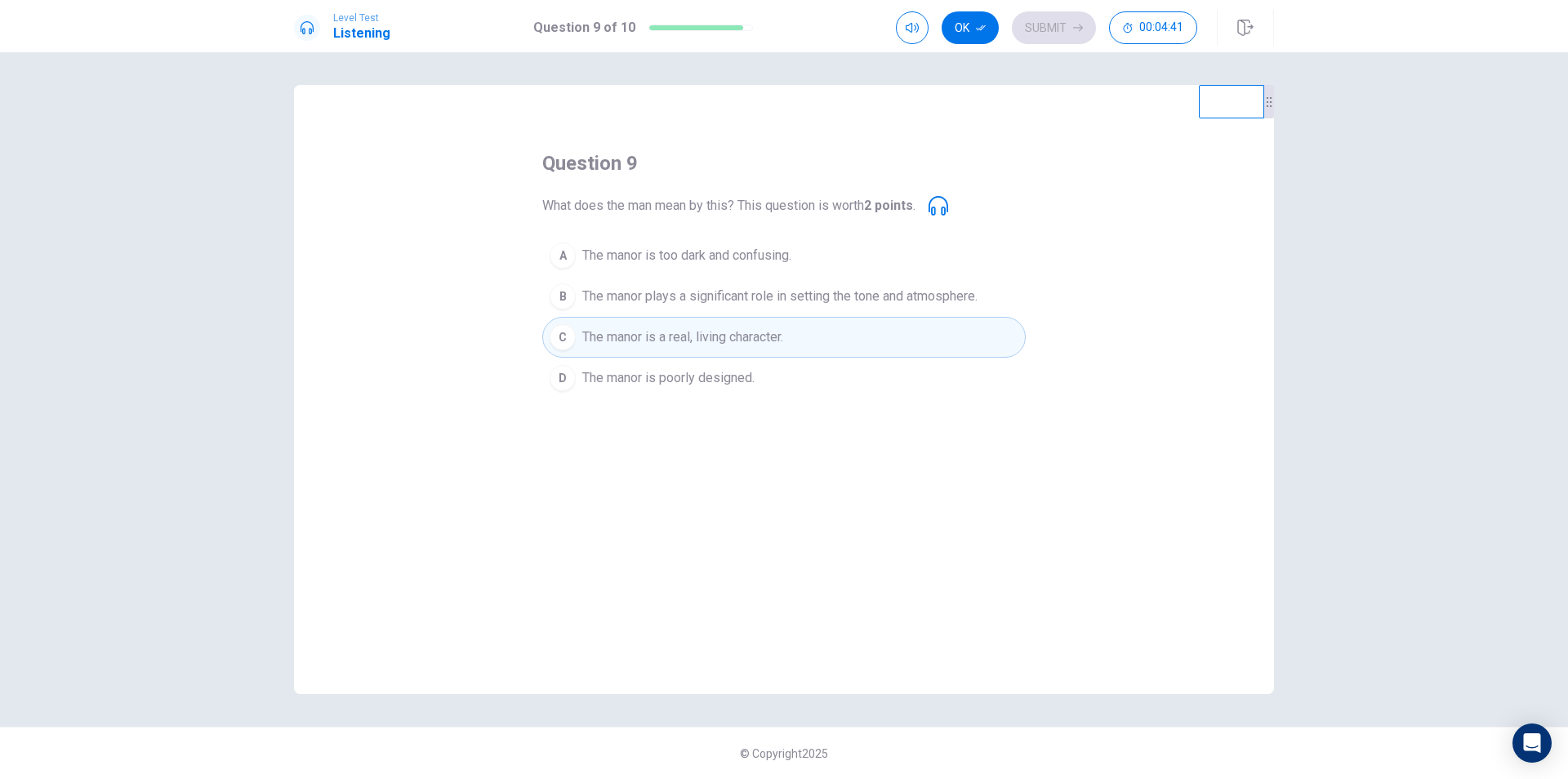
click at [738, 257] on span "The manor is too dark and confusing." at bounding box center [686, 256] width 209 height 20
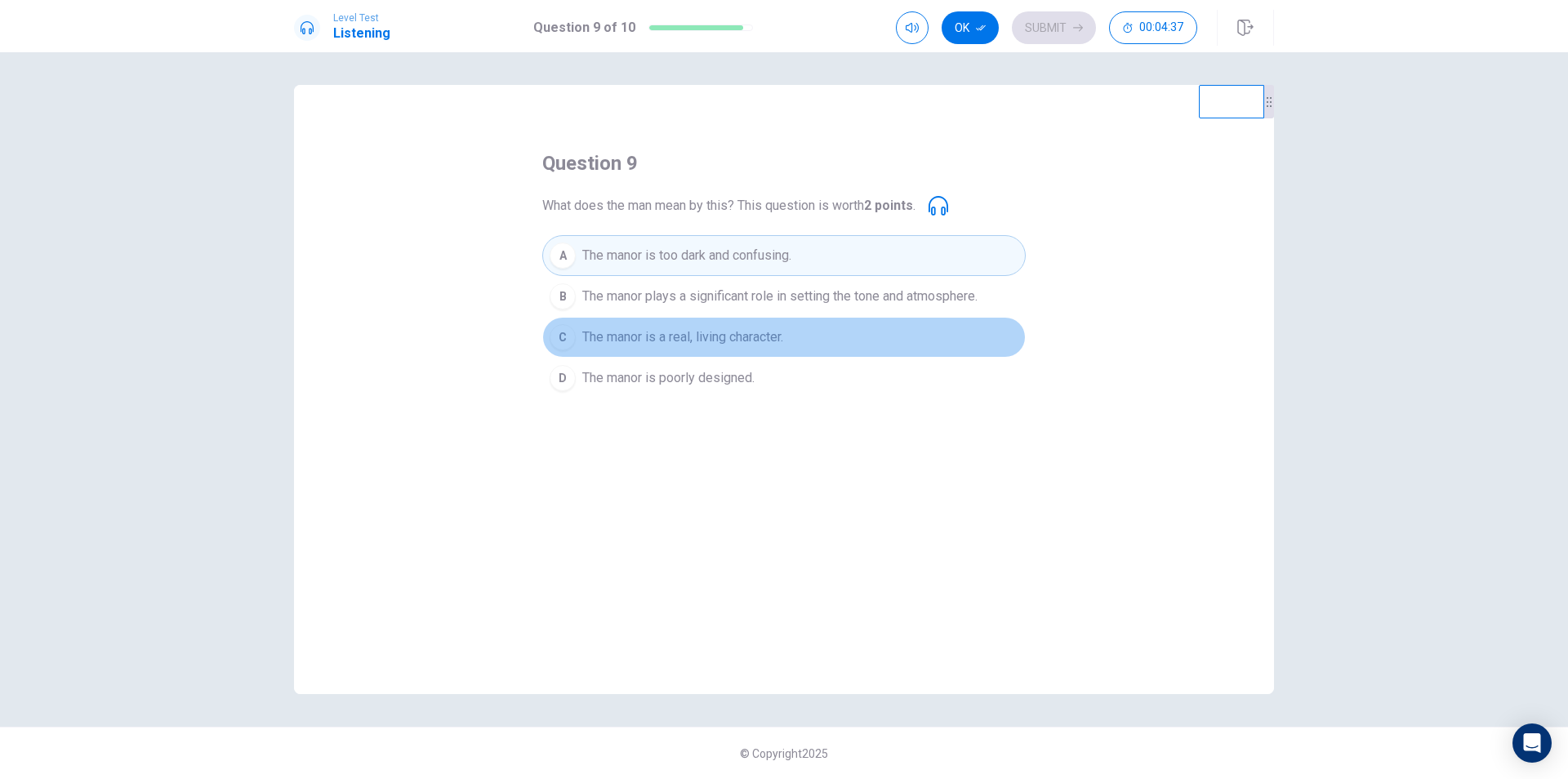
click at [706, 337] on span "The manor is a real, living character." at bounding box center [683, 337] width 201 height 20
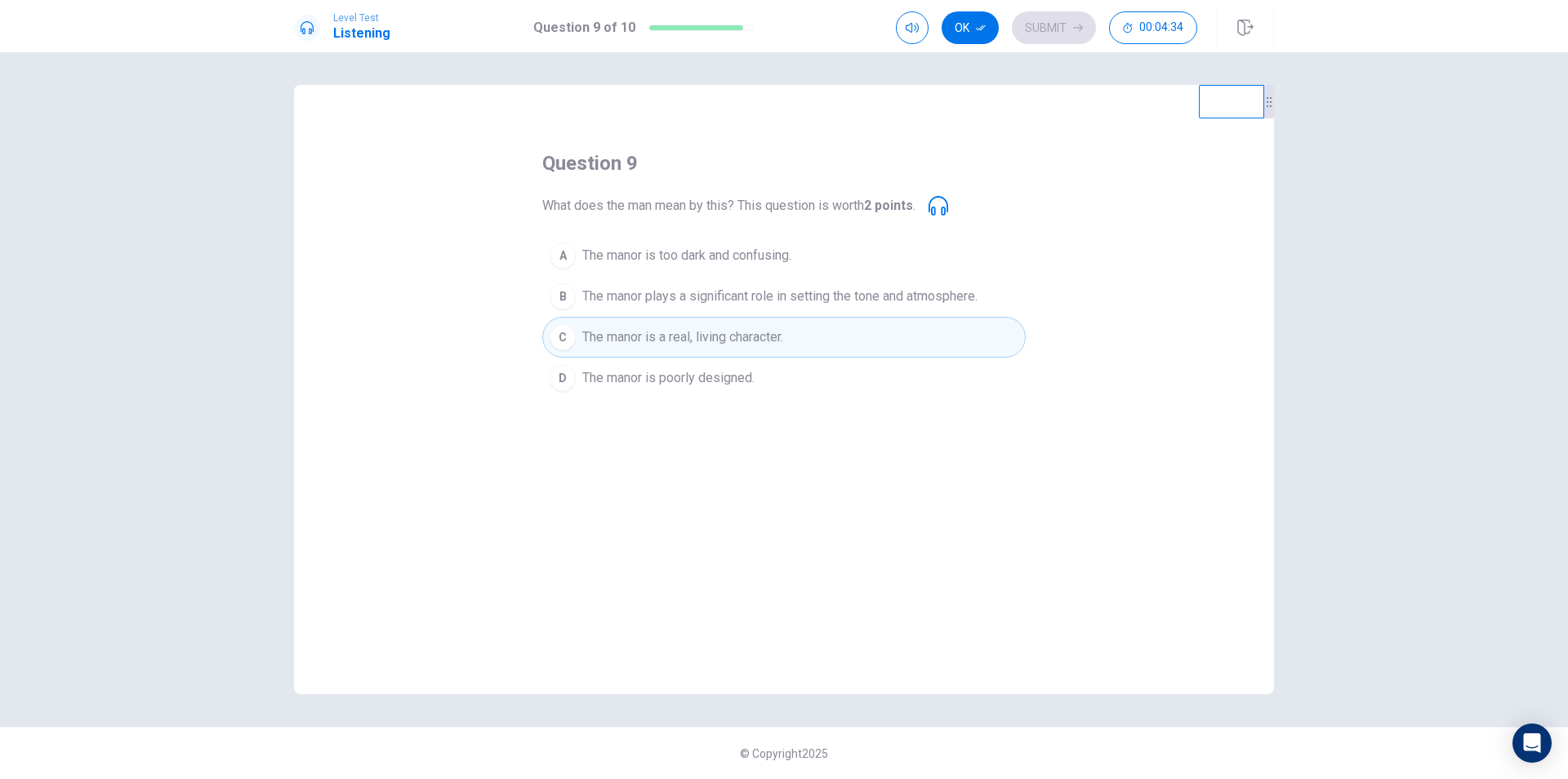
click at [696, 257] on span "The manor is too dark and confusing." at bounding box center [686, 256] width 209 height 20
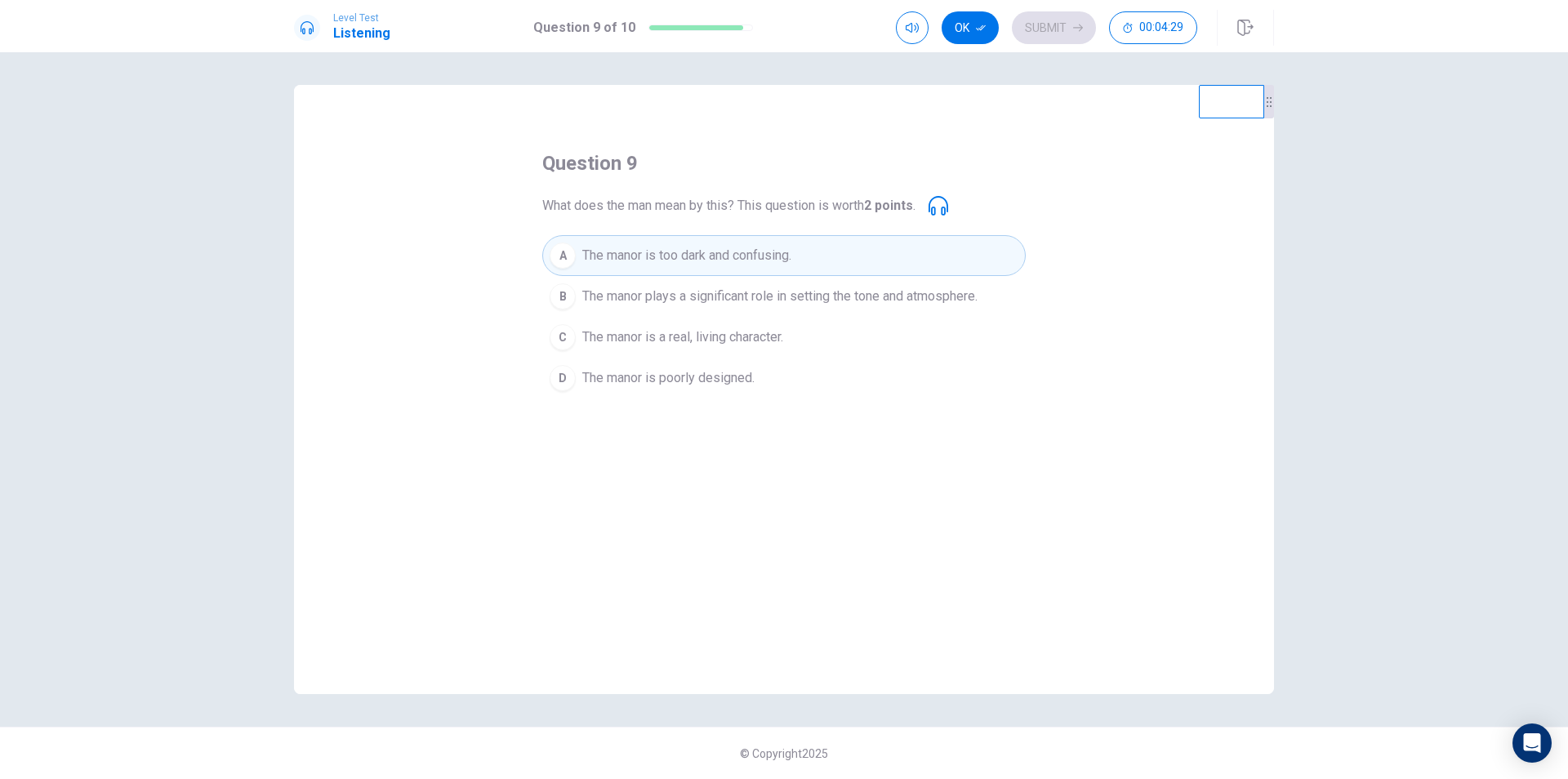
click at [719, 334] on span "The manor is a real, living character." at bounding box center [683, 337] width 201 height 20
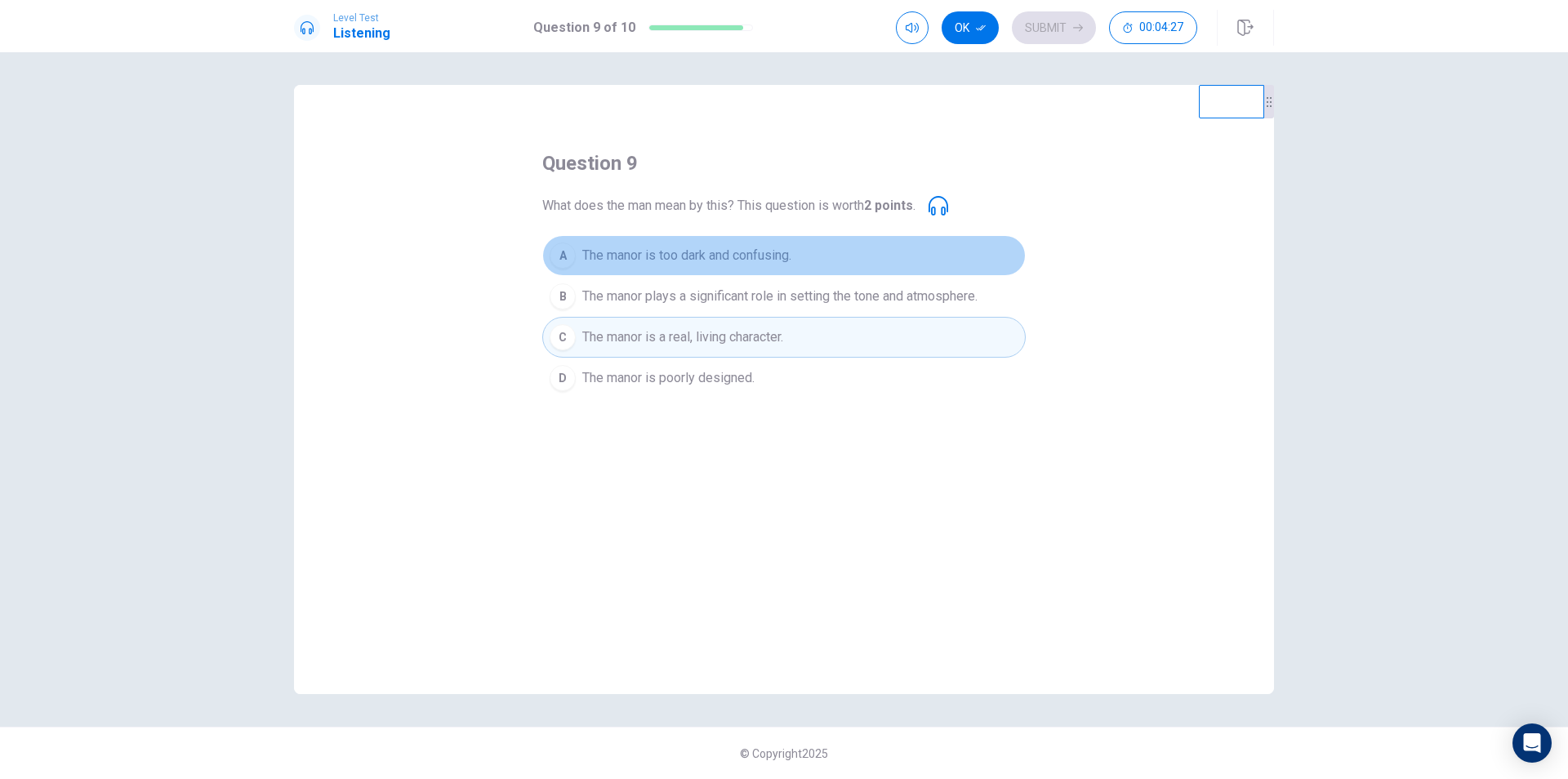
click at [700, 258] on span "The manor is too dark and confusing." at bounding box center [686, 256] width 209 height 20
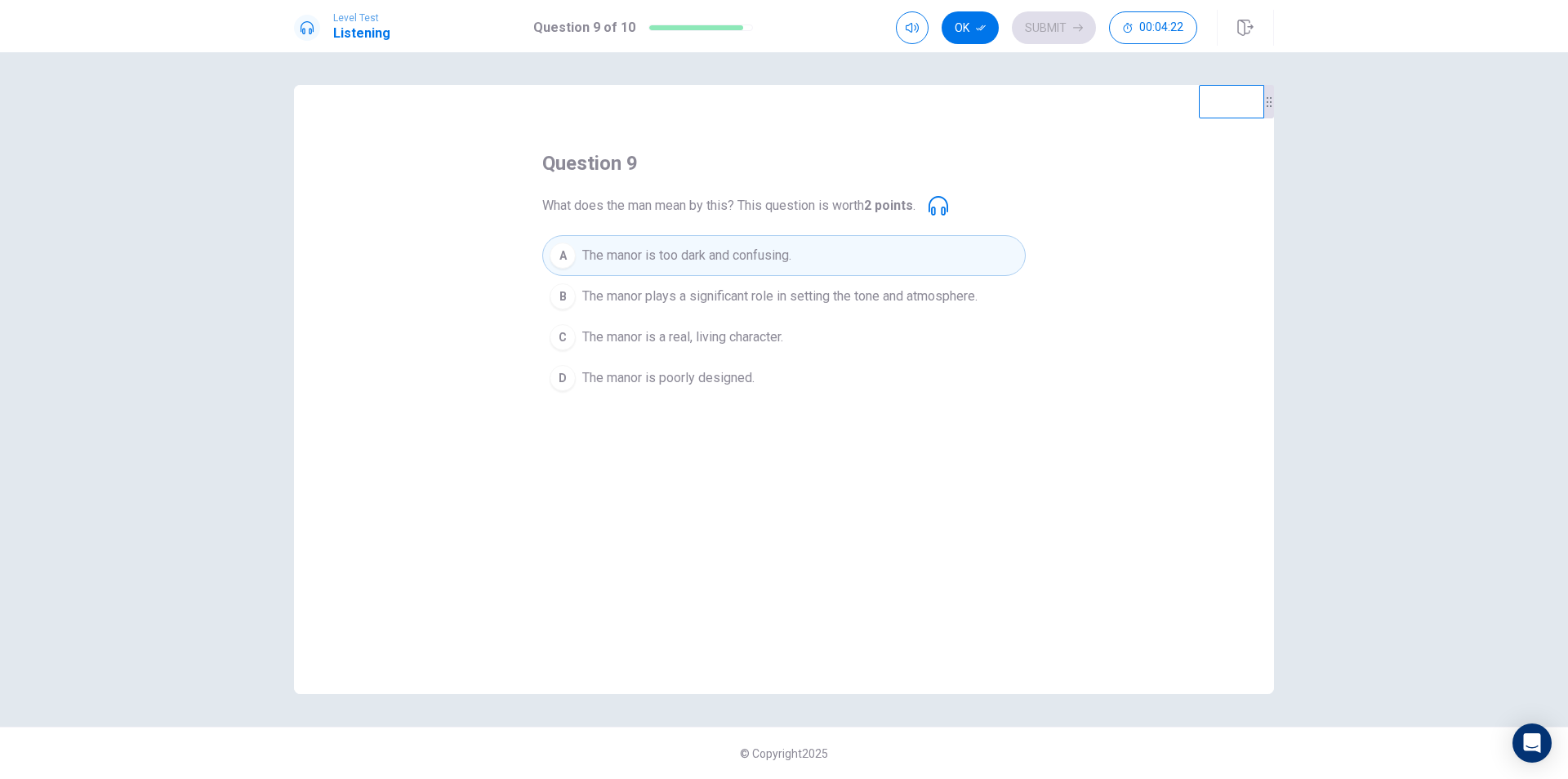
click at [687, 334] on span "The manor is a real, living character." at bounding box center [683, 337] width 201 height 20
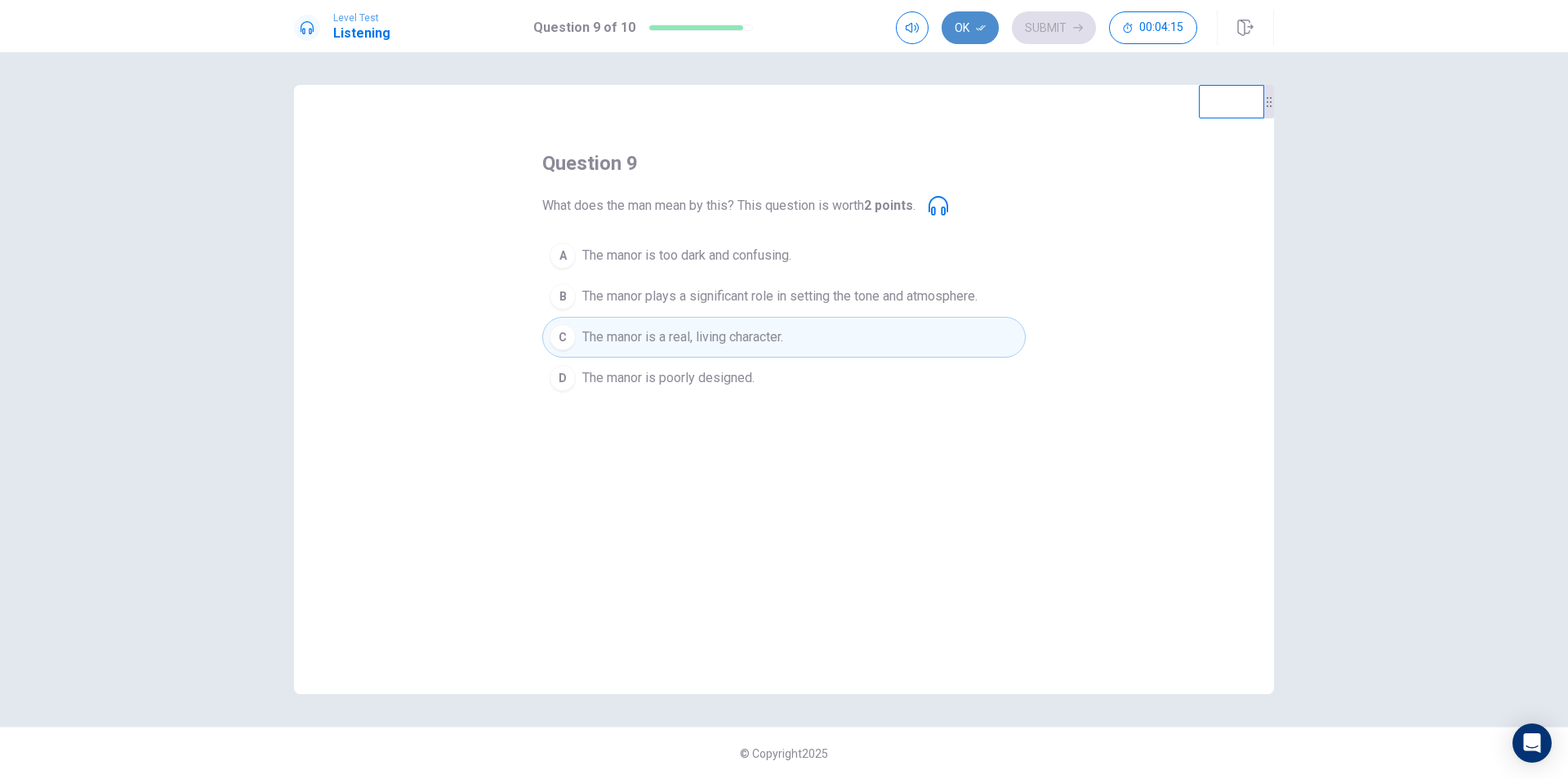
click at [959, 17] on button "Ok" at bounding box center [969, 27] width 57 height 33
click at [1044, 27] on button "Submit" at bounding box center [1054, 27] width 85 height 33
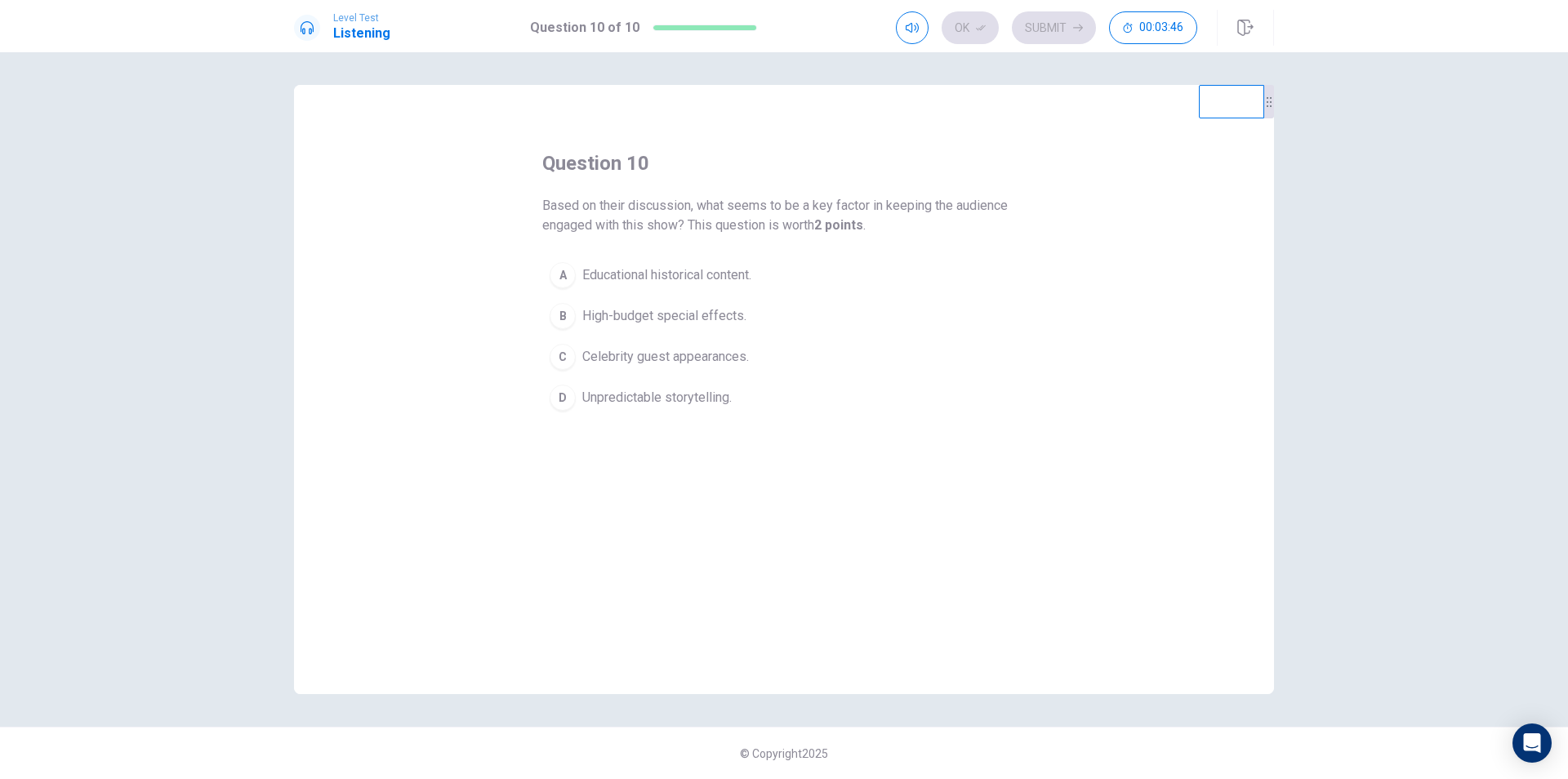
click at [667, 394] on span "Unpredictable storytelling." at bounding box center [657, 398] width 149 height 20
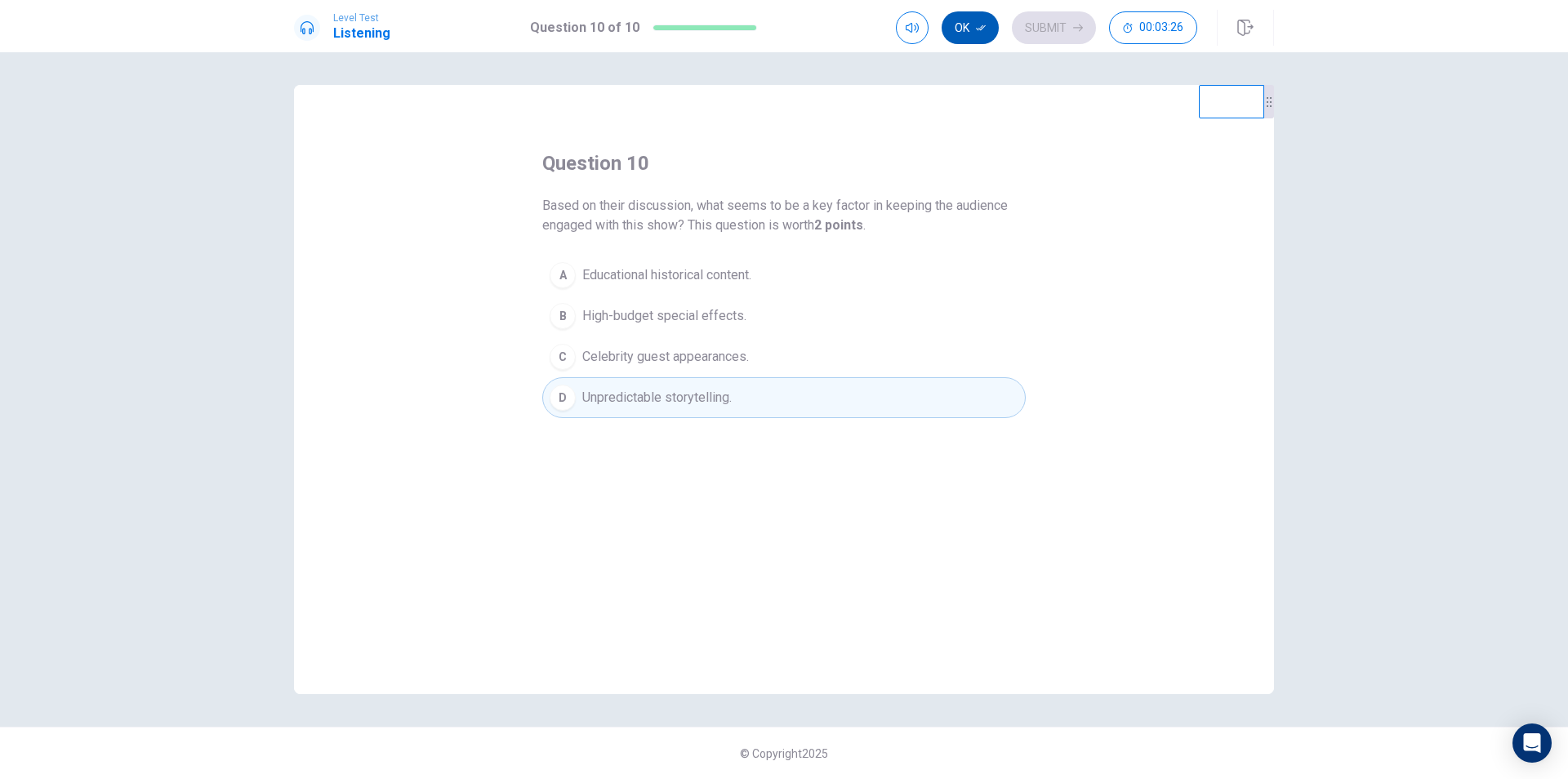
click at [967, 21] on button "Ok" at bounding box center [969, 27] width 57 height 33
click at [1044, 28] on button "Submit" at bounding box center [1054, 27] width 85 height 33
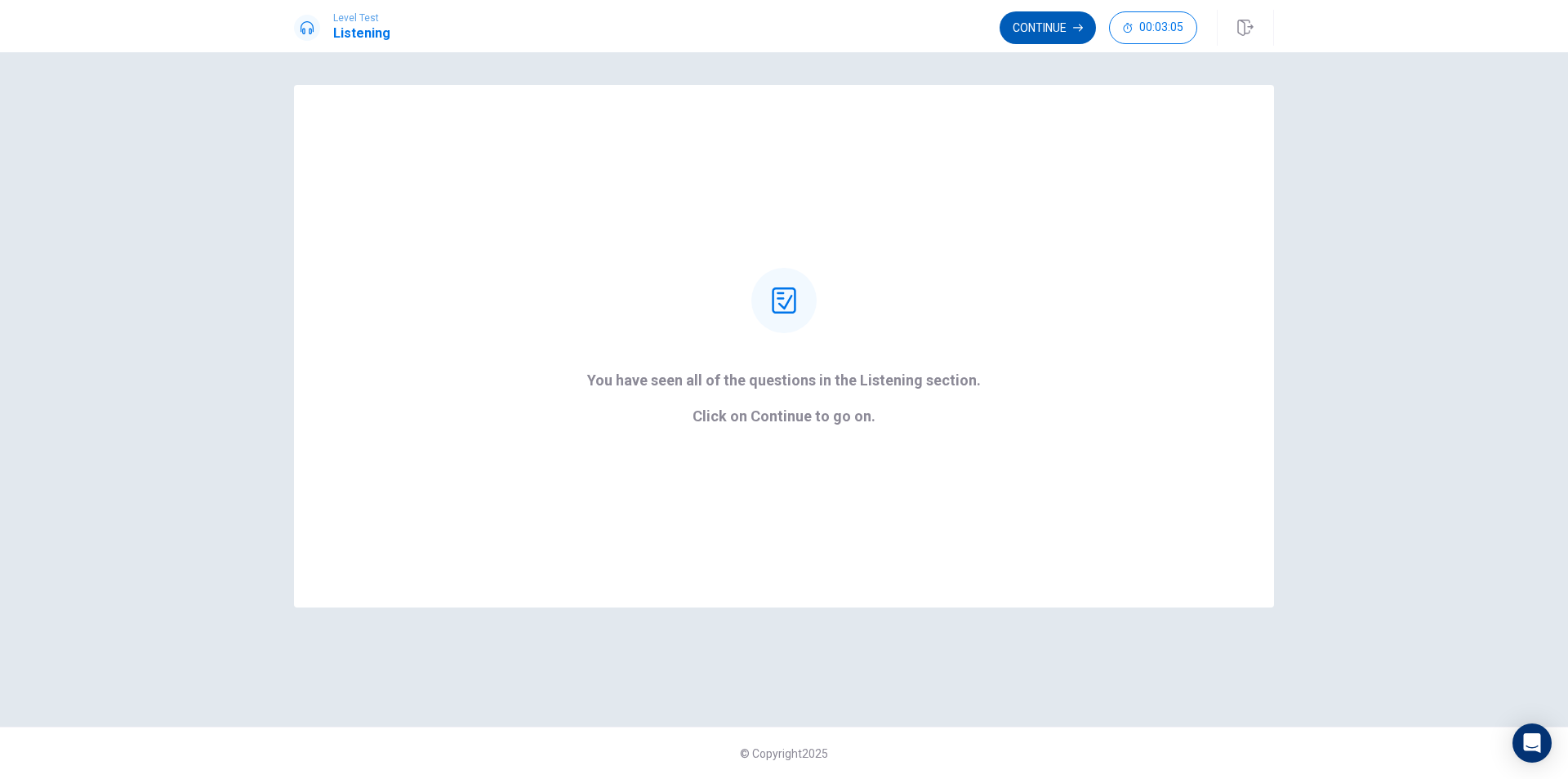
click at [1056, 29] on button "Continue" at bounding box center [1048, 27] width 97 height 33
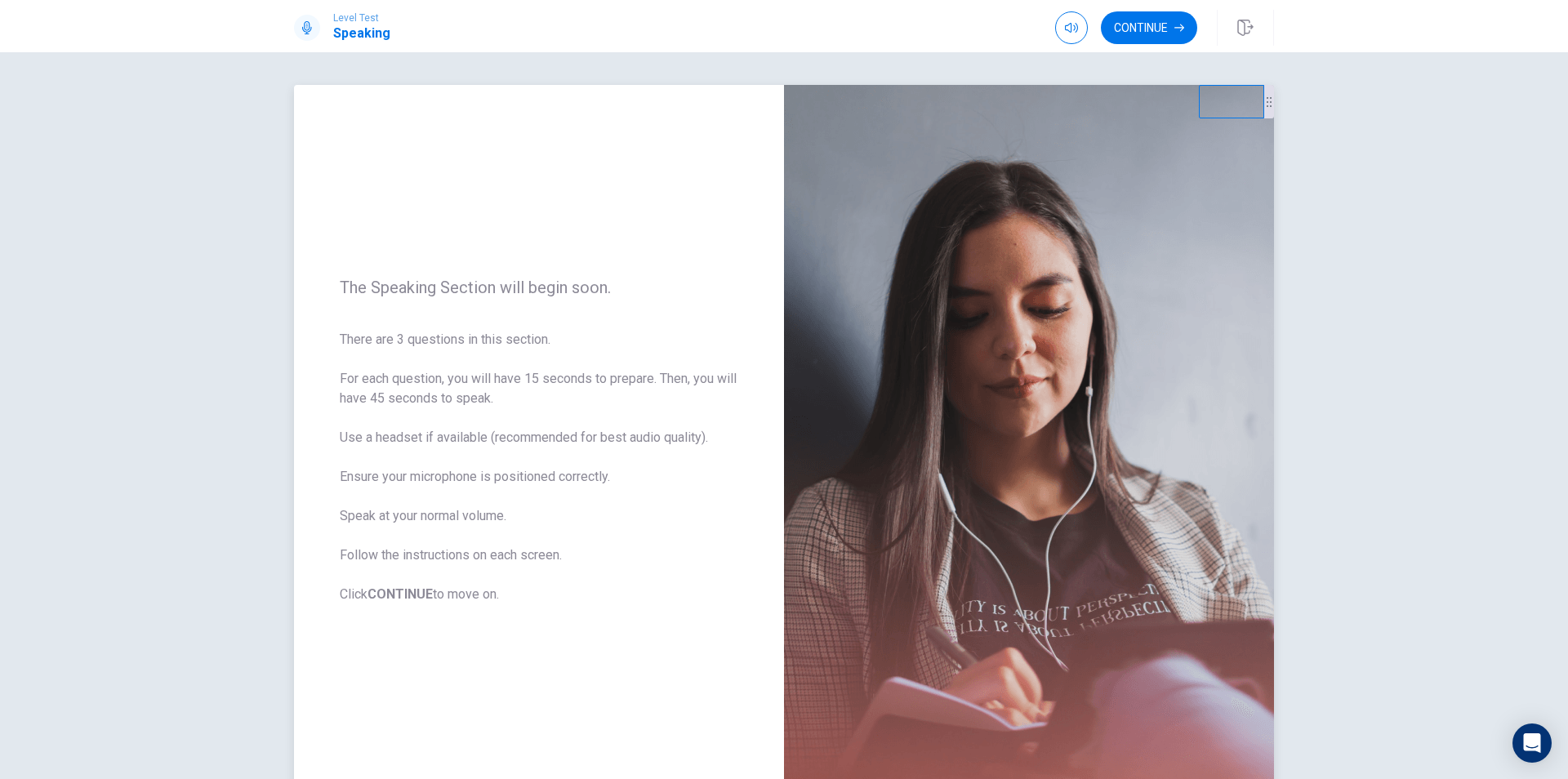
scroll to position [82, 0]
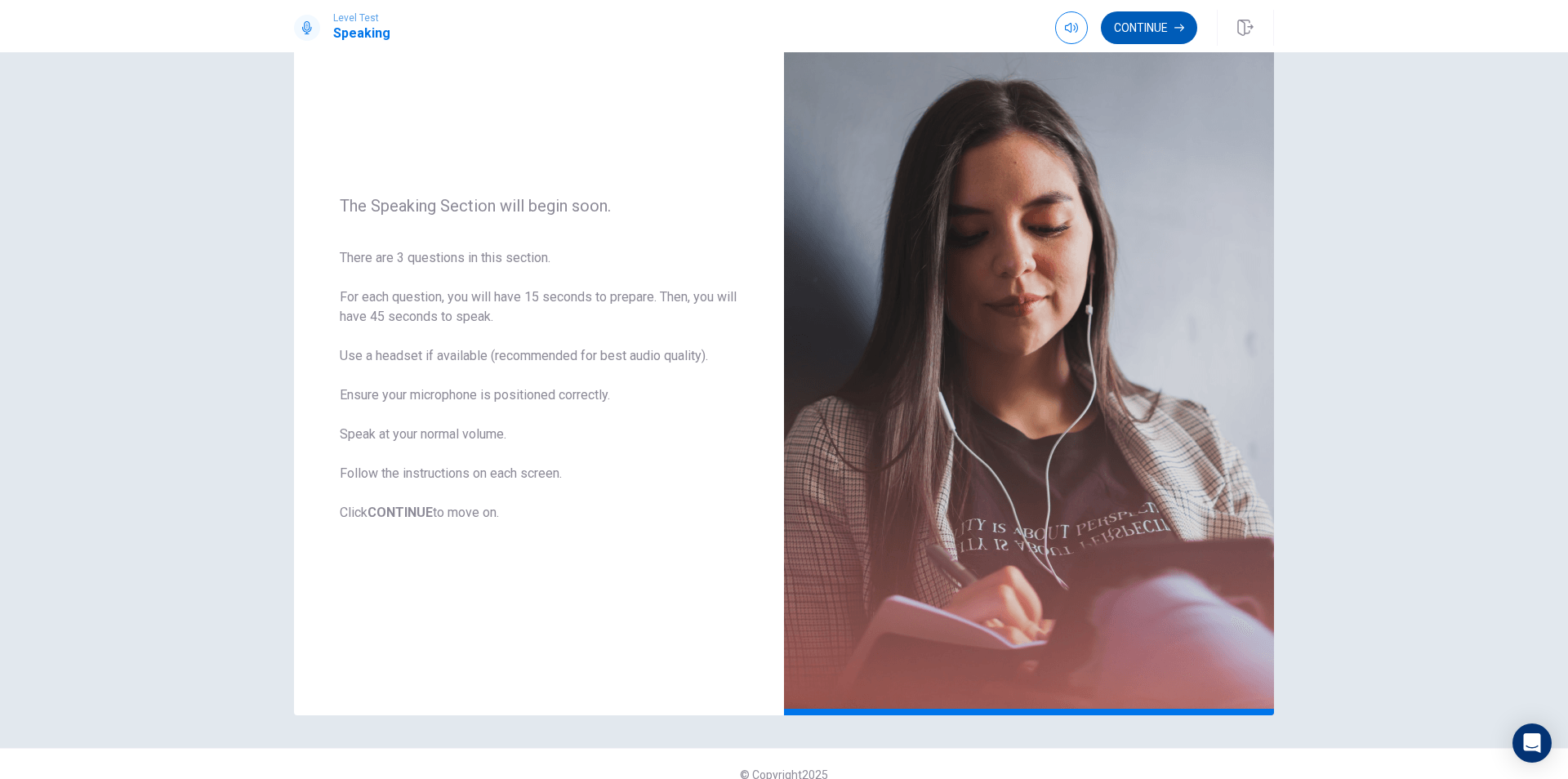
click at [1155, 29] on button "Continue" at bounding box center [1149, 27] width 97 height 33
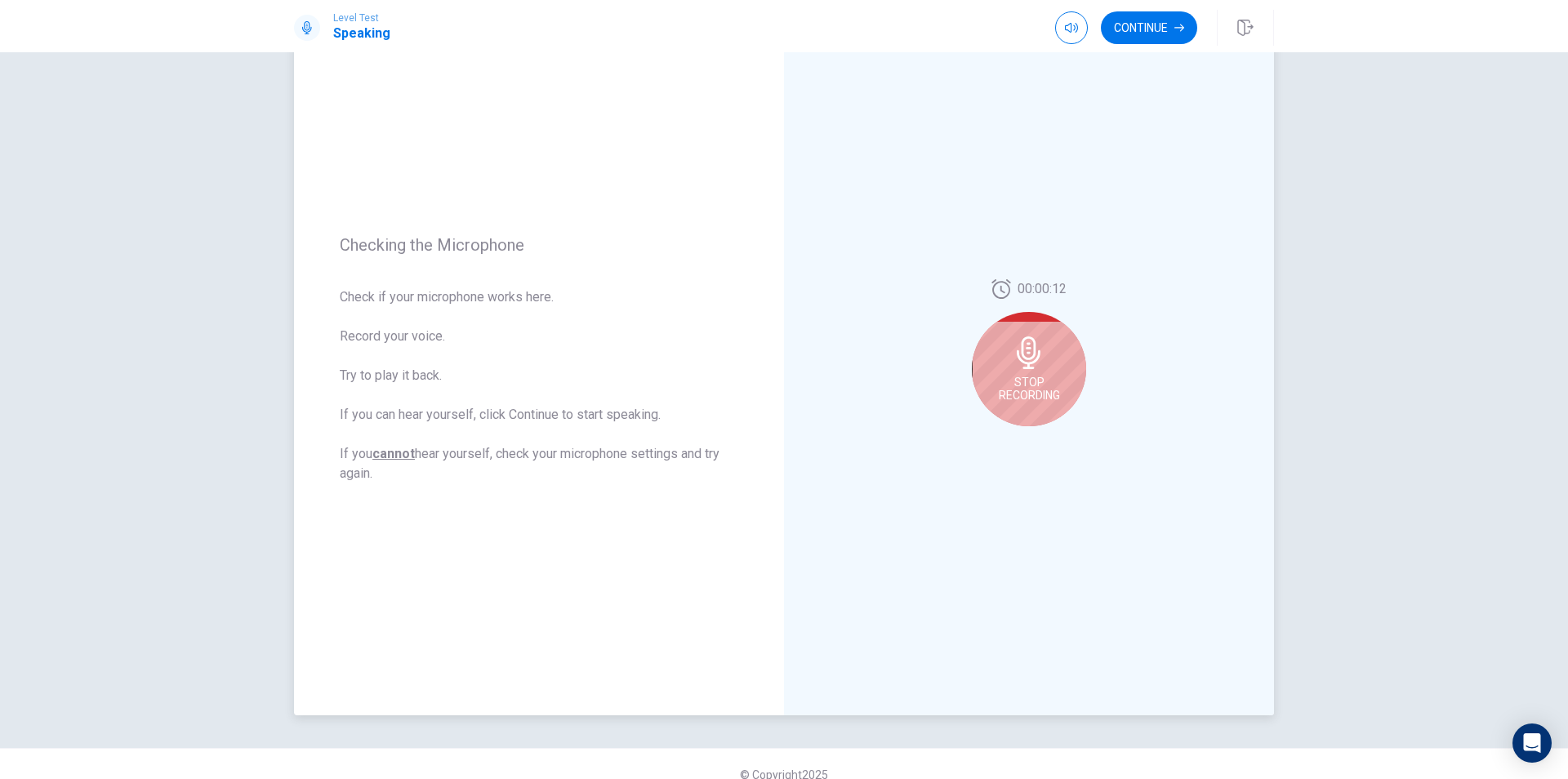
click at [1023, 377] on span "Stop Recording" at bounding box center [1030, 389] width 62 height 26
click at [1043, 435] on icon "Play Audio" at bounding box center [1047, 440] width 10 height 10
click at [1001, 439] on button "Record Again" at bounding box center [1011, 439] width 23 height 23
click at [1033, 376] on span "Stop Recording" at bounding box center [1030, 389] width 62 height 26
click at [1043, 442] on icon "Play Audio" at bounding box center [1046, 440] width 7 height 10
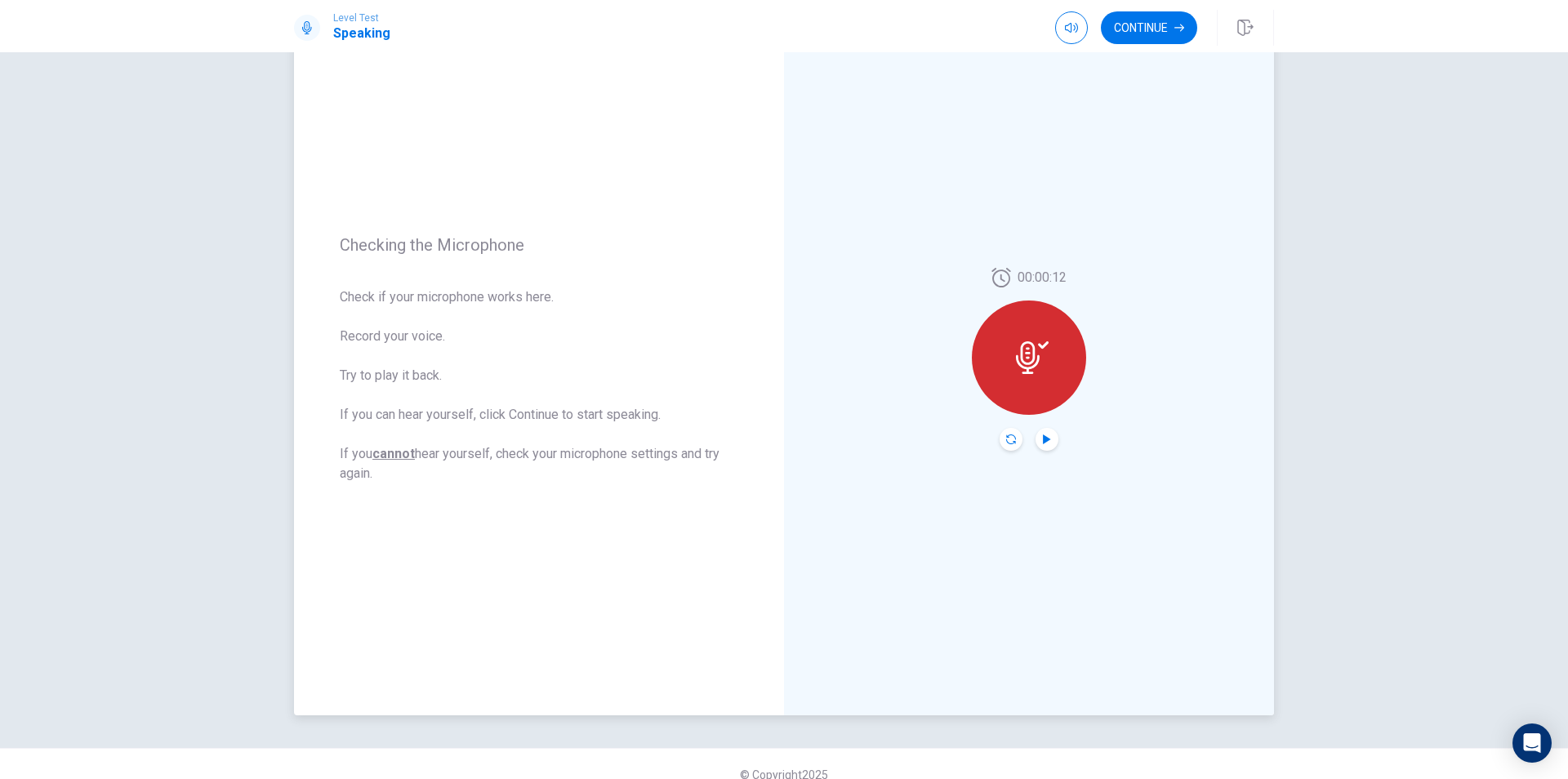
click at [1006, 439] on icon "Record Again" at bounding box center [1011, 440] width 10 height 10
click at [1019, 385] on span "Stop Recording" at bounding box center [1030, 389] width 62 height 26
click at [1006, 436] on icon "Record Again" at bounding box center [1011, 440] width 10 height 10
click at [1033, 390] on span "Stop Recording" at bounding box center [1030, 389] width 62 height 26
click at [1042, 435] on icon "Play Audio" at bounding box center [1047, 440] width 10 height 10
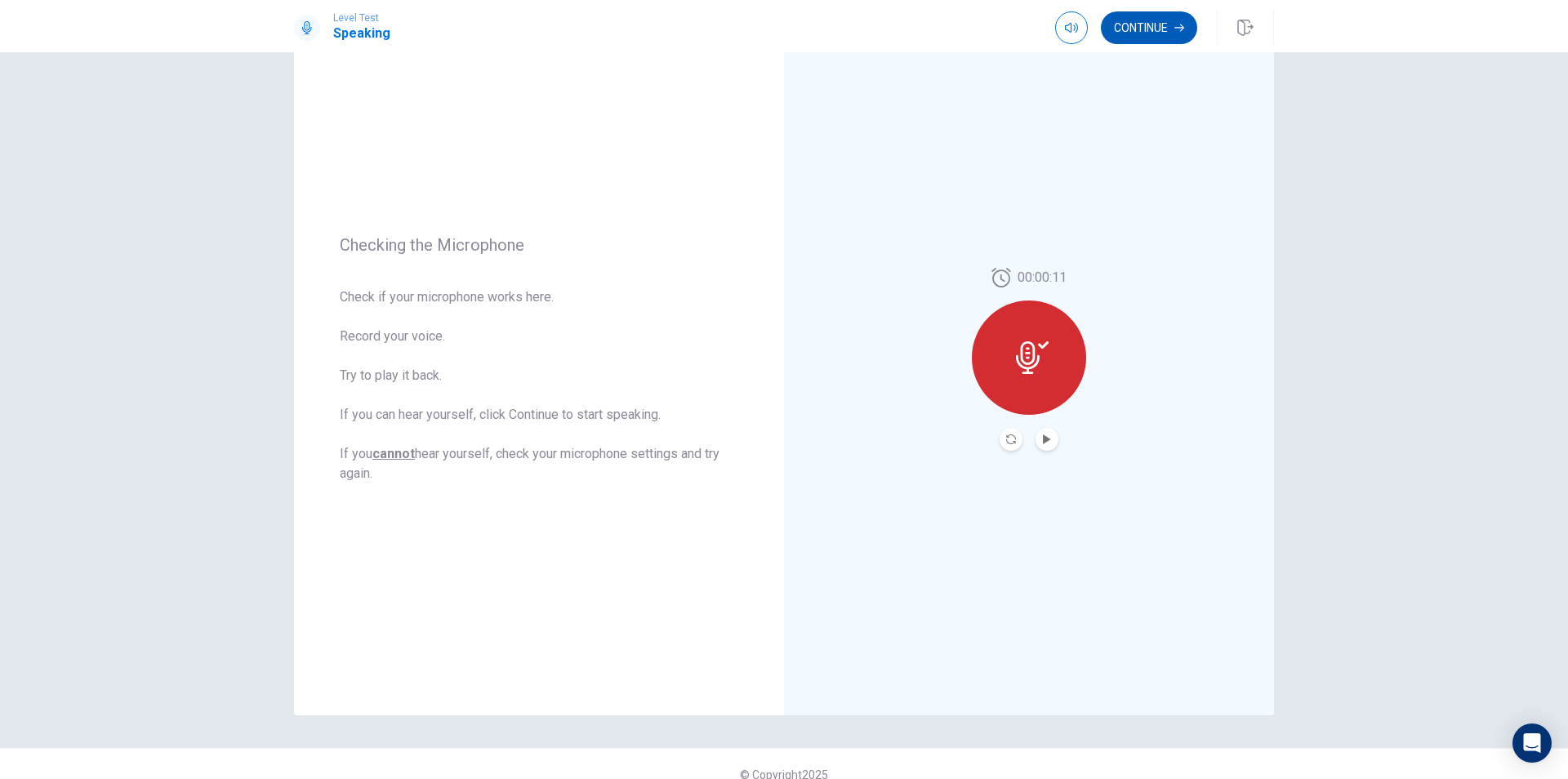
click at [1151, 26] on button "Continue" at bounding box center [1149, 27] width 97 height 33
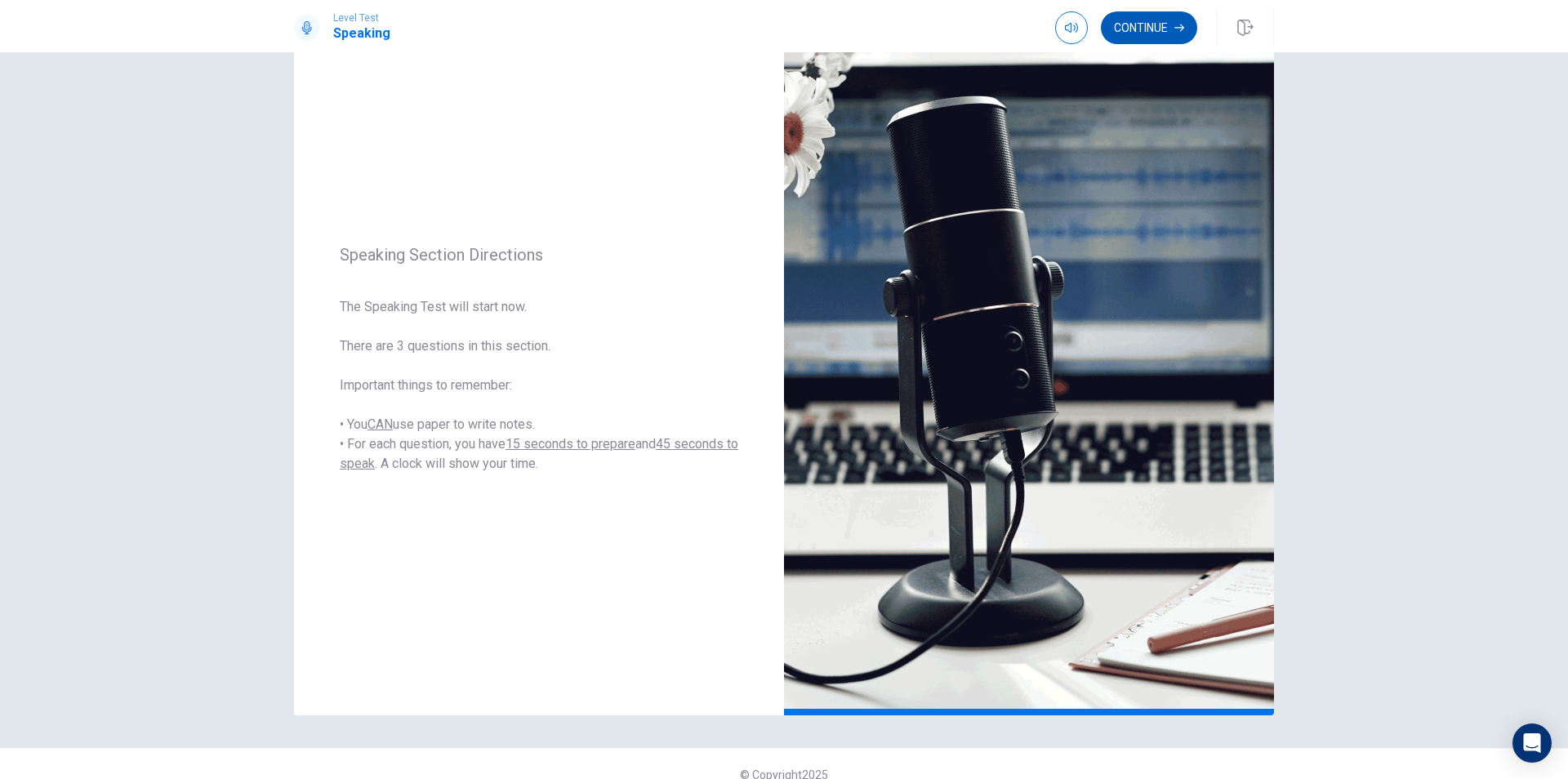
click at [1147, 33] on button "Continue" at bounding box center [1149, 27] width 97 height 33
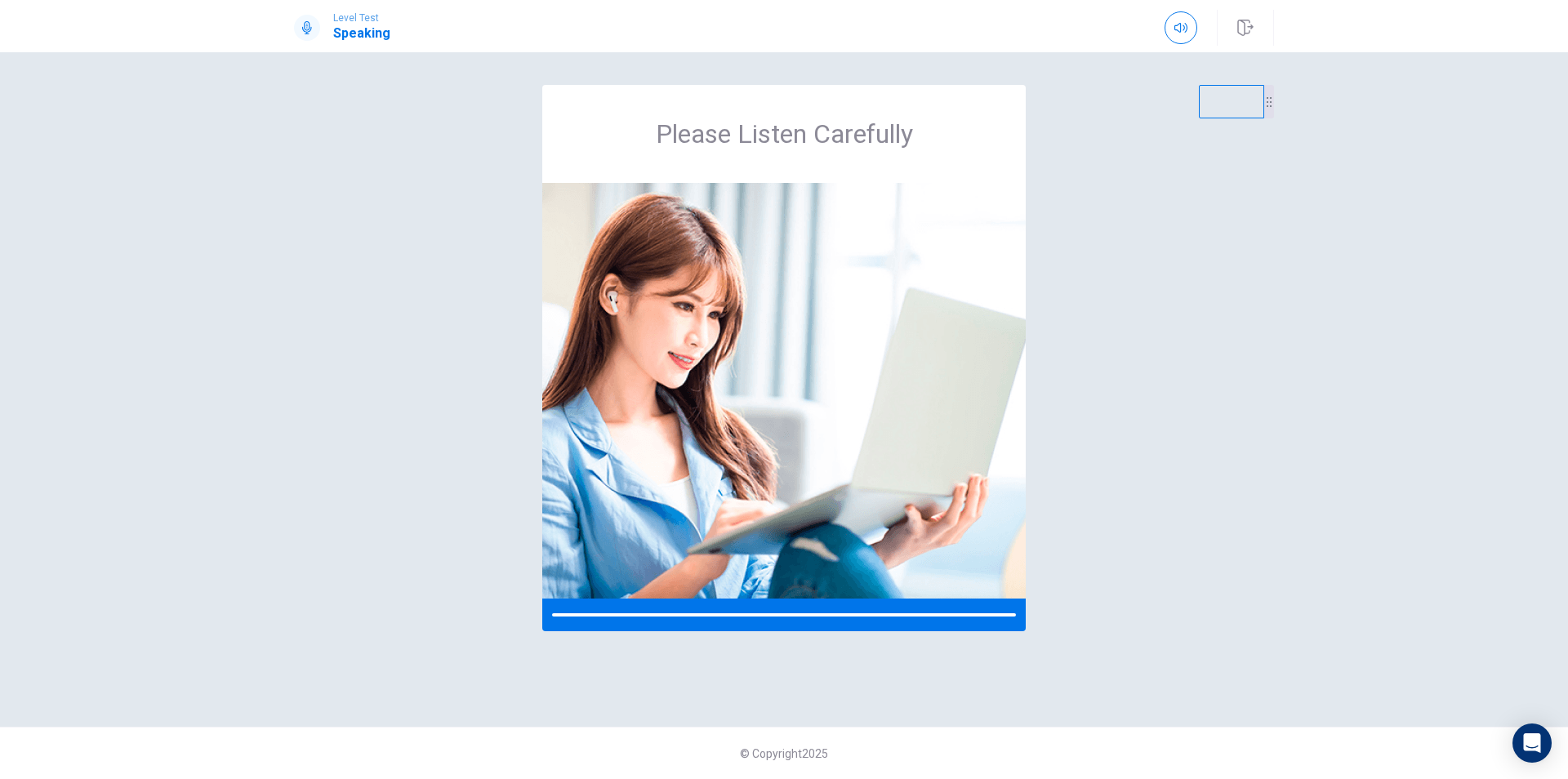
scroll to position [0, 0]
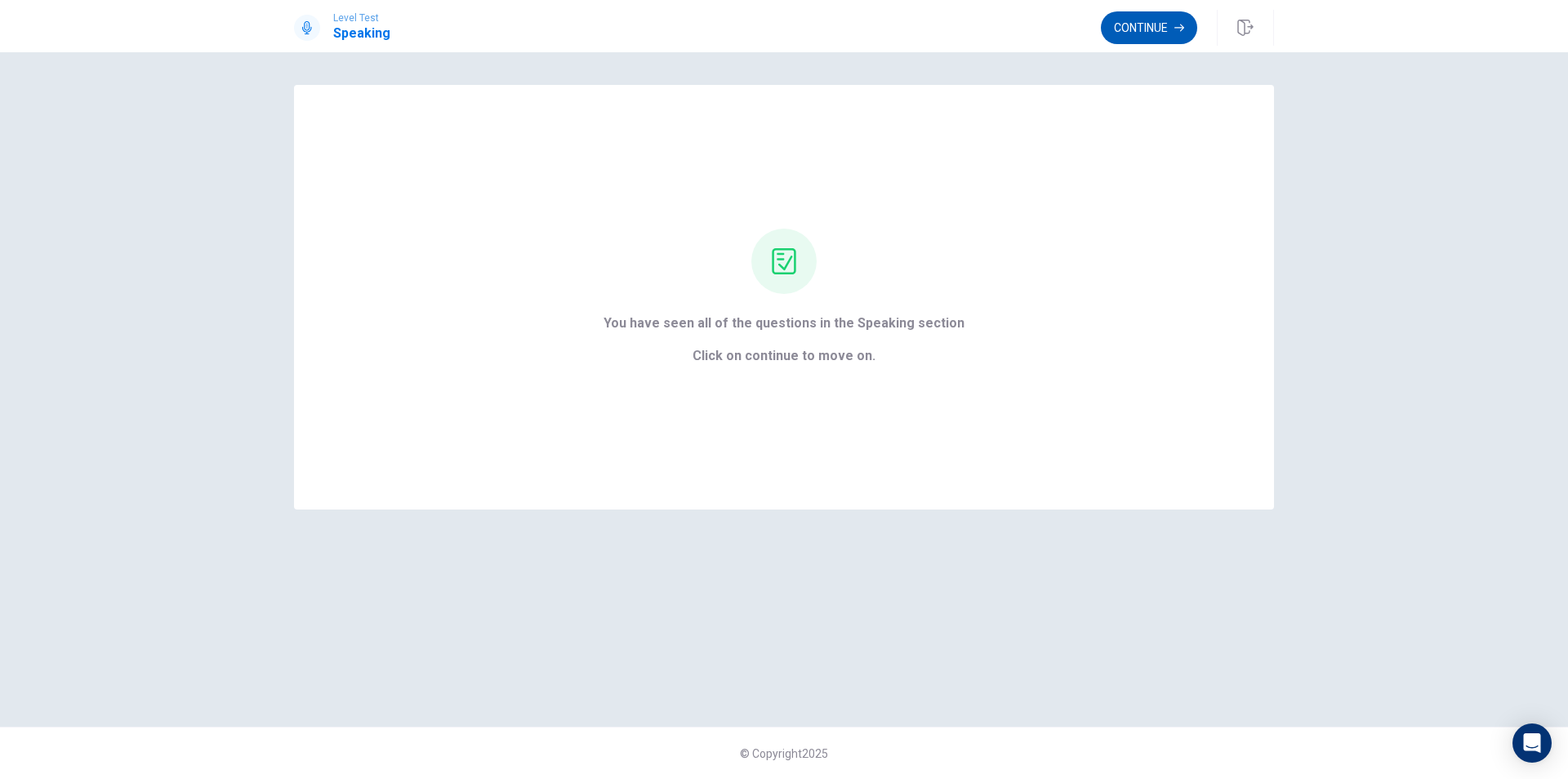
click at [1129, 33] on button "Continue" at bounding box center [1149, 27] width 97 height 33
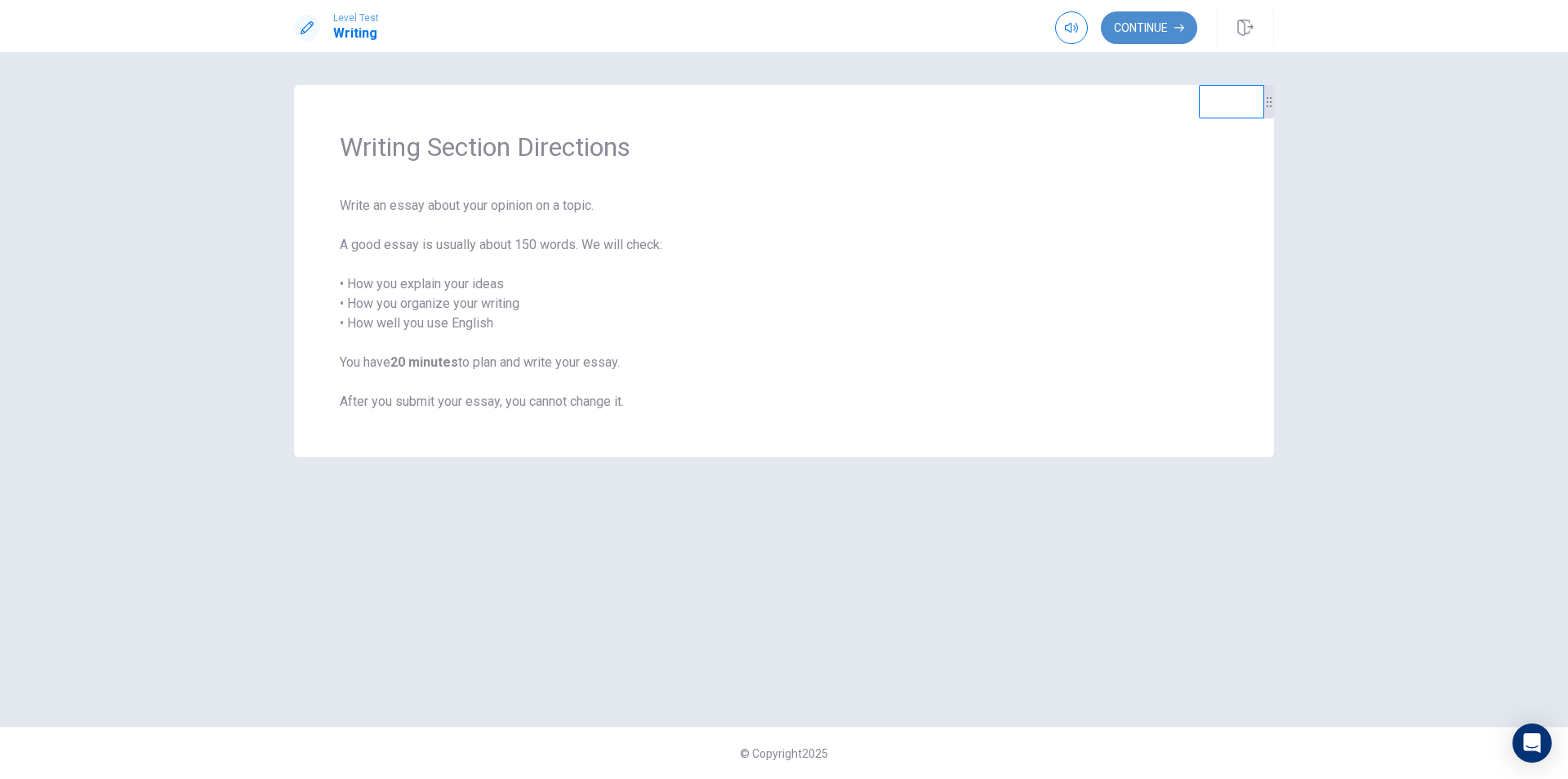
click at [1129, 20] on button "Continue" at bounding box center [1149, 27] width 97 height 33
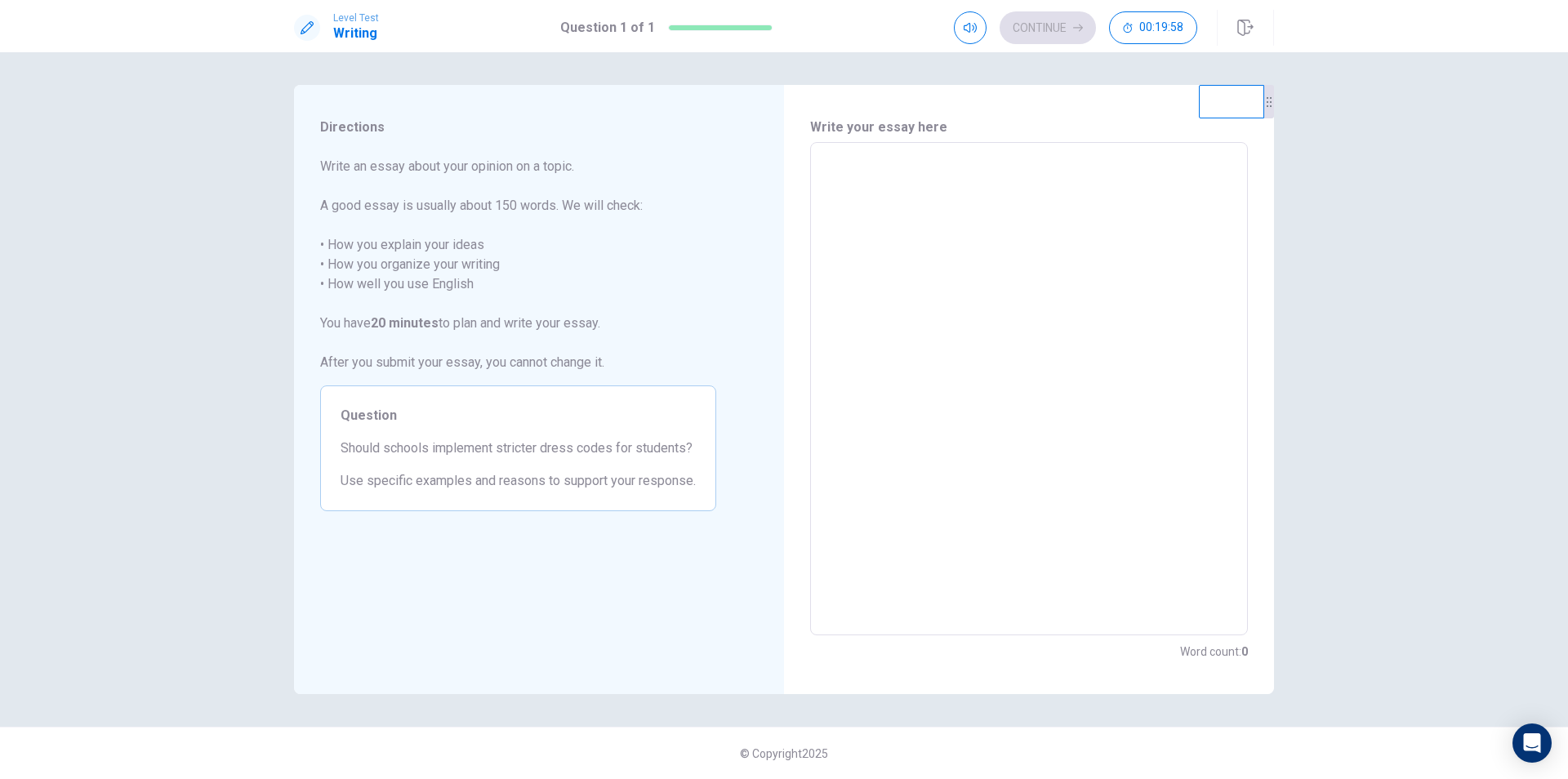
click at [886, 202] on textarea at bounding box center [1029, 389] width 415 height 467
type textarea "*"
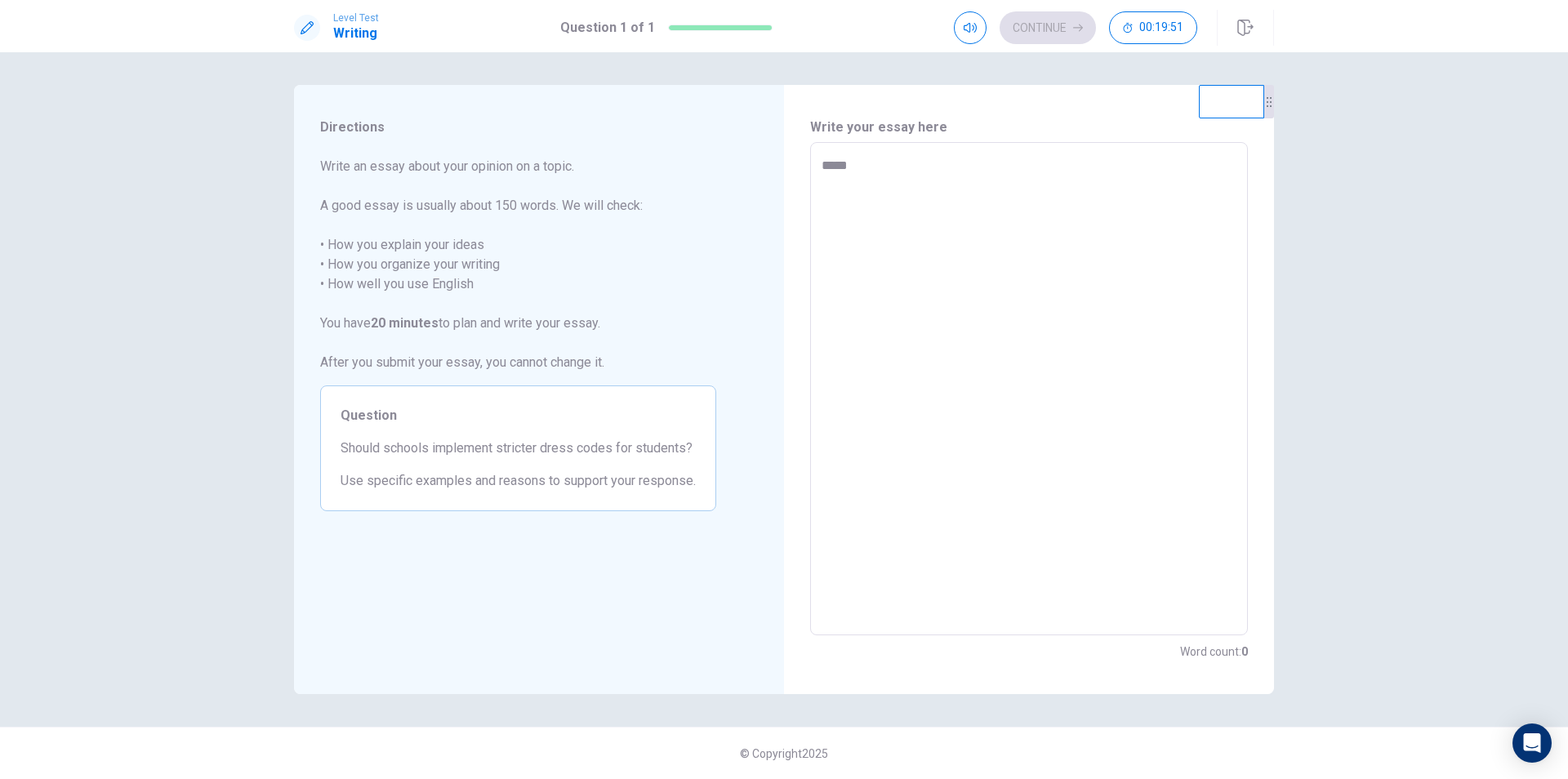
type textarea "*"
type textarea "**"
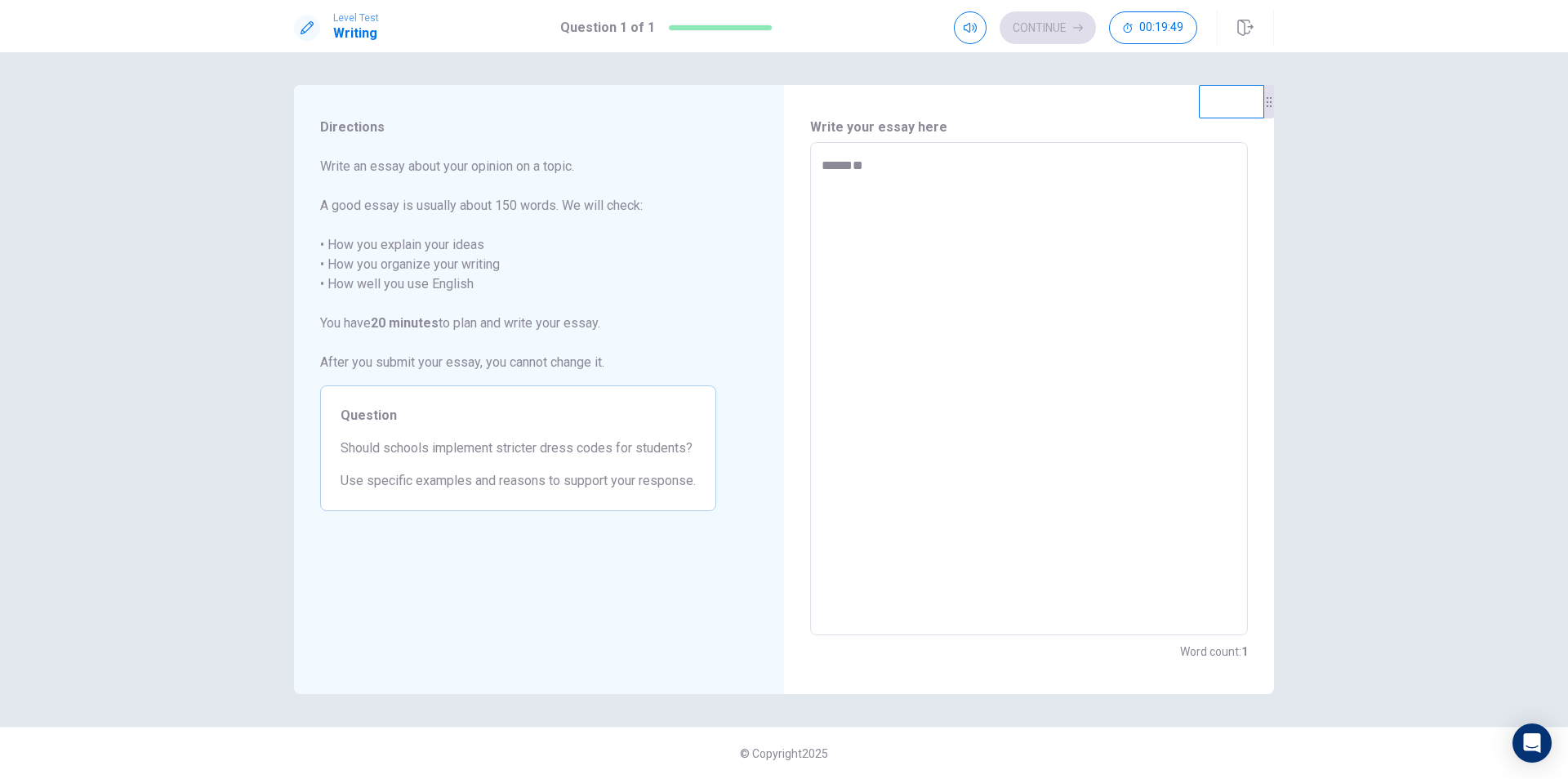
type textarea "*"
type textarea "***"
type textarea "*"
type textarea "****"
type textarea "*"
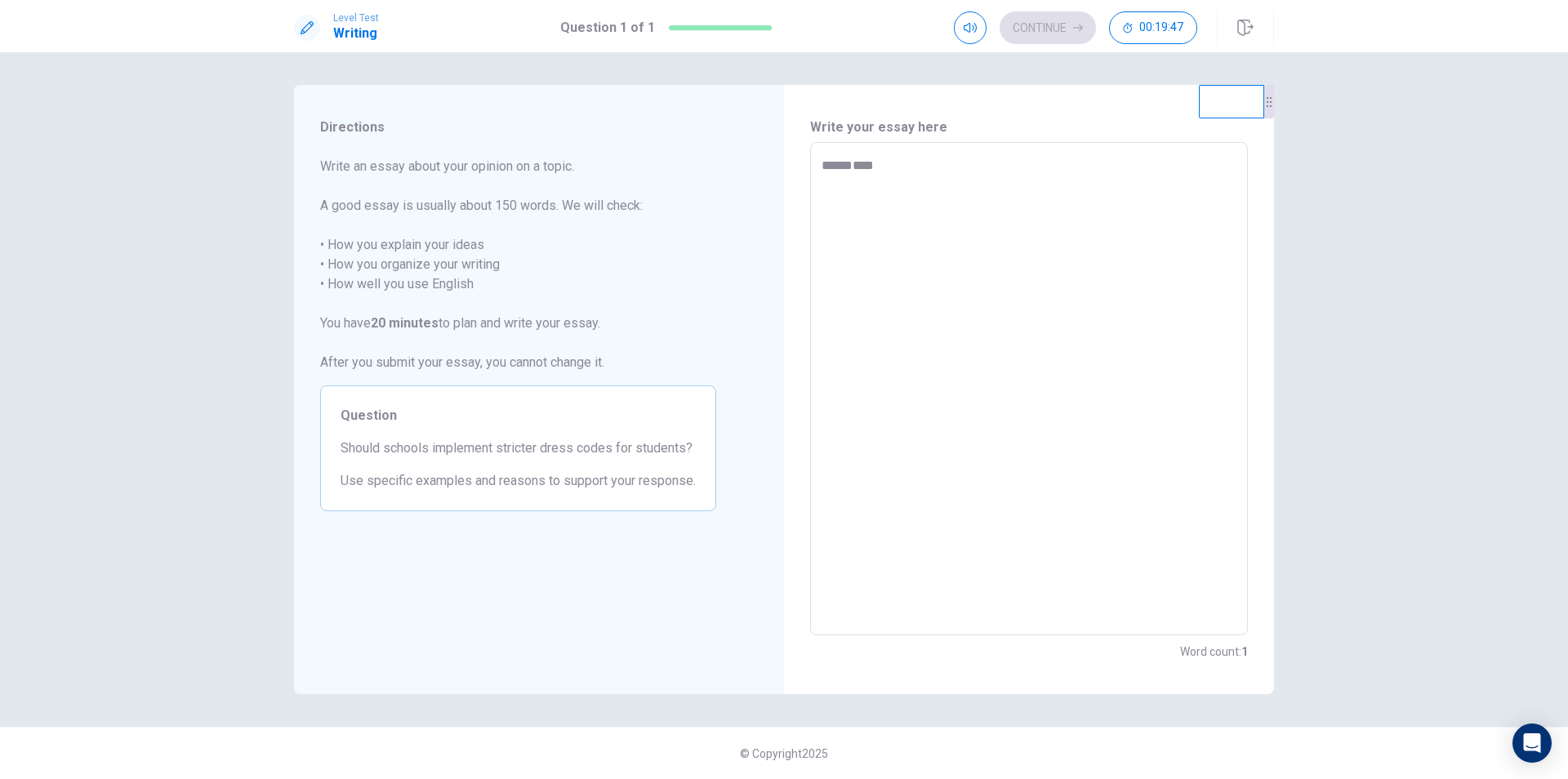
type textarea "***"
type textarea "*"
type textarea "**"
type textarea "*"
type textarea "***"
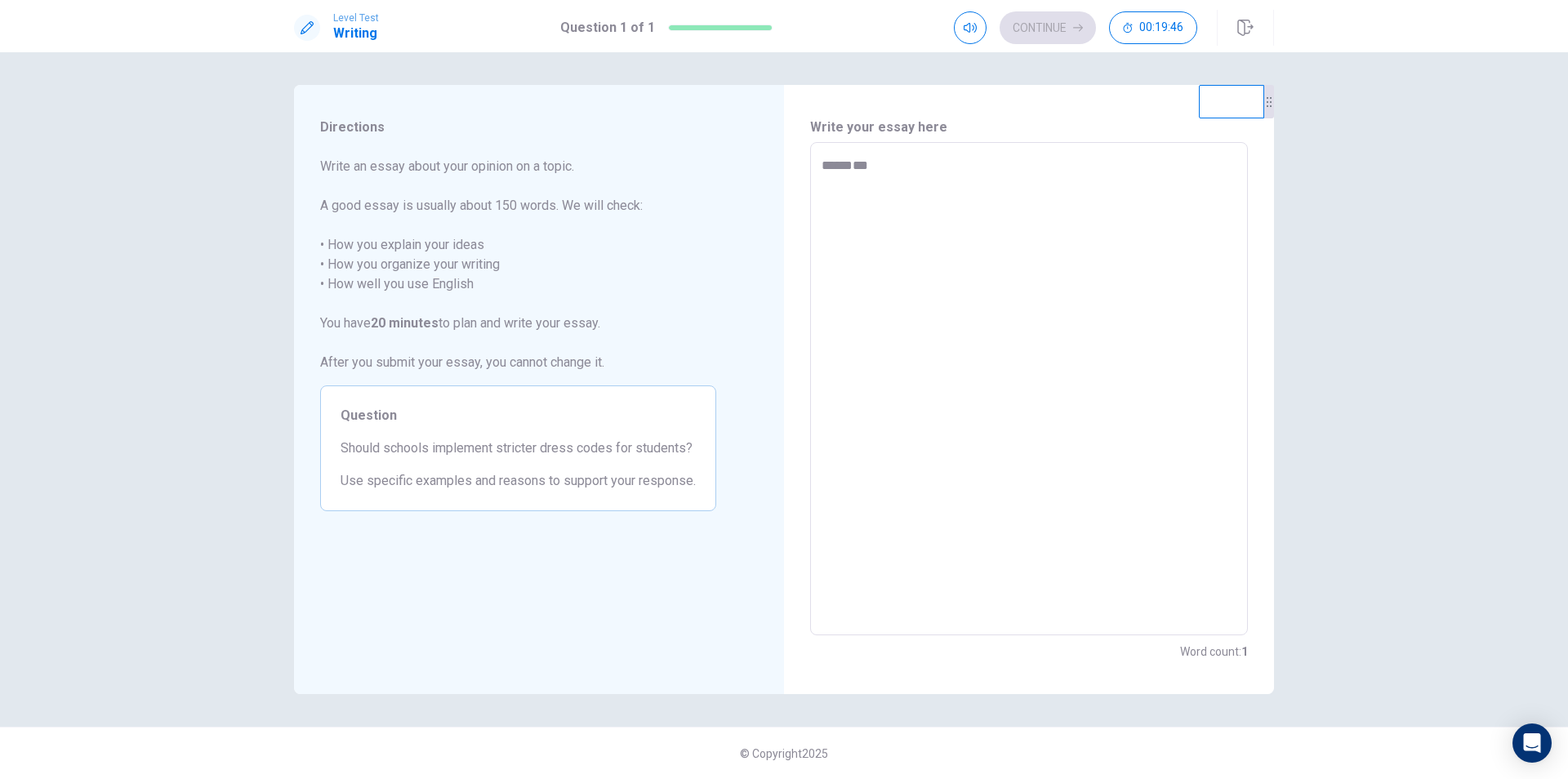
type textarea "*"
type textarea "****"
type textarea "*"
type textarea "*****"
type textarea "*"
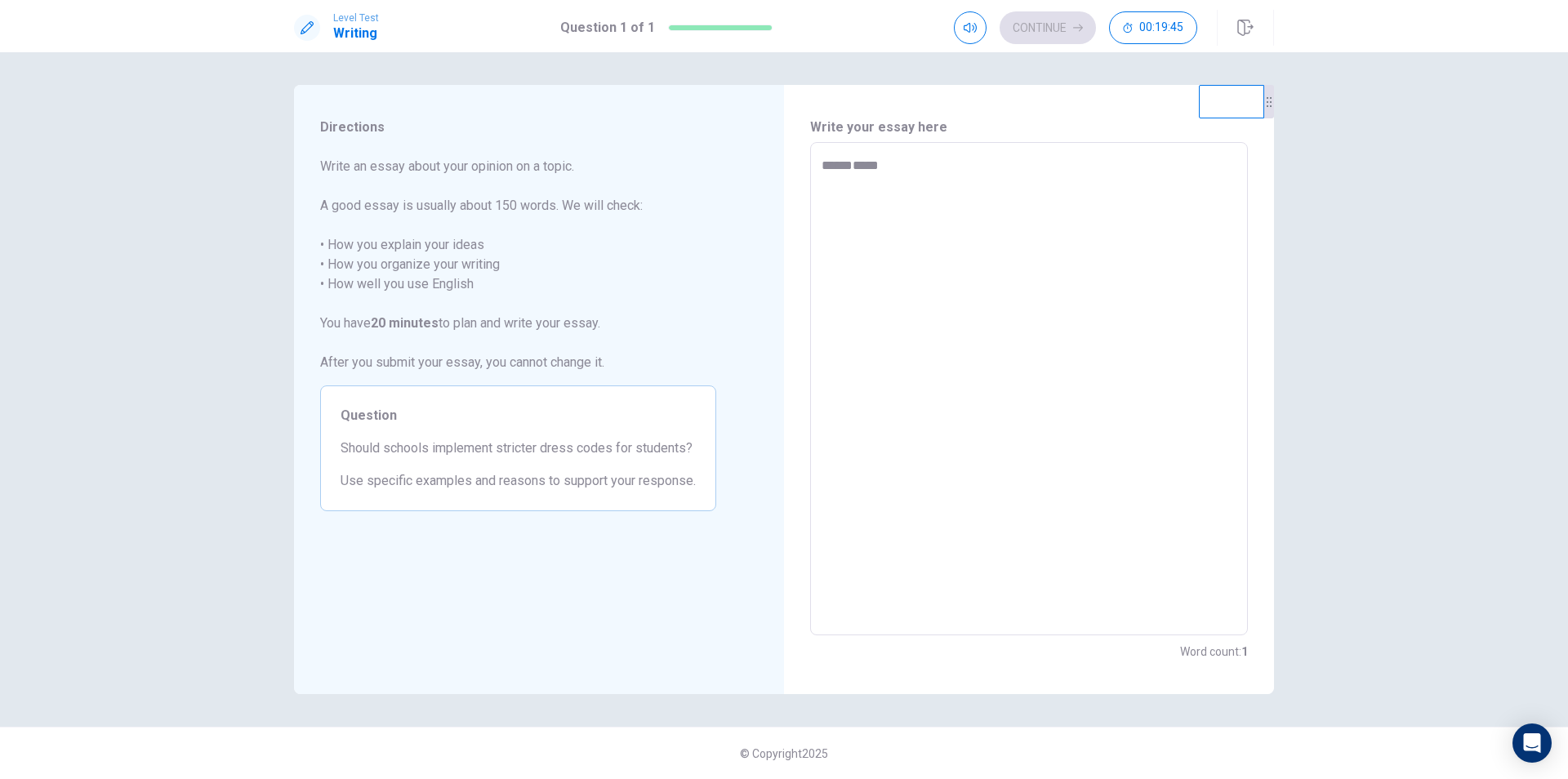
type textarea "******"
type textarea "*"
type textarea "******"
type textarea "*"
type textarea "********"
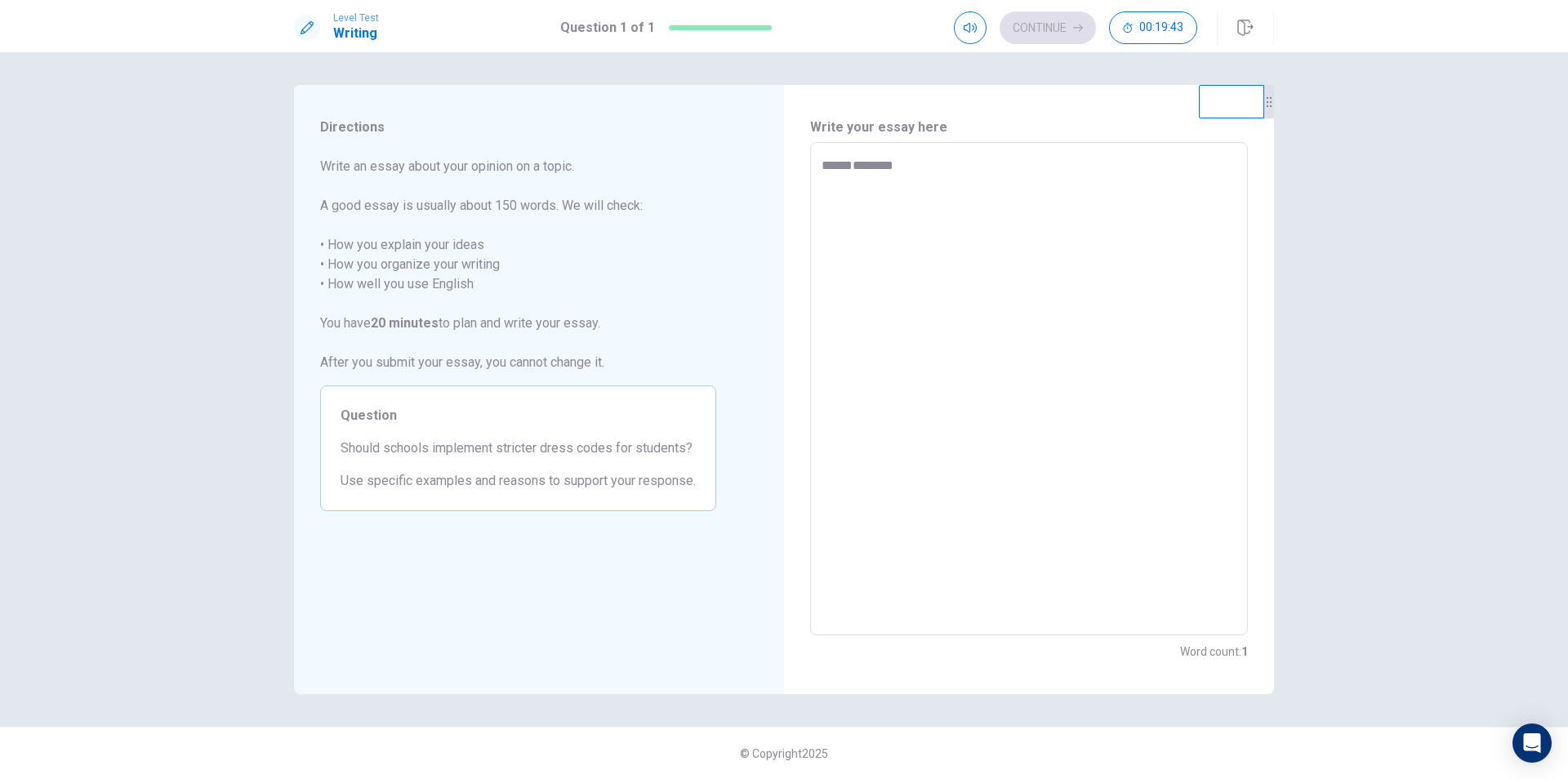
type textarea "*"
type textarea "*********"
type textarea "*"
type textarea "**********"
type textarea "*"
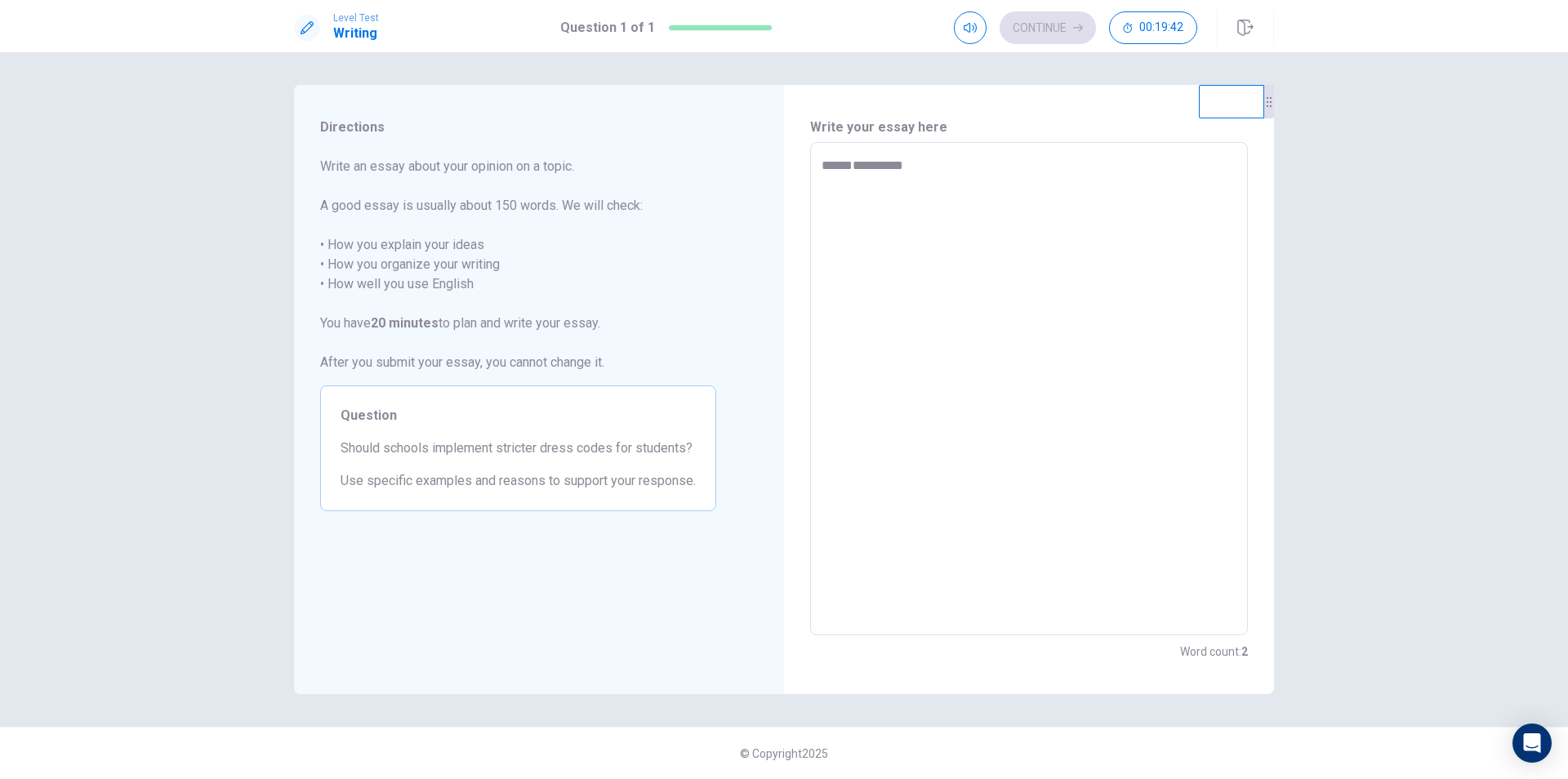
type textarea "**********"
type textarea "*"
type textarea "**********"
type textarea "*"
type textarea "**********"
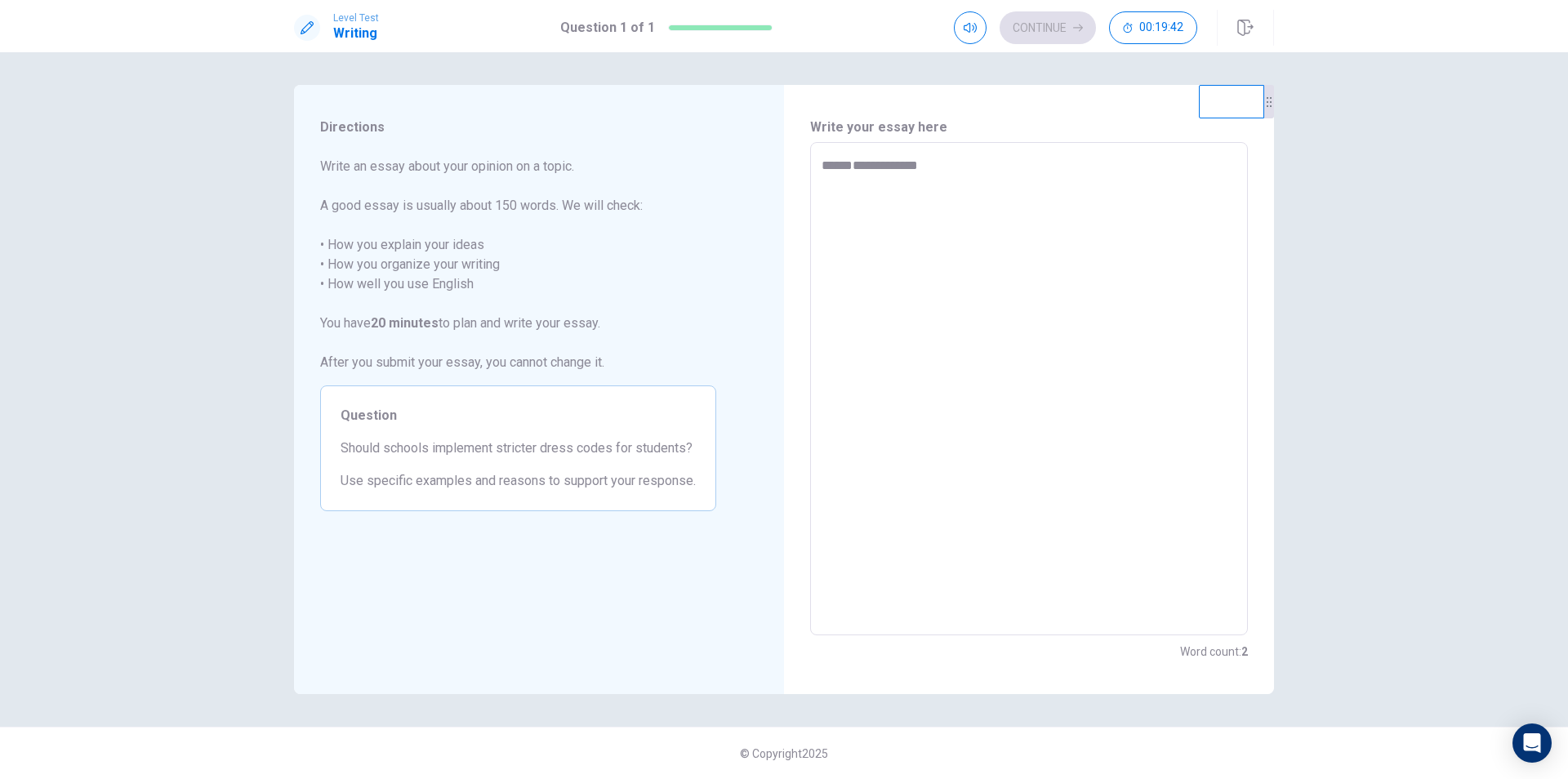
type textarea "*"
type textarea "**********"
type textarea "*"
type textarea "**********"
type textarea "*"
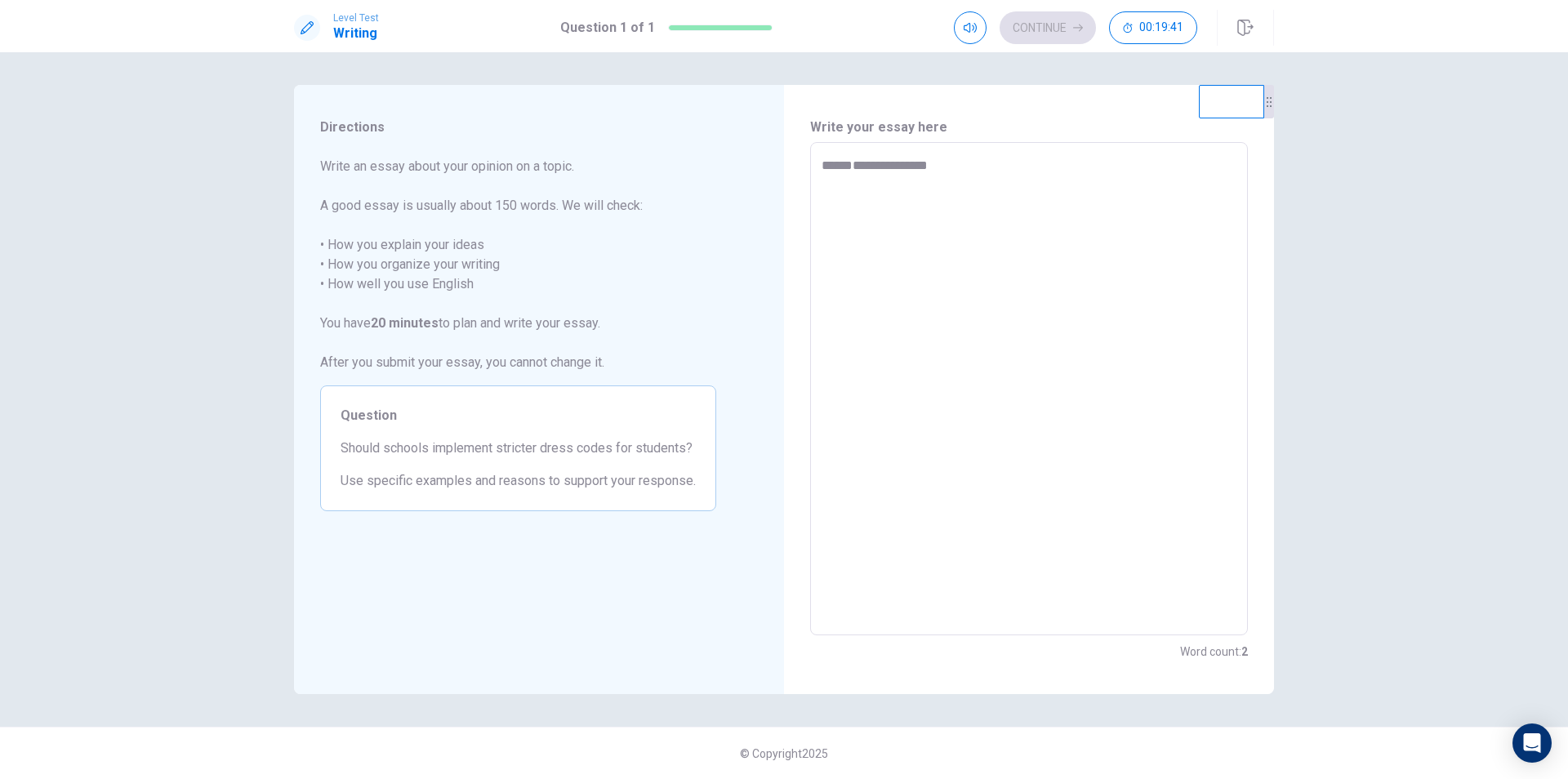
type textarea "**********"
type textarea "*"
type textarea "**********"
type textarea "*"
type textarea "**********"
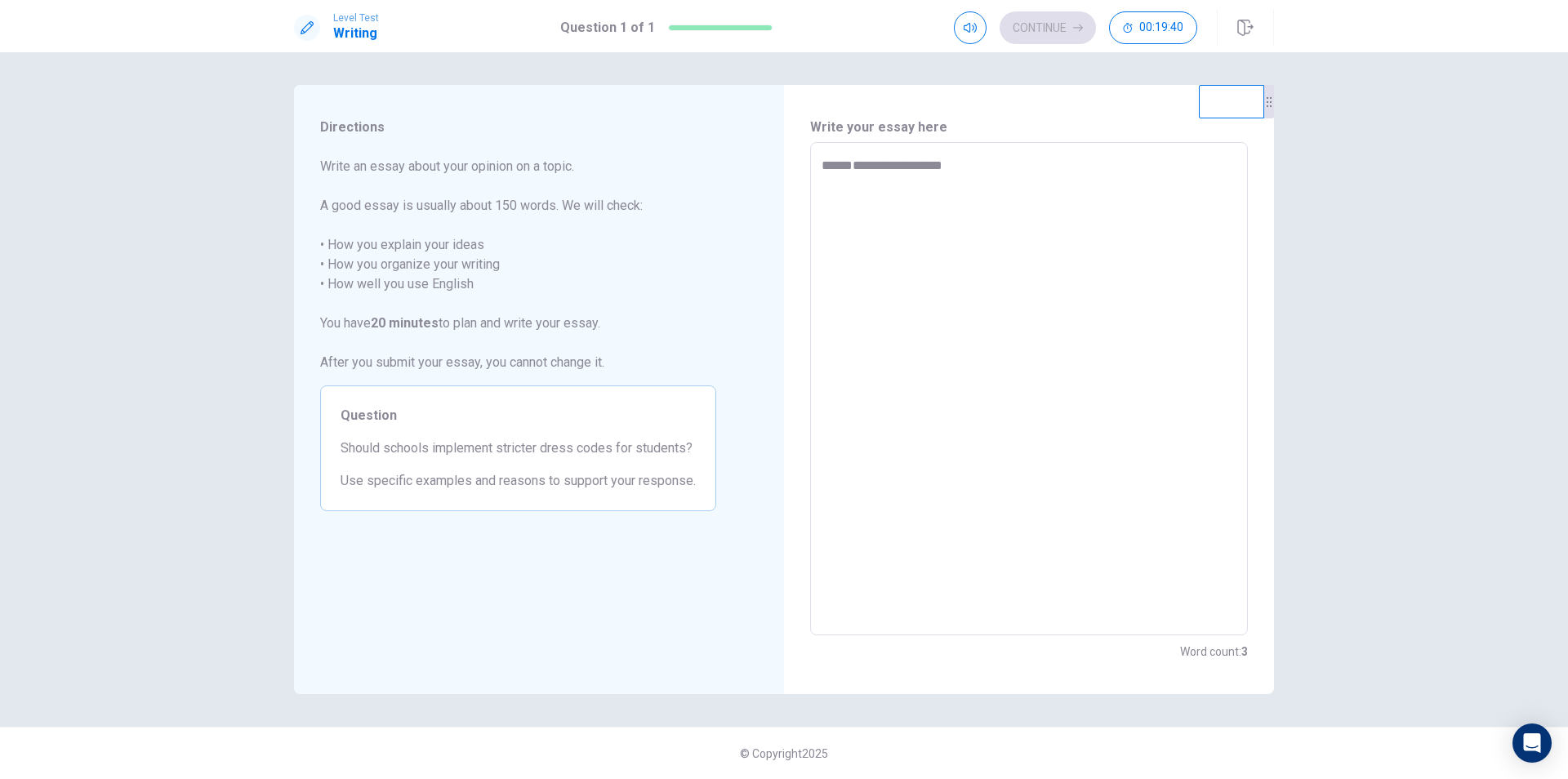
type textarea "*"
type textarea "**********"
type textarea "*"
type textarea "**********"
type textarea "*"
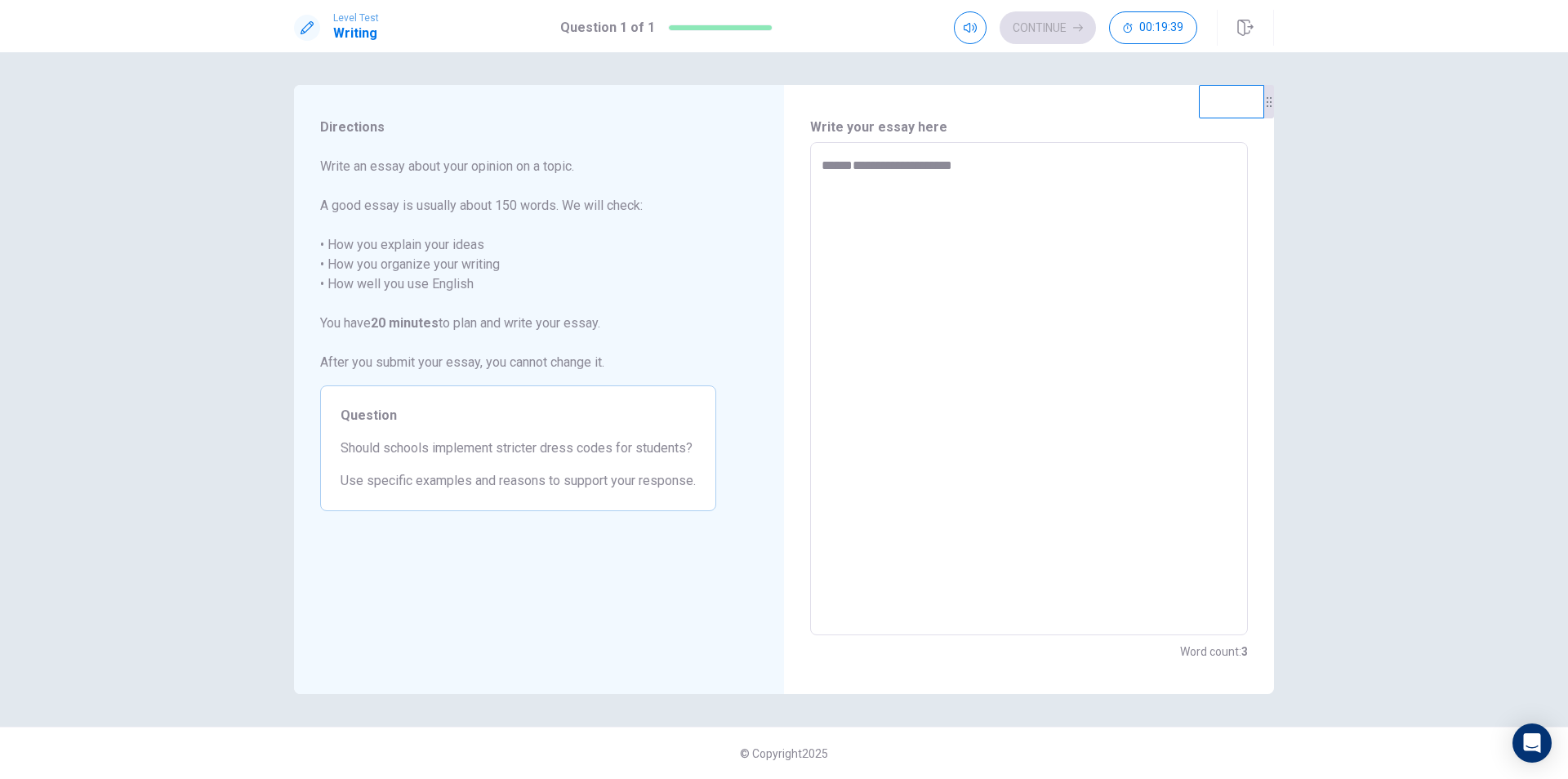
type textarea "**********"
type textarea "*"
type textarea "**********"
type textarea "*"
type textarea "**********"
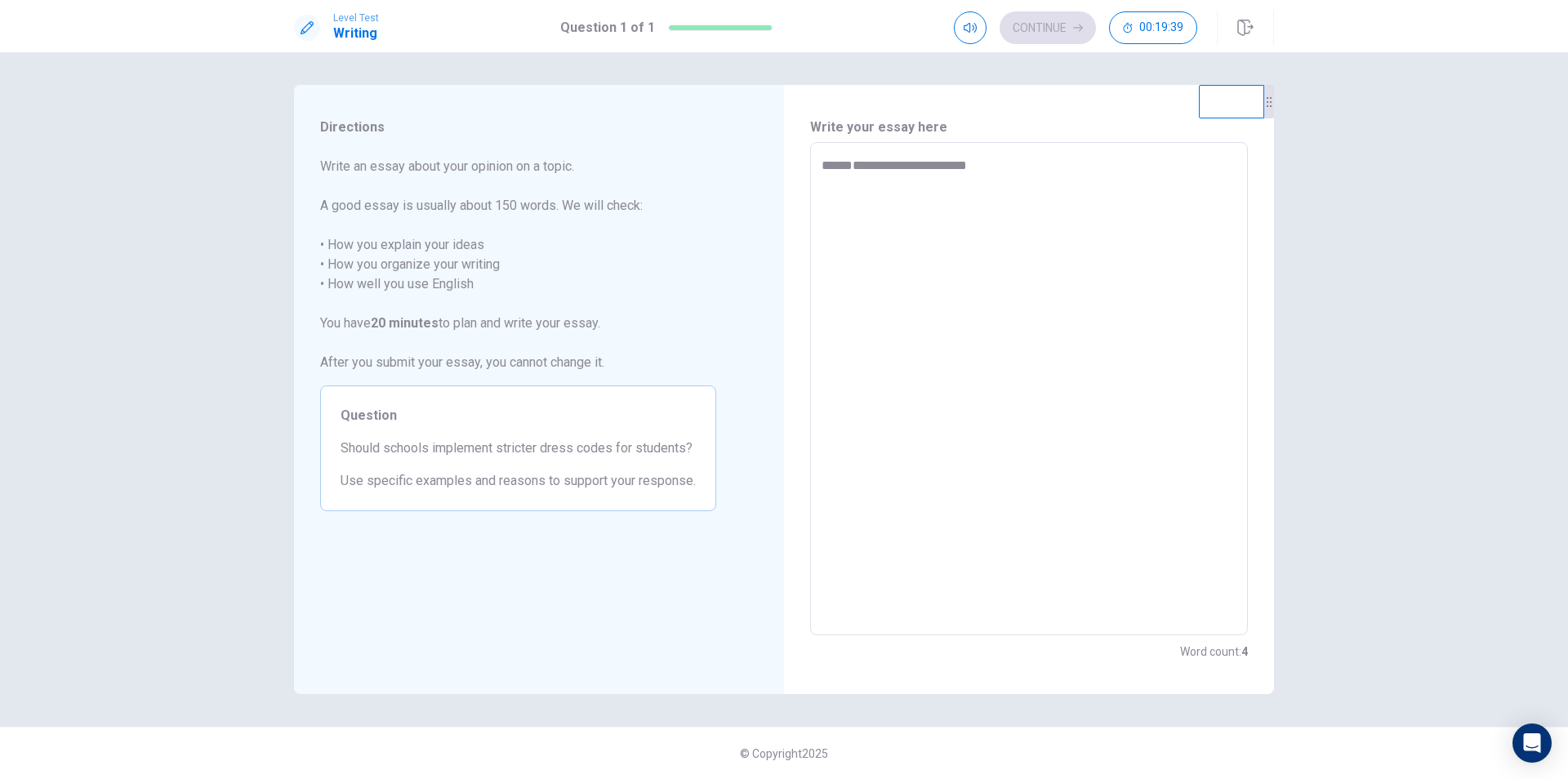
type textarea "*"
type textarea "**********"
type textarea "*"
type textarea "**********"
type textarea "*"
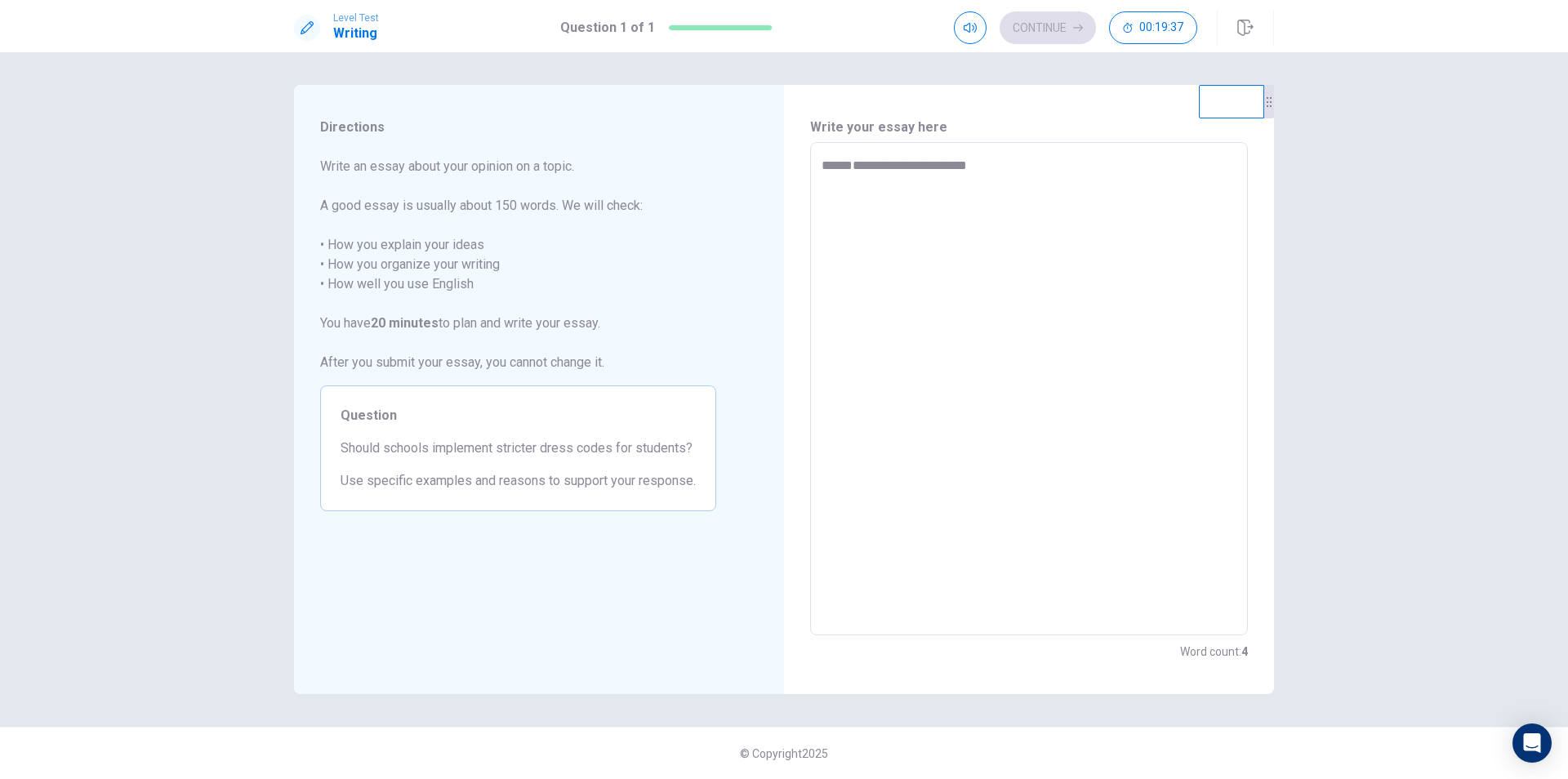
type textarea "**********"
type textarea "*"
type textarea "**********"
type textarea "*"
type textarea "**********"
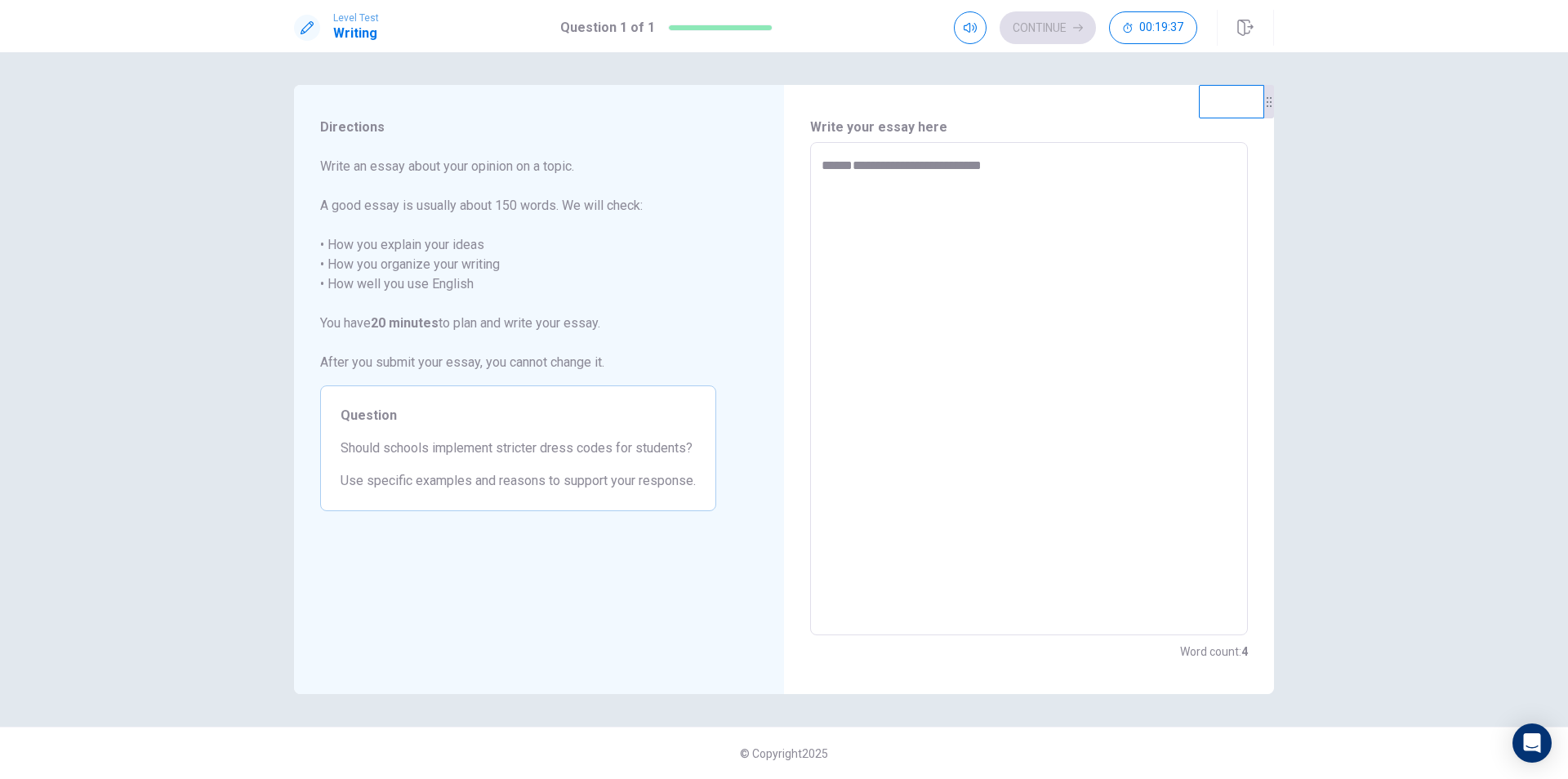
type textarea "*"
type textarea "**********"
type textarea "*"
type textarea "**********"
type textarea "*"
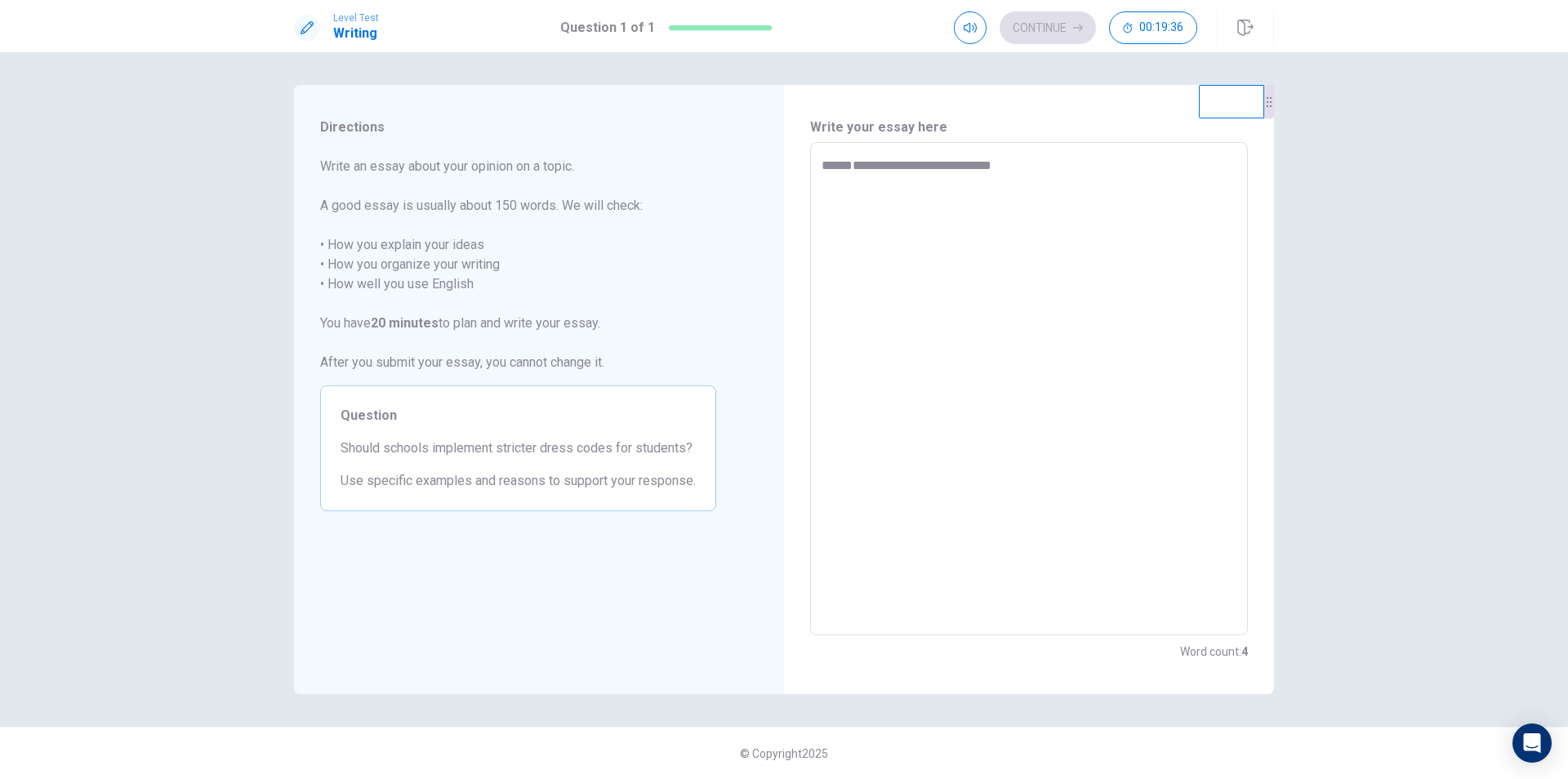
type textarea "**********"
type textarea "*"
type textarea "**********"
type textarea "*"
type textarea "**********"
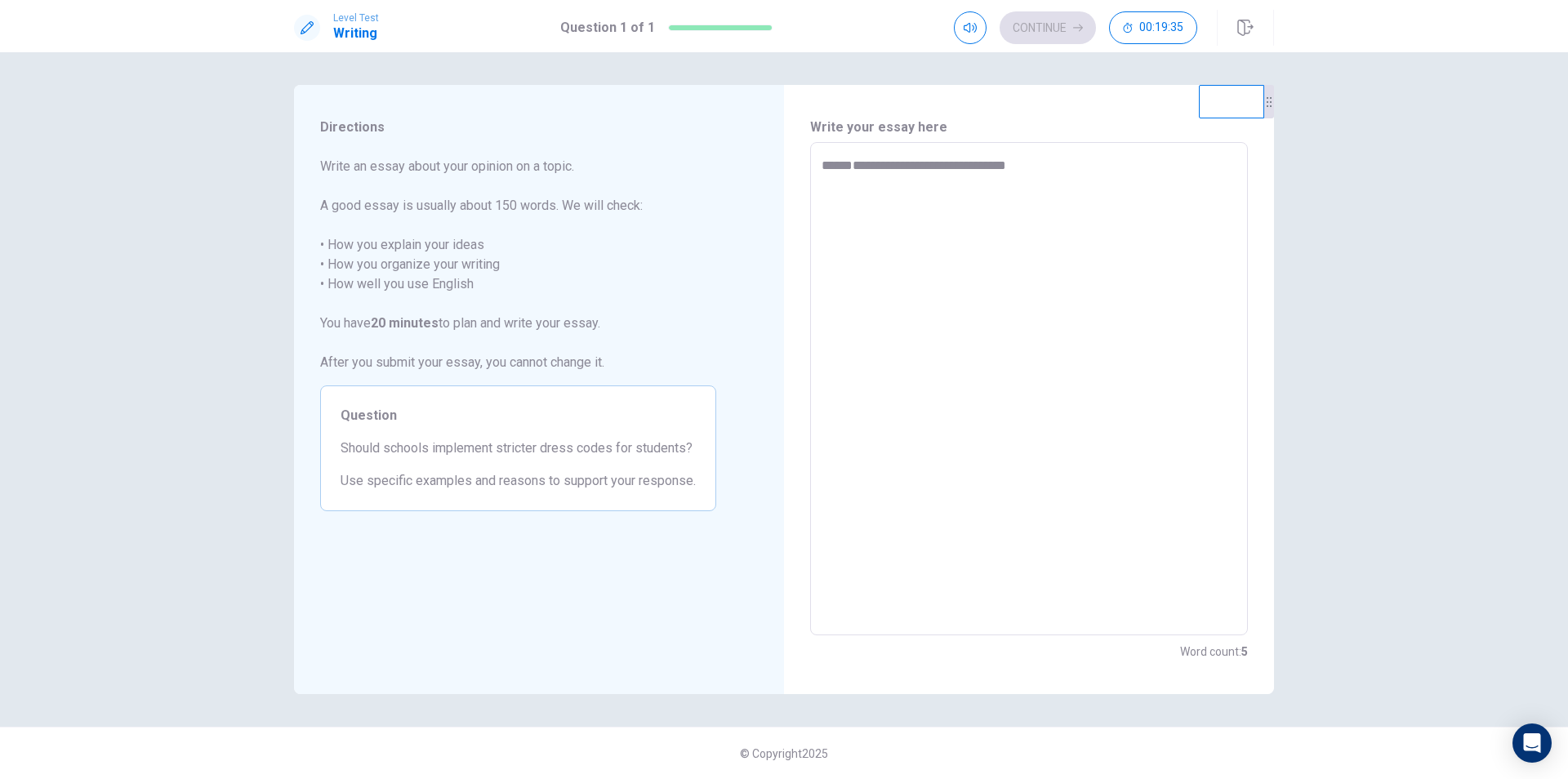
type textarea "*"
type textarea "**********"
type textarea "*"
type textarea "**********"
type textarea "*"
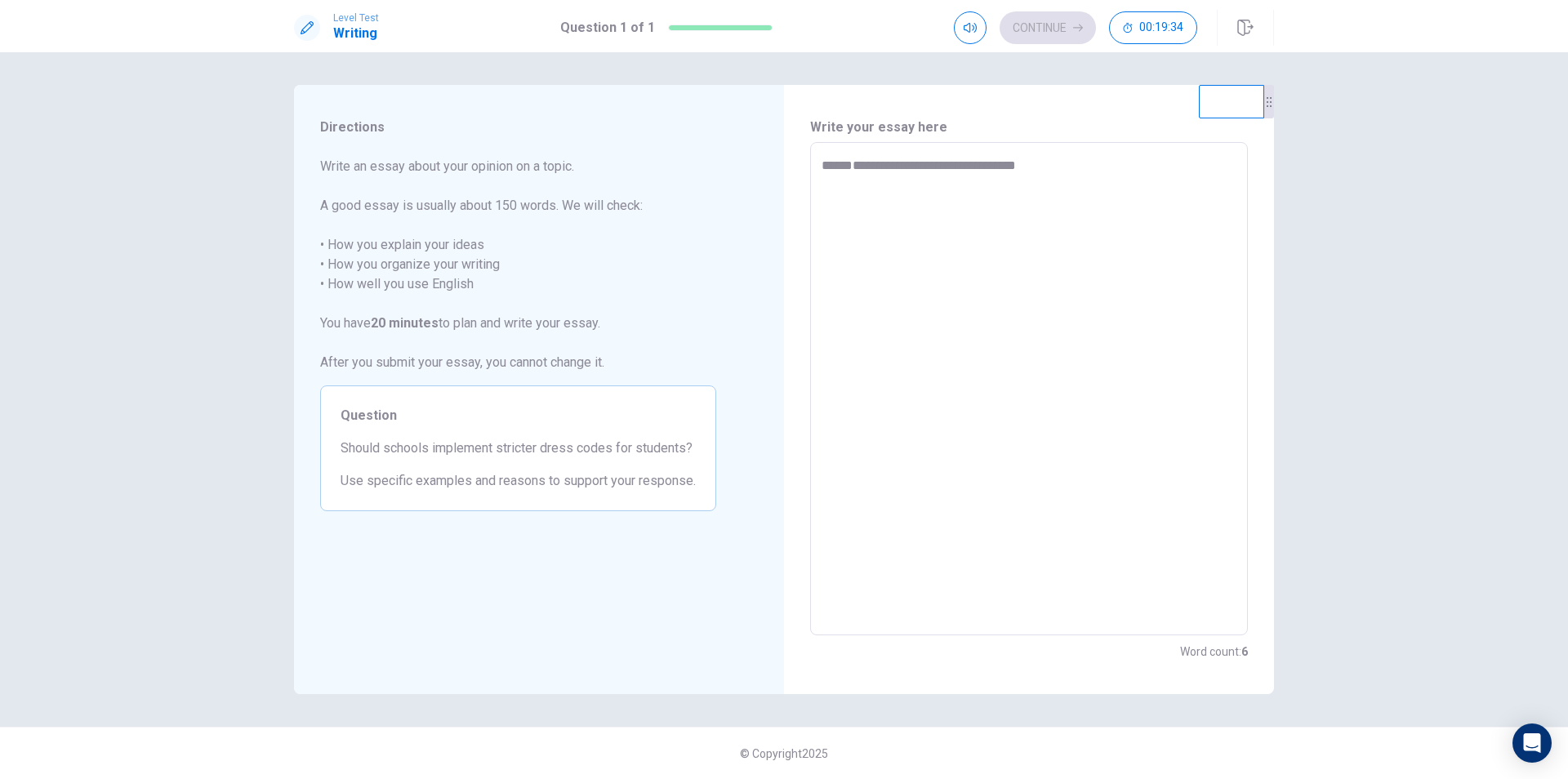
type textarea "**********"
type textarea "*"
type textarea "**********"
type textarea "*"
type textarea "**********"
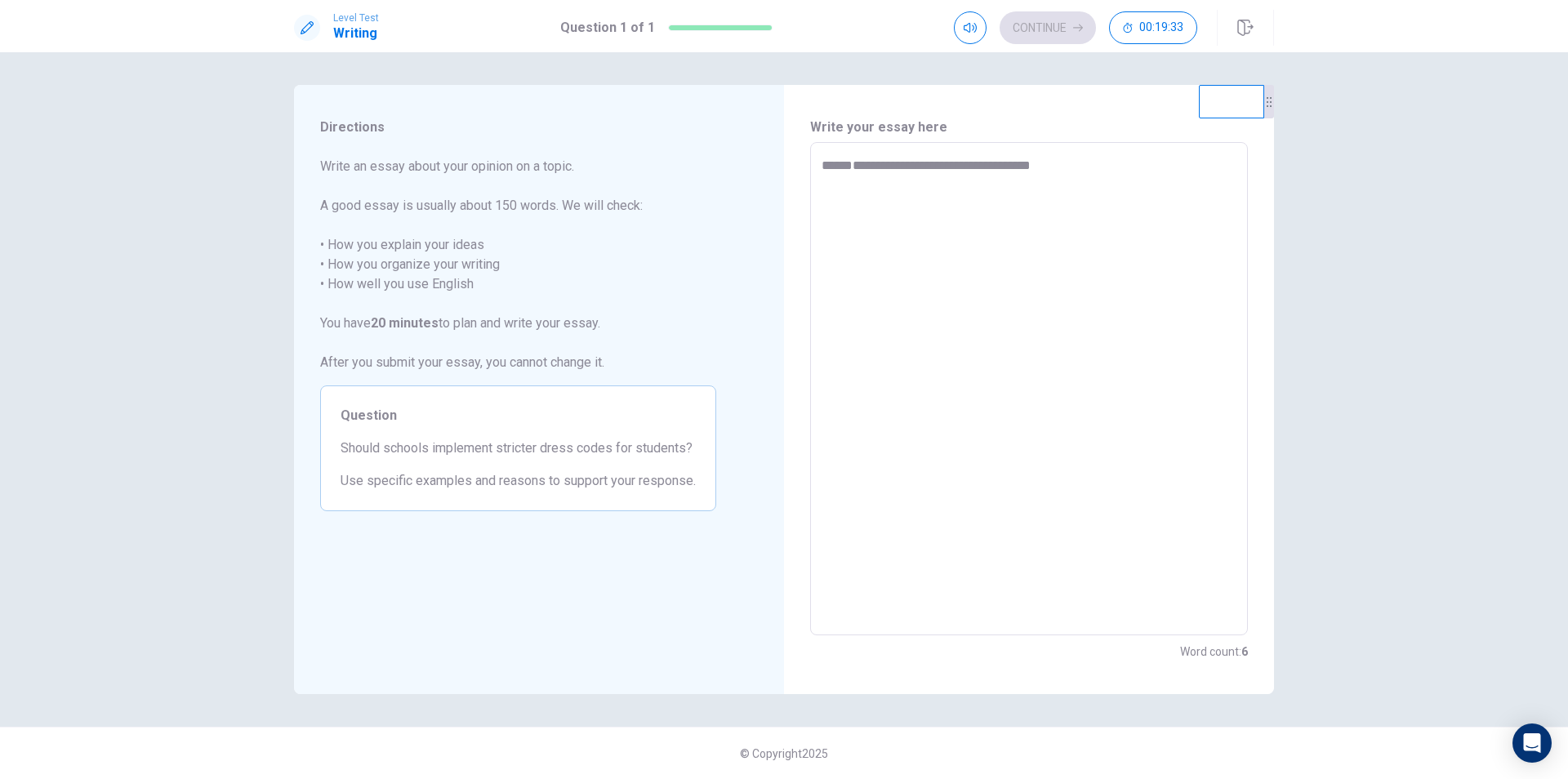
type textarea "*"
type textarea "**********"
type textarea "*"
type textarea "**********"
type textarea "*"
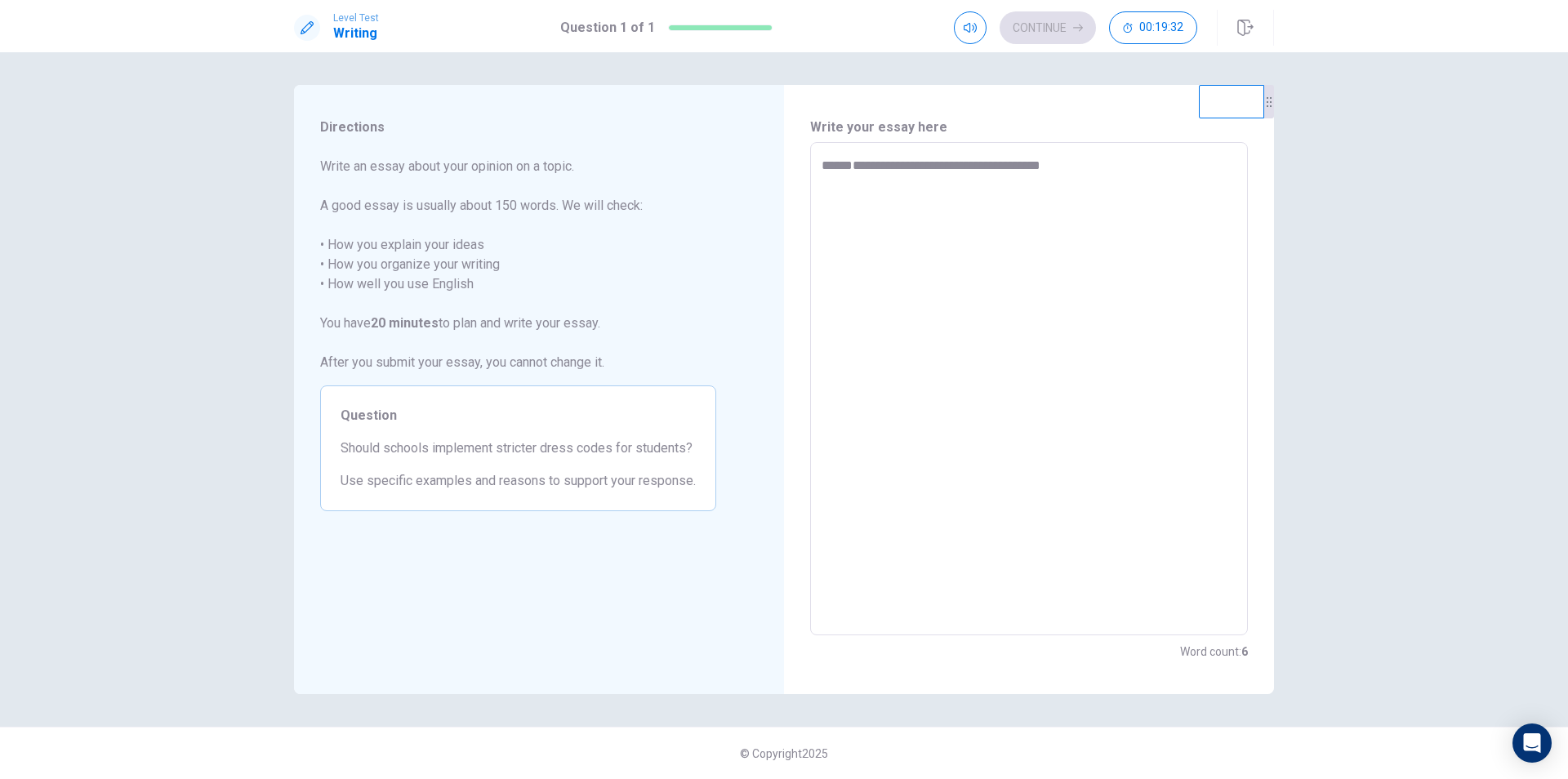
type textarea "**********"
type textarea "*"
type textarea "**********"
type textarea "*"
type textarea "**********"
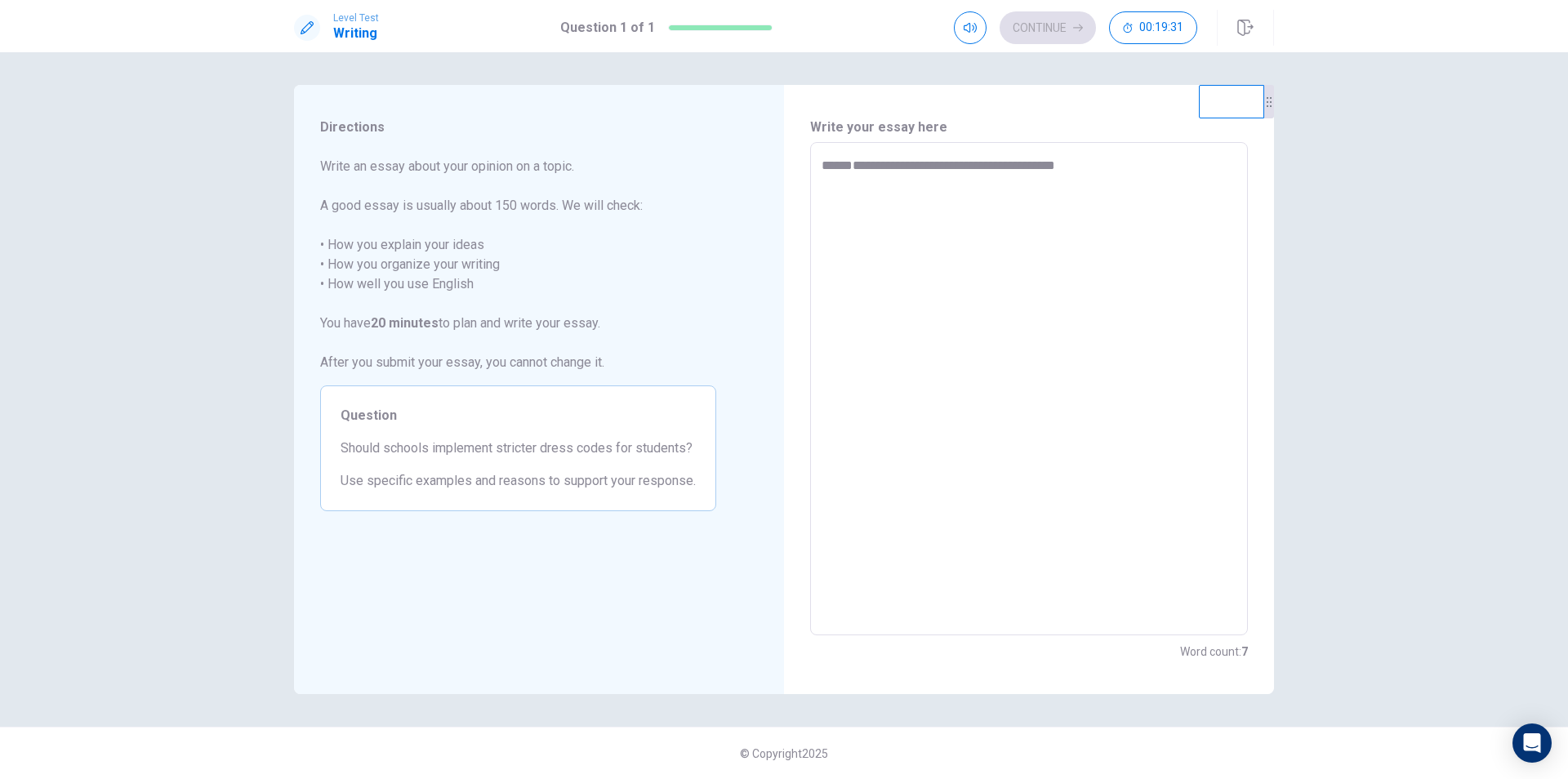
type textarea "*"
type textarea "**********"
type textarea "*"
type textarea "**********"
type textarea "*"
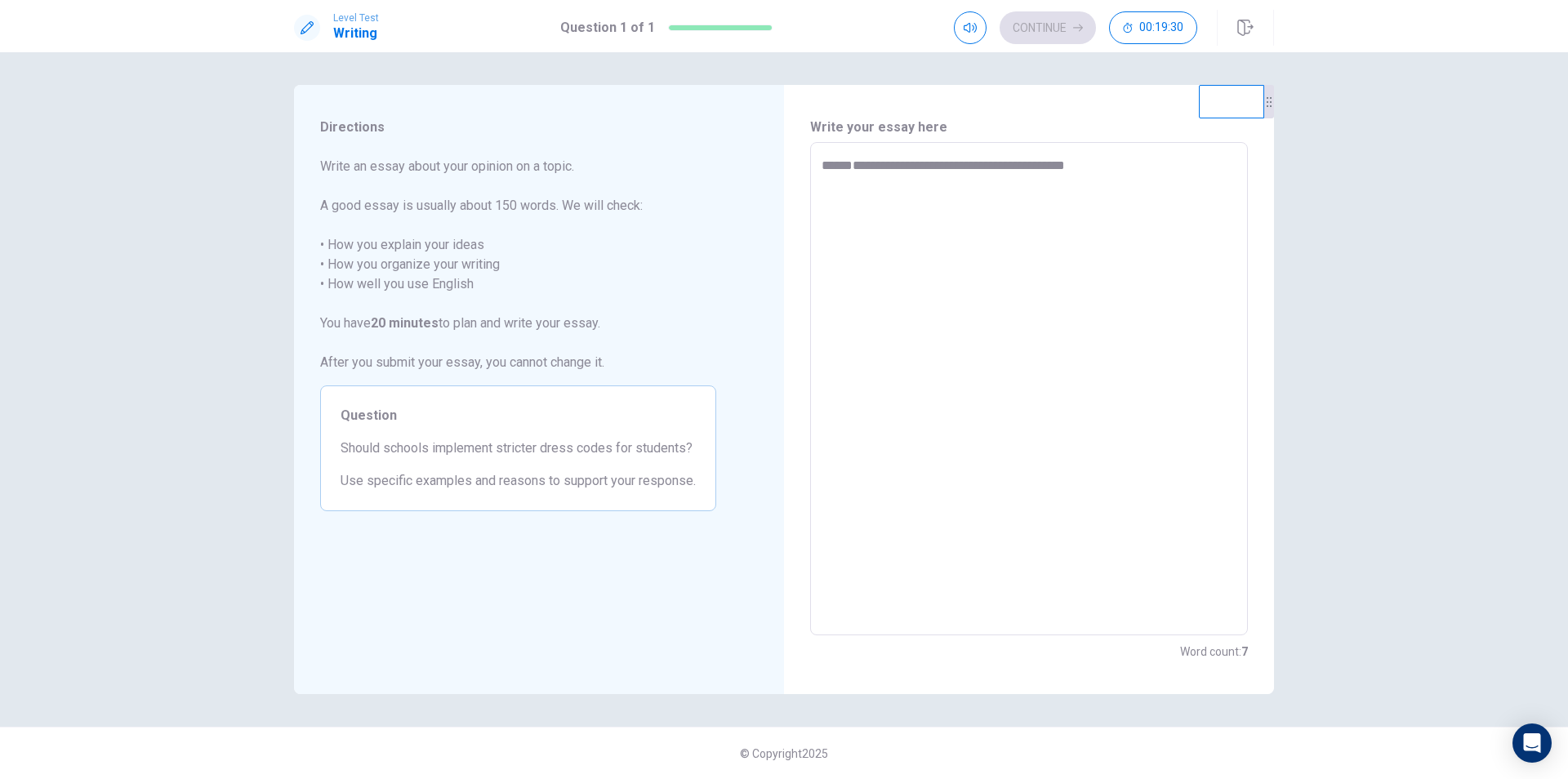
type textarea "**********"
type textarea "*"
type textarea "**********"
type textarea "*"
type textarea "**********"
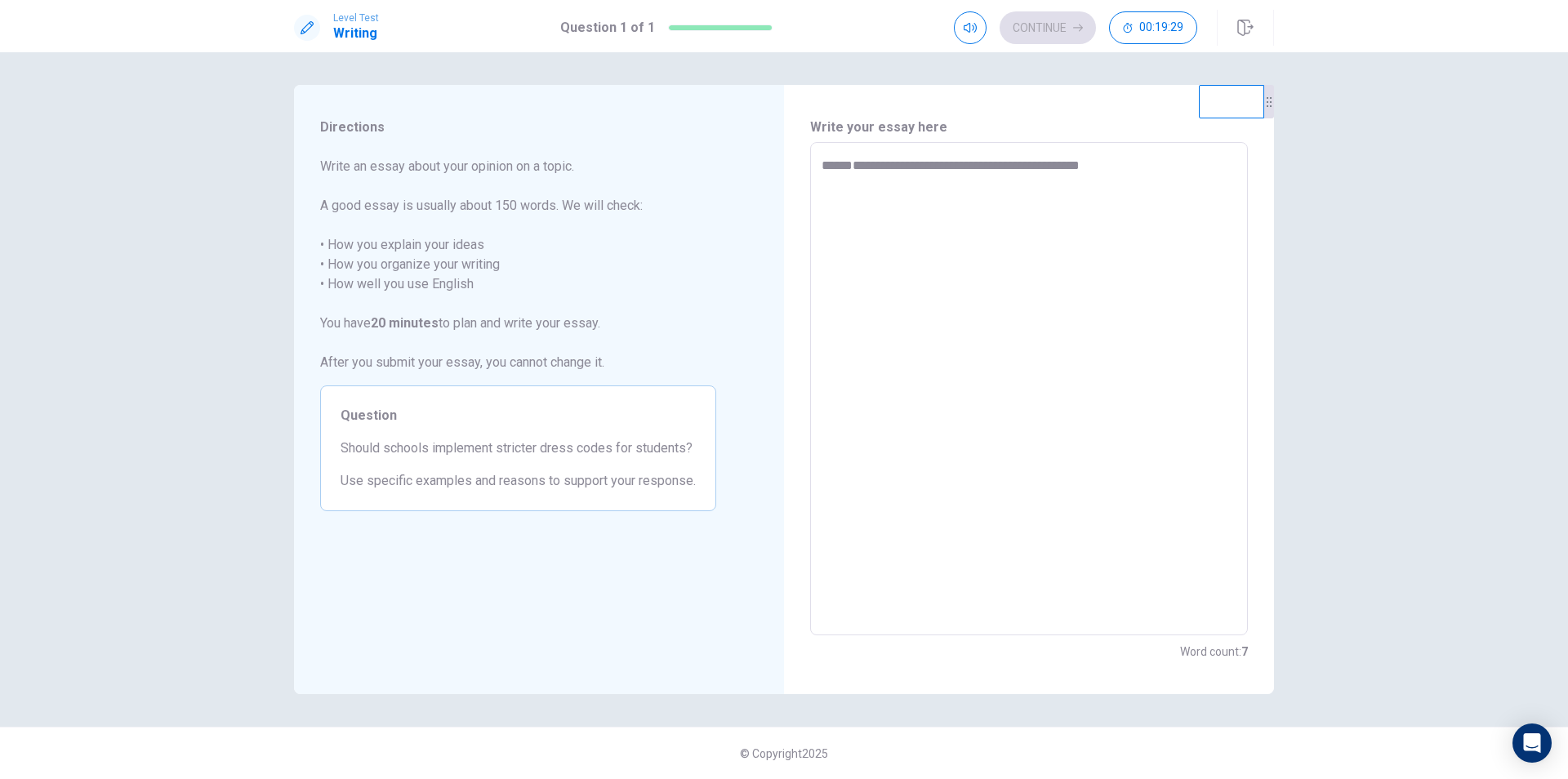
type textarea "*"
type textarea "**********"
type textarea "*"
type textarea "**********"
type textarea "*"
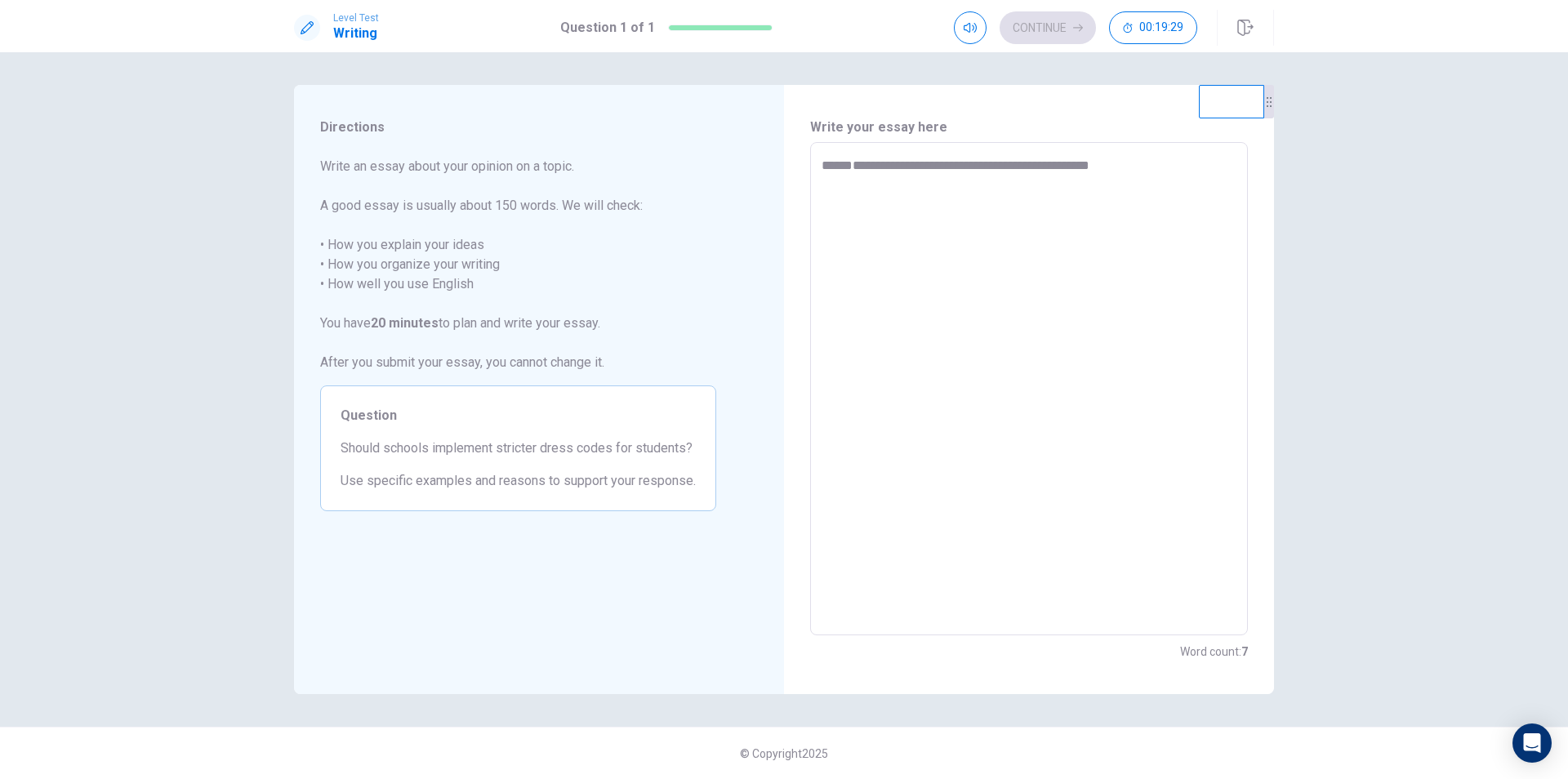
type textarea "**********"
type textarea "*"
type textarea "**********"
type textarea "*"
type textarea "**********"
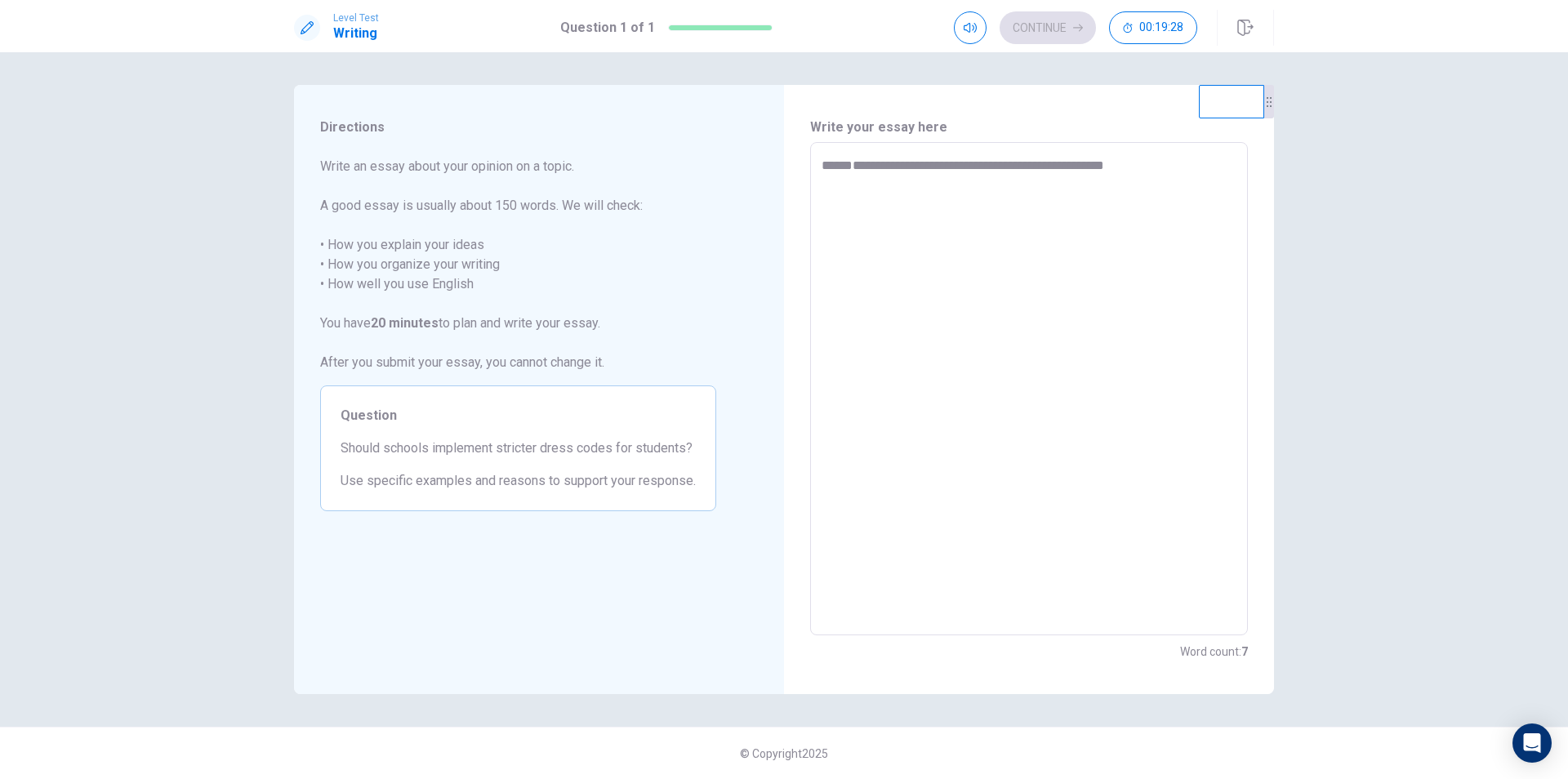
type textarea "*"
type textarea "**********"
type textarea "*"
type textarea "**********"
type textarea "*"
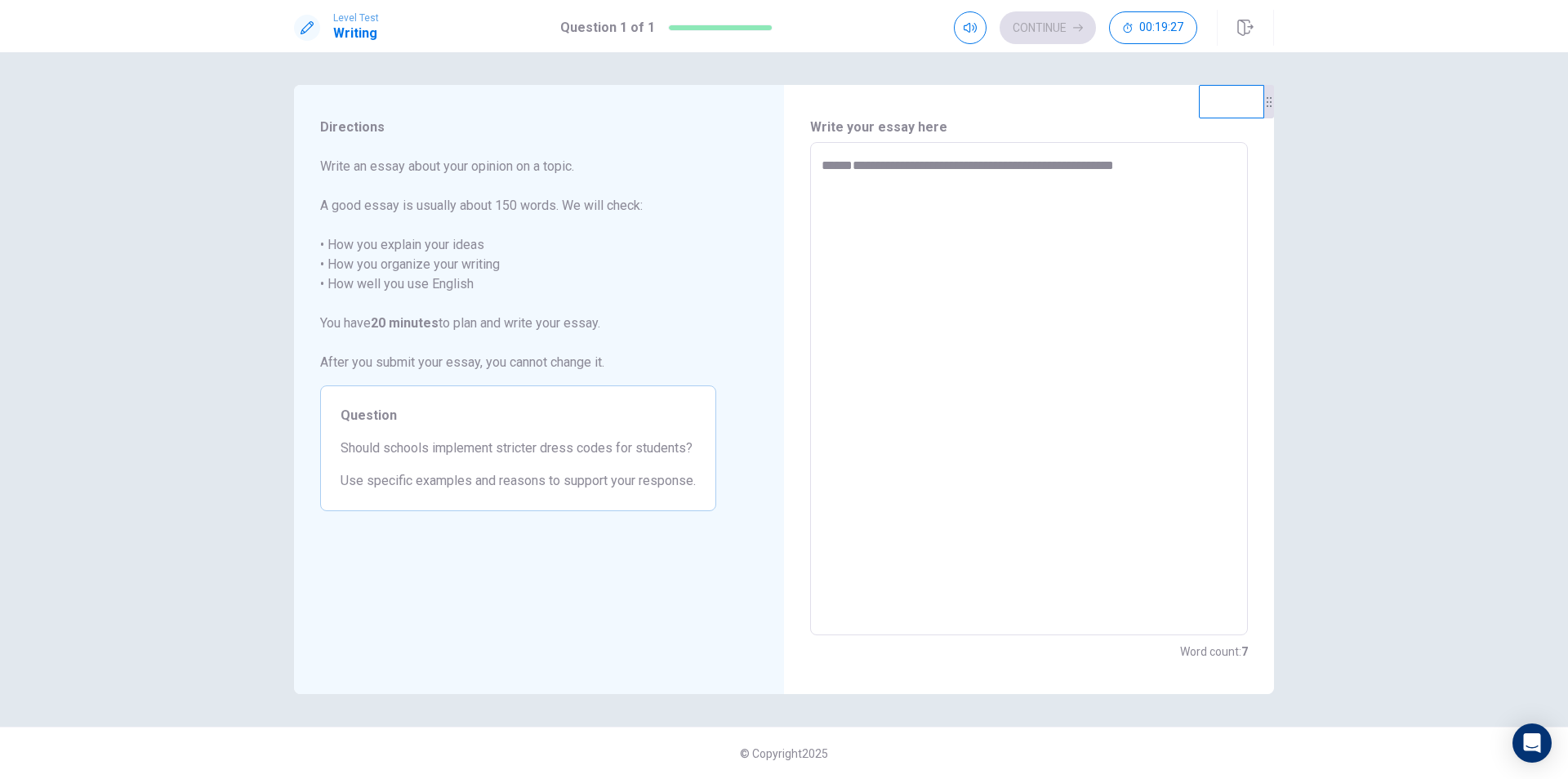
type textarea "**********"
type textarea "*"
type textarea "**********"
type textarea "*"
type textarea "**********"
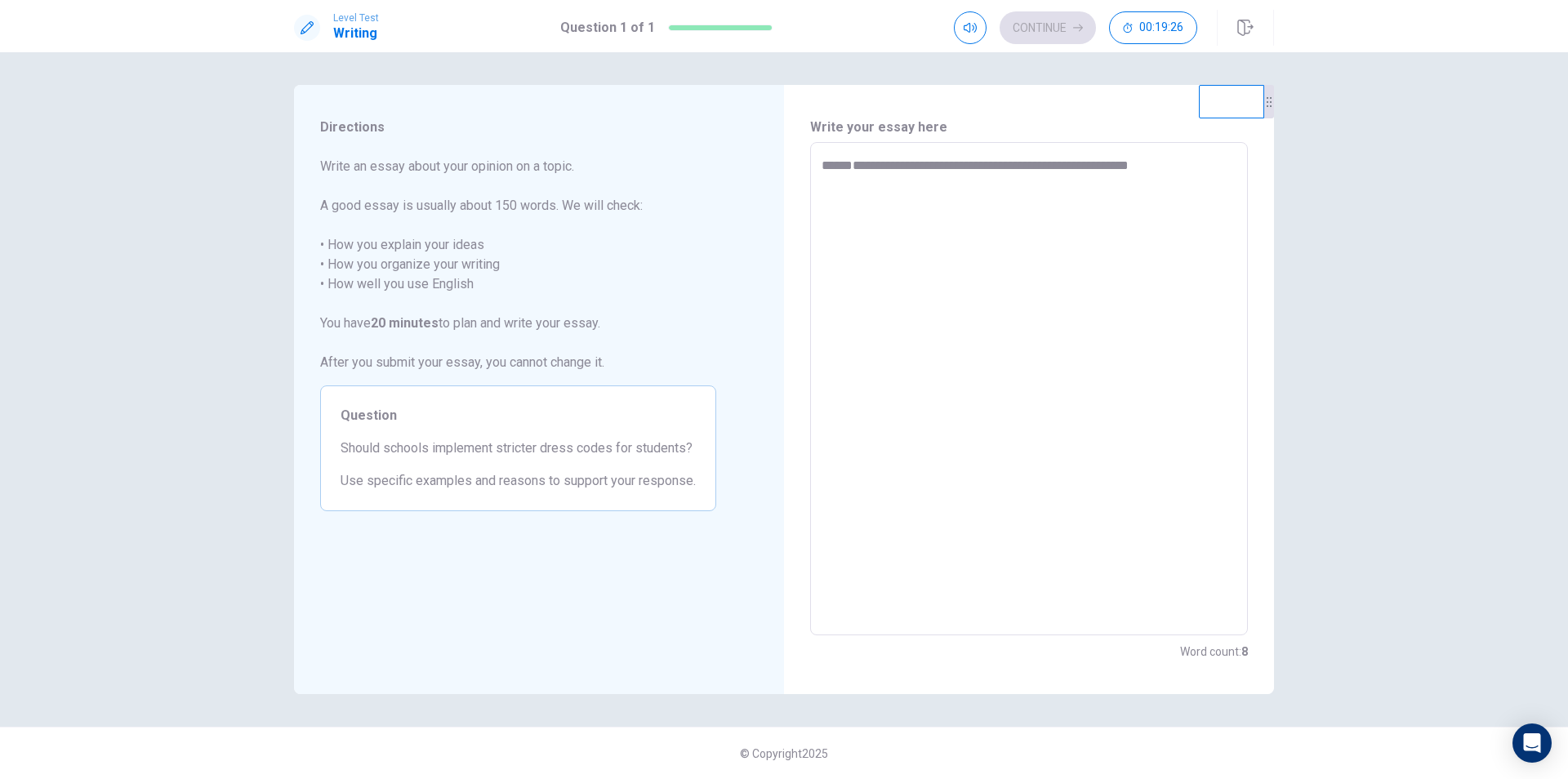
type textarea "*"
type textarea "**********"
type textarea "*"
type textarea "**********"
type textarea "*"
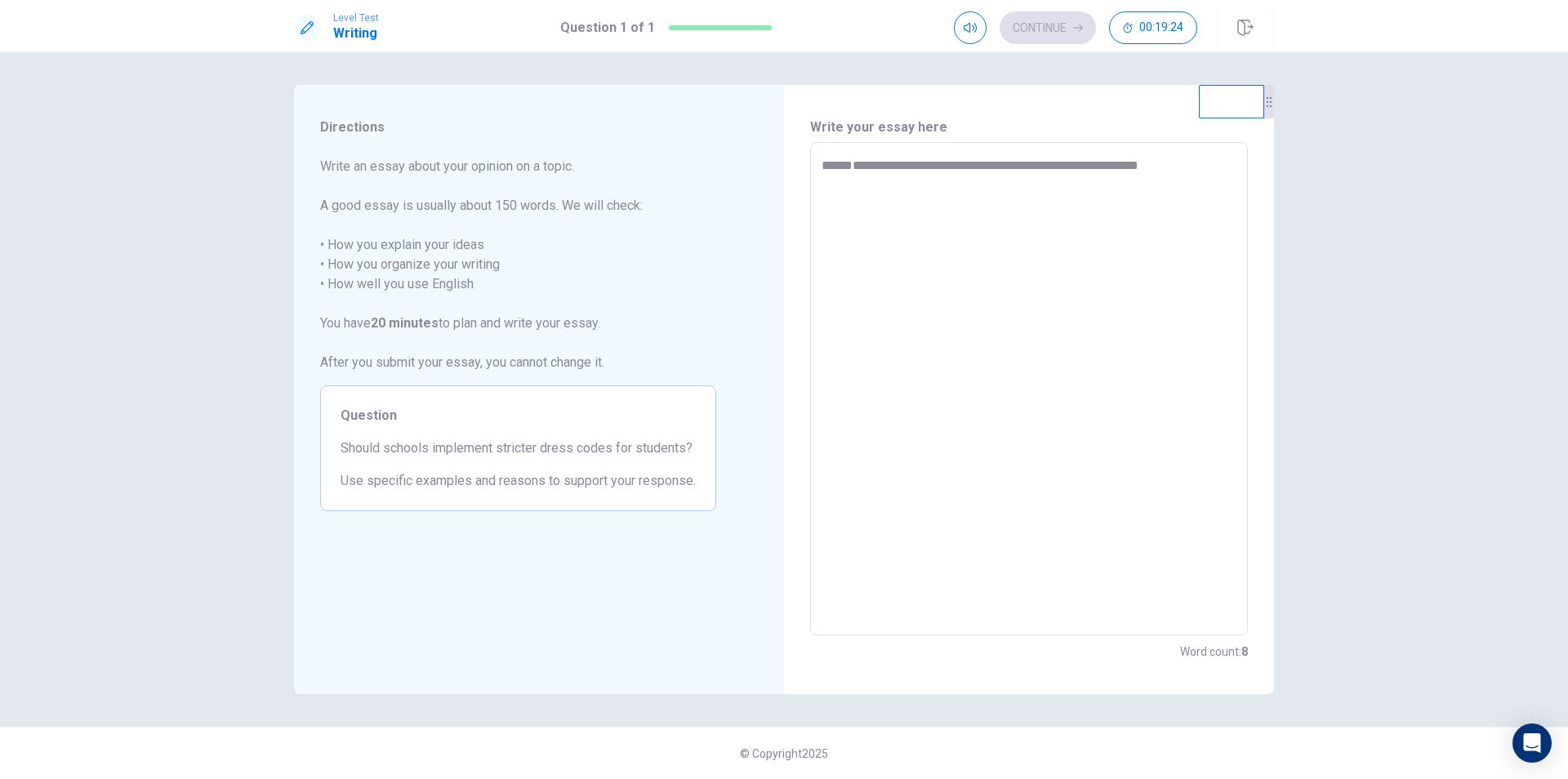
type textarea "**********"
type textarea "*"
type textarea "**********"
type textarea "*"
type textarea "**********"
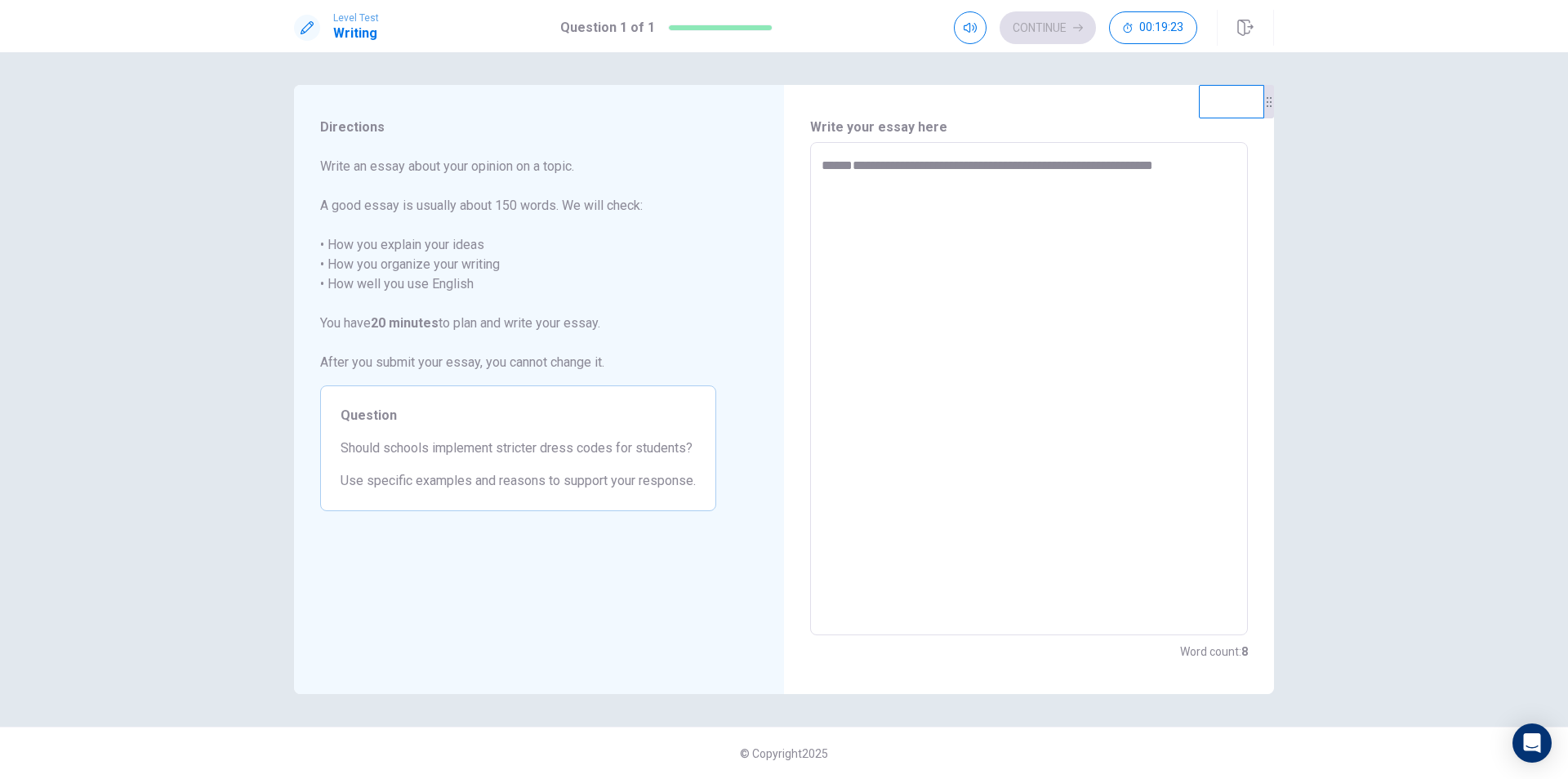
type textarea "*"
type textarea "**********"
type textarea "*"
type textarea "**********"
type textarea "*"
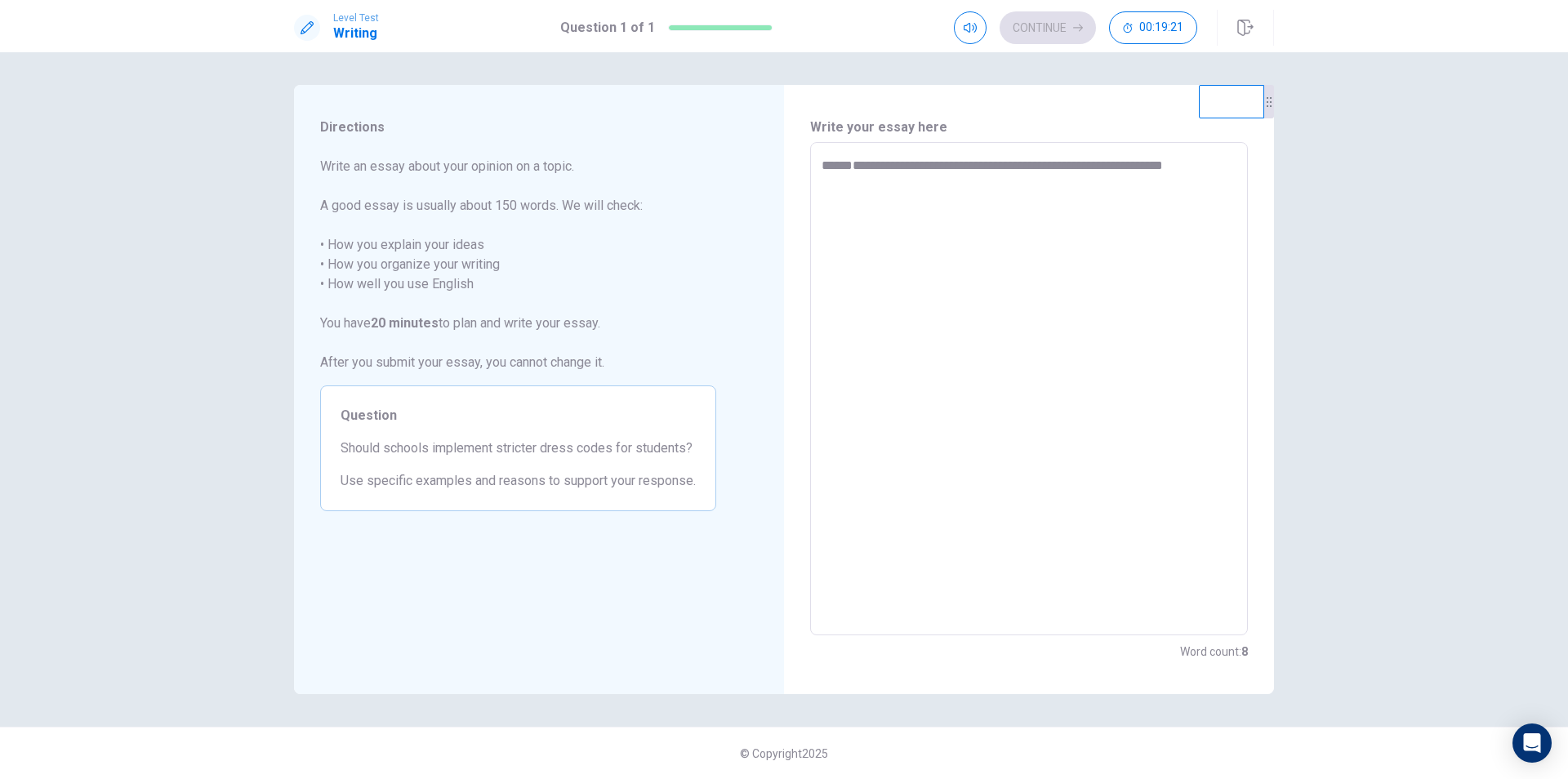
type textarea "**********"
type textarea "*"
type textarea "**********"
type textarea "*"
type textarea "**********"
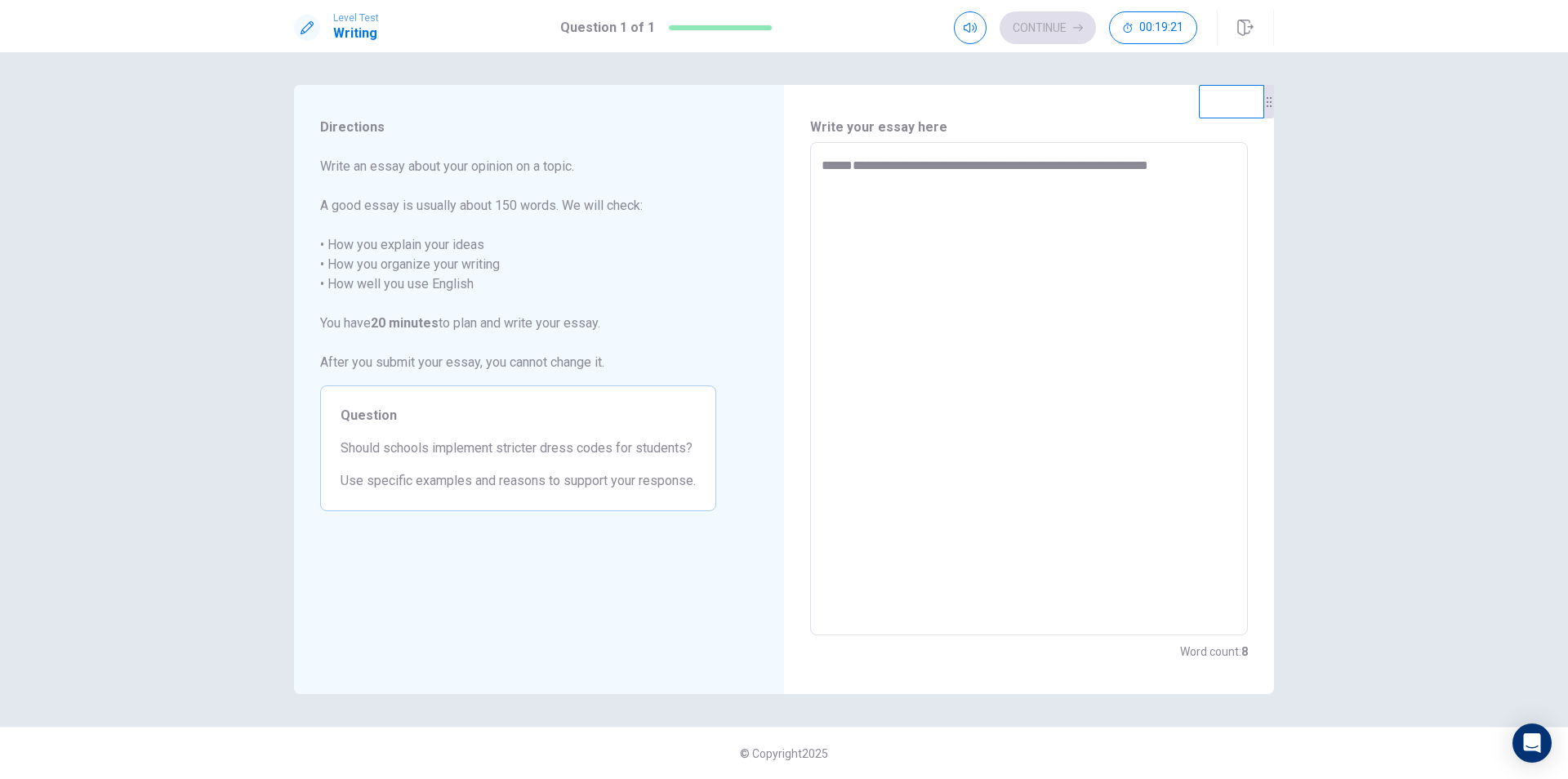
type textarea "*"
type textarea "**********"
type textarea "*"
type textarea "**********"
type textarea "*"
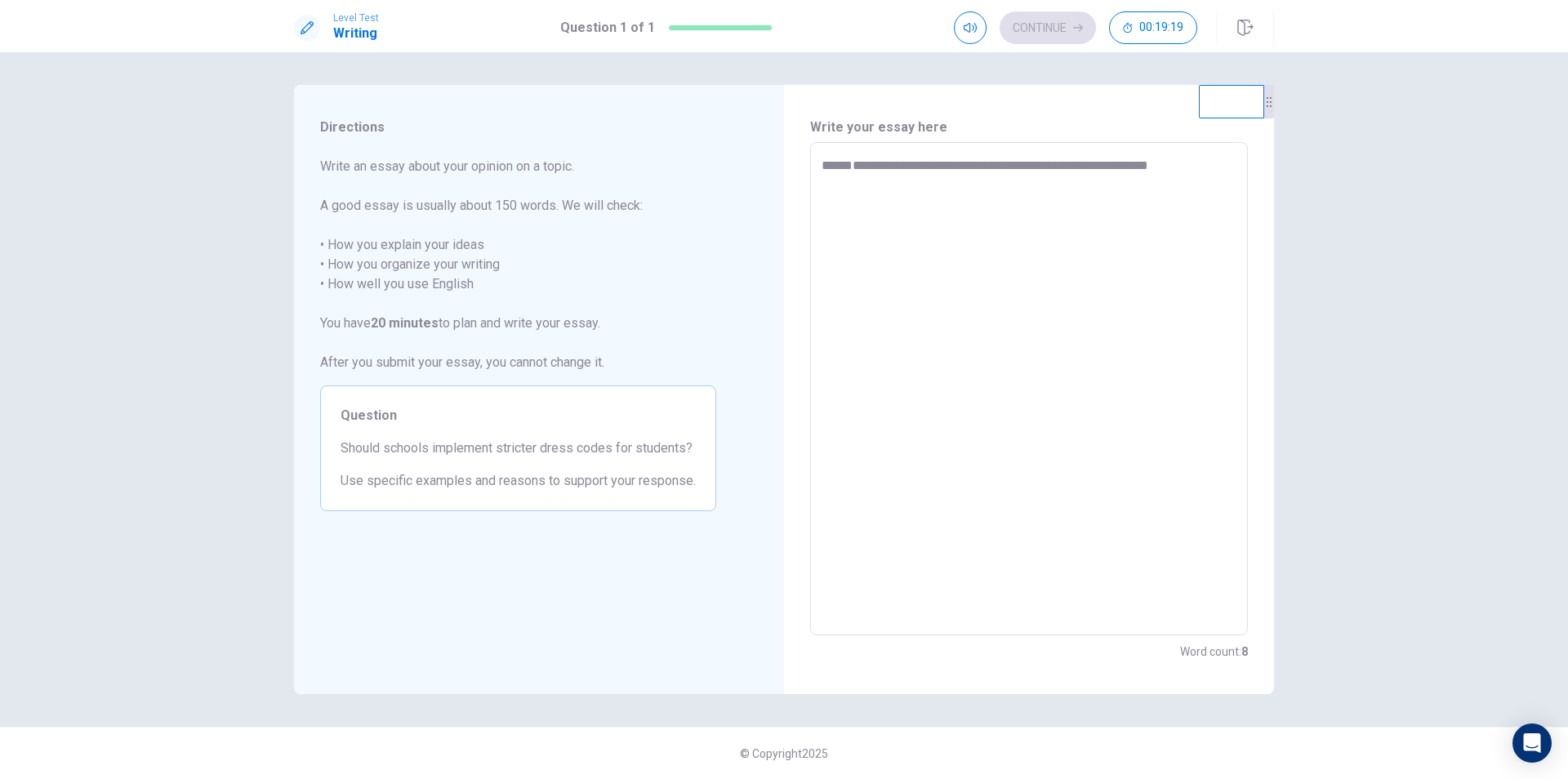
type textarea "**********"
type textarea "*"
type textarea "**********"
type textarea "*"
type textarea "**********"
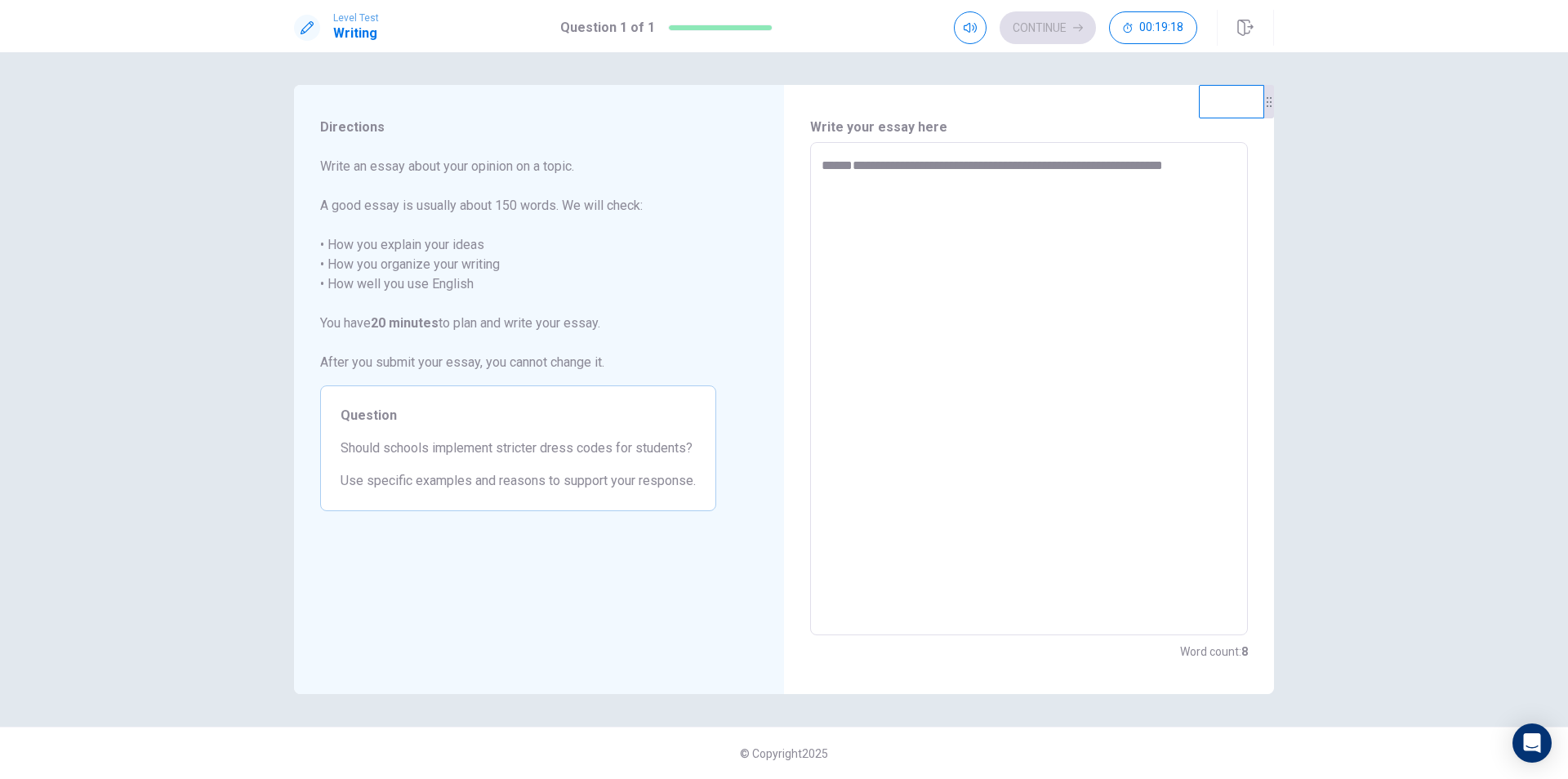
type textarea "*"
type textarea "**********"
type textarea "*"
type textarea "**********"
type textarea "*"
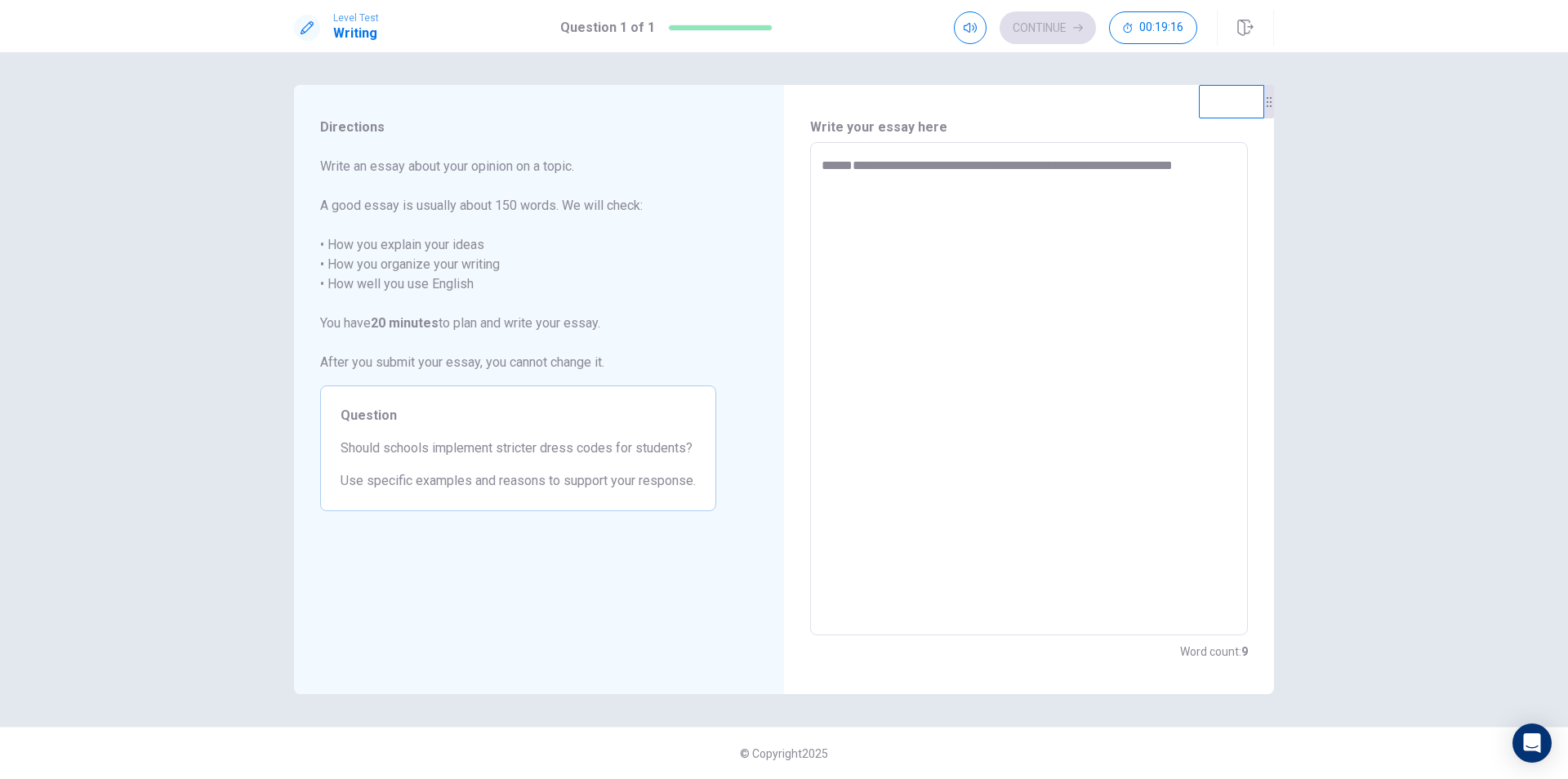
type textarea "**********"
type textarea "*"
type textarea "**********"
type textarea "*"
type textarea "**********"
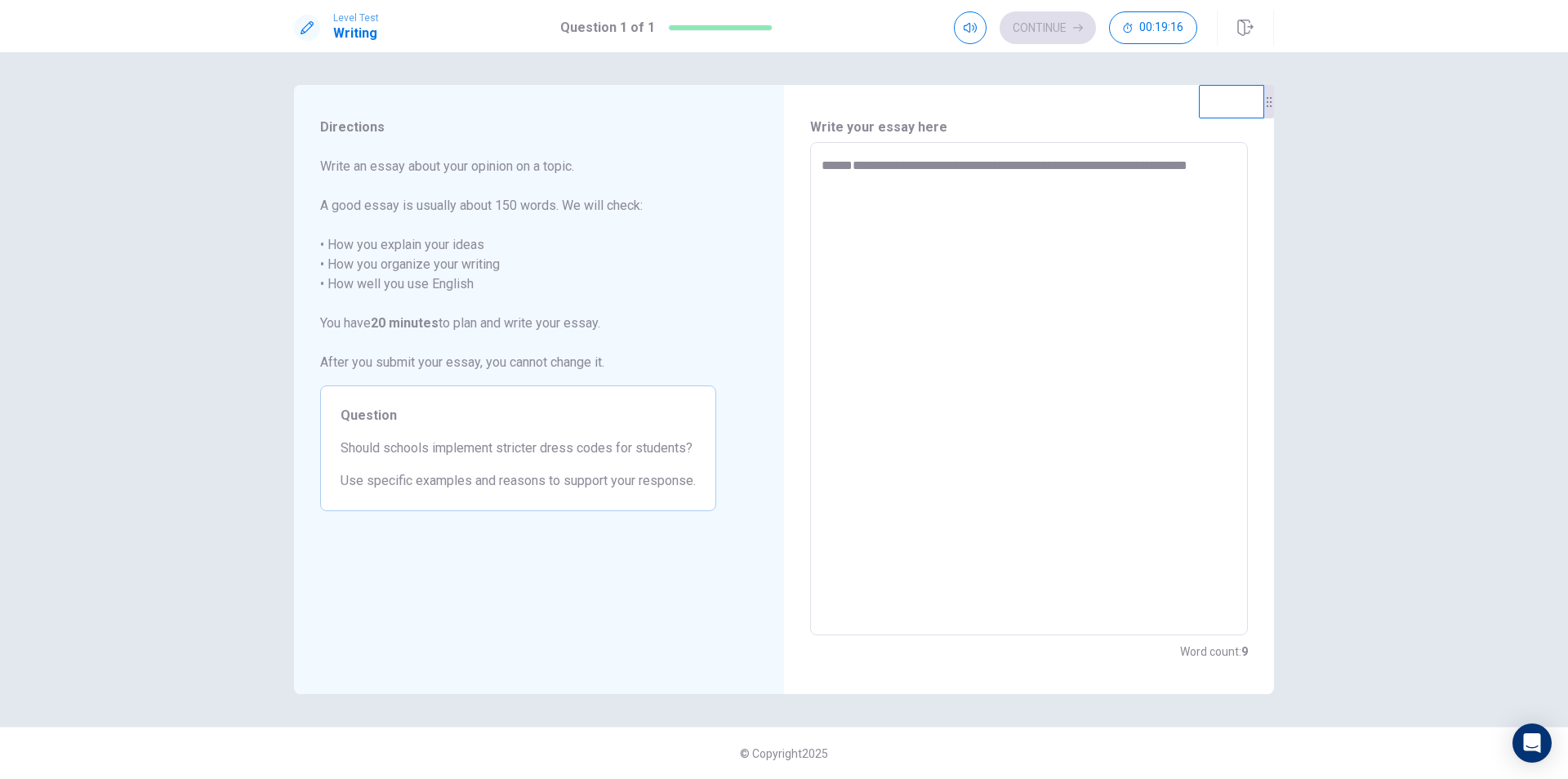
type textarea "*"
type textarea "**********"
type textarea "*"
type textarea "**********"
type textarea "*"
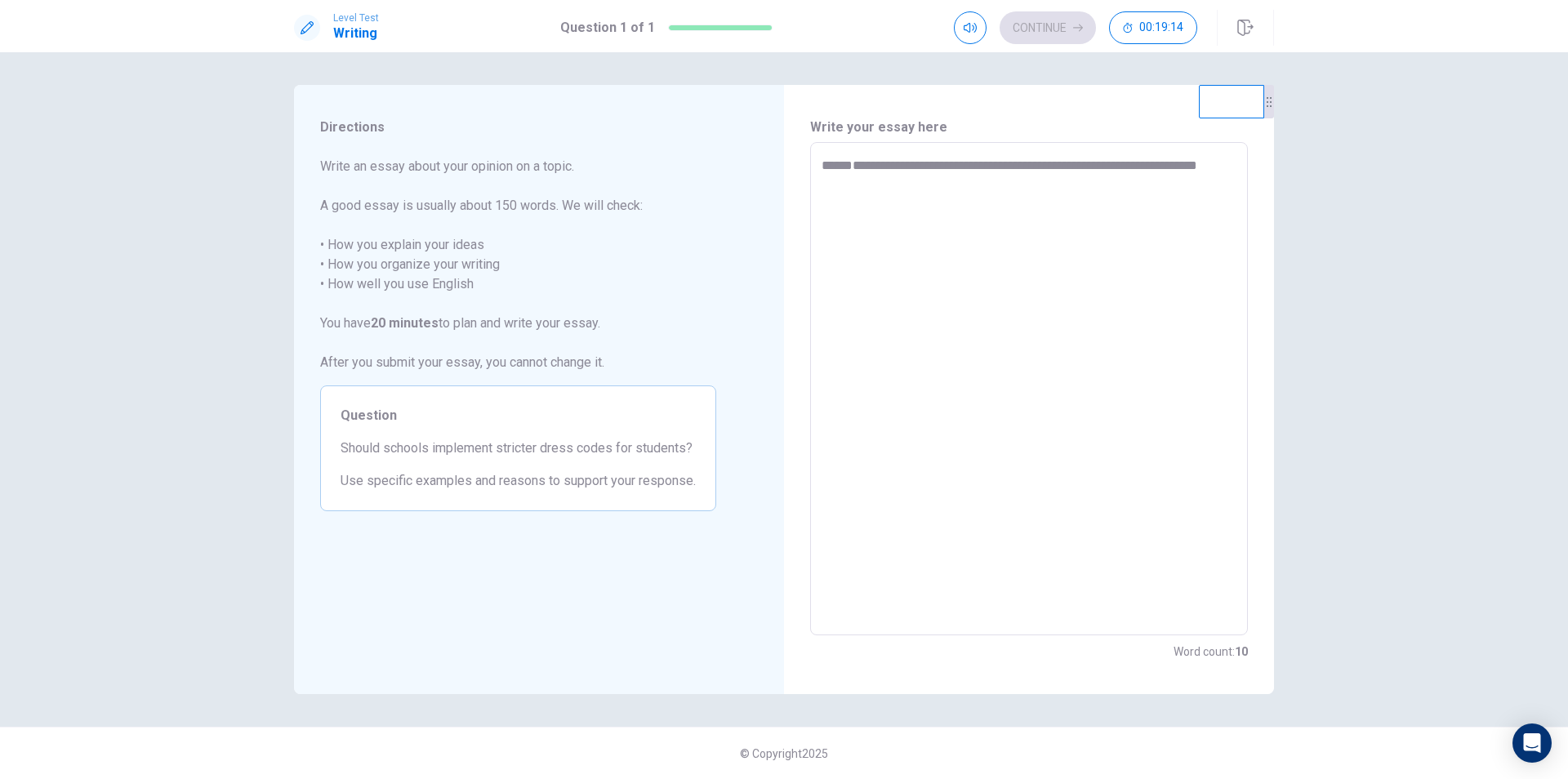
type textarea "**********"
type textarea "*"
type textarea "**********"
type textarea "*"
click at [832, 182] on textarea "**********" at bounding box center [1029, 389] width 415 height 467
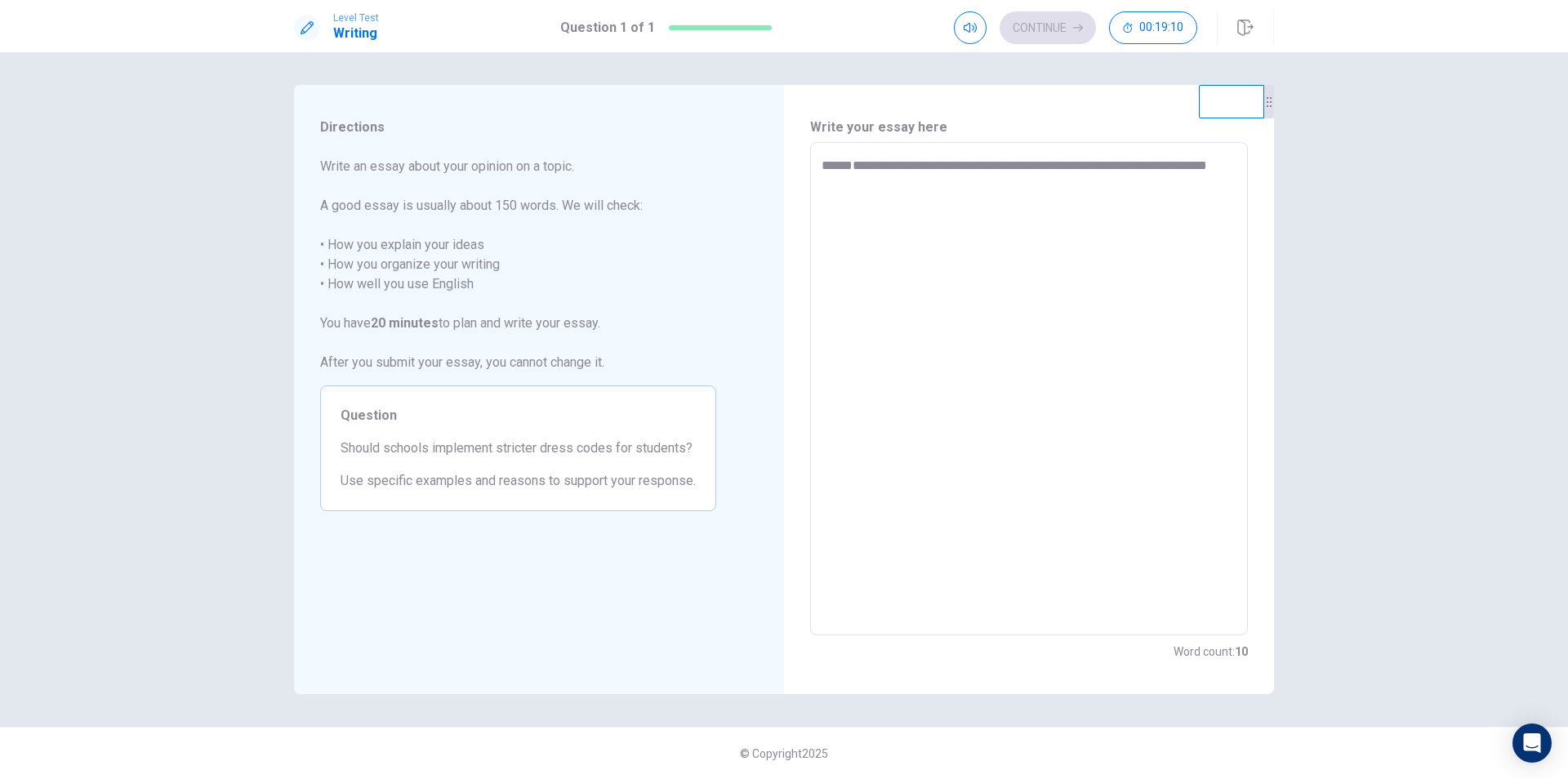
type textarea "**********"
type textarea "*"
type textarea "**********"
click at [882, 190] on textarea "**********" at bounding box center [1029, 389] width 415 height 467
type textarea "*"
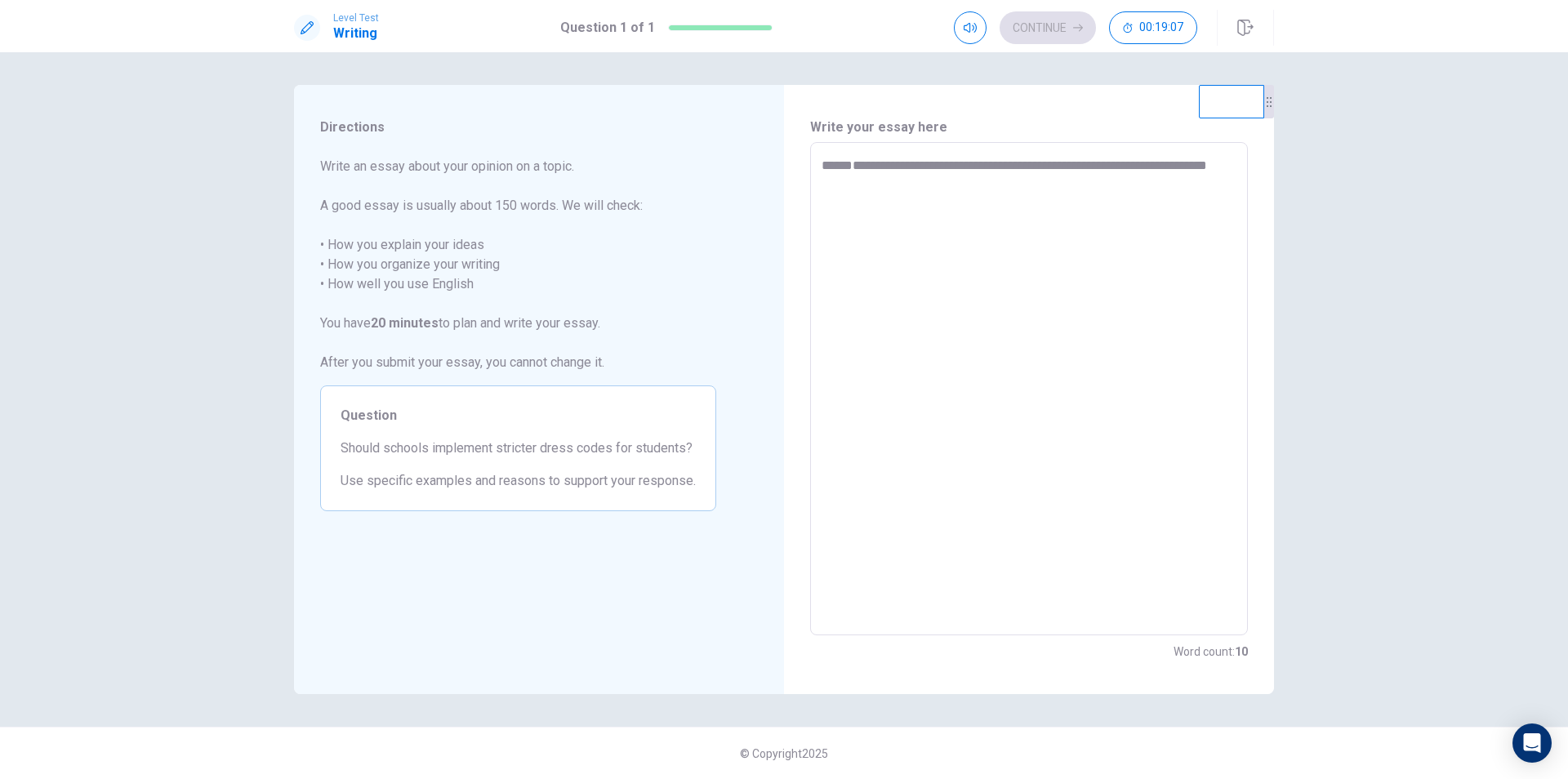
type textarea "**********"
type textarea "*"
type textarea "**********"
type textarea "*"
type textarea "**********"
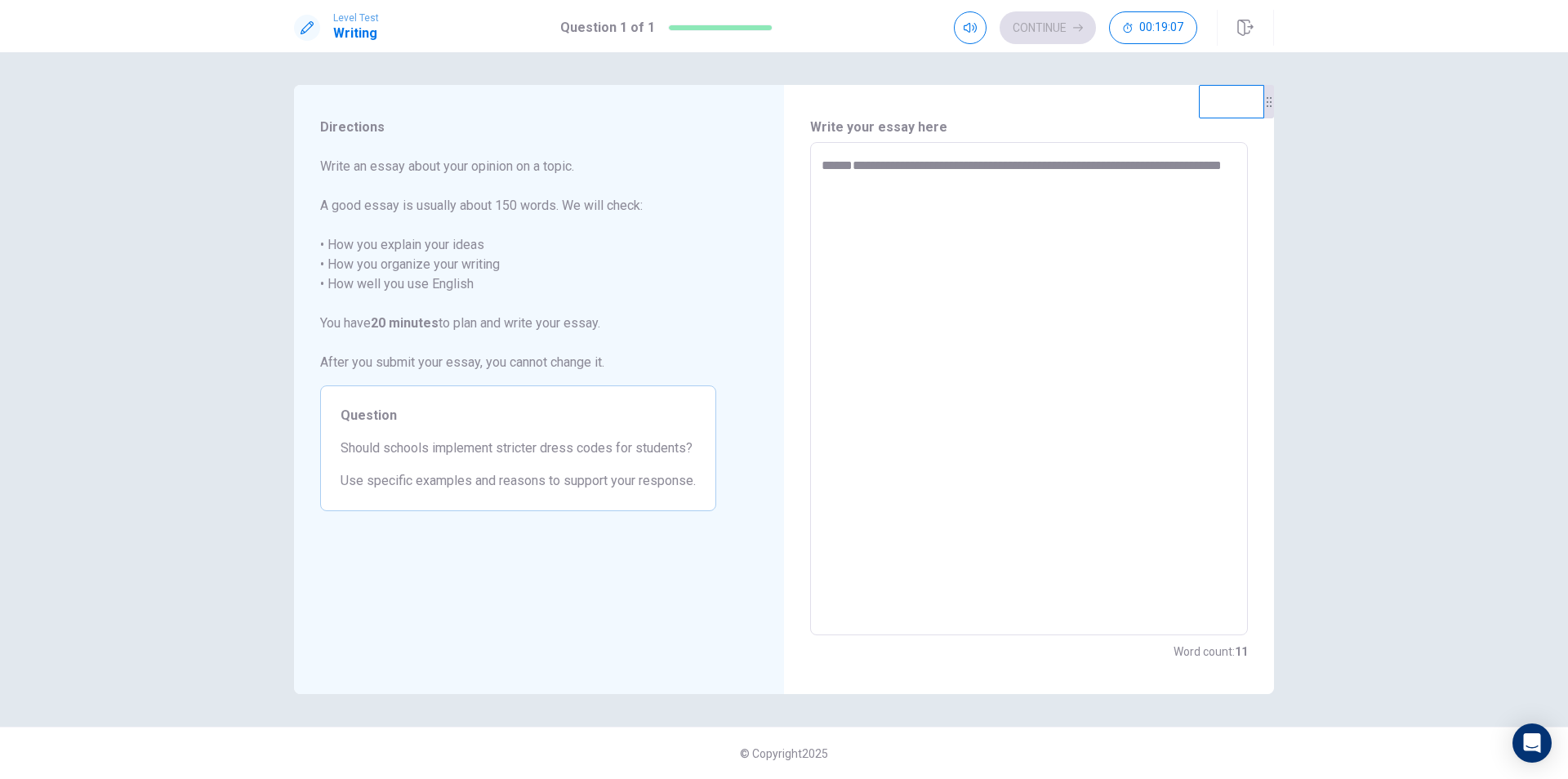
type textarea "*"
type textarea "**********"
type textarea "*"
type textarea "**********"
type textarea "*"
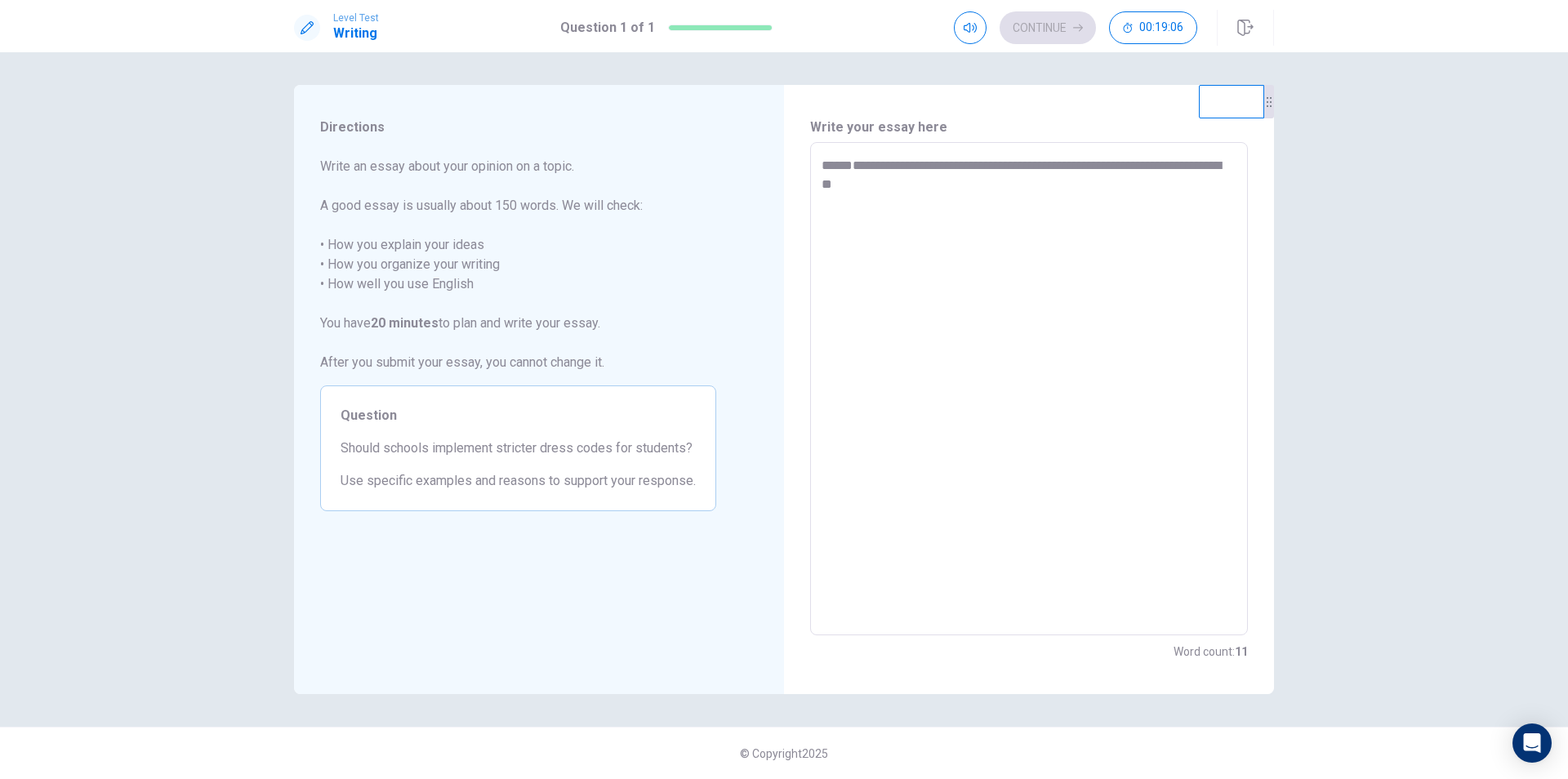
type textarea "**********"
type textarea "*"
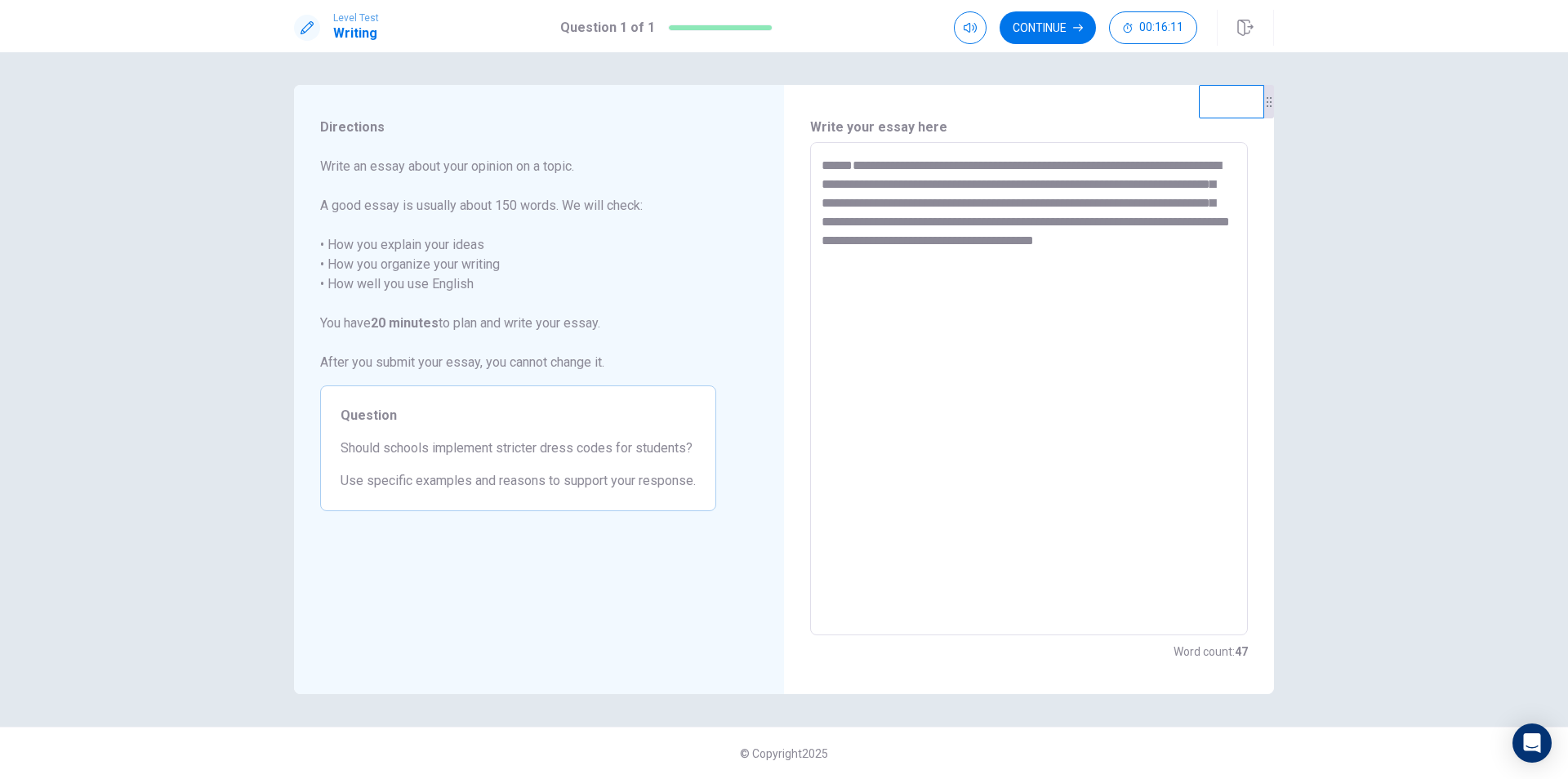
click at [940, 263] on textarea "**********" at bounding box center [1029, 389] width 415 height 467
click at [954, 263] on textarea "**********" at bounding box center [1029, 389] width 415 height 467
click at [1106, 254] on textarea "**********" at bounding box center [1029, 389] width 415 height 467
drag, startPoint x: 980, startPoint y: 262, endPoint x: 941, endPoint y: 260, distance: 39.1
click at [941, 260] on textarea "**********" at bounding box center [1029, 389] width 415 height 467
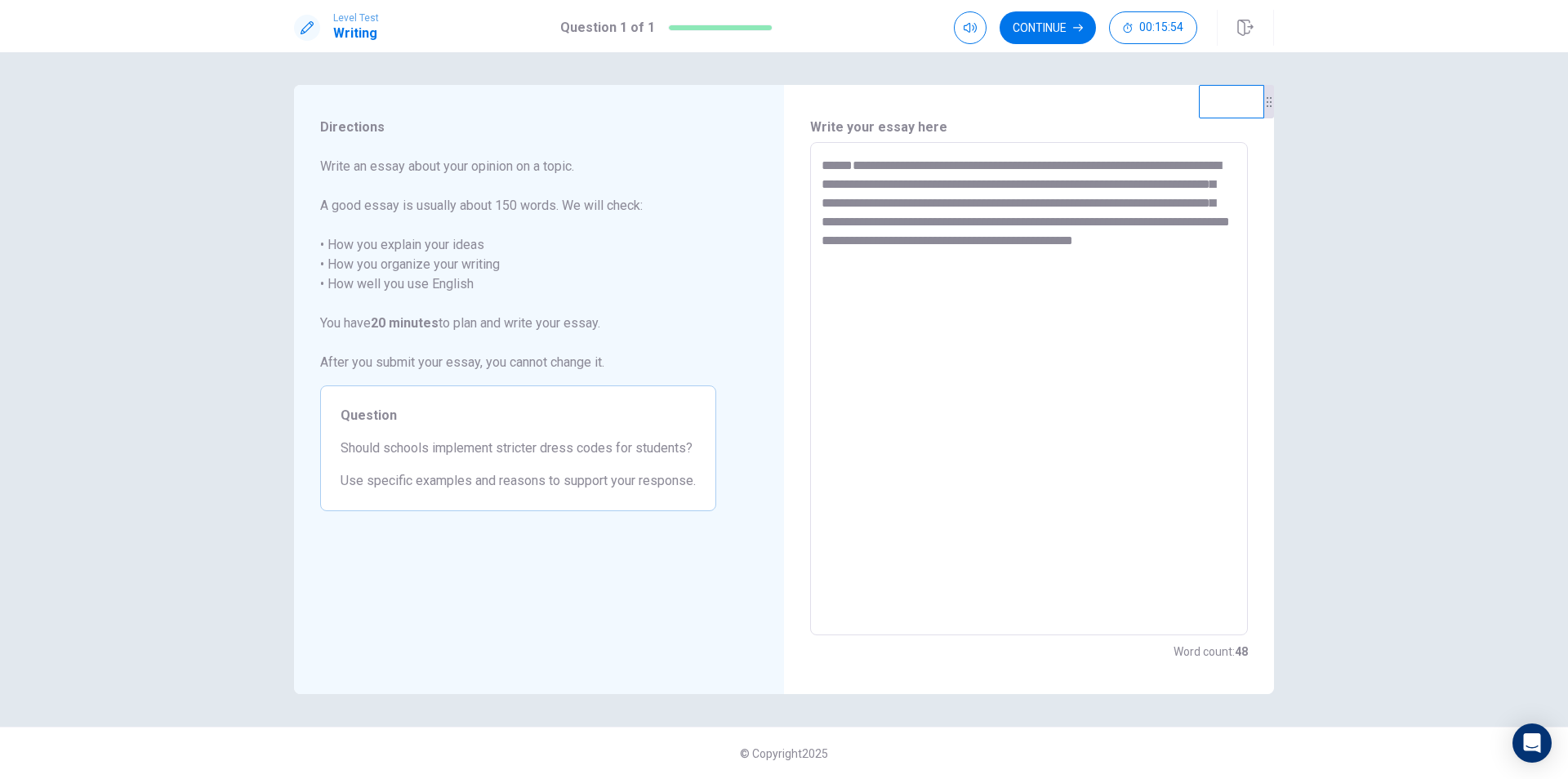
click at [1014, 290] on textarea "**********" at bounding box center [1029, 389] width 415 height 467
drag, startPoint x: 984, startPoint y: 258, endPoint x: 943, endPoint y: 264, distance: 41.4
click at [943, 264] on textarea "**********" at bounding box center [1029, 389] width 415 height 467
click at [1066, 258] on textarea "**********" at bounding box center [1029, 389] width 415 height 467
paste textarea "**"
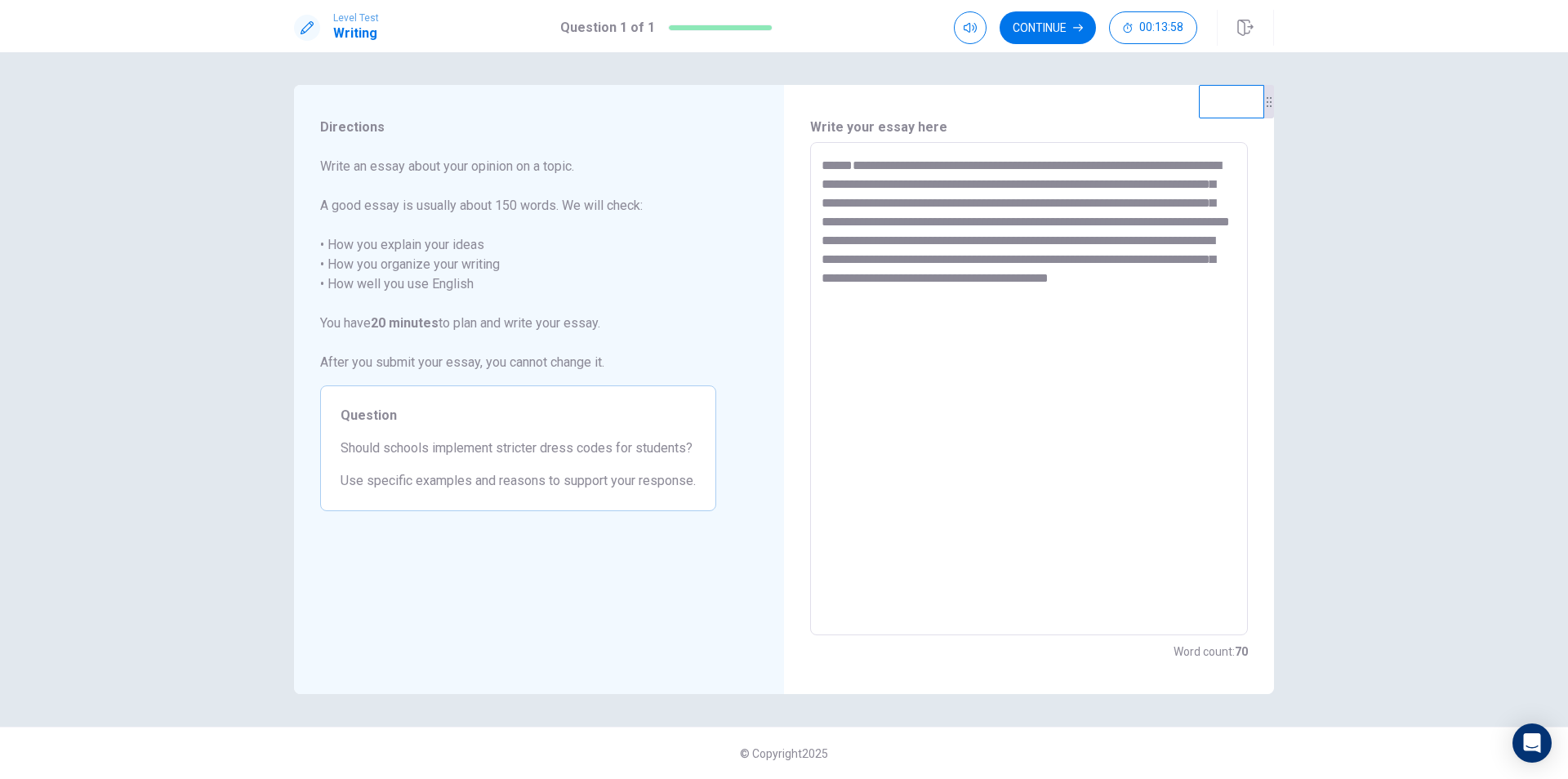
click at [1211, 238] on textarea "**********" at bounding box center [1029, 389] width 415 height 467
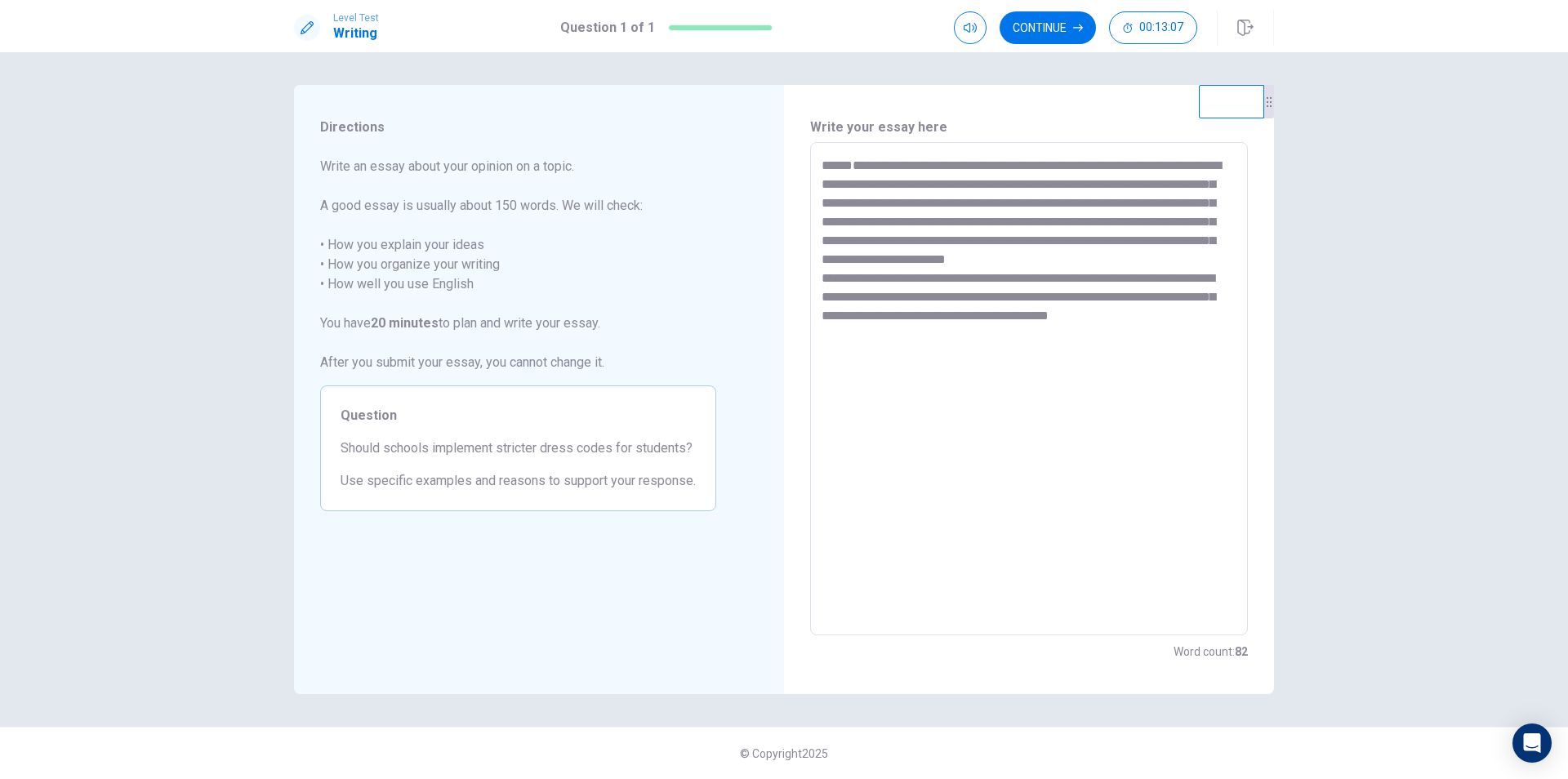
click at [1233, 338] on textarea "**********" at bounding box center [1029, 389] width 415 height 467
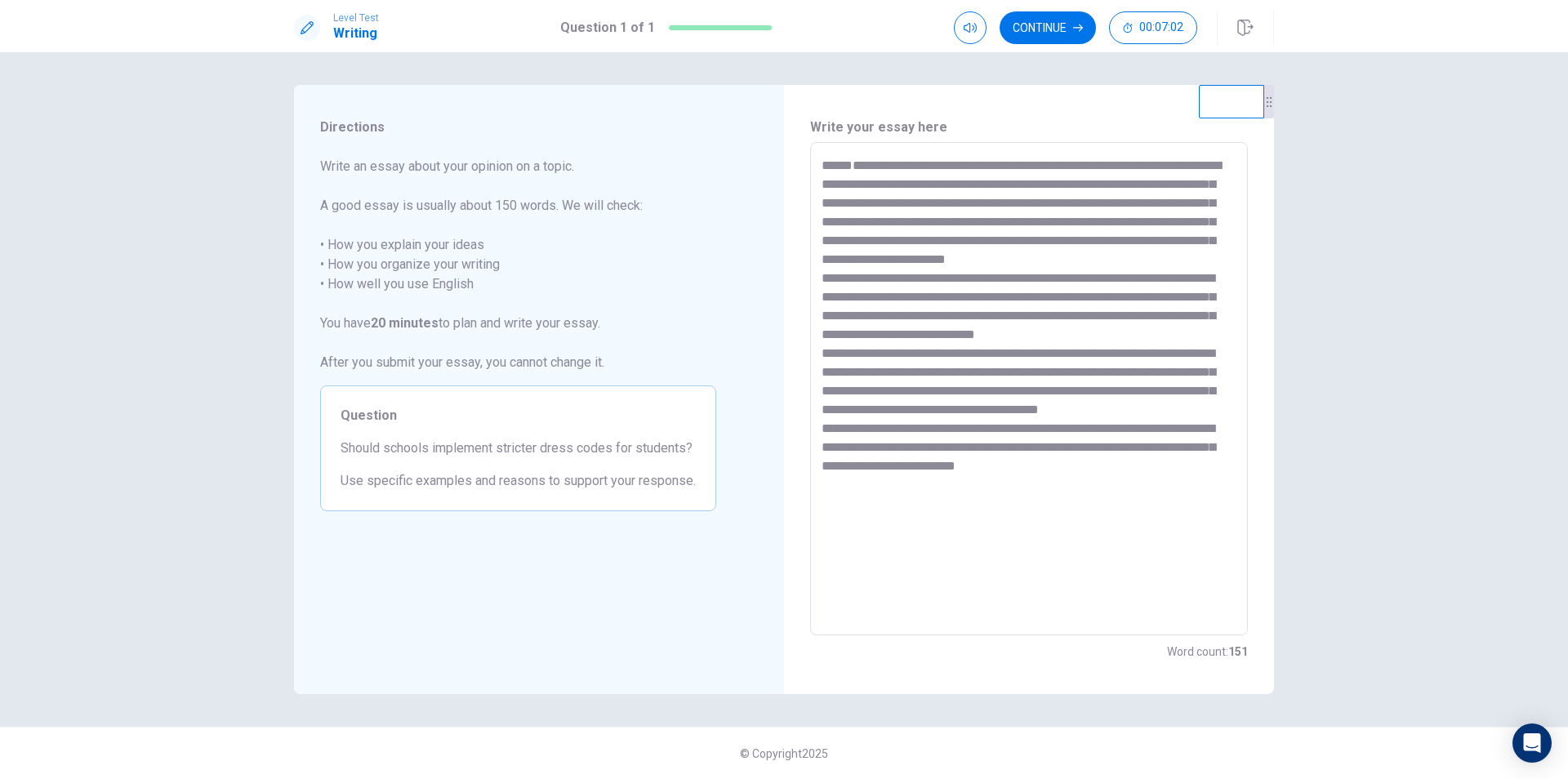
drag, startPoint x: 482, startPoint y: 449, endPoint x: 604, endPoint y: 467, distance: 123.3
click at [604, 467] on div "Question Should schools implement stricter dress codes for students? Use specif…" at bounding box center [518, 448] width 396 height 125
click at [947, 345] on textarea at bounding box center [1029, 389] width 415 height 467
click at [940, 253] on textarea at bounding box center [1029, 389] width 415 height 467
click at [1022, 213] on textarea at bounding box center [1029, 389] width 415 height 467
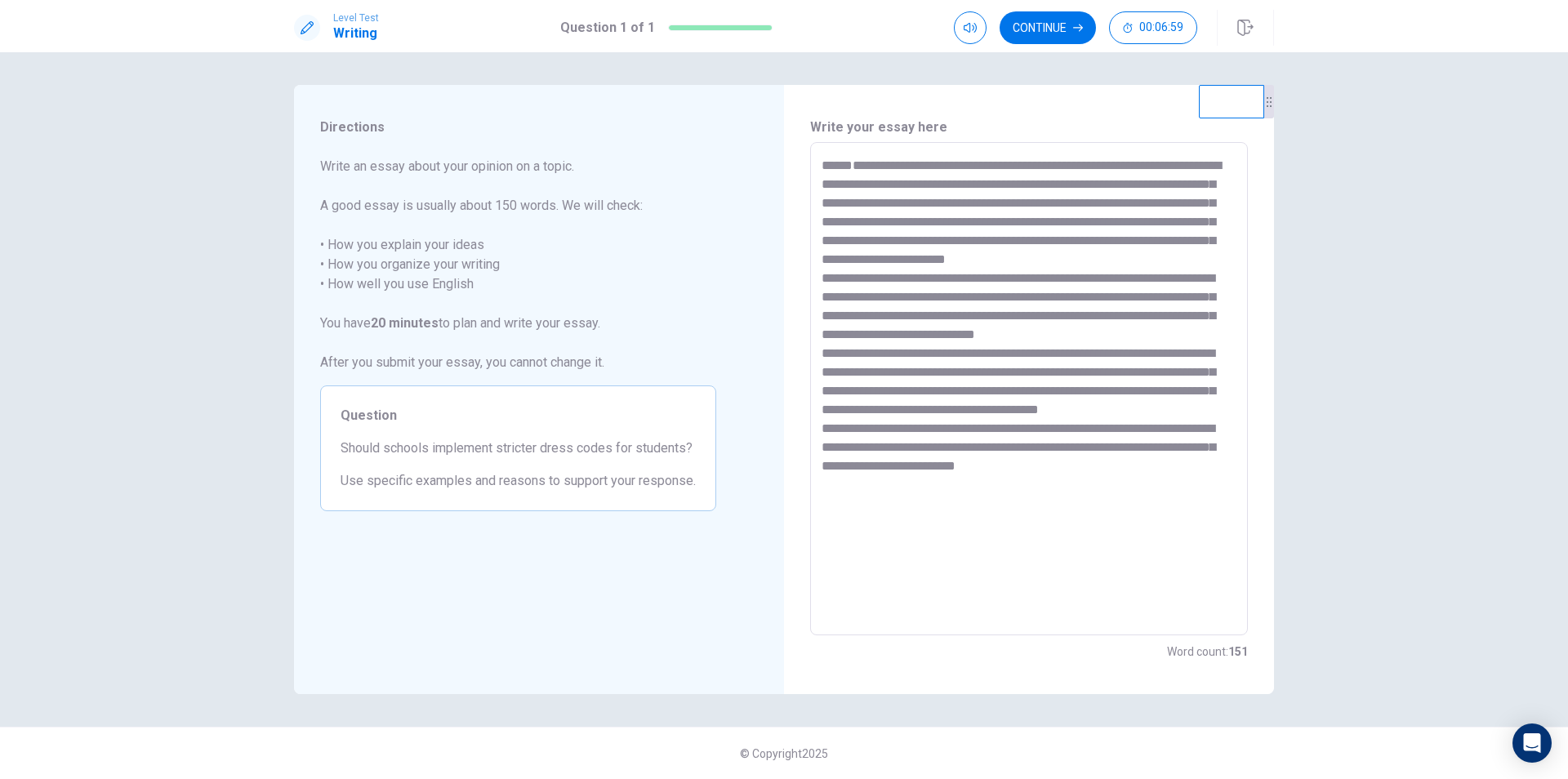
click at [1040, 230] on textarea at bounding box center [1029, 389] width 415 height 467
click at [1078, 171] on textarea at bounding box center [1029, 389] width 415 height 467
click at [1074, 191] on textarea at bounding box center [1029, 389] width 415 height 467
click at [932, 188] on textarea at bounding box center [1029, 389] width 415 height 467
click at [995, 184] on textarea at bounding box center [1029, 389] width 415 height 467
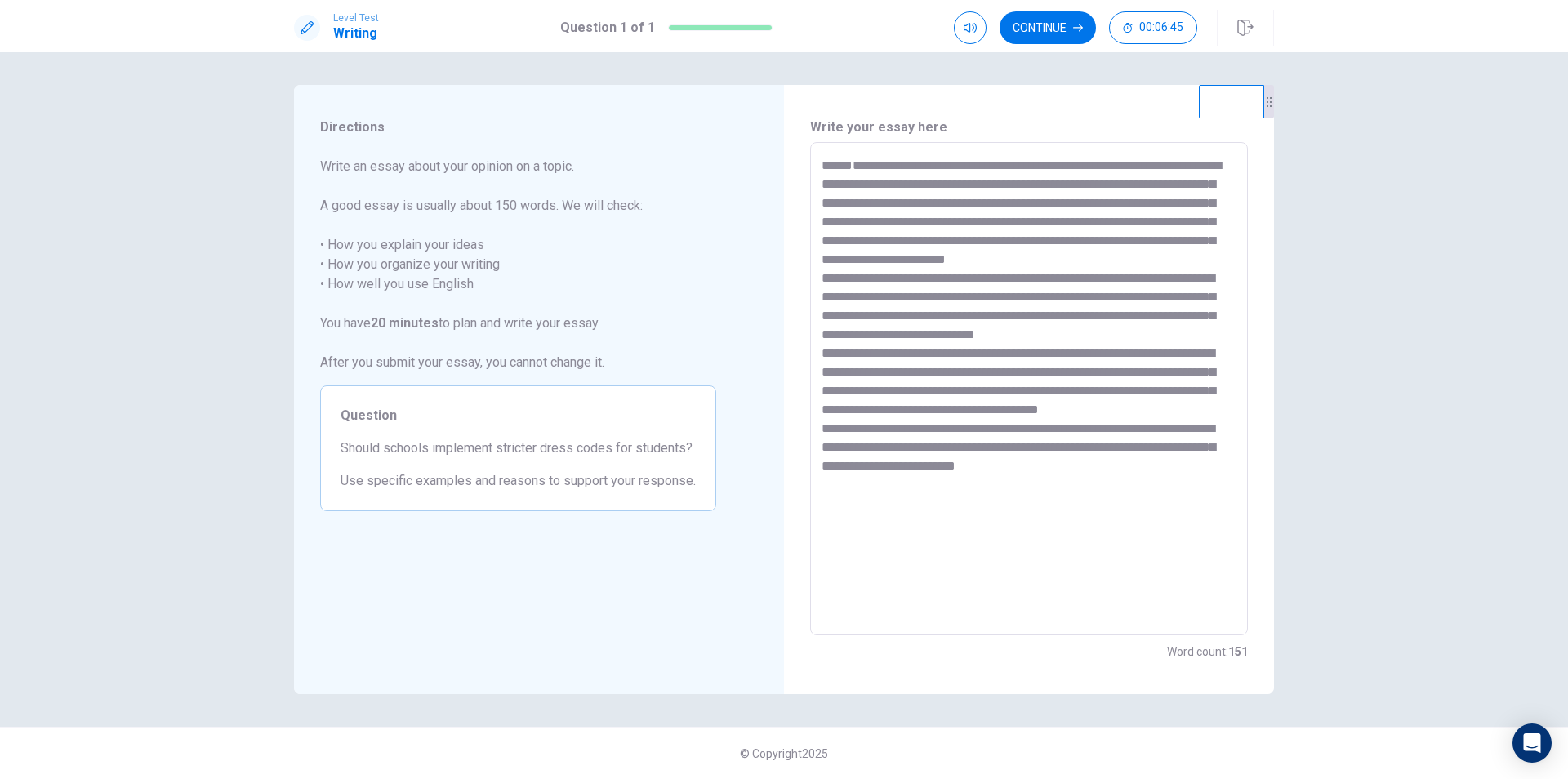
click at [1075, 361] on textarea at bounding box center [1029, 389] width 415 height 467
click at [1092, 392] on textarea at bounding box center [1029, 389] width 415 height 467
click at [1092, 324] on textarea at bounding box center [1029, 389] width 415 height 467
click at [1096, 262] on textarea at bounding box center [1029, 389] width 415 height 467
click at [841, 300] on textarea at bounding box center [1029, 389] width 415 height 467
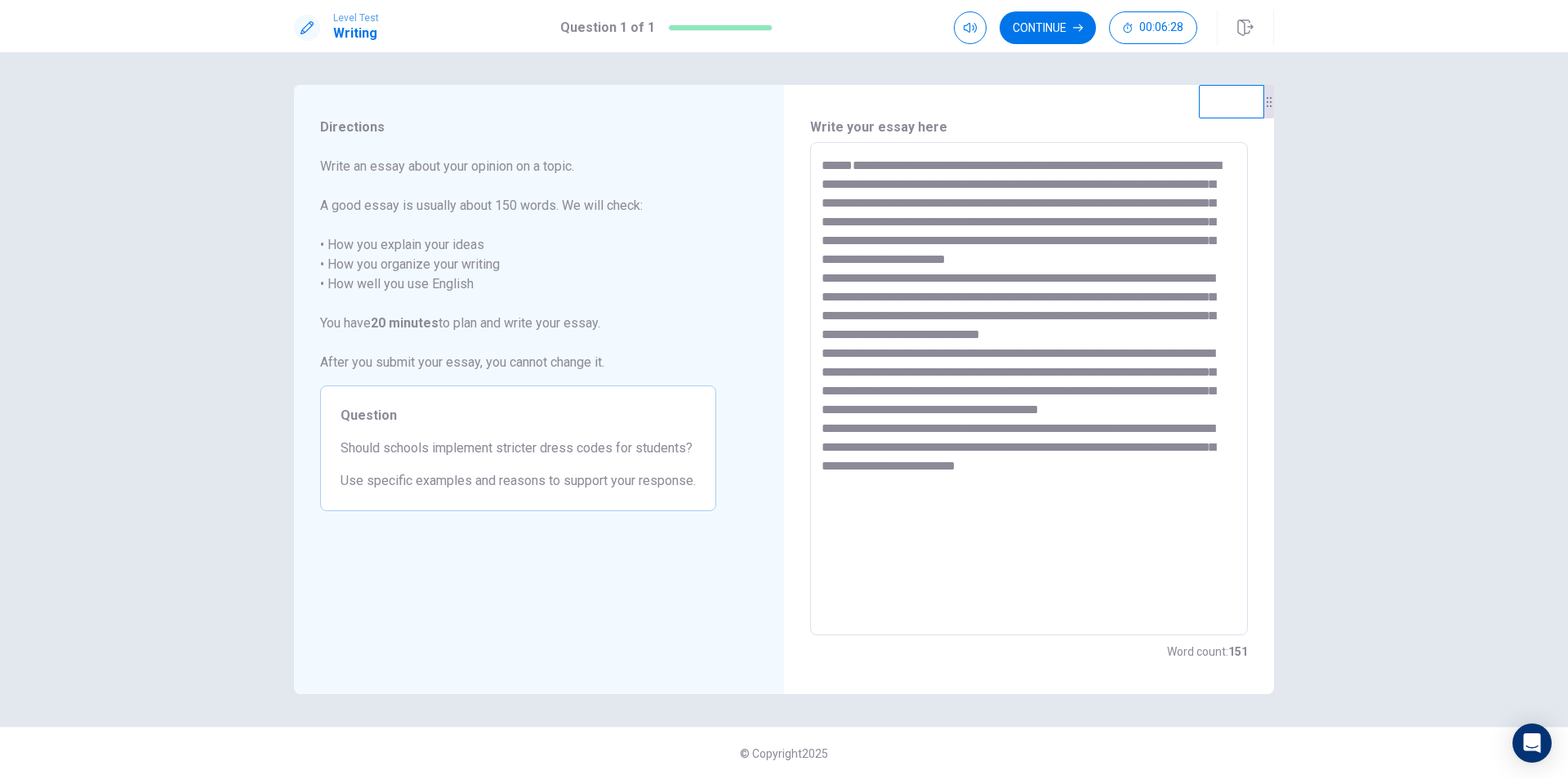
click at [949, 305] on textarea at bounding box center [1029, 389] width 415 height 467
click at [980, 323] on textarea at bounding box center [1029, 389] width 415 height 467
click at [884, 334] on textarea at bounding box center [1029, 389] width 415 height 467
click at [945, 328] on textarea at bounding box center [1029, 389] width 415 height 467
click at [970, 349] on textarea at bounding box center [1029, 389] width 415 height 467
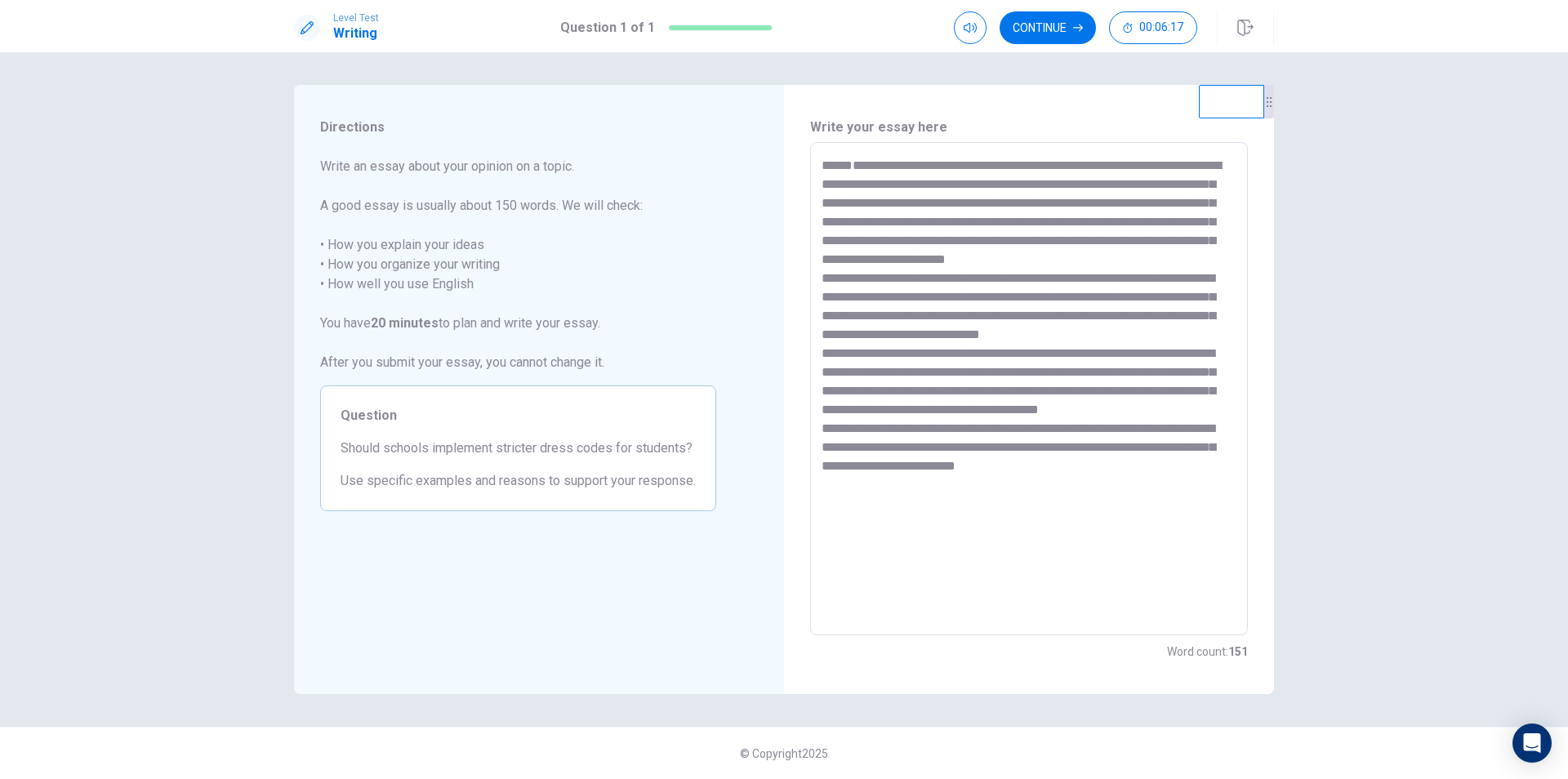
click at [1010, 333] on textarea at bounding box center [1029, 389] width 415 height 467
click at [1087, 317] on textarea at bounding box center [1029, 389] width 415 height 467
click at [1094, 338] on textarea at bounding box center [1029, 389] width 415 height 467
click at [1215, 317] on textarea at bounding box center [1029, 389] width 415 height 467
click at [1020, 298] on textarea at bounding box center [1029, 389] width 415 height 467
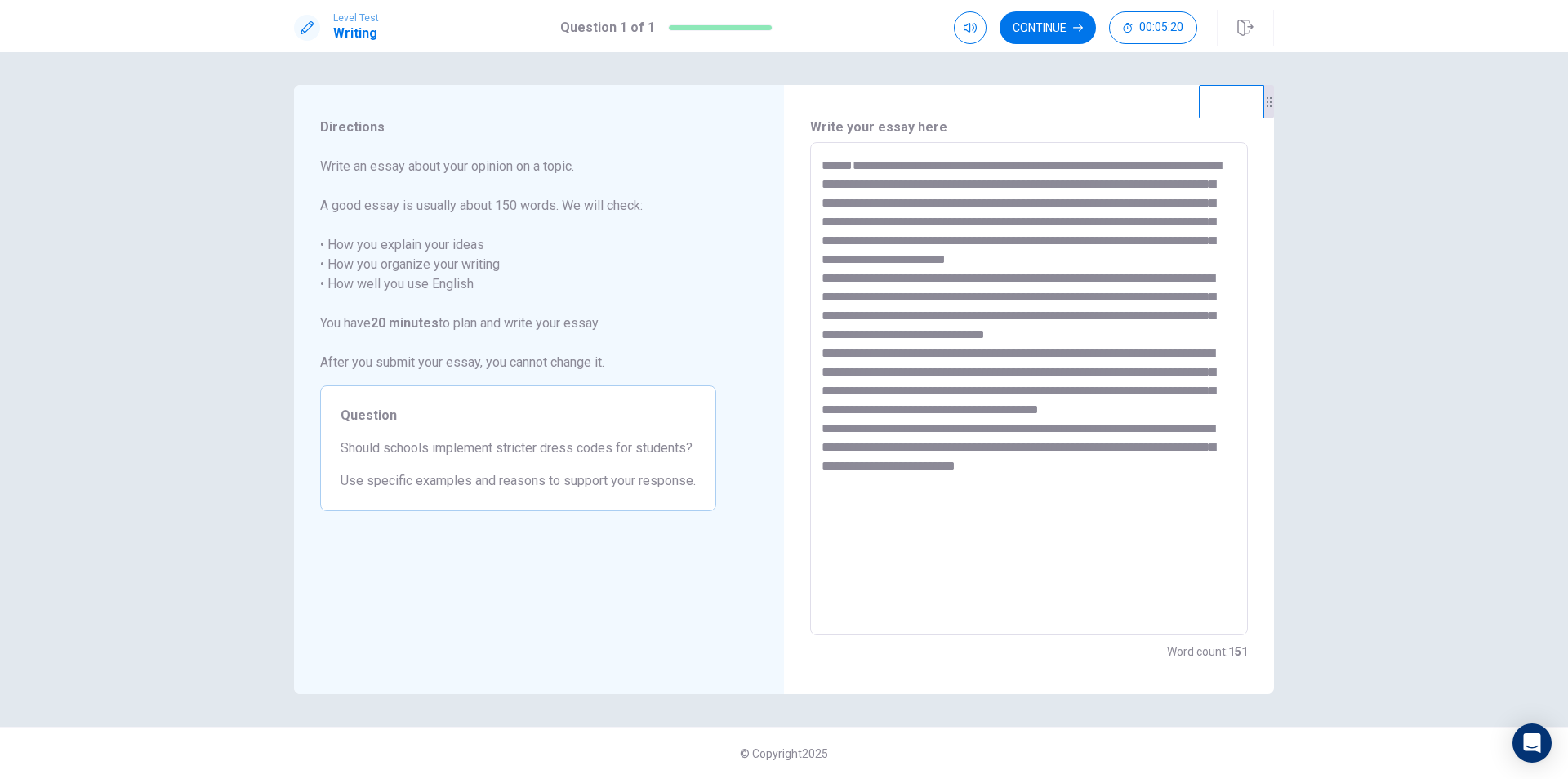
click at [1040, 335] on textarea at bounding box center [1029, 389] width 415 height 467
click at [1066, 377] on textarea at bounding box center [1029, 389] width 415 height 467
click at [1148, 331] on textarea at bounding box center [1029, 389] width 415 height 467
click at [1147, 321] on textarea at bounding box center [1029, 389] width 415 height 467
click at [1139, 347] on textarea at bounding box center [1029, 389] width 415 height 467
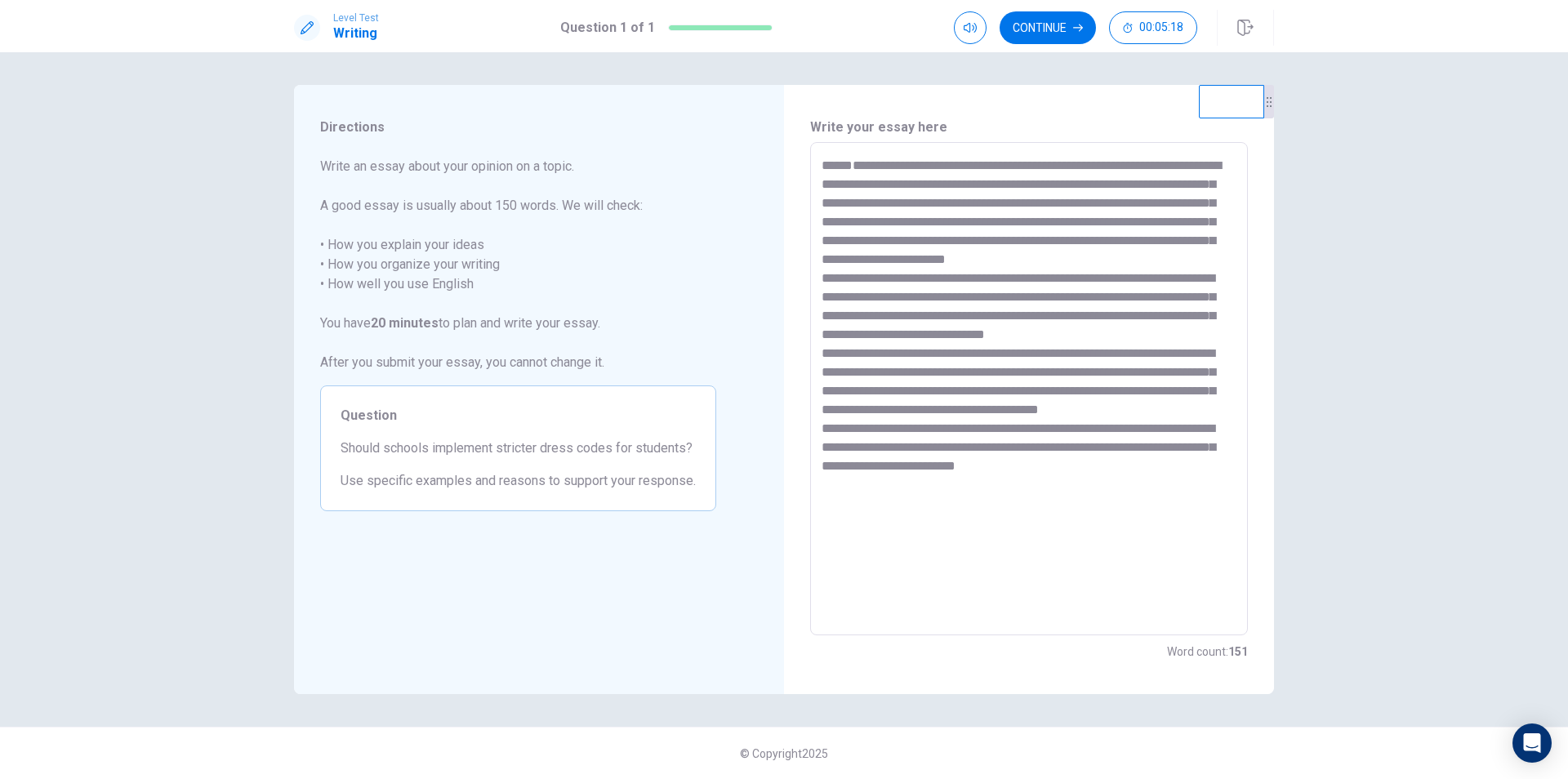
click at [966, 386] on textarea at bounding box center [1029, 389] width 415 height 467
click at [974, 357] on textarea at bounding box center [1029, 389] width 415 height 467
click at [1069, 335] on textarea at bounding box center [1029, 389] width 415 height 467
click at [1096, 358] on textarea at bounding box center [1029, 389] width 415 height 467
click at [1103, 330] on textarea at bounding box center [1029, 389] width 415 height 467
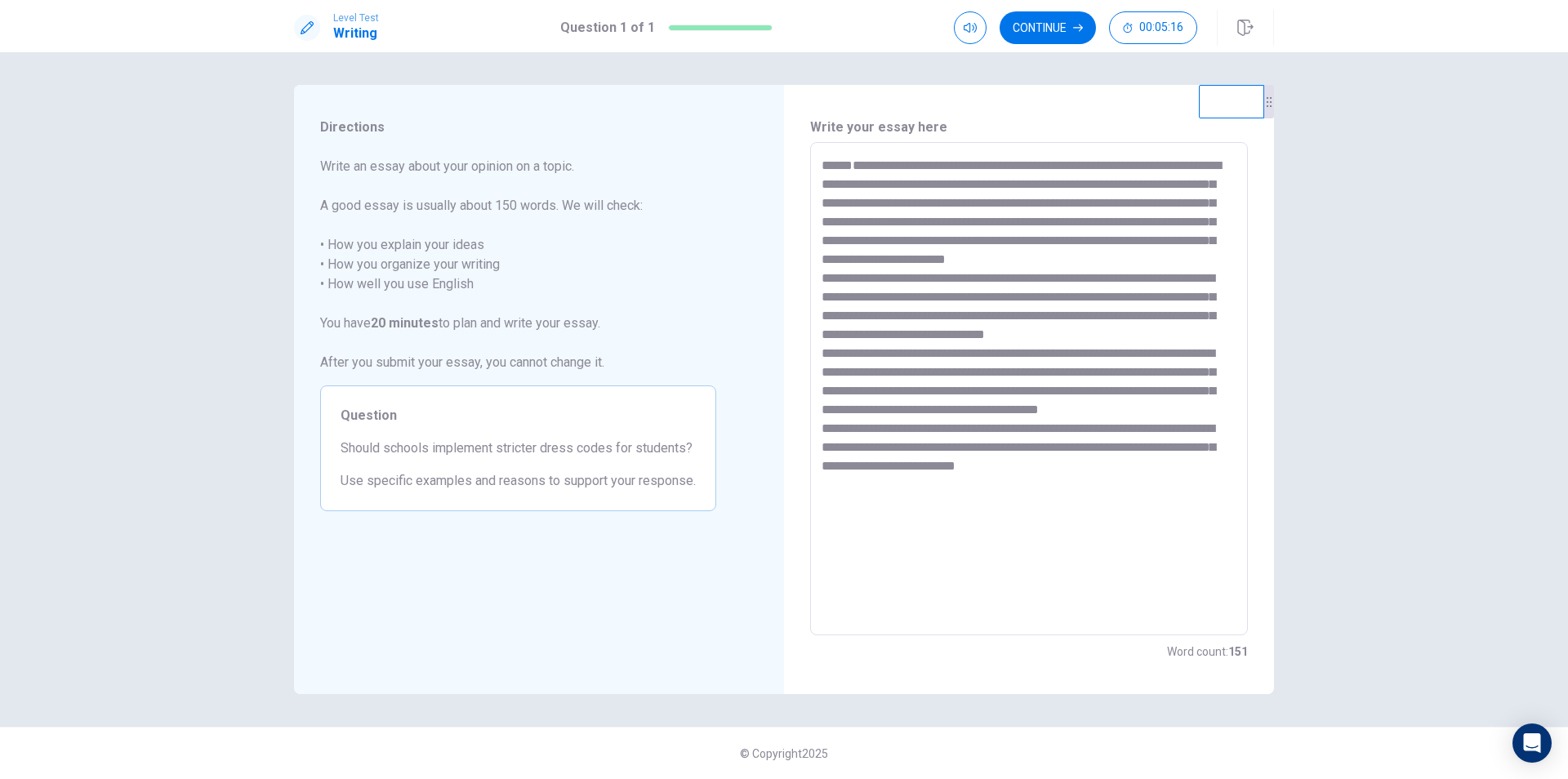
click at [1055, 368] on textarea at bounding box center [1029, 389] width 415 height 467
click at [1072, 332] on textarea at bounding box center [1029, 389] width 415 height 467
click at [1110, 320] on textarea at bounding box center [1029, 389] width 415 height 467
click at [1191, 317] on textarea at bounding box center [1029, 389] width 415 height 467
click at [905, 412] on textarea at bounding box center [1029, 389] width 415 height 467
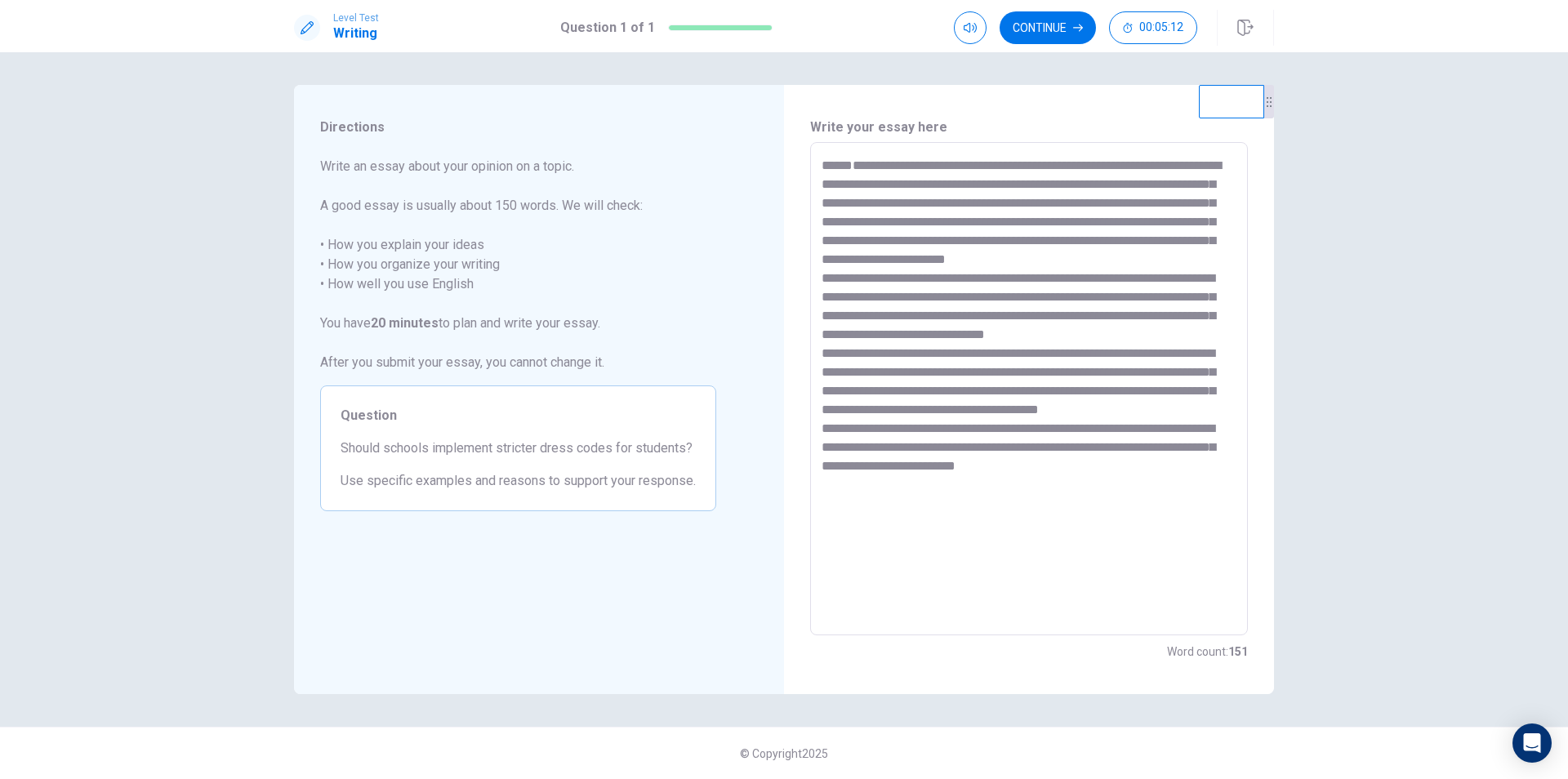
click at [926, 357] on textarea at bounding box center [1029, 389] width 415 height 467
click at [1062, 330] on textarea at bounding box center [1029, 389] width 415 height 467
click at [1062, 364] on textarea at bounding box center [1029, 389] width 415 height 467
click at [1113, 327] on textarea at bounding box center [1029, 389] width 415 height 467
click at [1106, 364] on textarea at bounding box center [1029, 389] width 415 height 467
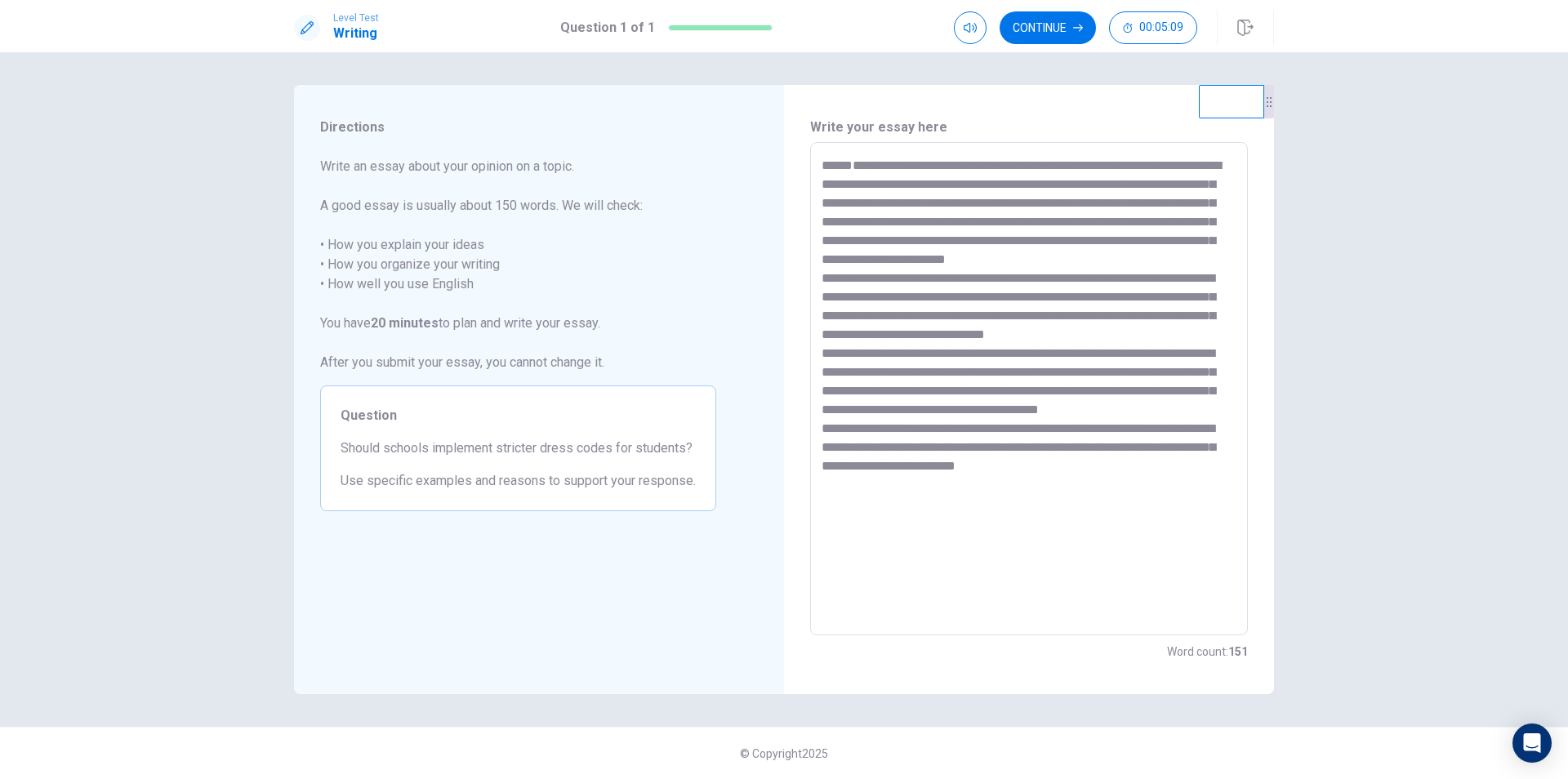
click at [985, 372] on textarea at bounding box center [1029, 389] width 415 height 467
click at [991, 336] on textarea at bounding box center [1029, 389] width 415 height 467
click at [1015, 377] on textarea at bounding box center [1029, 389] width 415 height 467
click at [1200, 349] on textarea at bounding box center [1029, 389] width 415 height 467
click at [1023, 407] on textarea at bounding box center [1029, 389] width 415 height 467
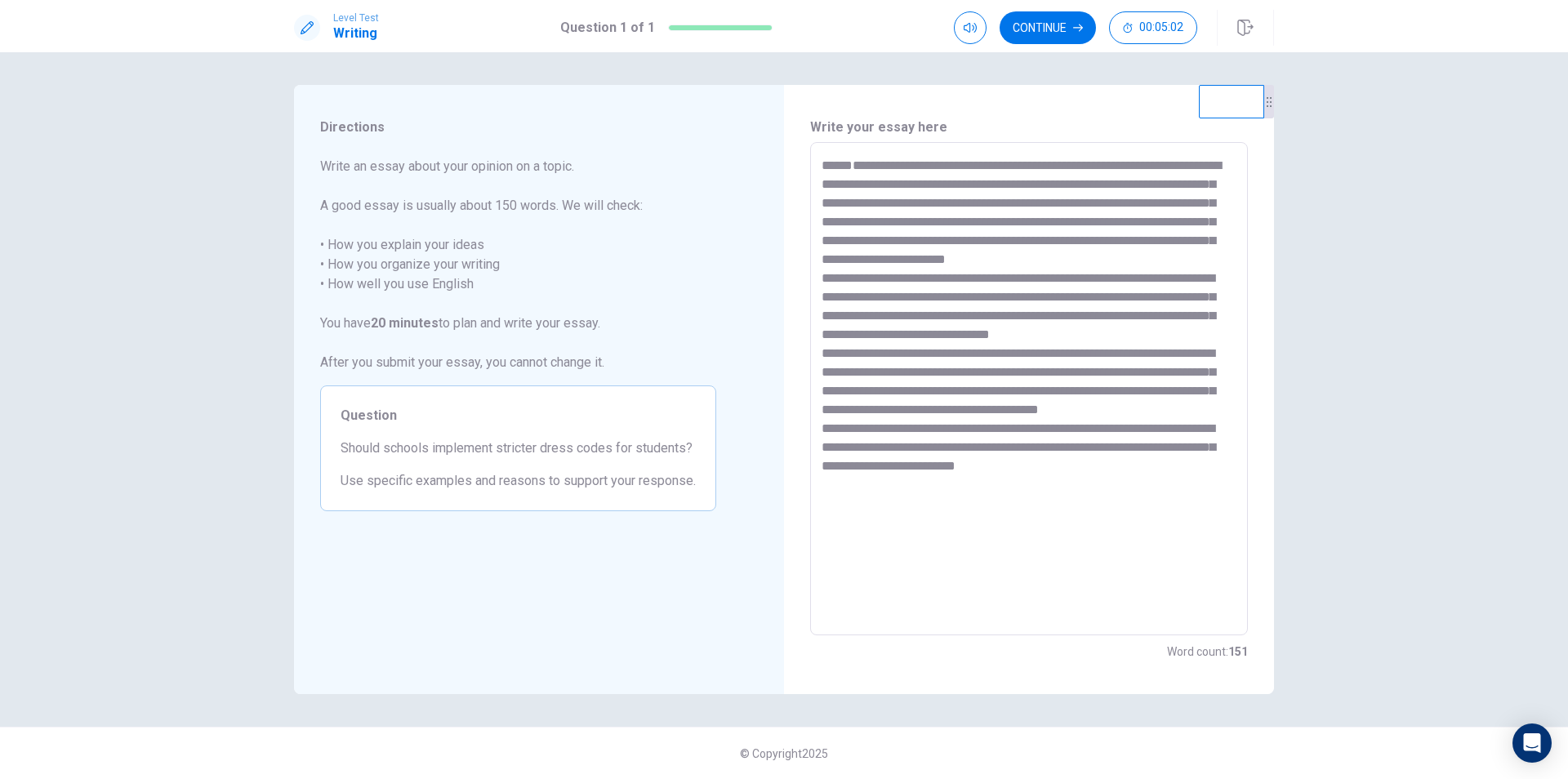
click at [1021, 368] on textarea at bounding box center [1029, 389] width 415 height 467
click at [1019, 419] on textarea at bounding box center [1029, 389] width 415 height 467
click at [964, 381] on textarea at bounding box center [1029, 389] width 415 height 467
click at [986, 427] on textarea at bounding box center [1029, 389] width 415 height 467
click at [1037, 390] on textarea at bounding box center [1029, 389] width 415 height 467
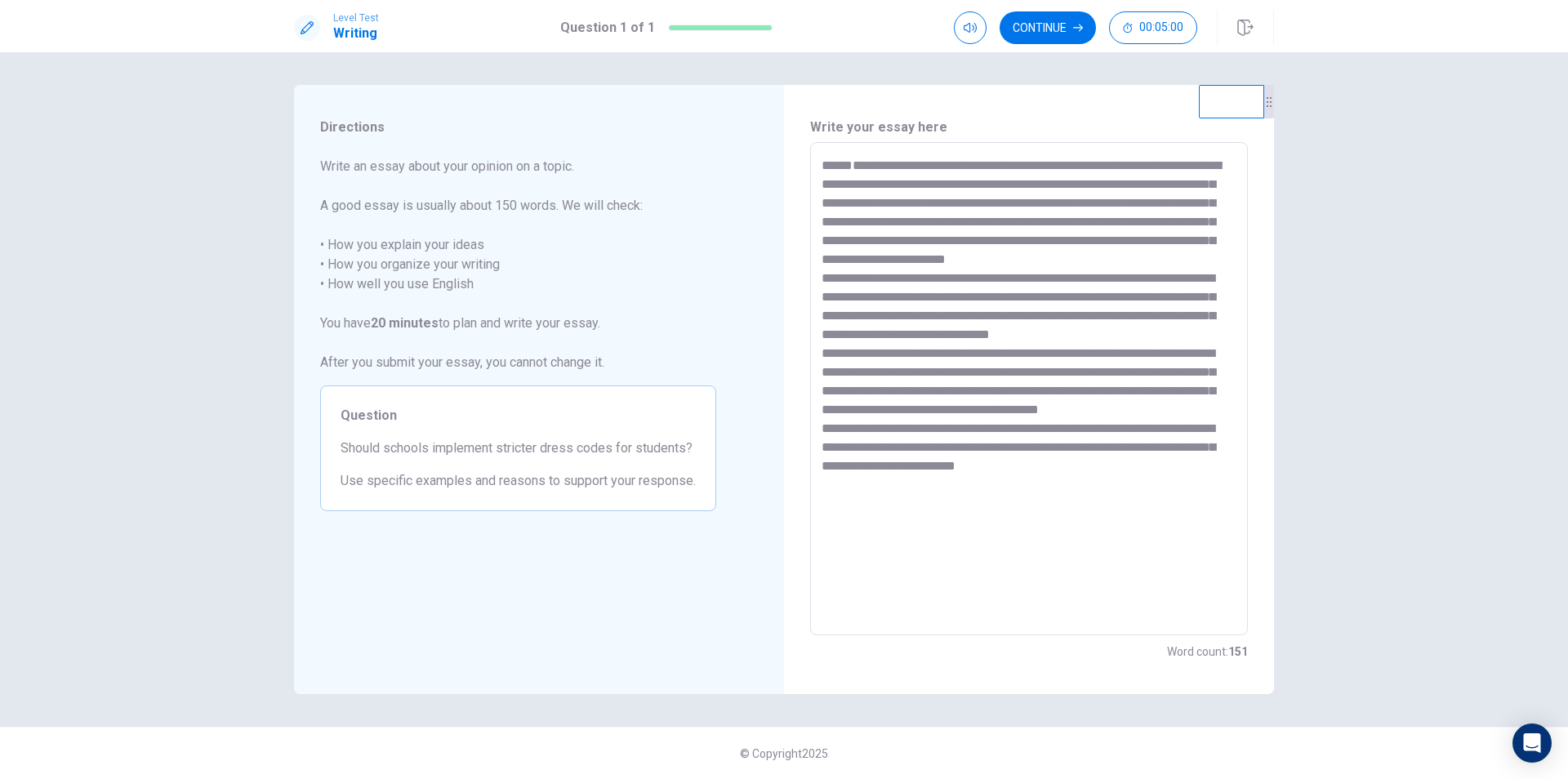
click at [1074, 430] on textarea at bounding box center [1029, 389] width 415 height 467
click at [1078, 358] on textarea at bounding box center [1029, 389] width 415 height 467
click at [1076, 362] on textarea at bounding box center [1029, 389] width 415 height 467
click at [1070, 400] on textarea at bounding box center [1029, 389] width 415 height 467
click at [961, 436] on textarea at bounding box center [1029, 389] width 415 height 467
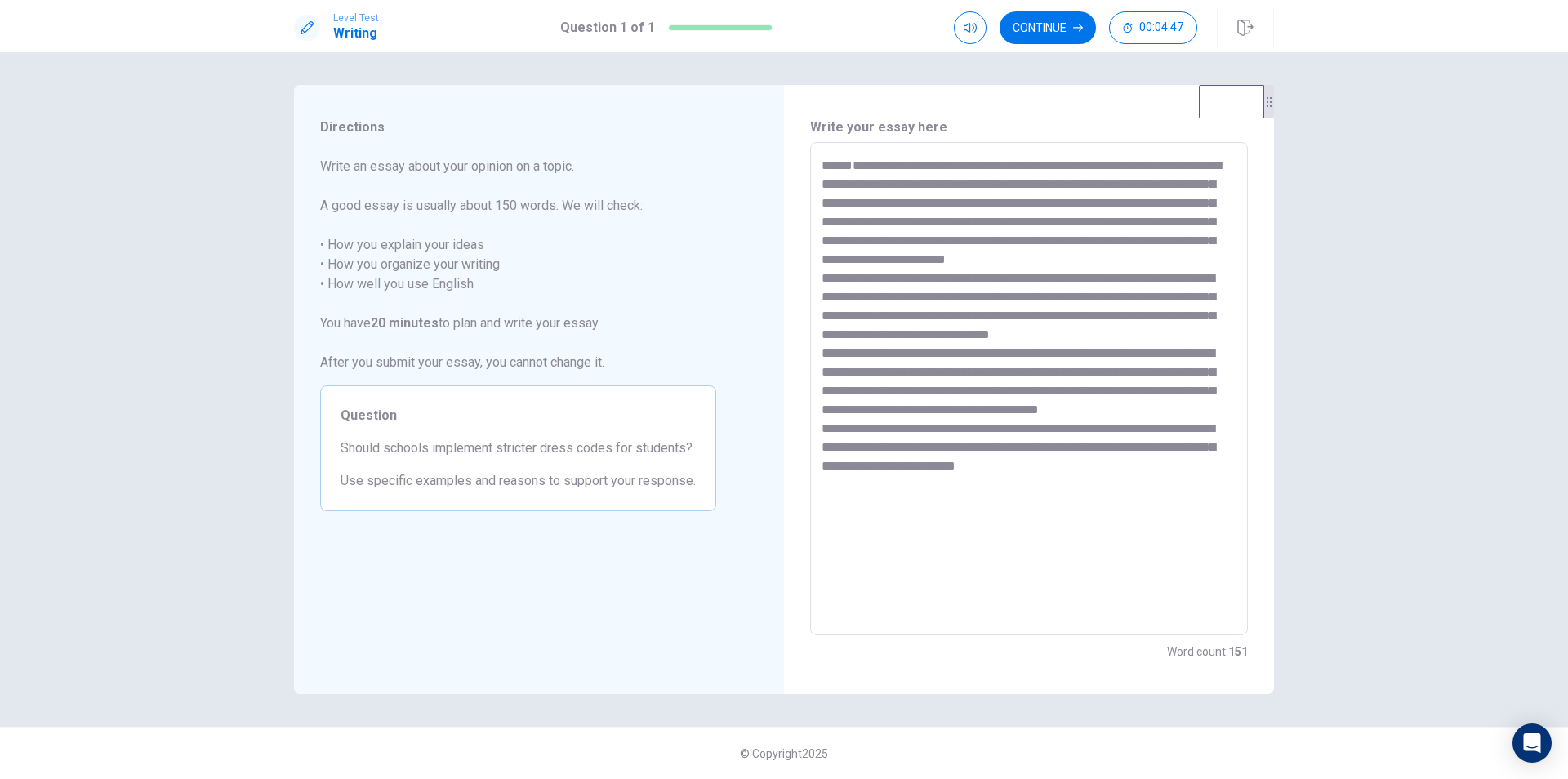
click at [893, 426] on textarea at bounding box center [1029, 389] width 415 height 467
click at [946, 368] on textarea at bounding box center [1029, 389] width 415 height 467
click at [977, 404] on textarea at bounding box center [1029, 389] width 415 height 467
click at [1034, 371] on textarea at bounding box center [1029, 389] width 415 height 467
click at [1036, 423] on textarea at bounding box center [1029, 389] width 415 height 467
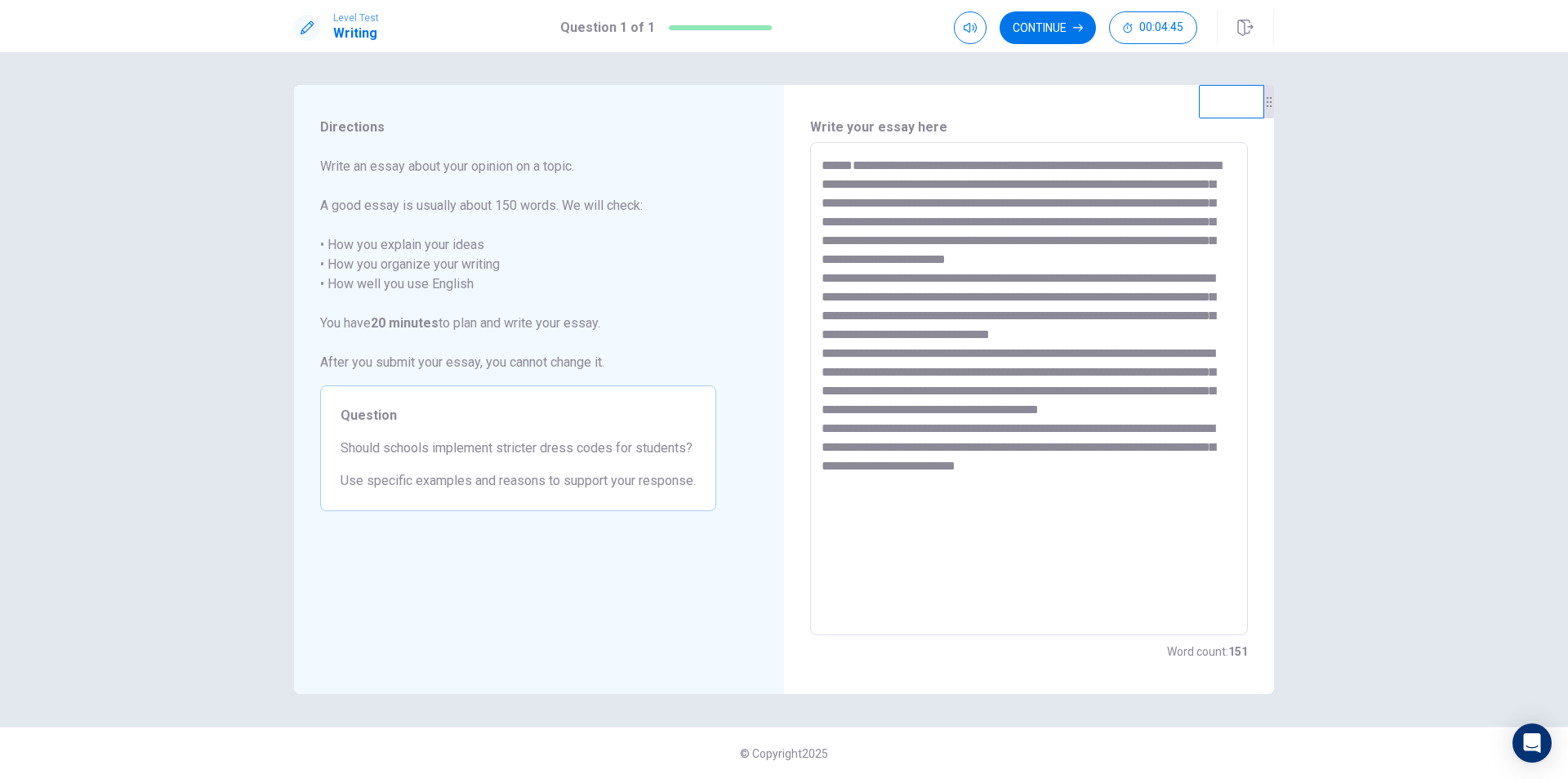
click at [982, 445] on textarea at bounding box center [1029, 389] width 415 height 467
click at [914, 431] on textarea at bounding box center [1029, 389] width 415 height 467
click at [955, 392] on textarea at bounding box center [1029, 389] width 415 height 467
click at [979, 436] on textarea at bounding box center [1029, 389] width 415 height 467
click at [1006, 390] on textarea at bounding box center [1029, 389] width 415 height 467
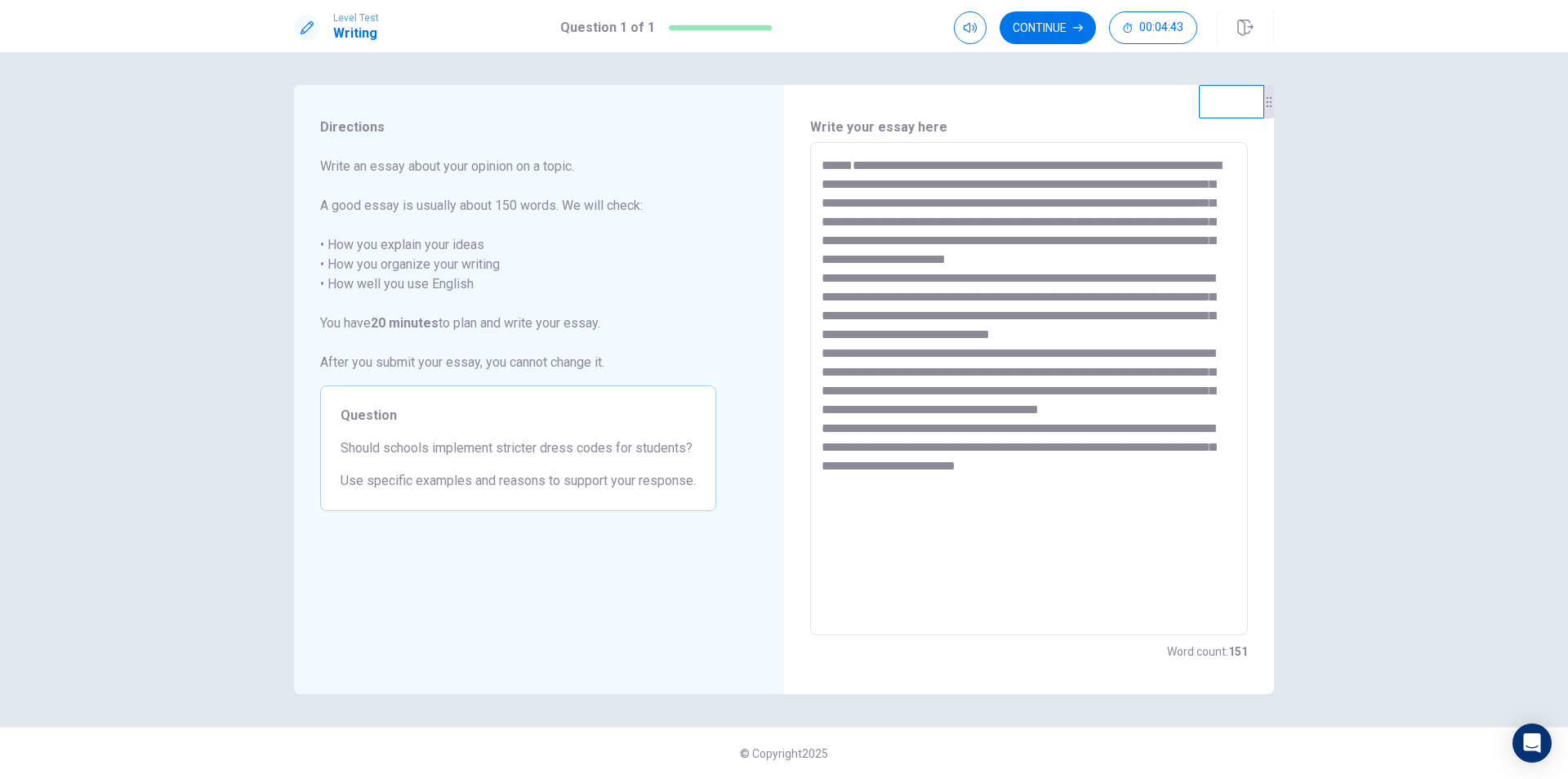
click at [1024, 437] on textarea at bounding box center [1029, 389] width 415 height 467
click at [1060, 395] on textarea at bounding box center [1029, 389] width 415 height 467
click at [1076, 412] on textarea at bounding box center [1029, 389] width 415 height 467
click at [1084, 401] on textarea at bounding box center [1029, 389] width 415 height 467
click at [1083, 442] on textarea at bounding box center [1029, 389] width 415 height 467
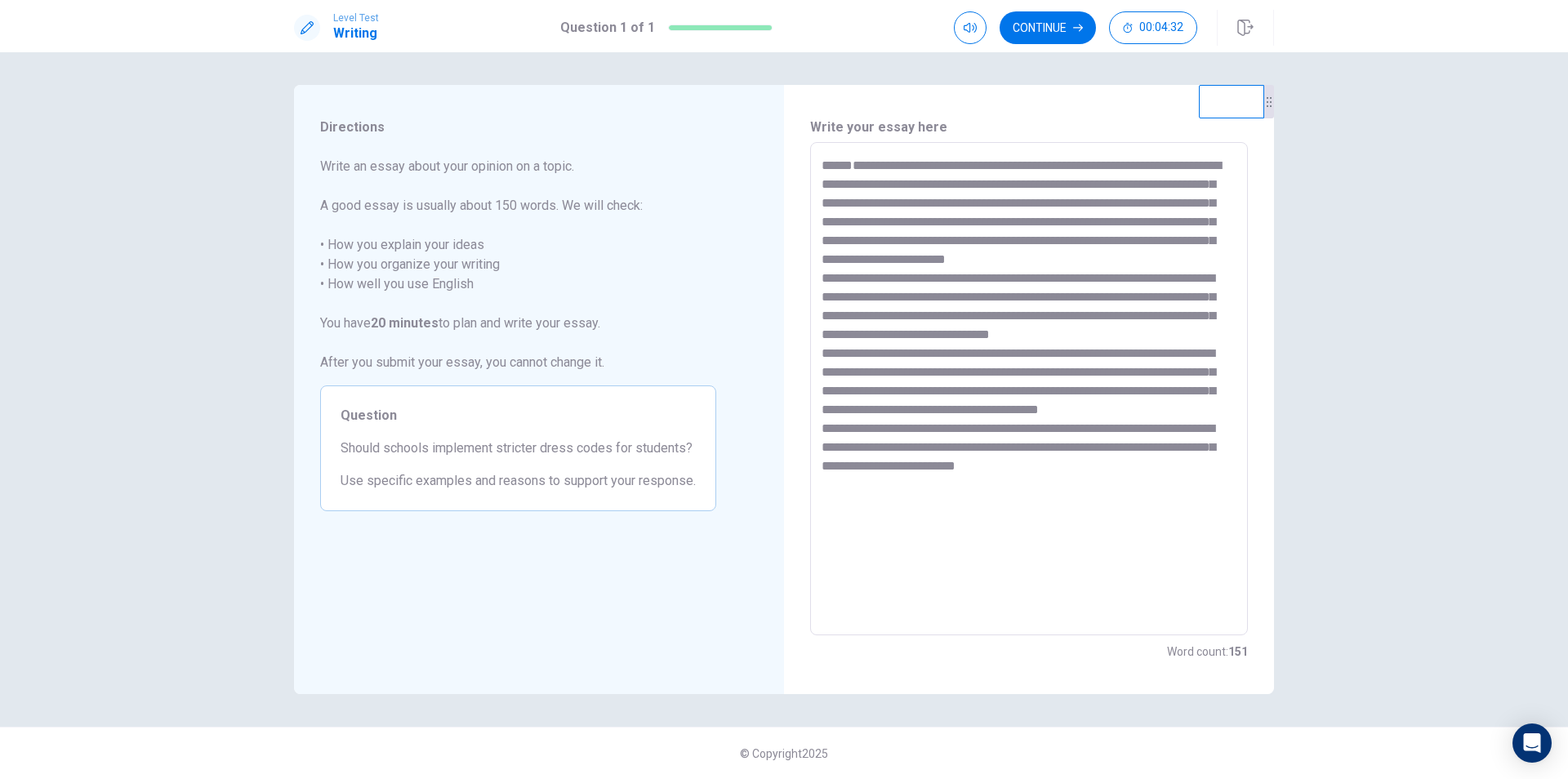
click at [1063, 391] on textarea at bounding box center [1029, 389] width 415 height 467
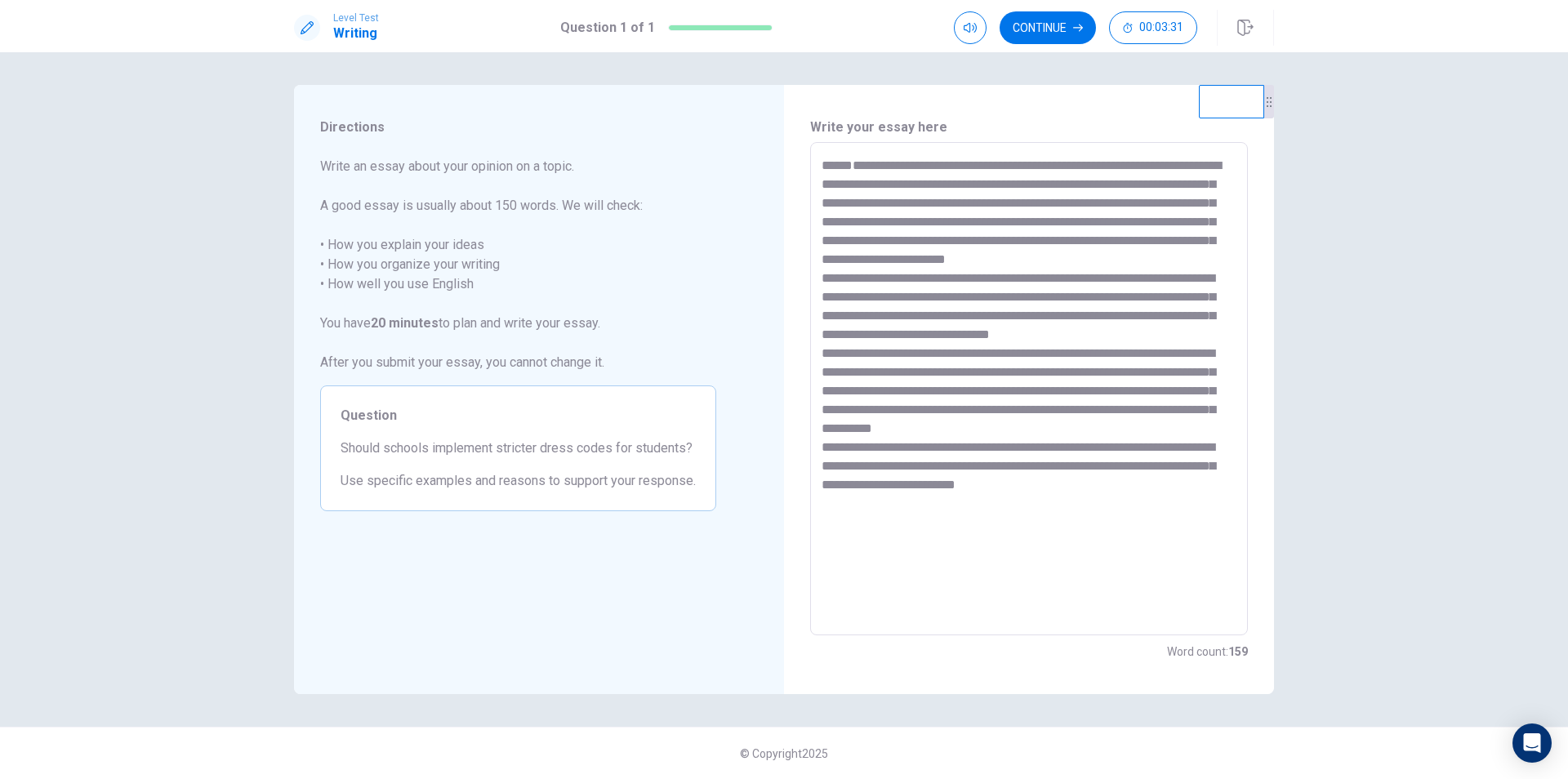
click at [1038, 406] on textarea at bounding box center [1029, 389] width 415 height 467
click at [1151, 436] on textarea at bounding box center [1029, 389] width 415 height 467
click at [1133, 482] on textarea at bounding box center [1029, 389] width 415 height 467
click at [1088, 486] on textarea at bounding box center [1029, 389] width 415 height 467
click at [1086, 455] on textarea at bounding box center [1029, 389] width 415 height 467
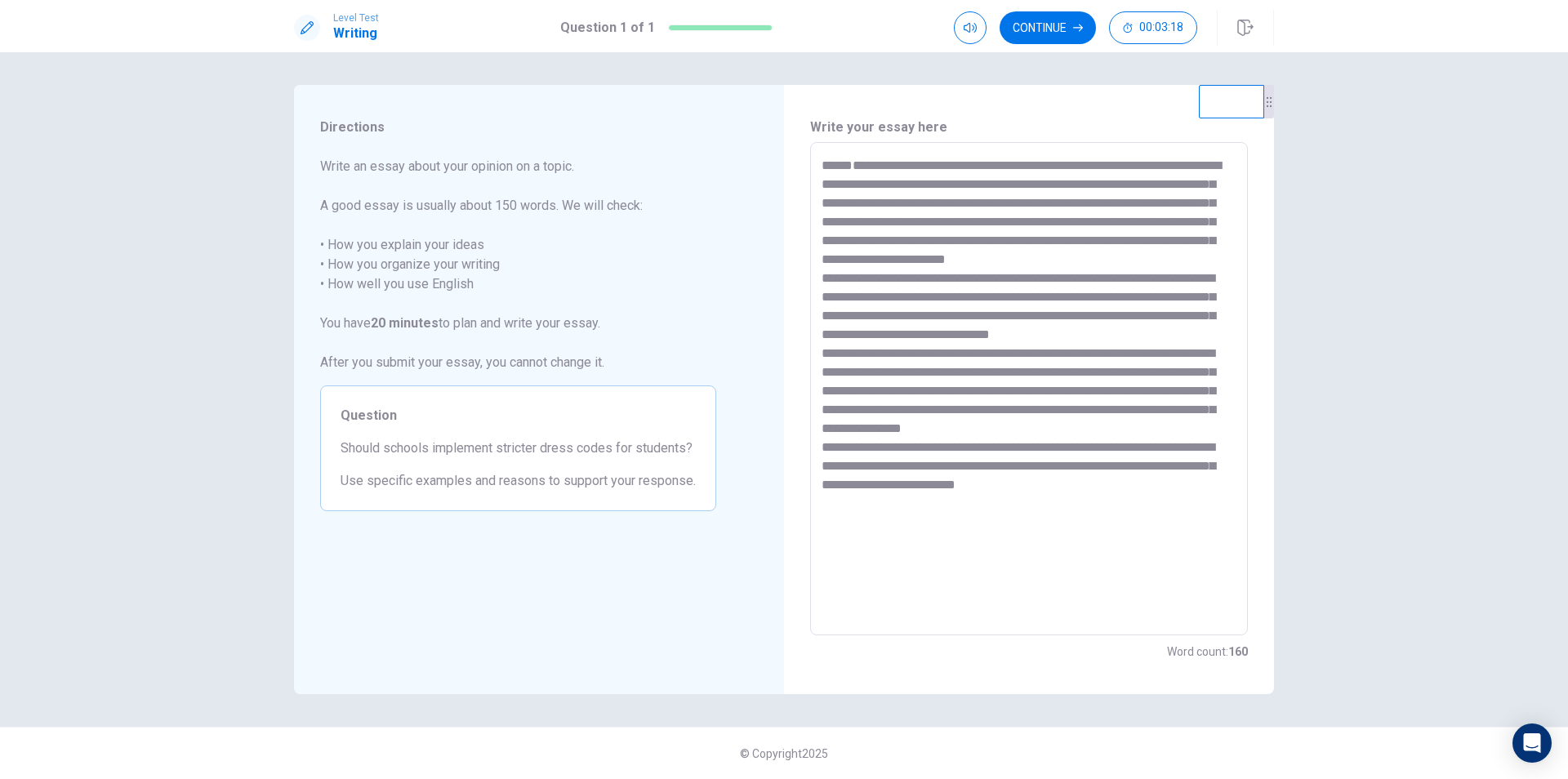
click at [1065, 491] on textarea at bounding box center [1029, 389] width 415 height 467
click at [990, 516] on textarea at bounding box center [1029, 389] width 415 height 467
click at [988, 464] on textarea at bounding box center [1029, 389] width 415 height 467
click at [991, 497] on textarea at bounding box center [1029, 389] width 415 height 467
click at [1039, 477] on textarea at bounding box center [1029, 389] width 415 height 467
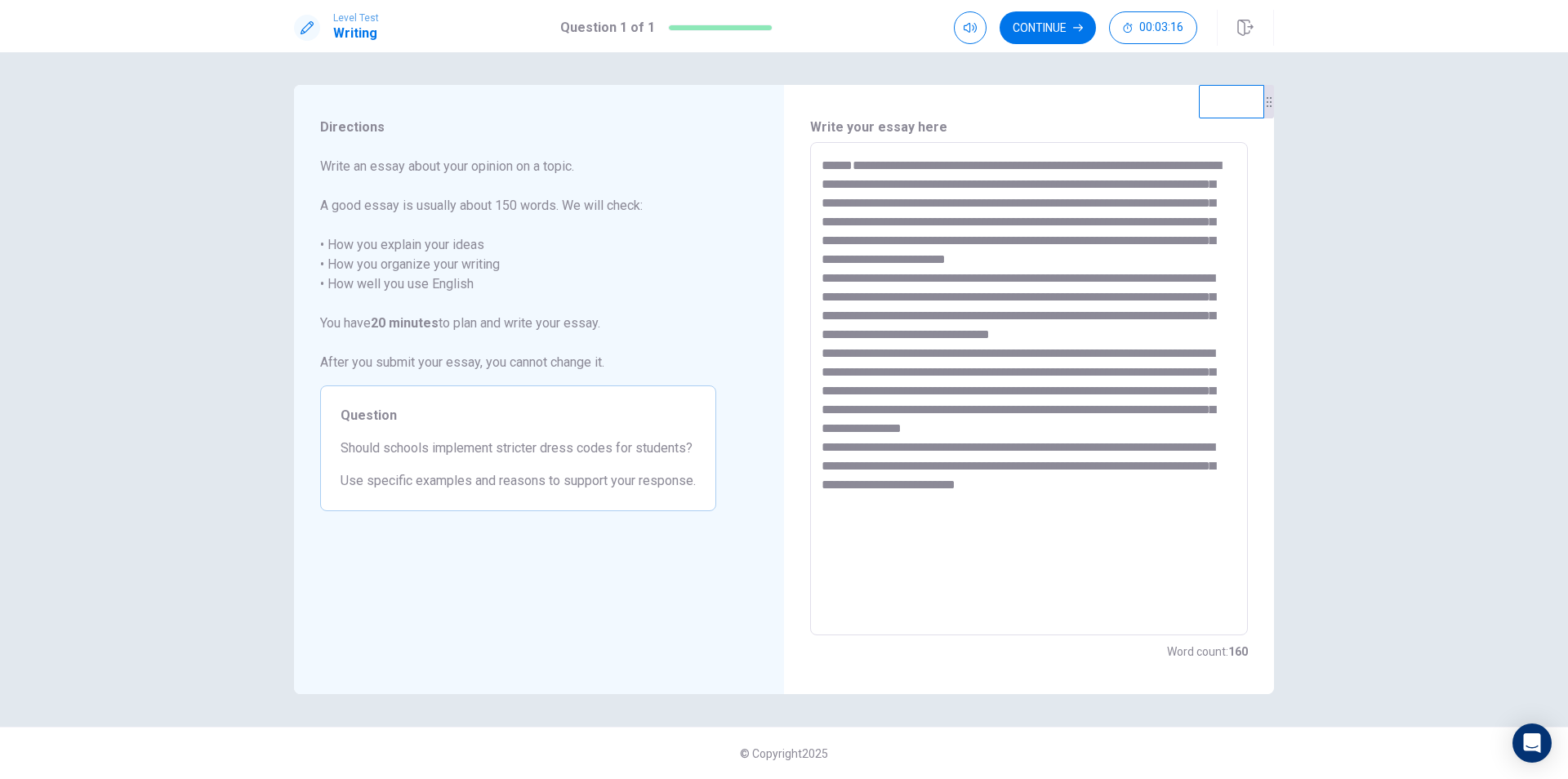
click at [1039, 477] on textarea at bounding box center [1029, 389] width 415 height 467
click at [1023, 441] on textarea at bounding box center [1029, 389] width 415 height 467
click at [907, 484] on textarea at bounding box center [1029, 389] width 415 height 467
click at [898, 497] on textarea at bounding box center [1029, 389] width 415 height 467
drag, startPoint x: 954, startPoint y: 491, endPoint x: 896, endPoint y: 484, distance: 58.4
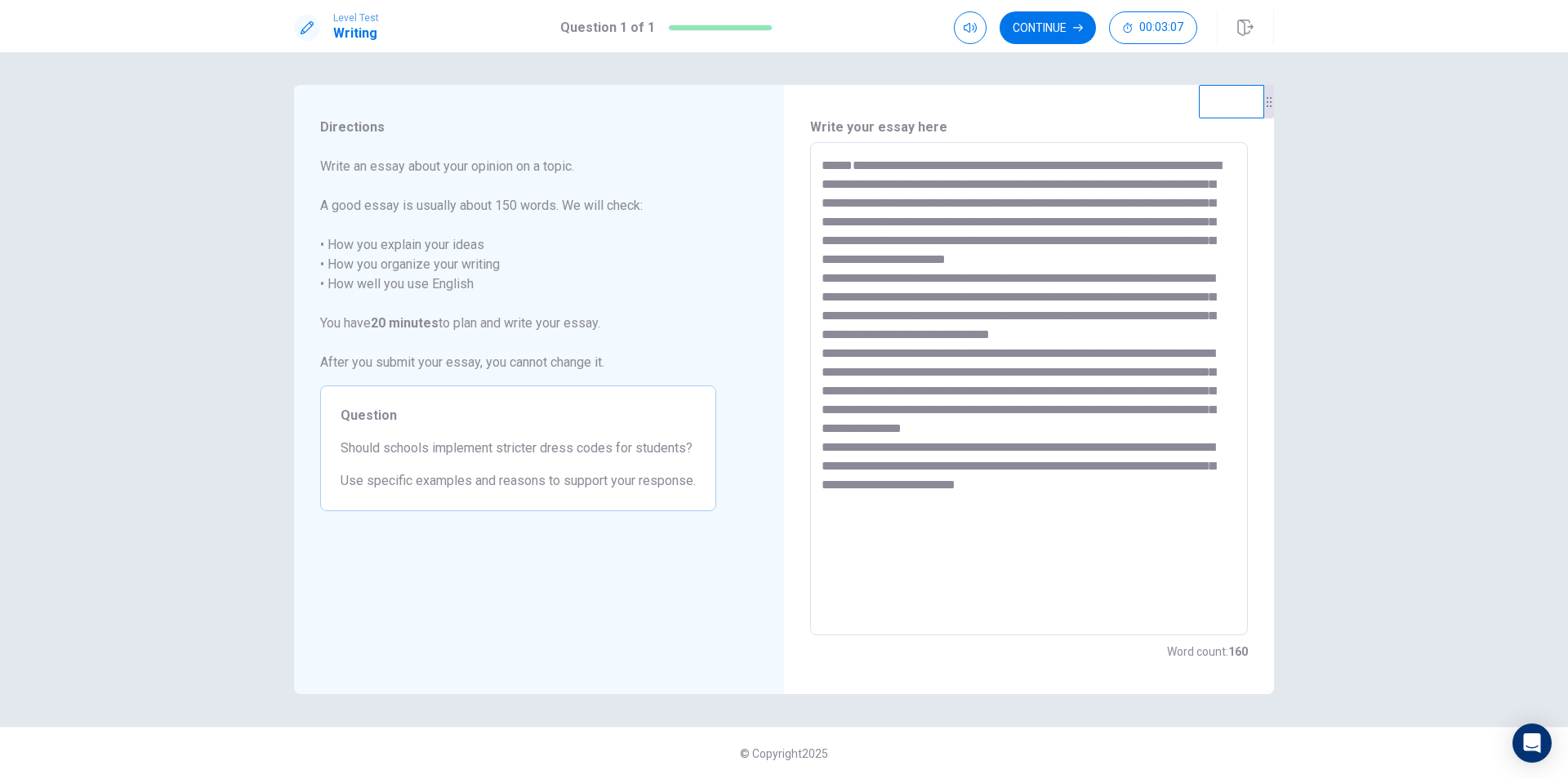
click at [896, 484] on textarea at bounding box center [1029, 389] width 415 height 467
click at [1104, 492] on textarea at bounding box center [1029, 389] width 415 height 467
click at [1104, 521] on textarea at bounding box center [1029, 389] width 415 height 467
click at [957, 276] on textarea at bounding box center [1029, 389] width 415 height 467
click at [963, 319] on textarea at bounding box center [1029, 389] width 415 height 467
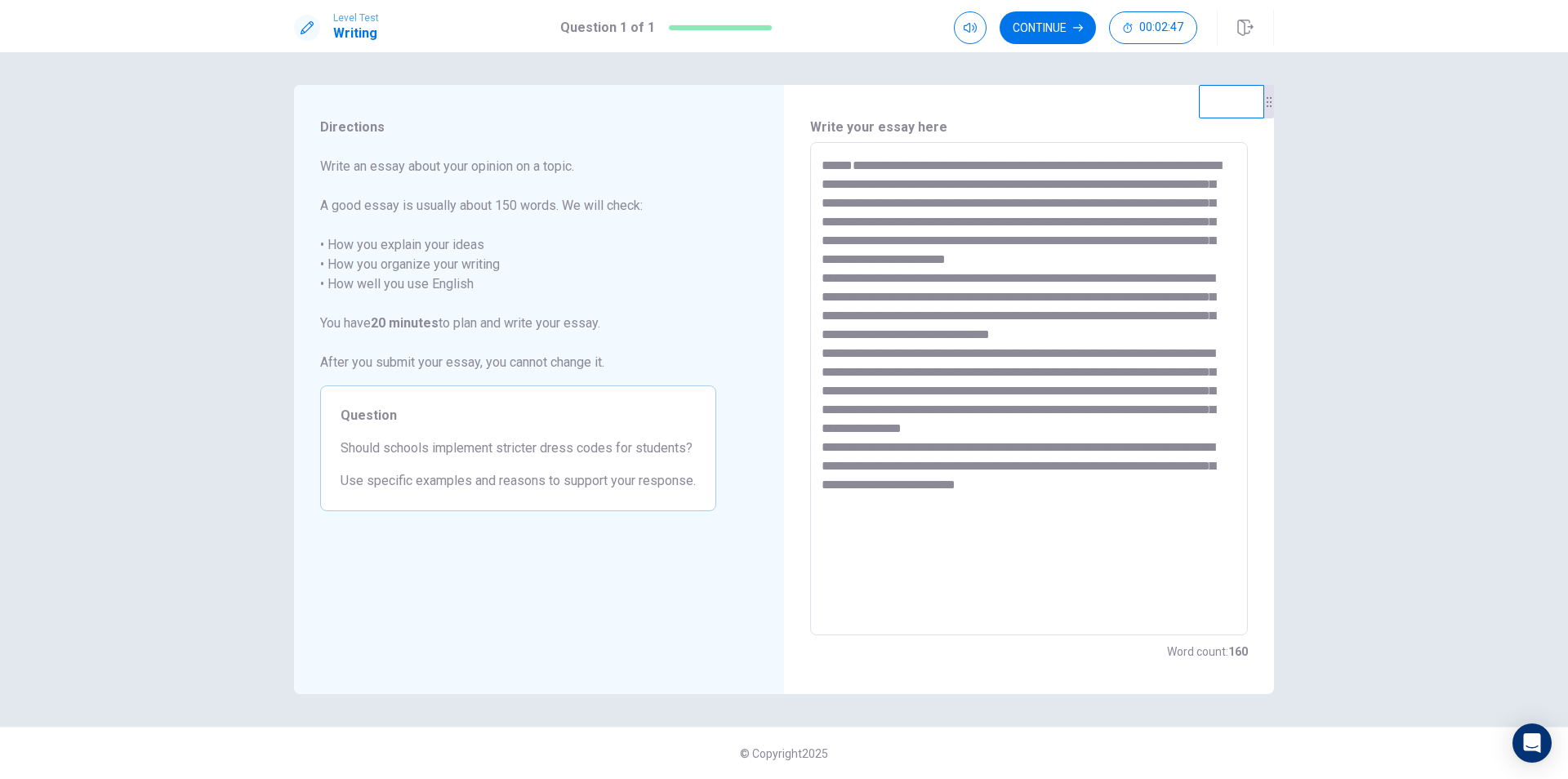
click at [1030, 207] on textarea at bounding box center [1029, 389] width 415 height 467
click at [1044, 261] on textarea at bounding box center [1029, 389] width 415 height 467
click at [855, 244] on textarea at bounding box center [1029, 389] width 415 height 467
click at [933, 284] on textarea at bounding box center [1029, 389] width 415 height 467
click at [937, 280] on textarea at bounding box center [1029, 389] width 415 height 467
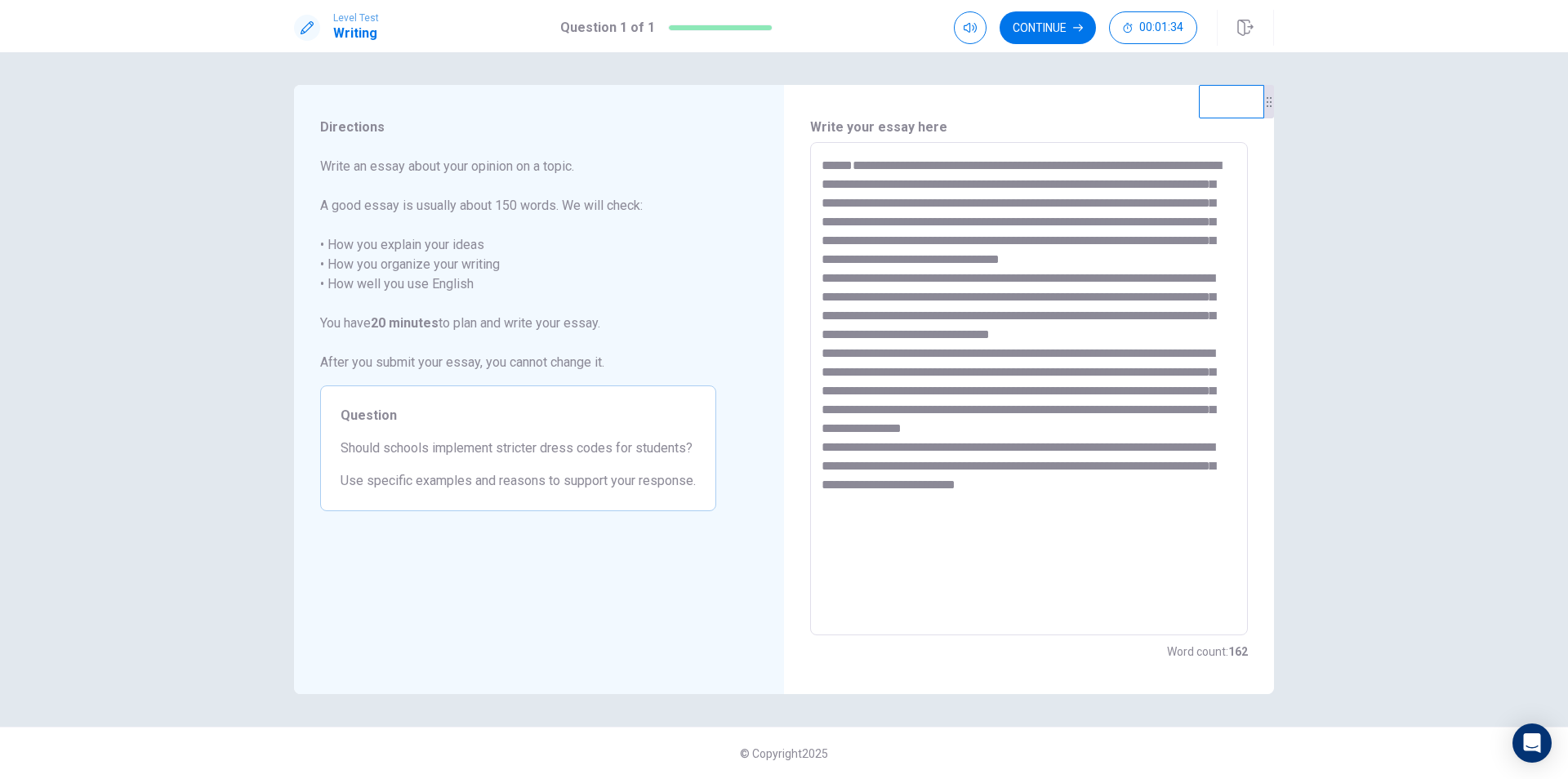
click at [1010, 369] on textarea at bounding box center [1029, 389] width 415 height 467
click at [1100, 372] on textarea at bounding box center [1029, 389] width 415 height 467
click at [950, 485] on textarea at bounding box center [1029, 389] width 415 height 467
click at [1061, 24] on button "Continue" at bounding box center [1048, 27] width 97 height 33
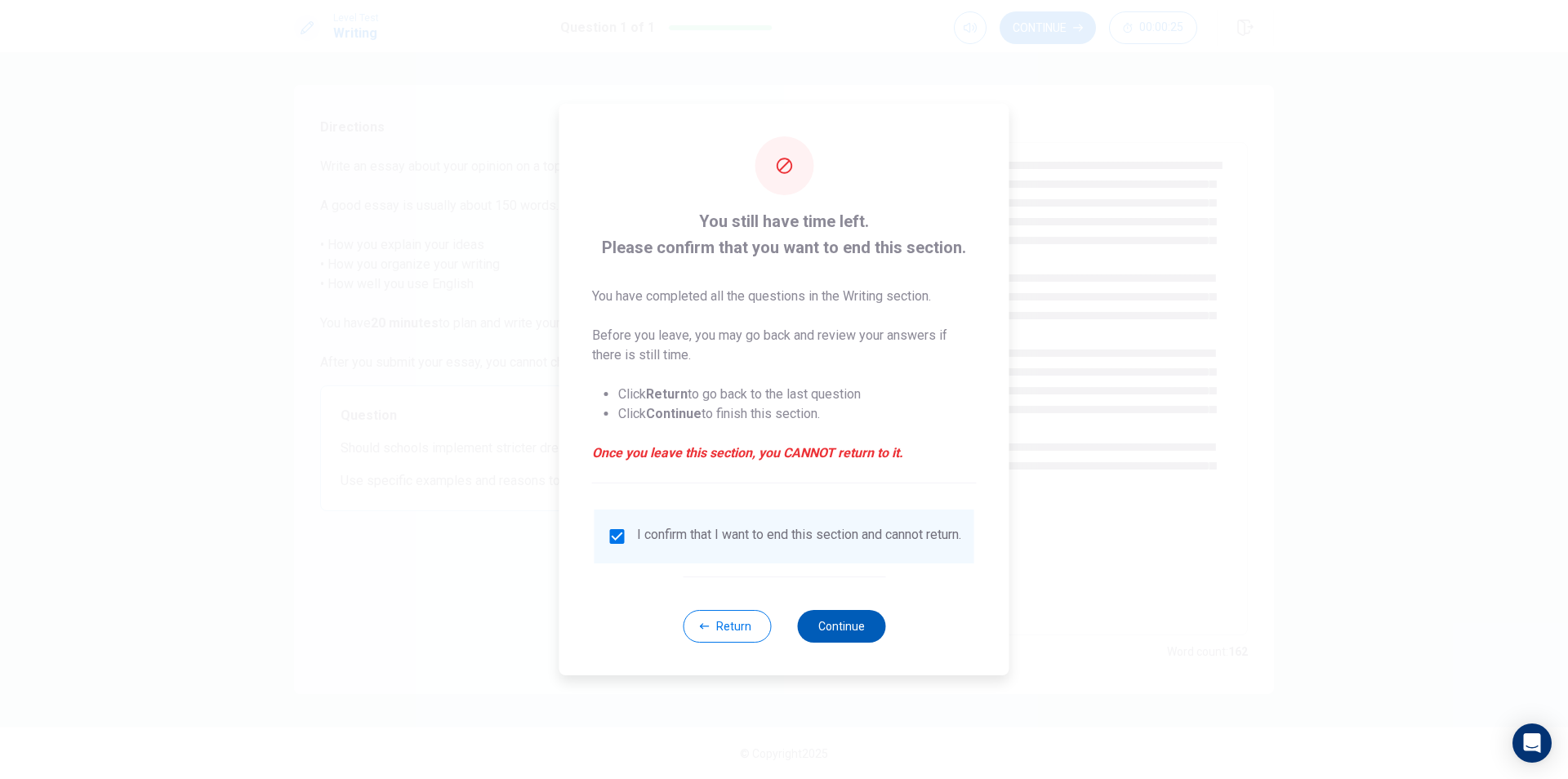
click at [851, 627] on button "Continue" at bounding box center [841, 626] width 89 height 33
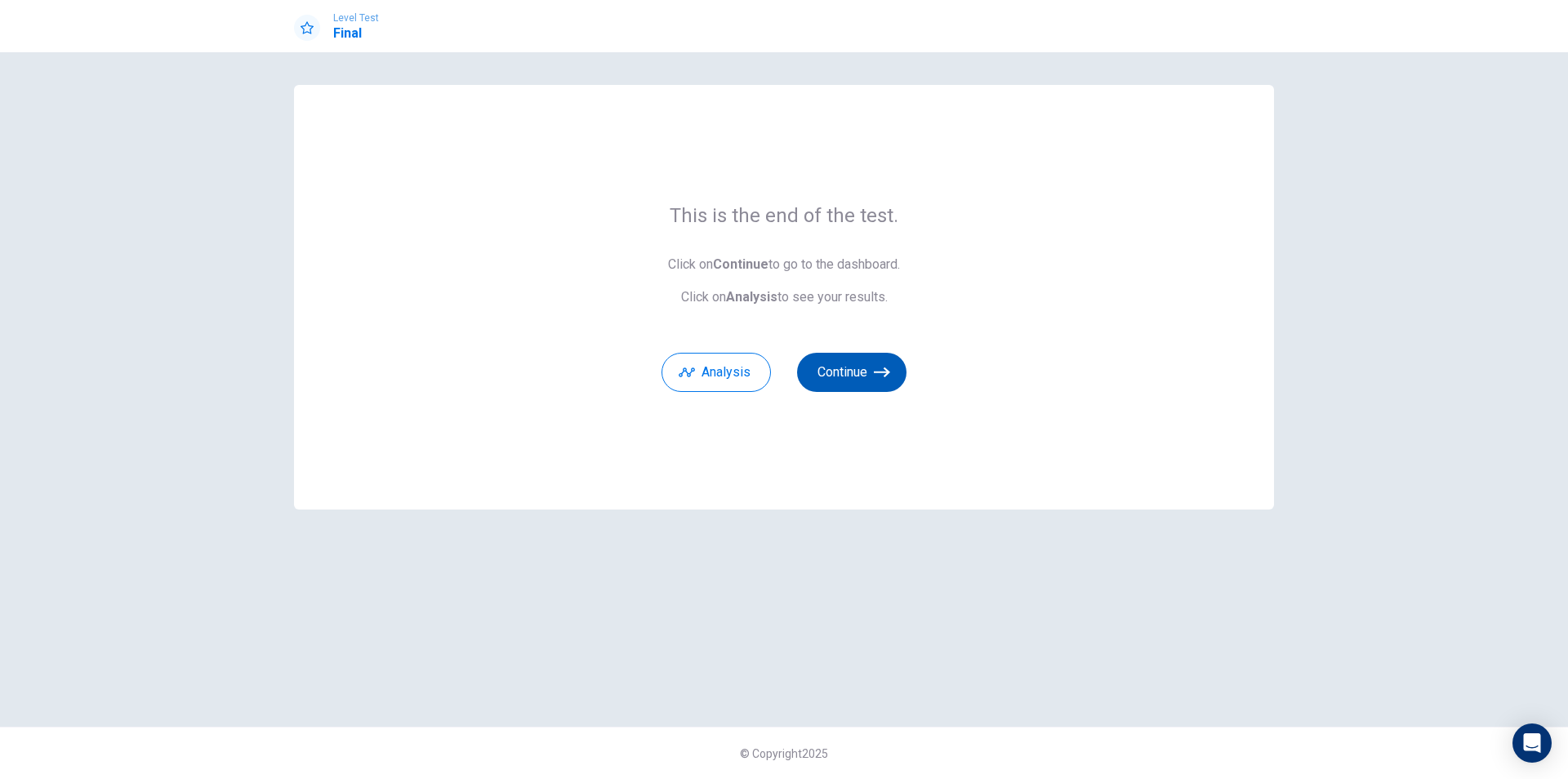
click at [866, 372] on button "Continue" at bounding box center [852, 372] width 109 height 39
